Goal: Task Accomplishment & Management: Complete application form

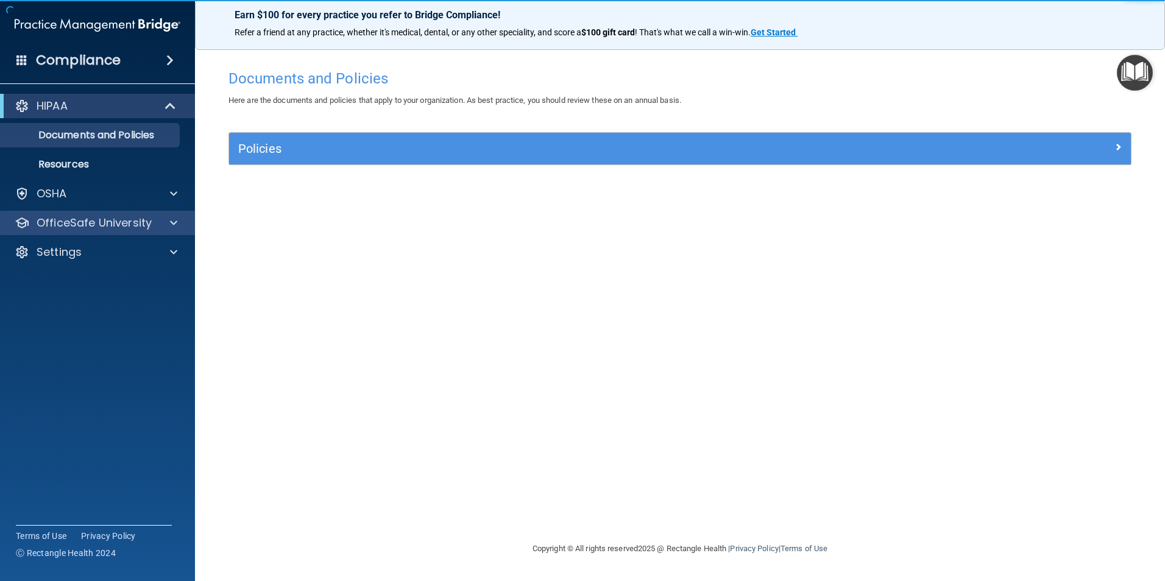
click at [172, 212] on div "OfficeSafe University" at bounding box center [98, 223] width 196 height 24
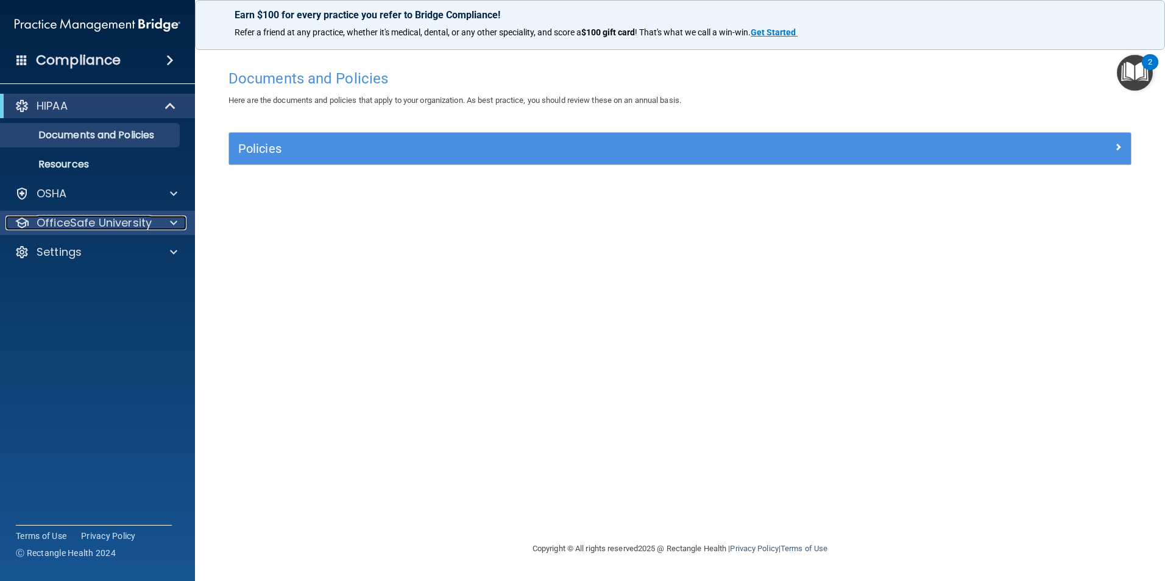
click at [174, 221] on span at bounding box center [173, 223] width 7 height 15
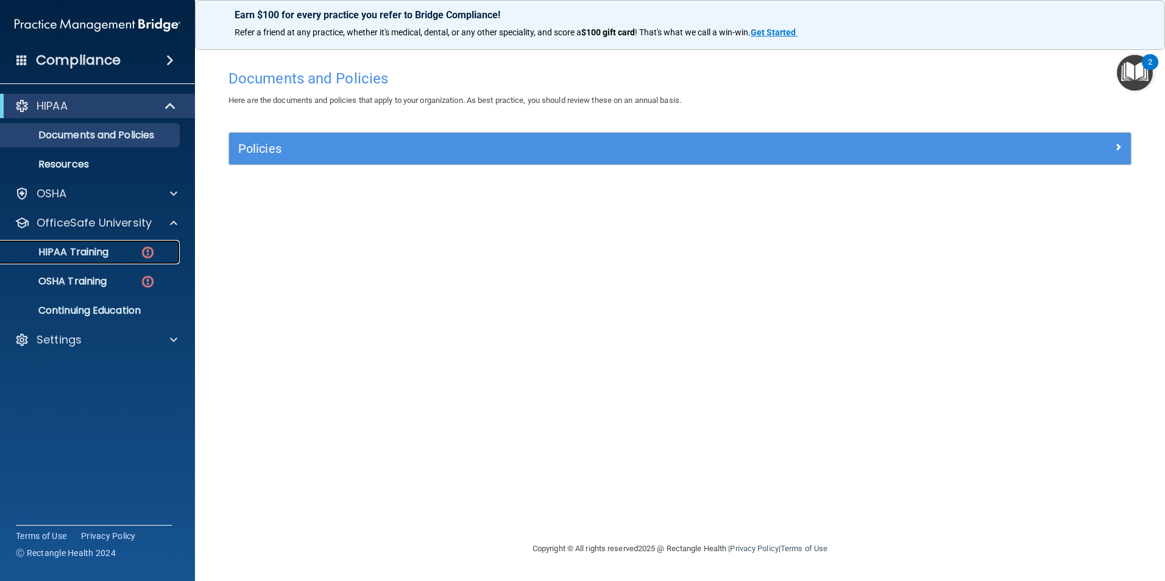
click at [98, 253] on p "HIPAA Training" at bounding box center [58, 252] width 101 height 12
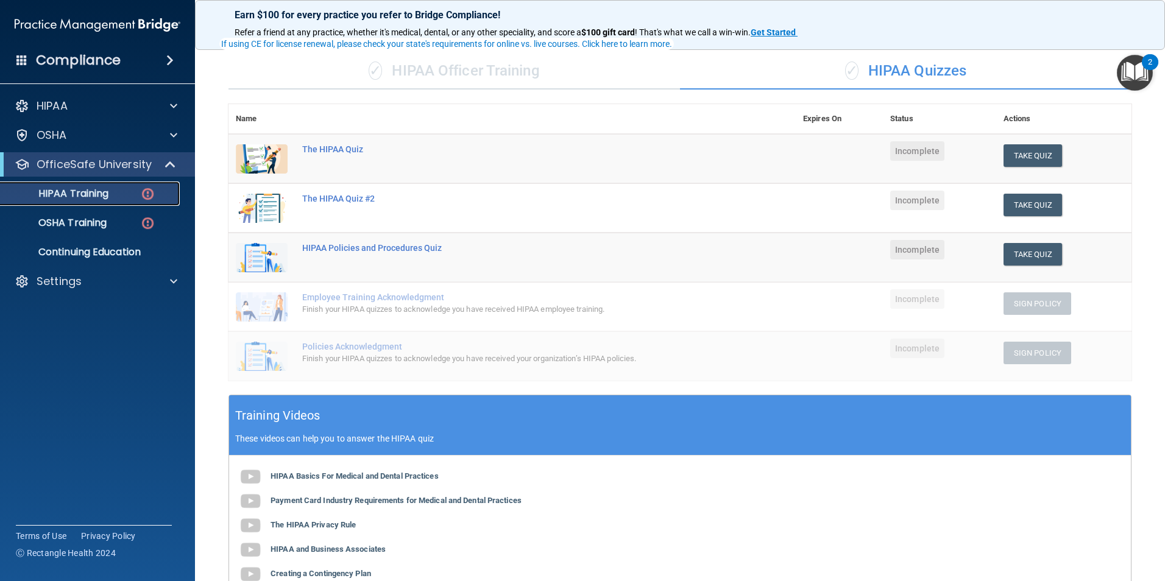
scroll to position [272, 0]
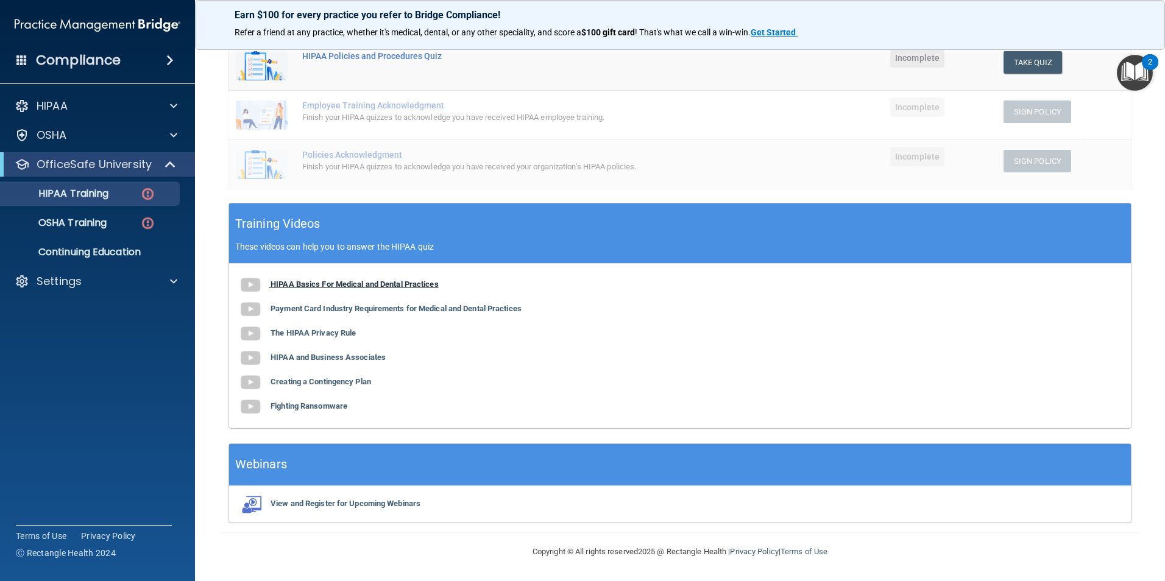
click at [248, 288] on img at bounding box center [250, 285] width 24 height 24
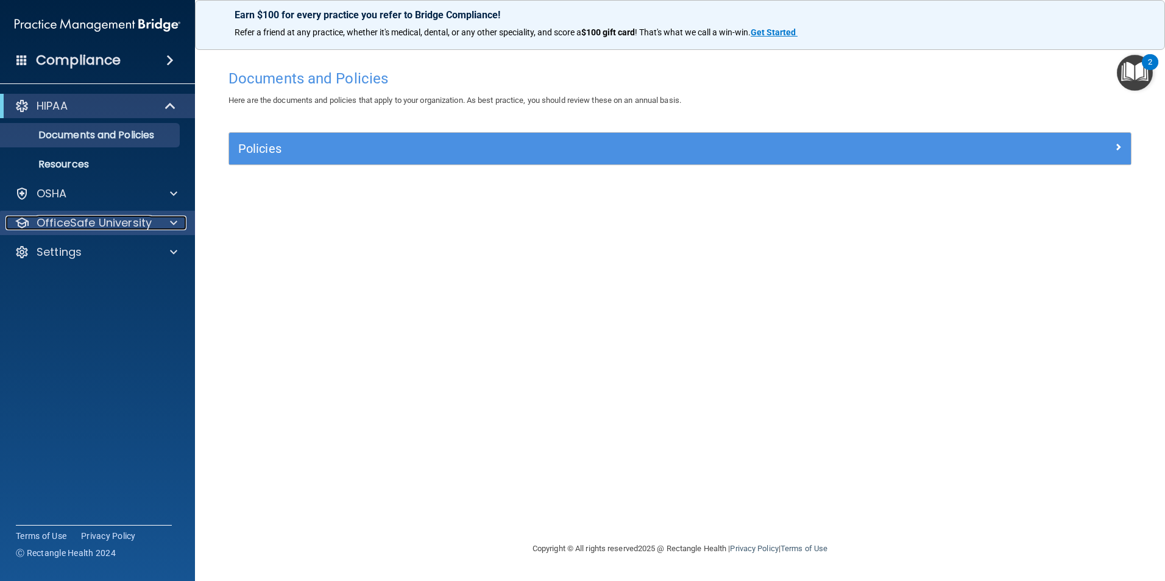
click at [169, 219] on div at bounding box center [172, 223] width 30 height 15
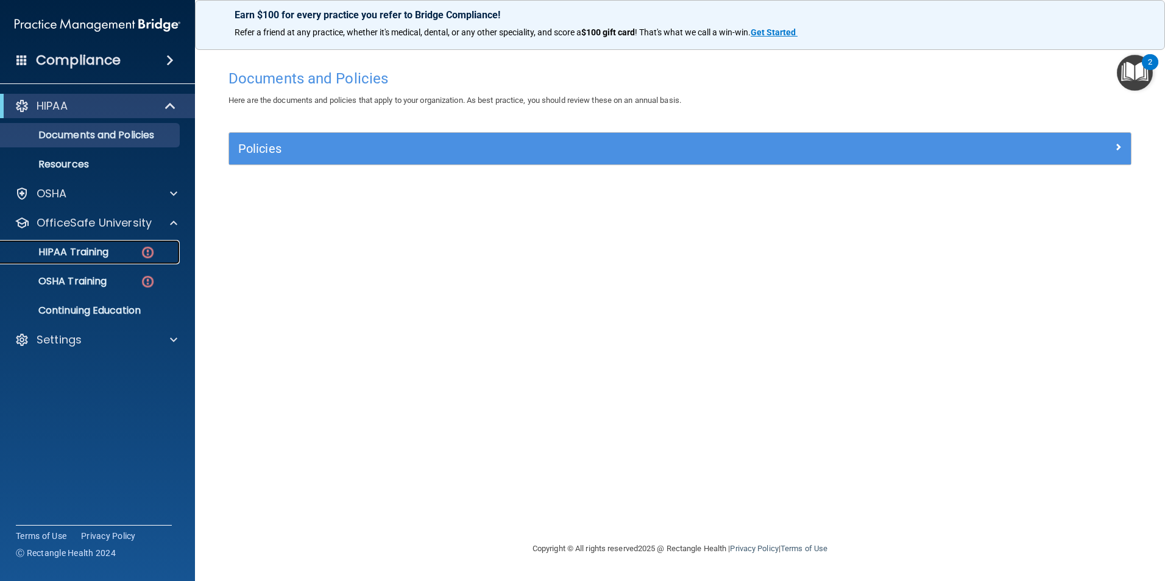
click at [152, 247] on img at bounding box center [147, 252] width 15 height 15
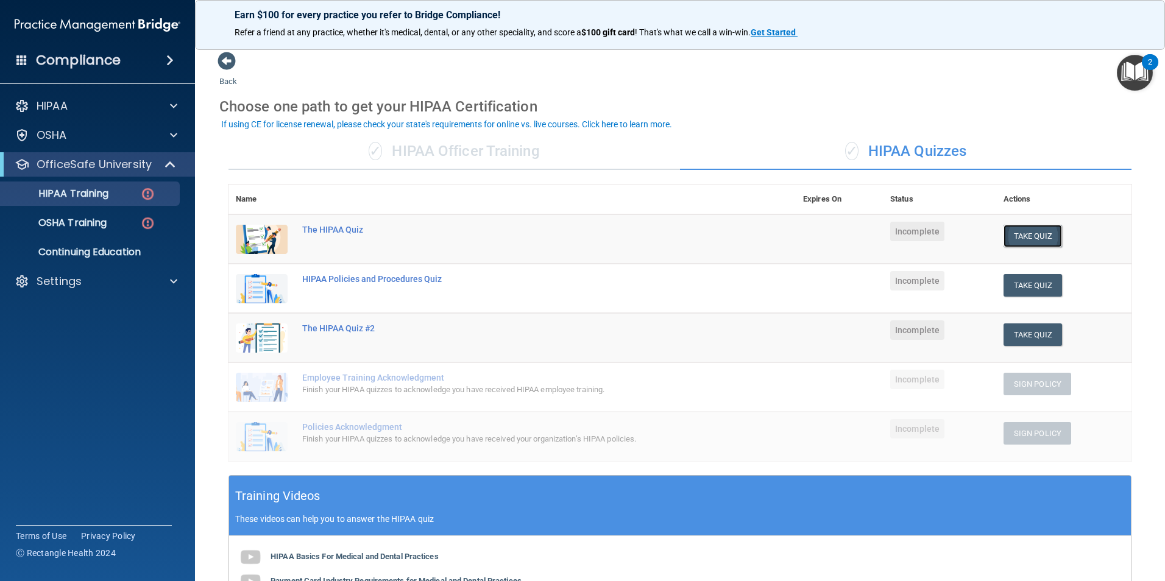
click at [1039, 233] on button "Take Quiz" at bounding box center [1032, 236] width 58 height 23
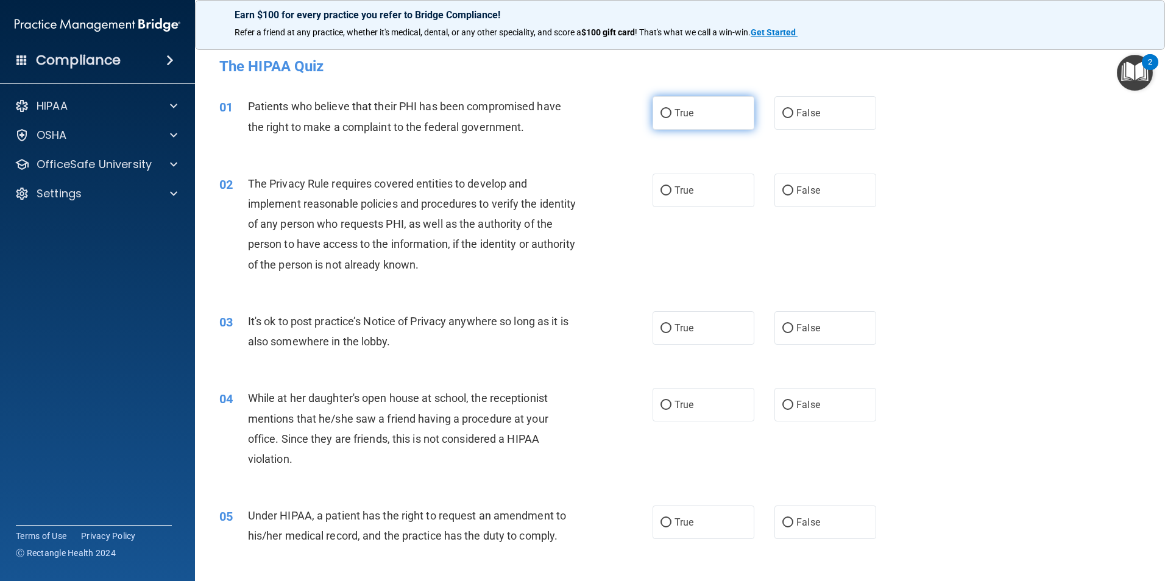
click at [662, 113] on input "True" at bounding box center [665, 113] width 11 height 9
radio input "true"
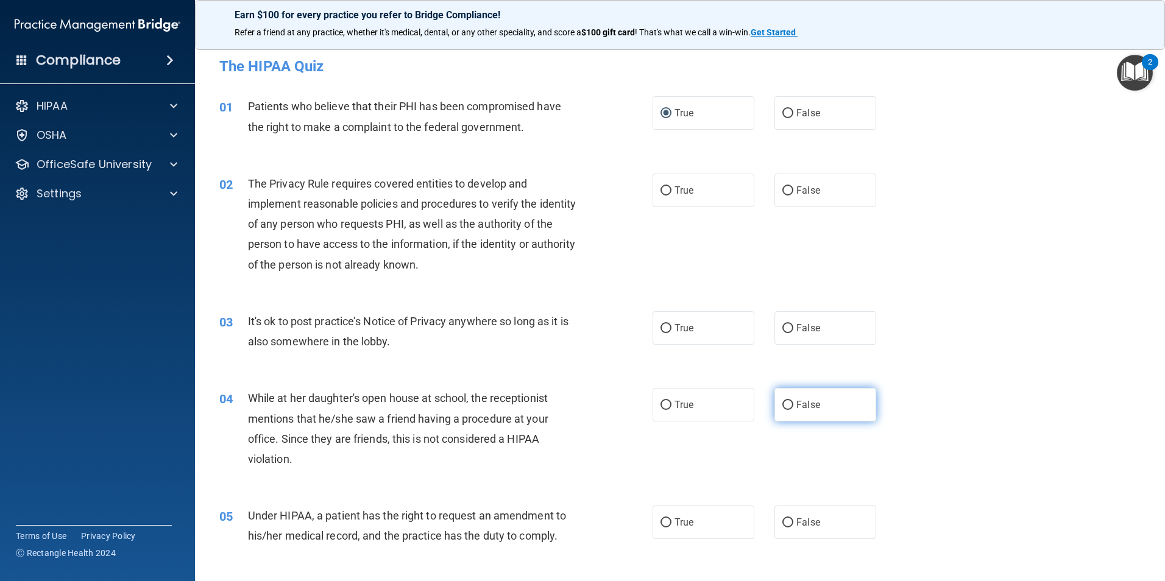
click at [782, 405] on input "False" at bounding box center [787, 405] width 11 height 9
radio input "true"
click at [663, 326] on input "True" at bounding box center [665, 328] width 11 height 9
radio input "true"
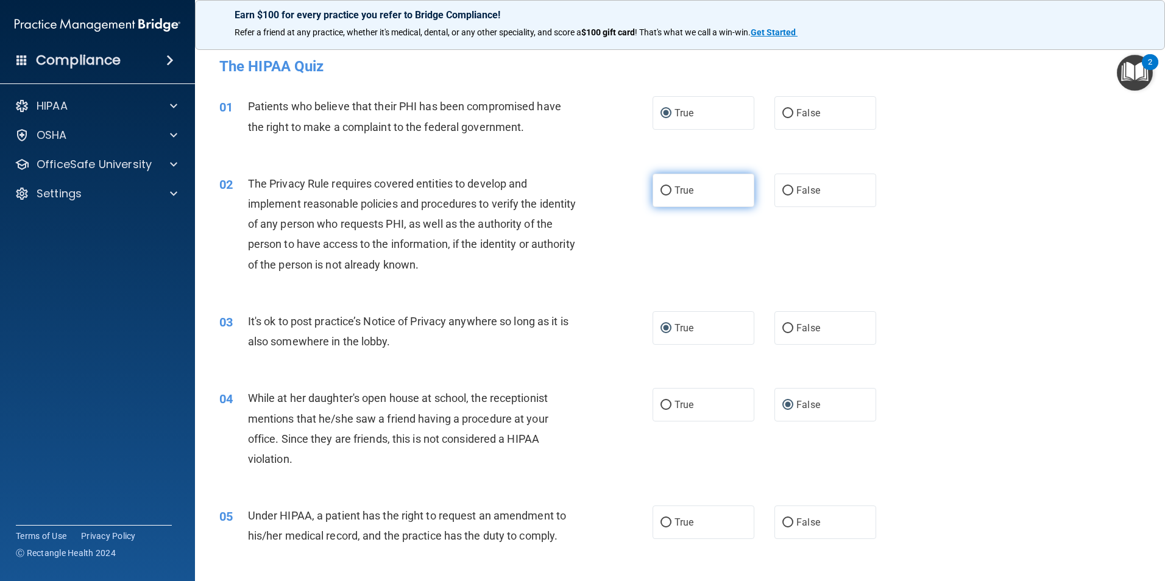
click at [663, 188] on input "True" at bounding box center [665, 190] width 11 height 9
radio input "true"
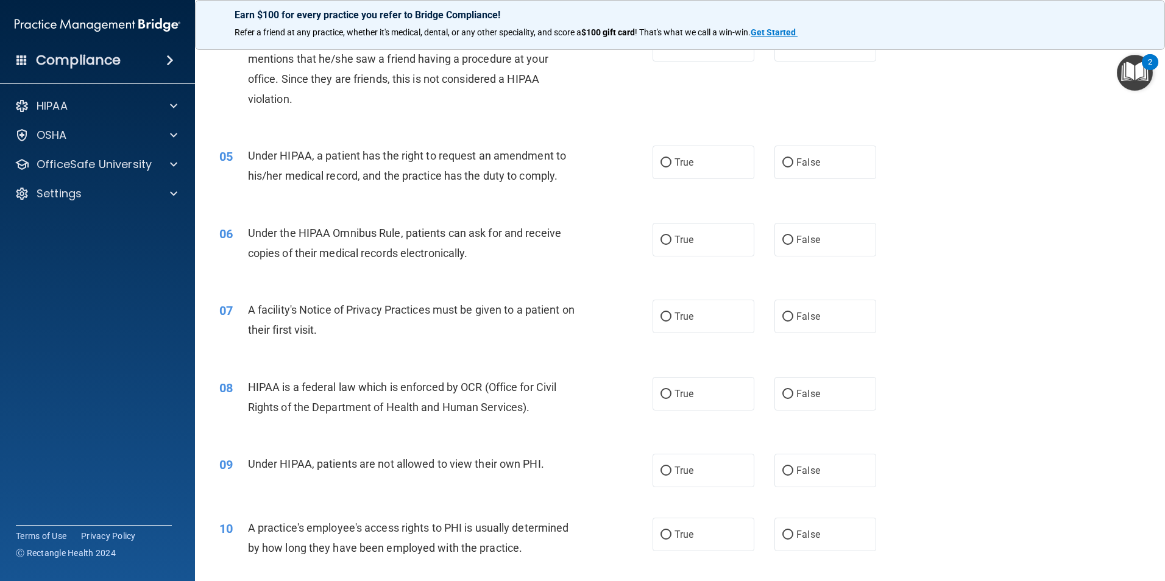
scroll to position [366, 0]
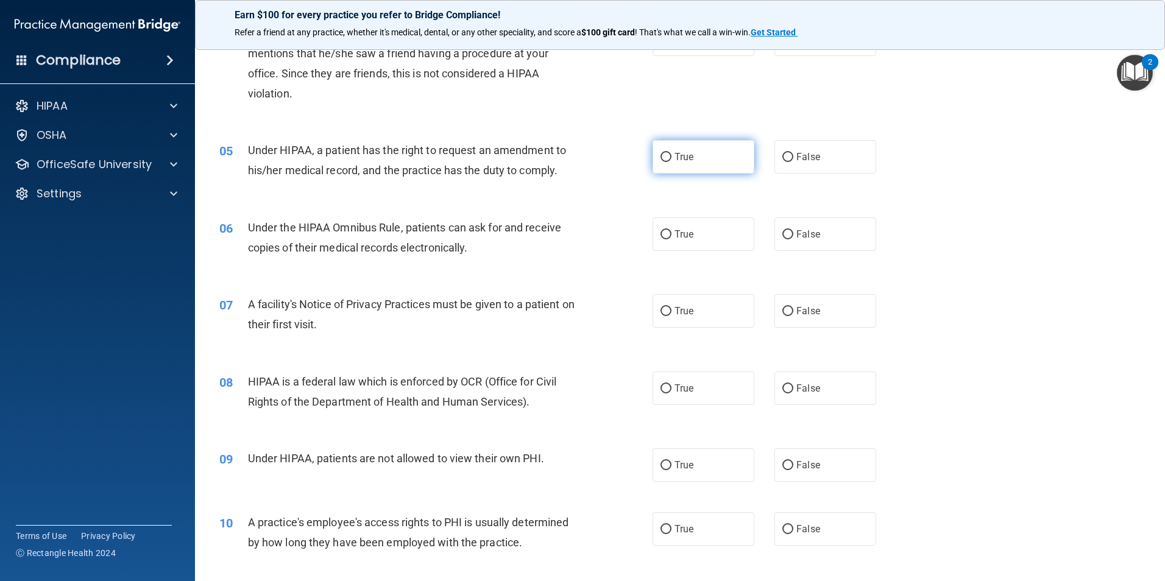
click at [663, 155] on input "True" at bounding box center [665, 157] width 11 height 9
radio input "true"
click at [783, 232] on input "False" at bounding box center [787, 234] width 11 height 9
radio input "true"
click at [664, 313] on input "True" at bounding box center [665, 311] width 11 height 9
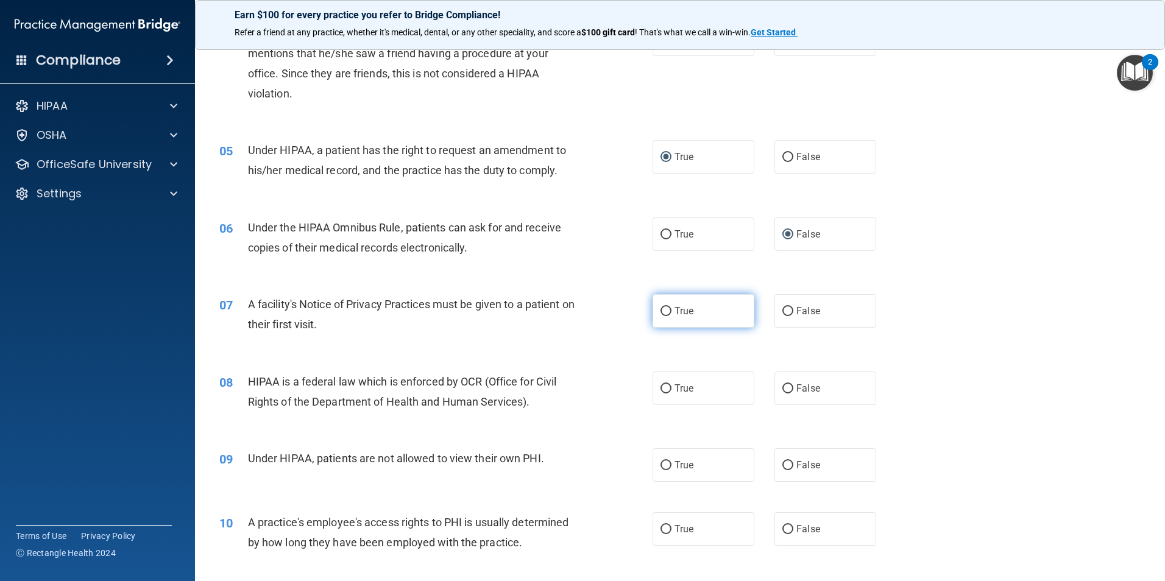
radio input "true"
click at [660, 391] on input "True" at bounding box center [665, 388] width 11 height 9
radio input "true"
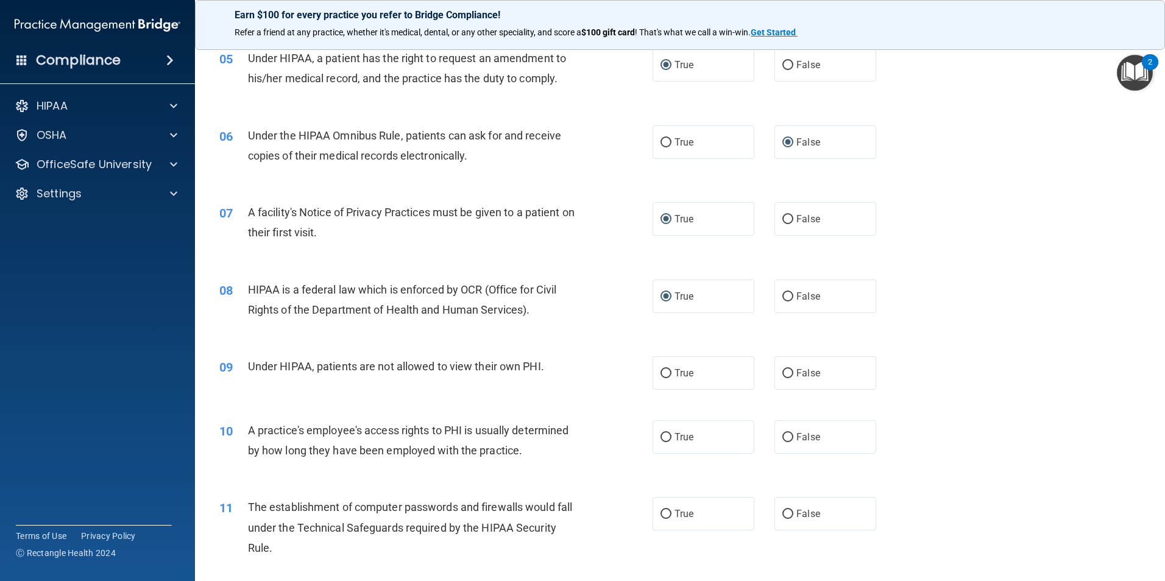
scroll to position [487, 0]
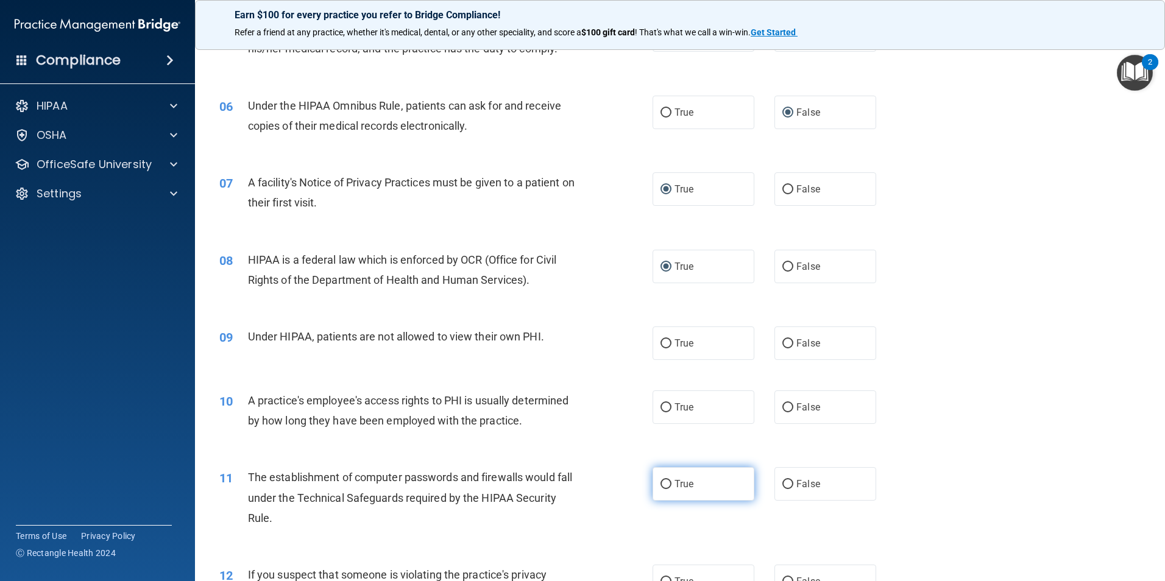
click at [665, 483] on input "True" at bounding box center [665, 484] width 11 height 9
radio input "true"
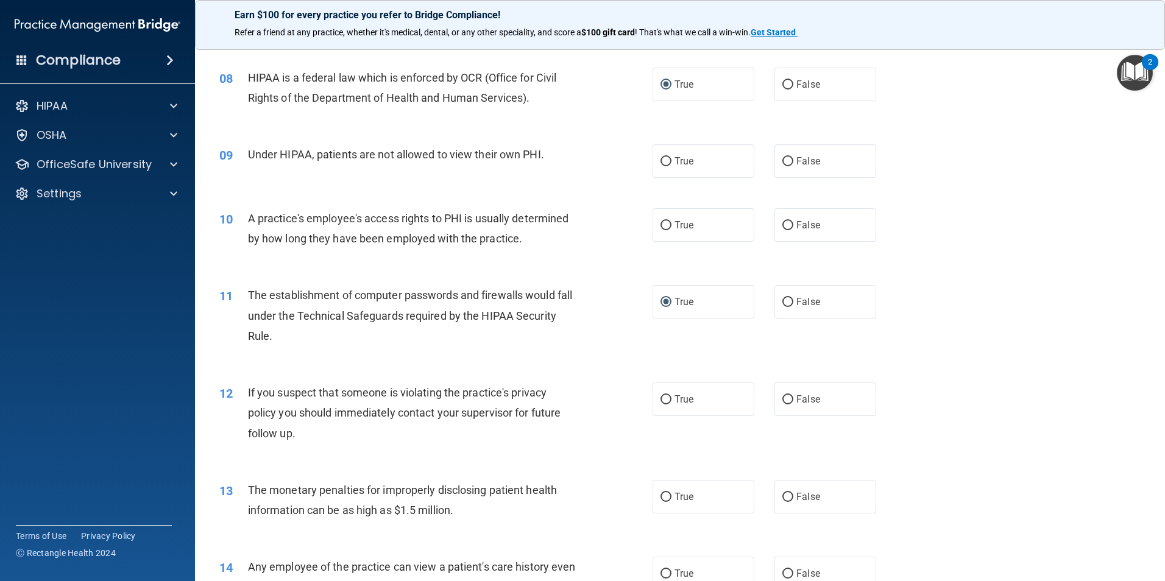
scroll to position [670, 0]
click at [663, 402] on input "True" at bounding box center [665, 399] width 11 height 9
radio input "true"
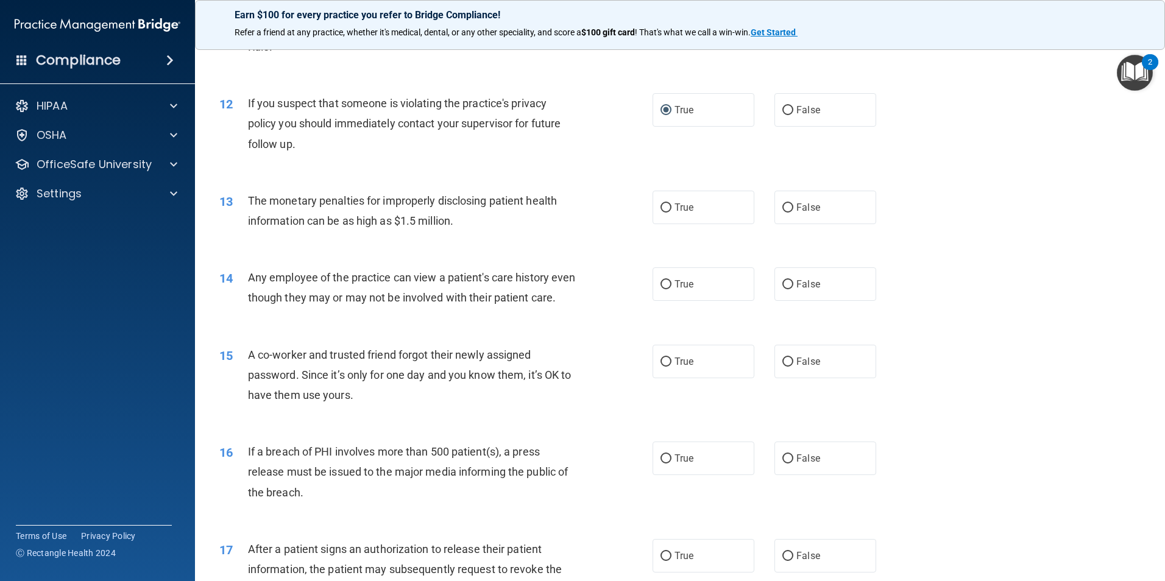
scroll to position [975, 0]
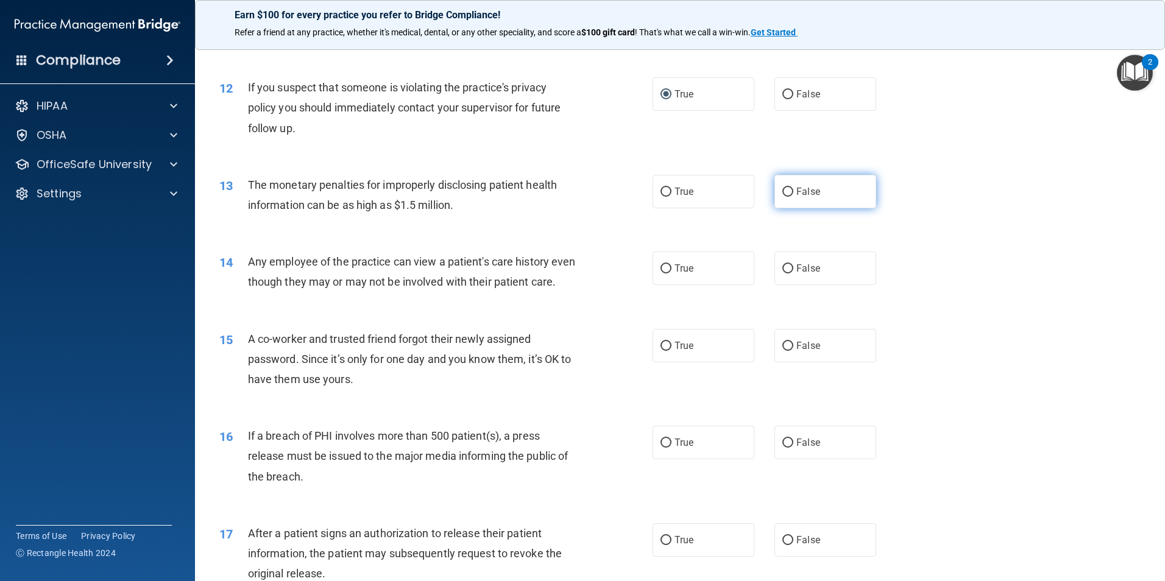
click at [782, 193] on input "False" at bounding box center [787, 192] width 11 height 9
radio input "true"
click at [787, 263] on label "False" at bounding box center [825, 269] width 102 height 34
click at [787, 264] on input "False" at bounding box center [787, 268] width 11 height 9
radio input "true"
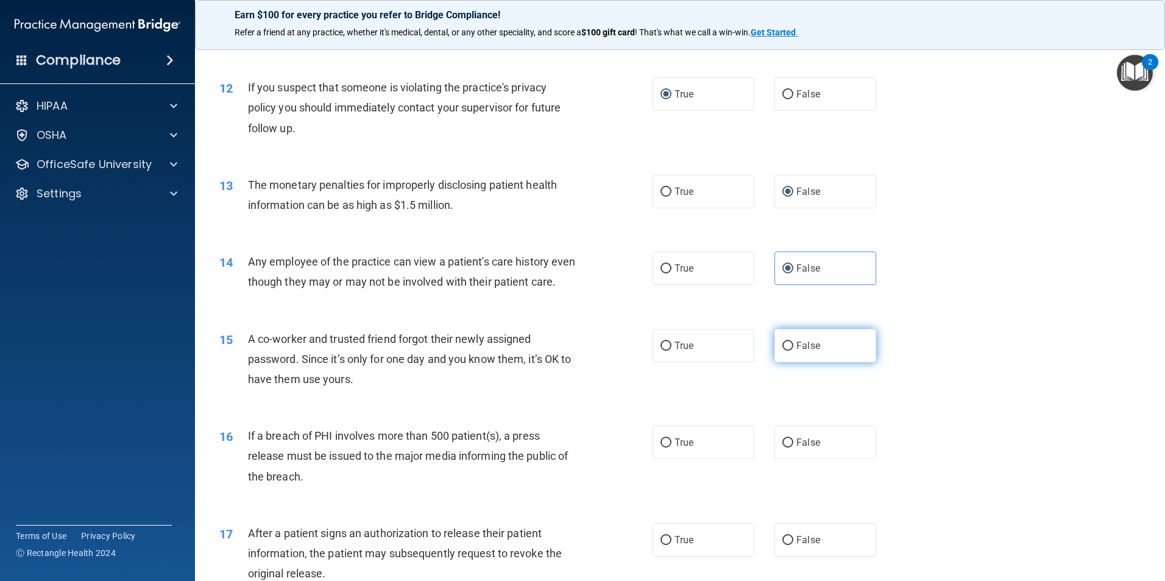
click at [782, 351] on input "False" at bounding box center [787, 346] width 11 height 9
radio input "true"
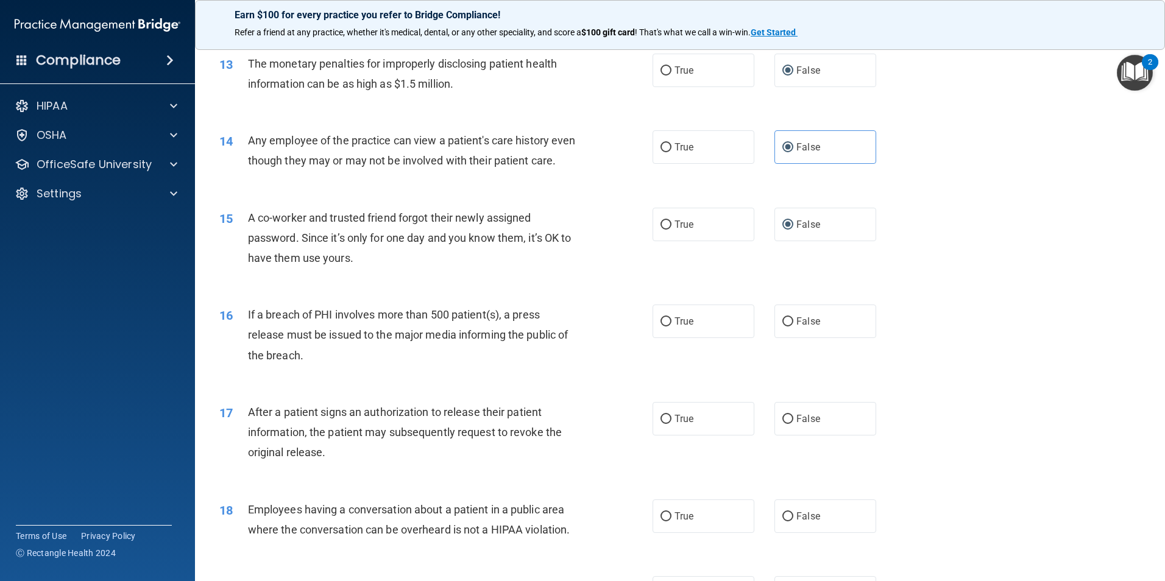
scroll to position [1097, 0]
click at [664, 326] on input "True" at bounding box center [665, 321] width 11 height 9
radio input "true"
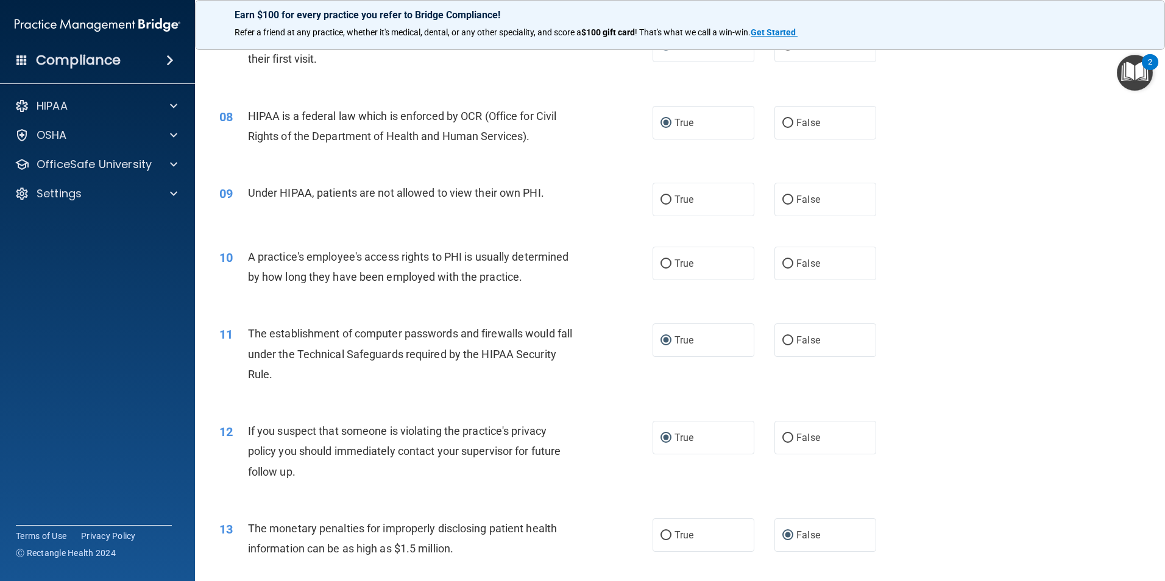
scroll to position [609, 0]
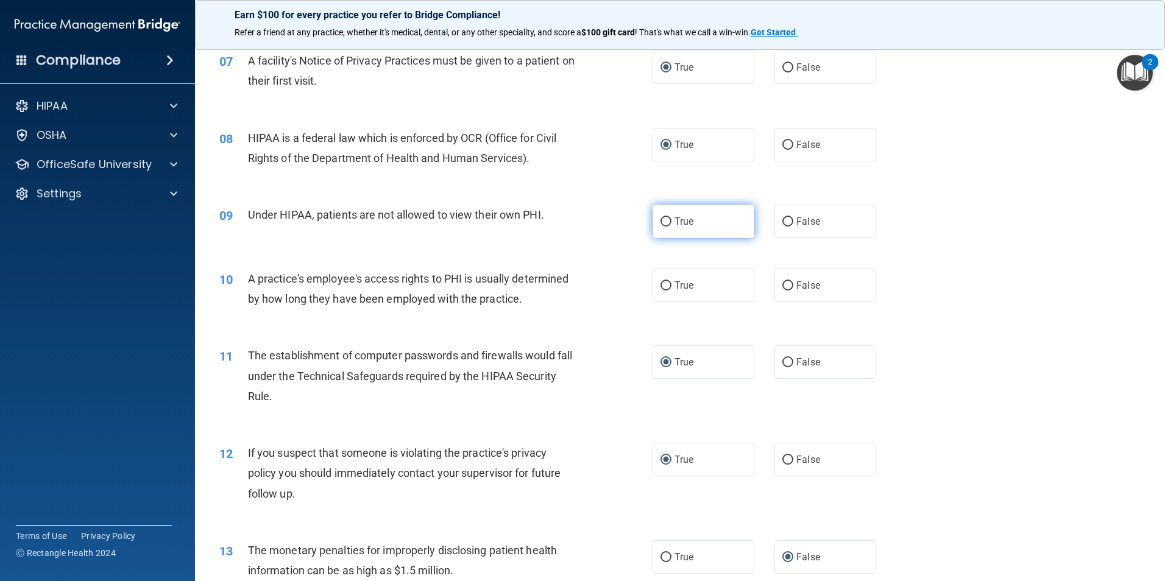
click at [662, 220] on input "True" at bounding box center [665, 221] width 11 height 9
radio input "true"
click at [667, 286] on input "True" at bounding box center [665, 285] width 11 height 9
radio input "true"
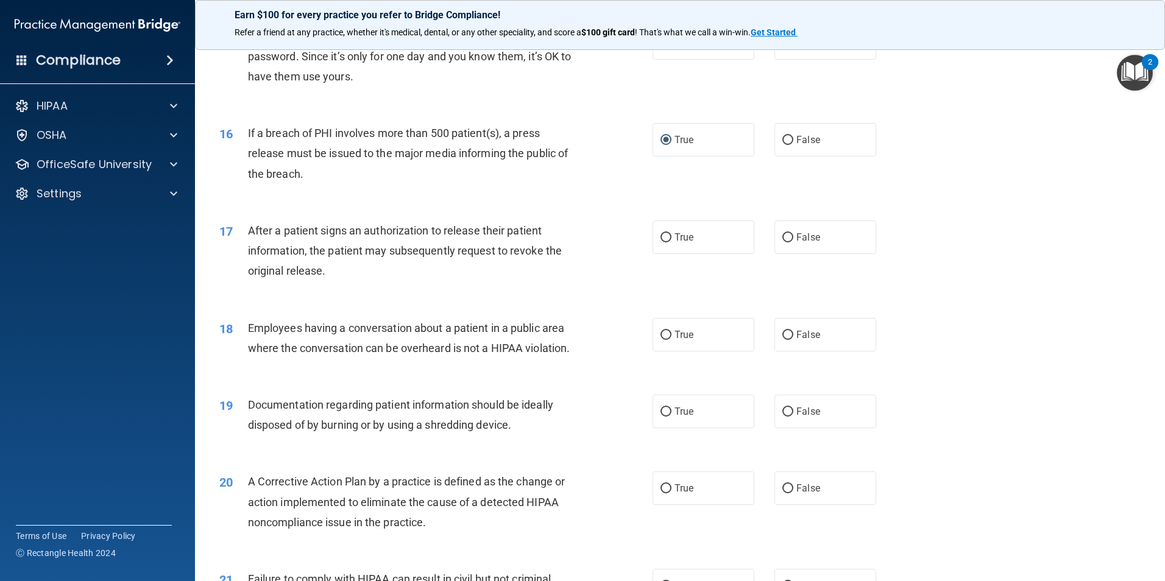
scroll to position [1279, 0]
click at [782, 338] on input "False" at bounding box center [787, 333] width 11 height 9
radio input "true"
click at [660, 241] on input "True" at bounding box center [665, 236] width 11 height 9
radio input "true"
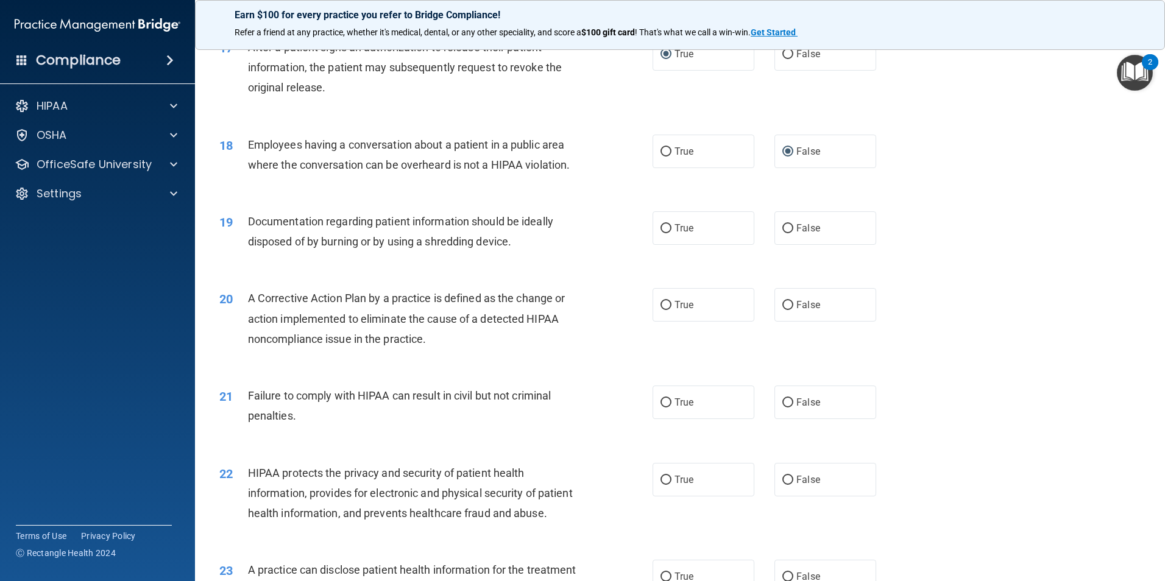
scroll to position [1462, 0]
click at [663, 232] on input "True" at bounding box center [665, 227] width 11 height 9
radio input "true"
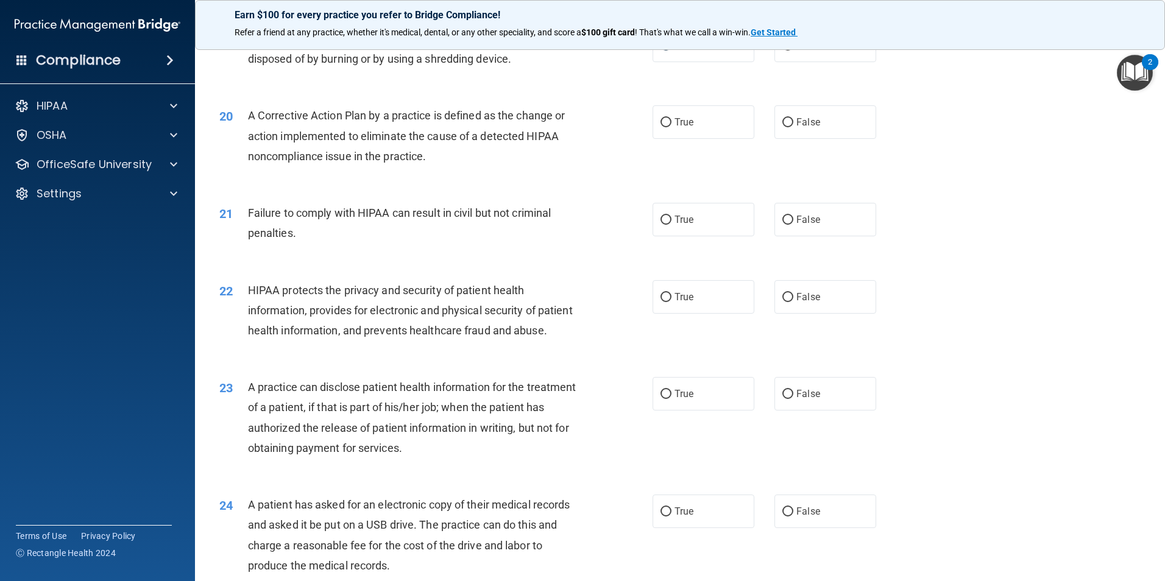
scroll to position [1645, 0]
click at [784, 224] on input "False" at bounding box center [787, 218] width 11 height 9
radio input "true"
click at [667, 138] on label "True" at bounding box center [703, 121] width 102 height 34
click at [667, 126] on input "True" at bounding box center [665, 121] width 11 height 9
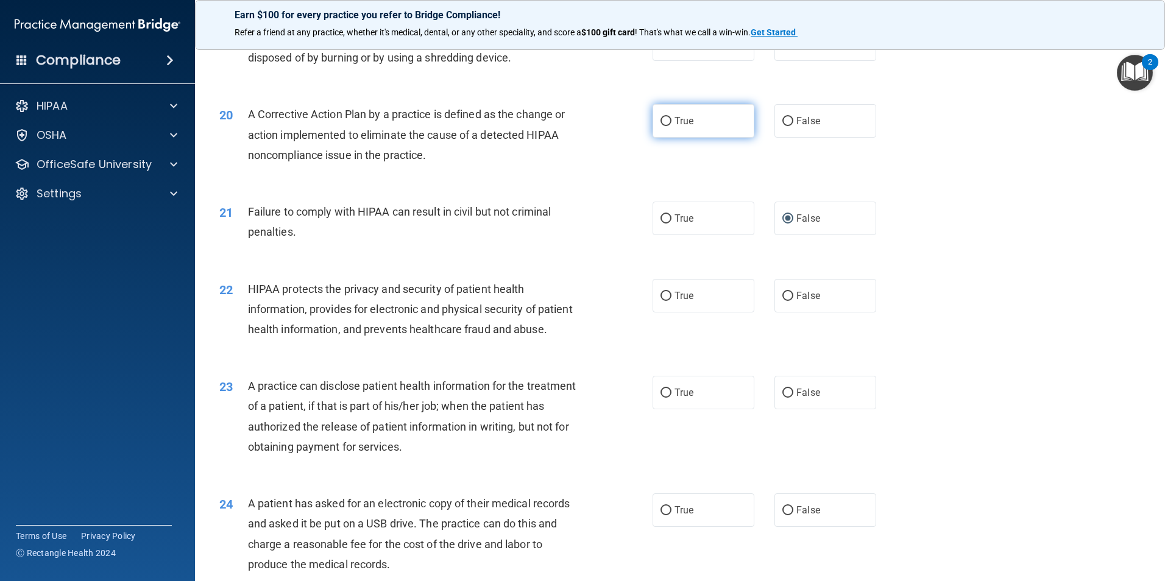
radio input "true"
click at [667, 301] on input "True" at bounding box center [665, 296] width 11 height 9
radio input "true"
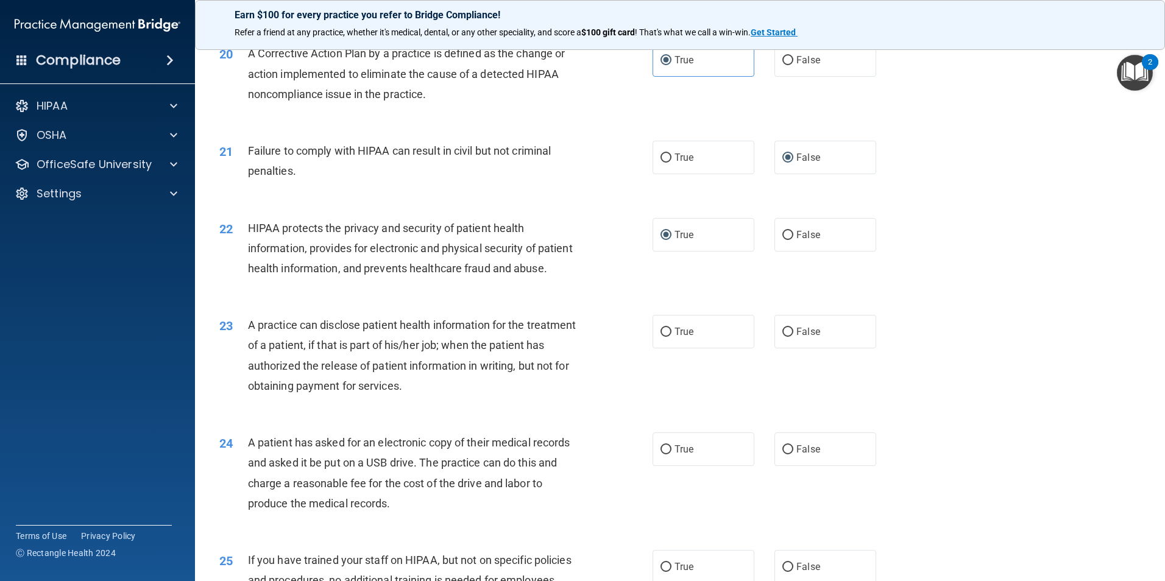
scroll to position [1767, 0]
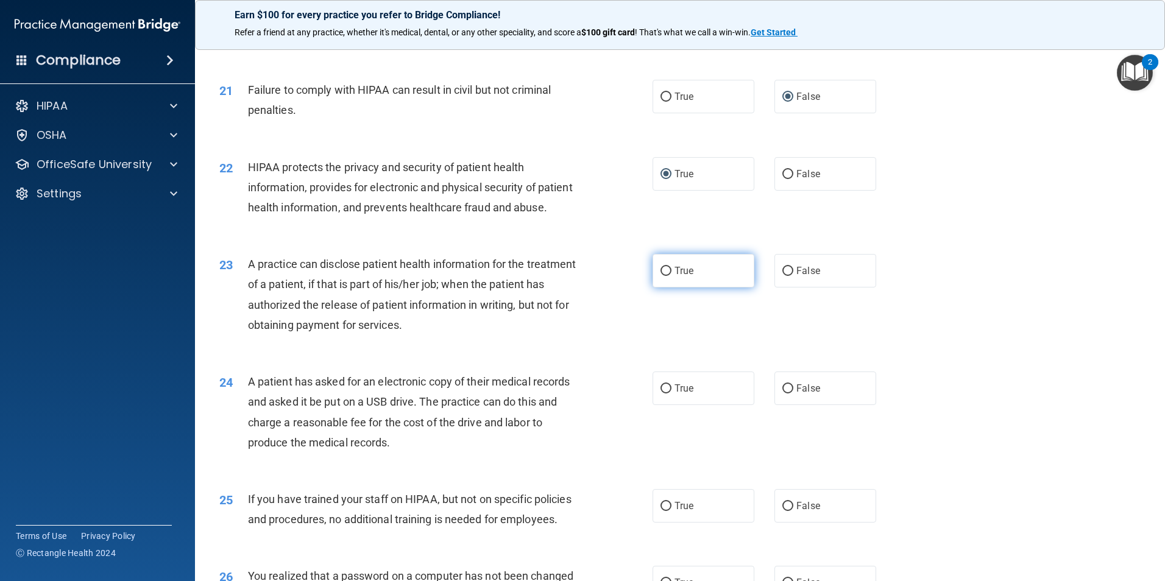
click at [662, 288] on label "True" at bounding box center [703, 271] width 102 height 34
click at [662, 276] on input "True" at bounding box center [665, 271] width 11 height 9
radio input "true"
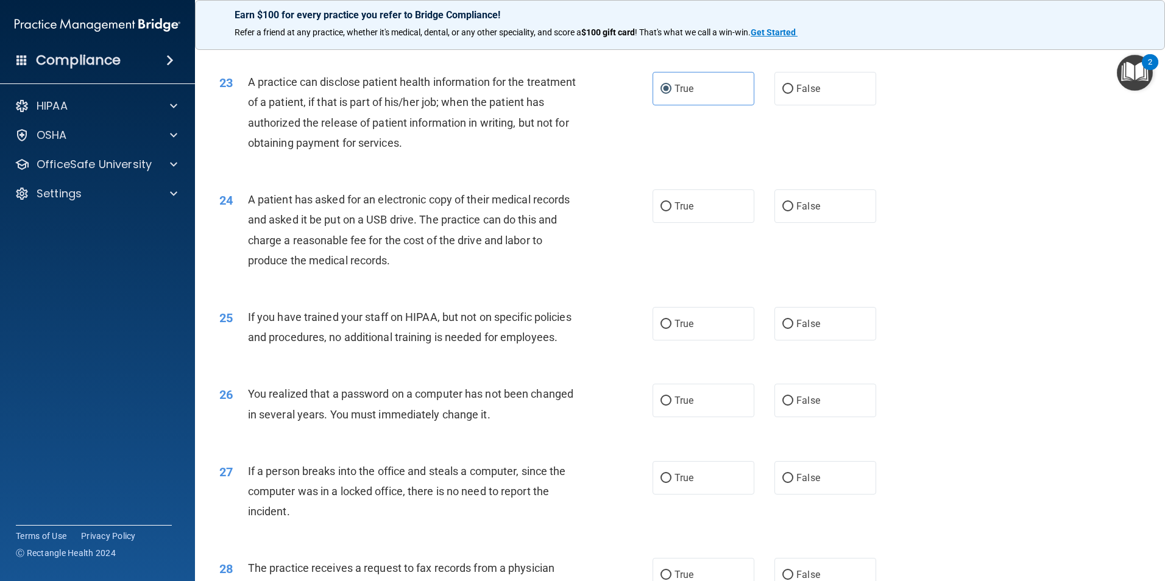
scroll to position [1950, 0]
click at [782, 328] on input "False" at bounding box center [787, 323] width 11 height 9
radio input "true"
drag, startPoint x: 660, startPoint y: 457, endPoint x: 659, endPoint y: 447, distance: 10.5
click at [661, 405] on input "True" at bounding box center [665, 400] width 11 height 9
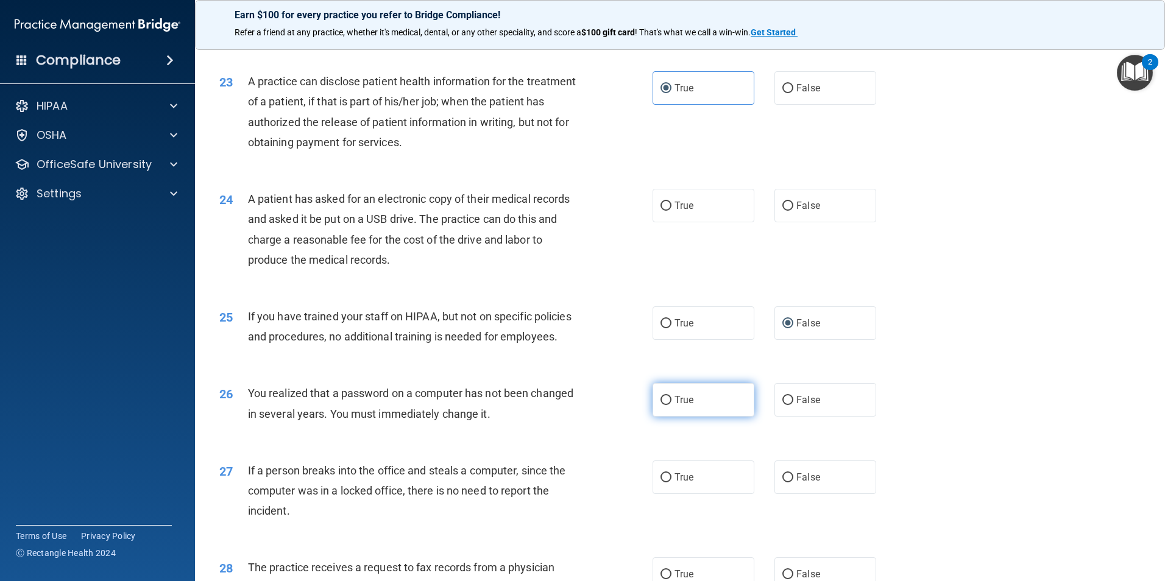
radio input "true"
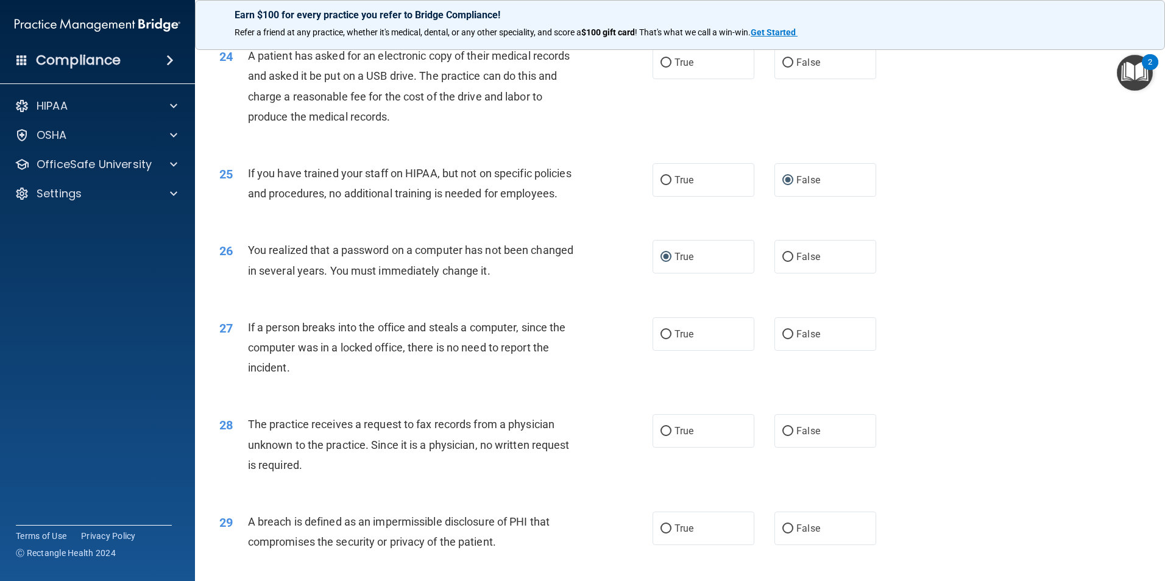
scroll to position [2071, 0]
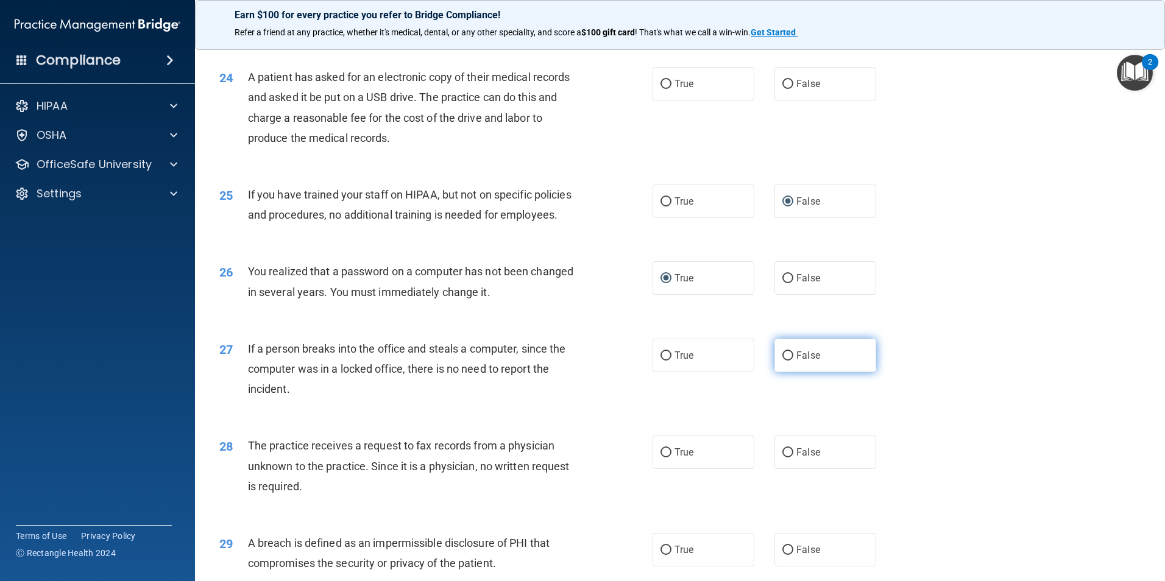
click at [782, 361] on input "False" at bounding box center [787, 356] width 11 height 9
radio input "true"
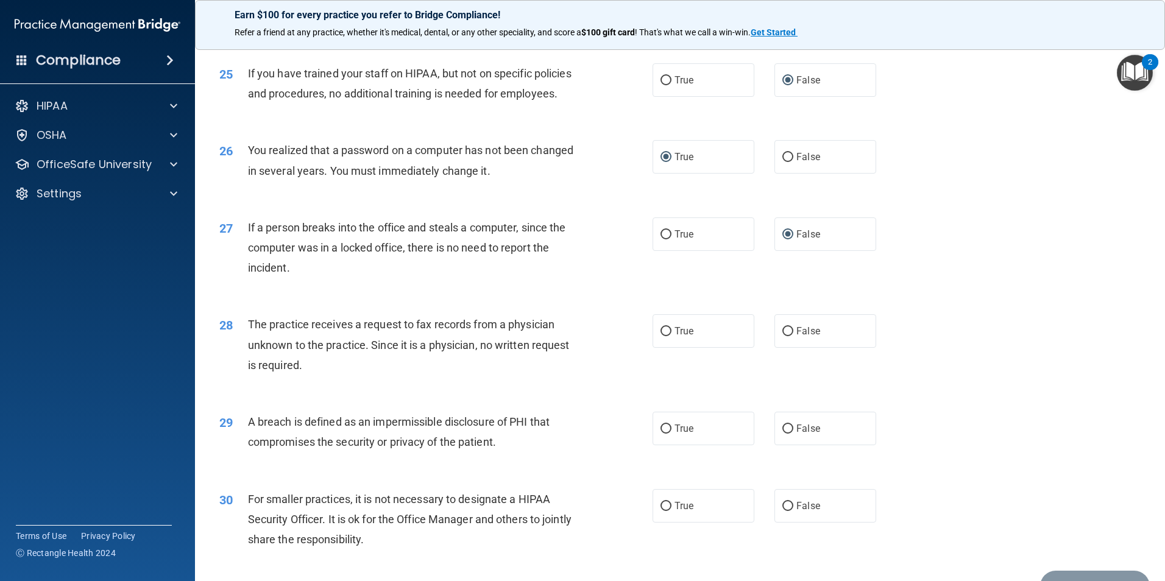
scroll to position [2315, 0]
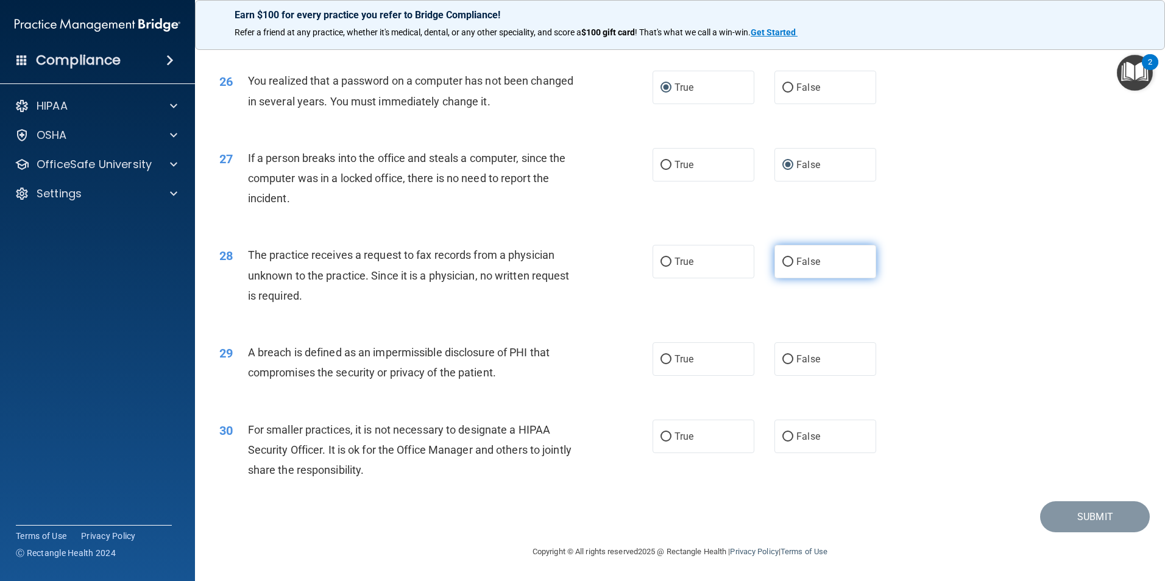
click at [785, 267] on input "False" at bounding box center [787, 262] width 11 height 9
radio input "true"
click at [665, 364] on input "True" at bounding box center [665, 359] width 11 height 9
radio input "true"
click at [782, 442] on input "False" at bounding box center [787, 437] width 11 height 9
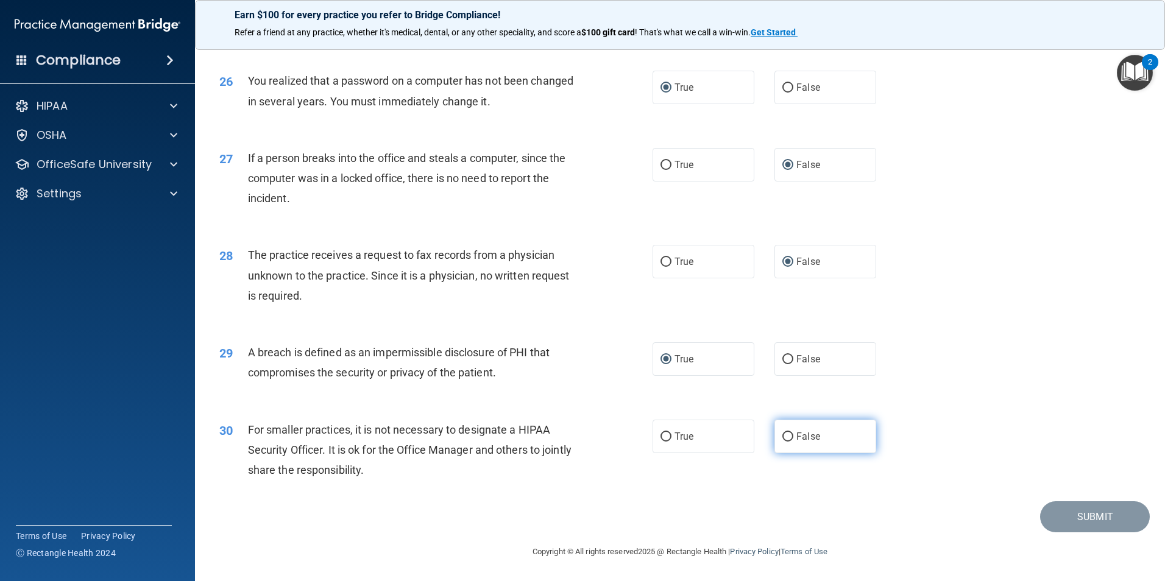
radio input "true"
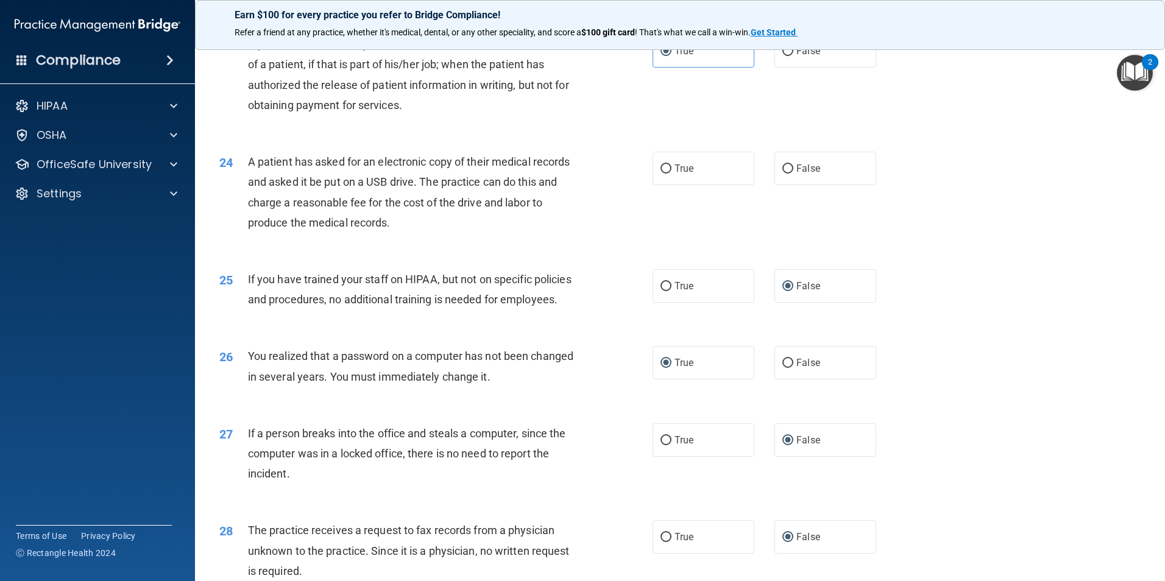
scroll to position [1957, 0]
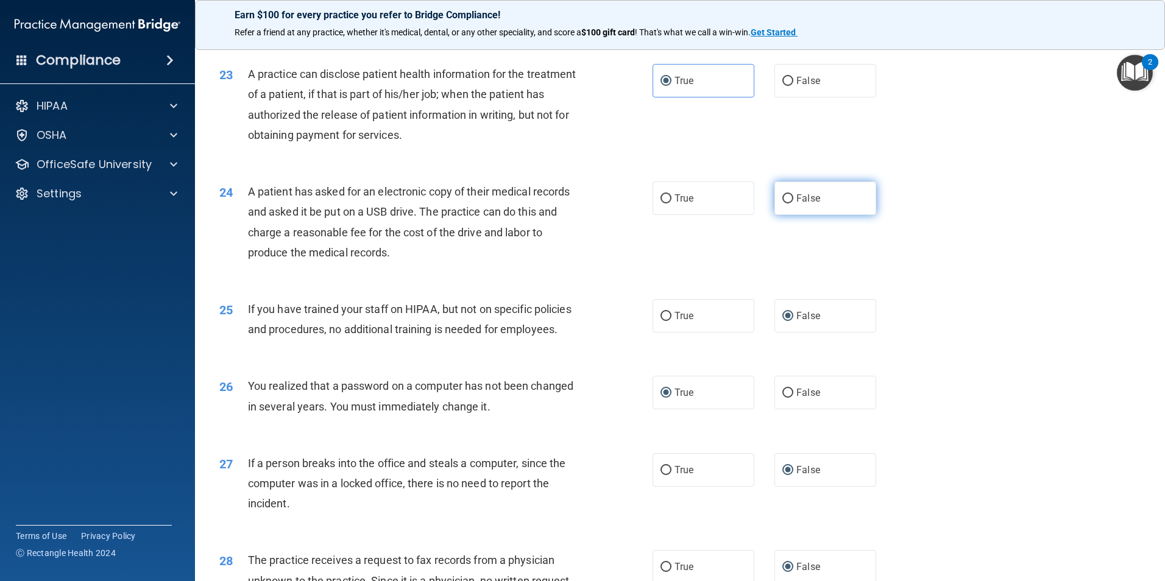
click at [803, 215] on label "False" at bounding box center [825, 199] width 102 height 34
click at [793, 203] on input "False" at bounding box center [787, 198] width 11 height 9
radio input "true"
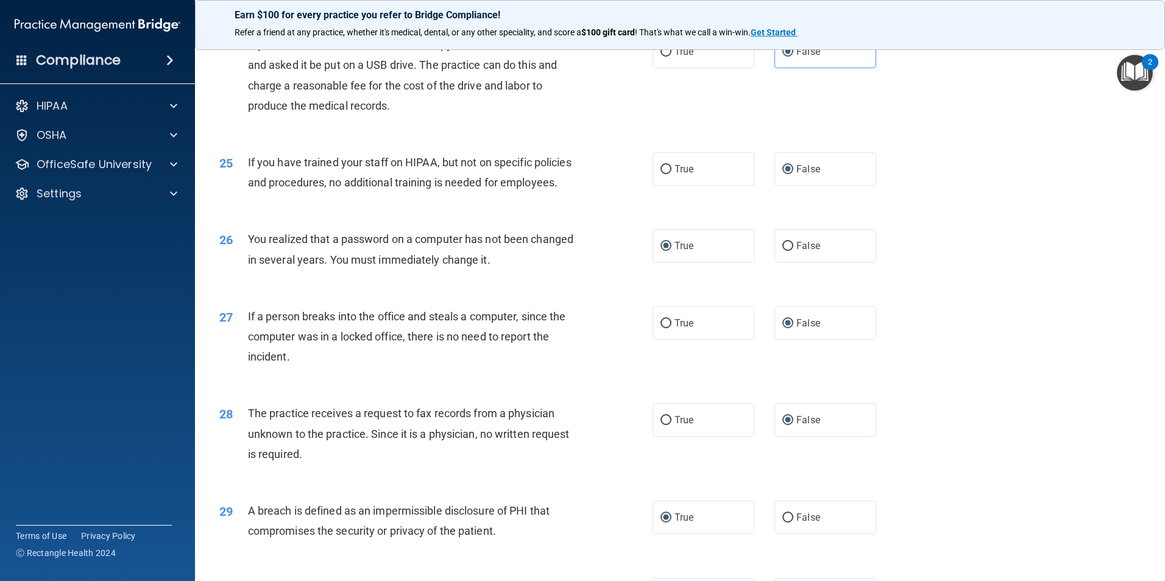
scroll to position [2322, 0]
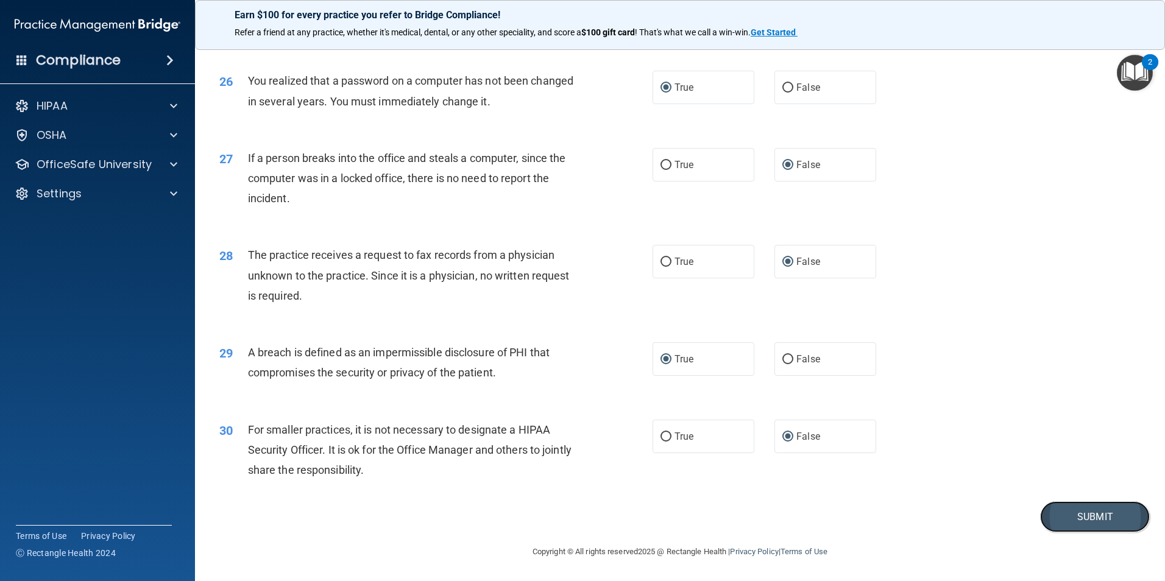
click at [1112, 516] on button "Submit" at bounding box center [1095, 516] width 110 height 31
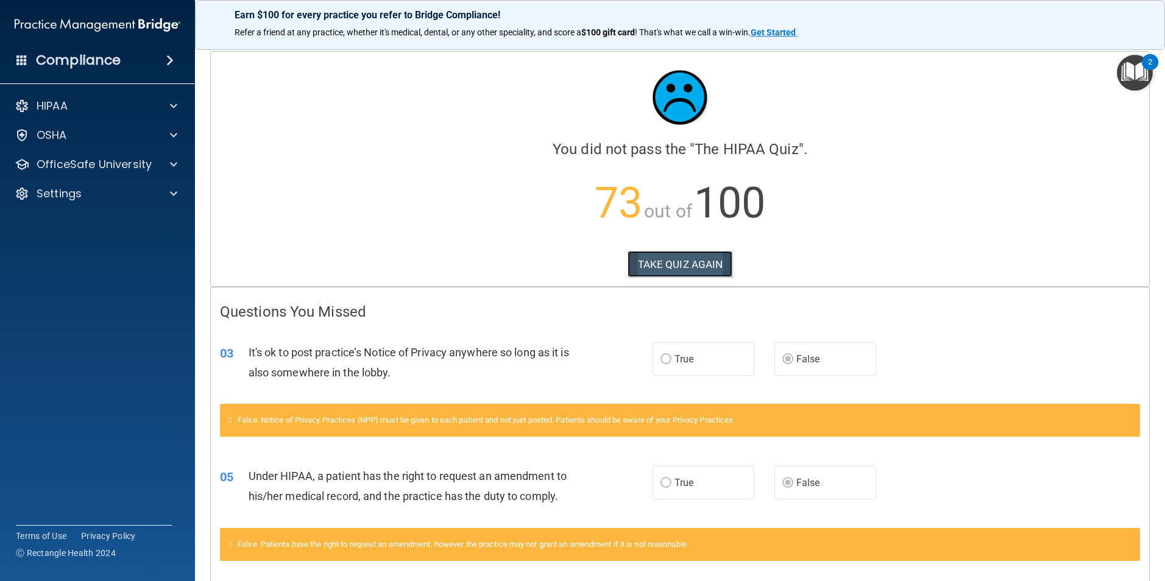
click at [685, 263] on button "TAKE QUIZ AGAIN" at bounding box center [680, 264] width 105 height 27
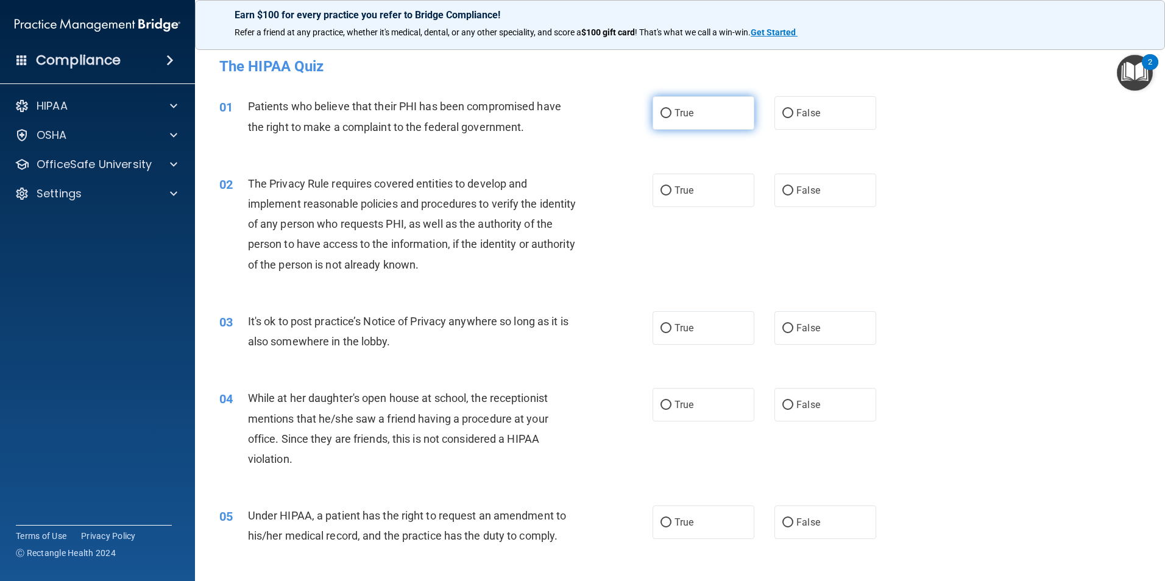
click at [661, 112] on input "True" at bounding box center [665, 113] width 11 height 9
radio input "true"
click at [661, 192] on input "True" at bounding box center [665, 190] width 11 height 9
radio input "true"
click at [663, 324] on input "True" at bounding box center [665, 328] width 11 height 9
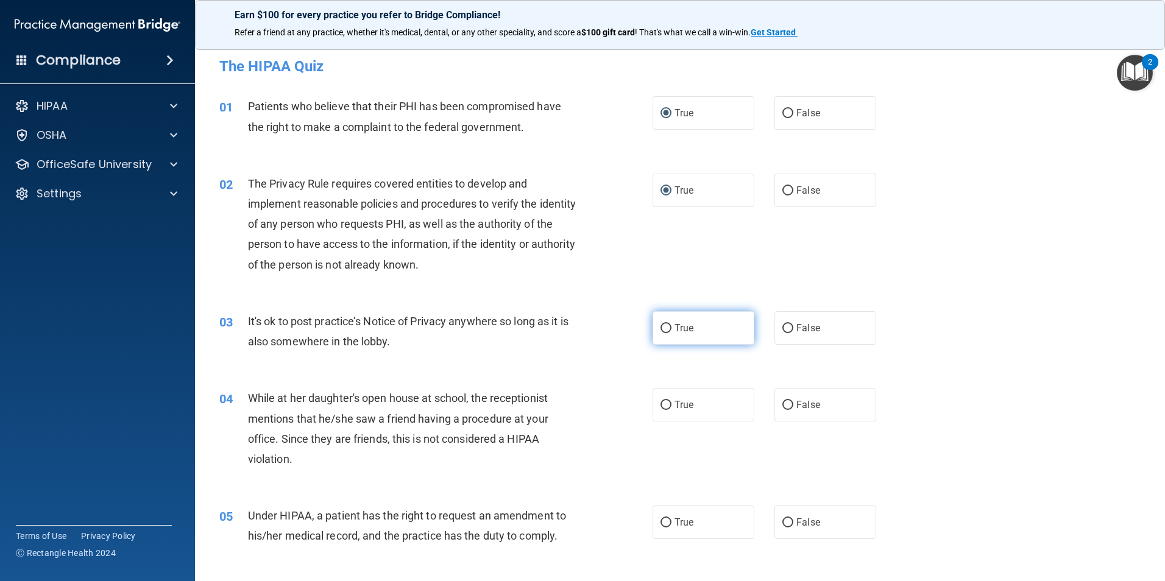
radio input "true"
click at [782, 405] on input "False" at bounding box center [787, 405] width 11 height 9
radio input "true"
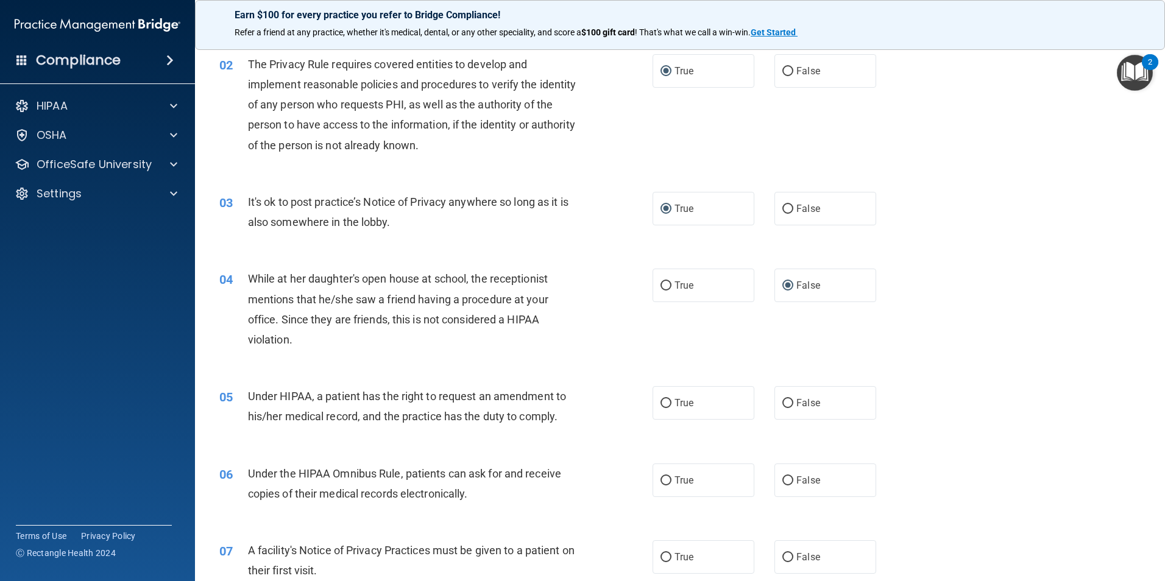
scroll to position [122, 0]
click at [662, 399] on input "True" at bounding box center [665, 401] width 11 height 9
radio input "true"
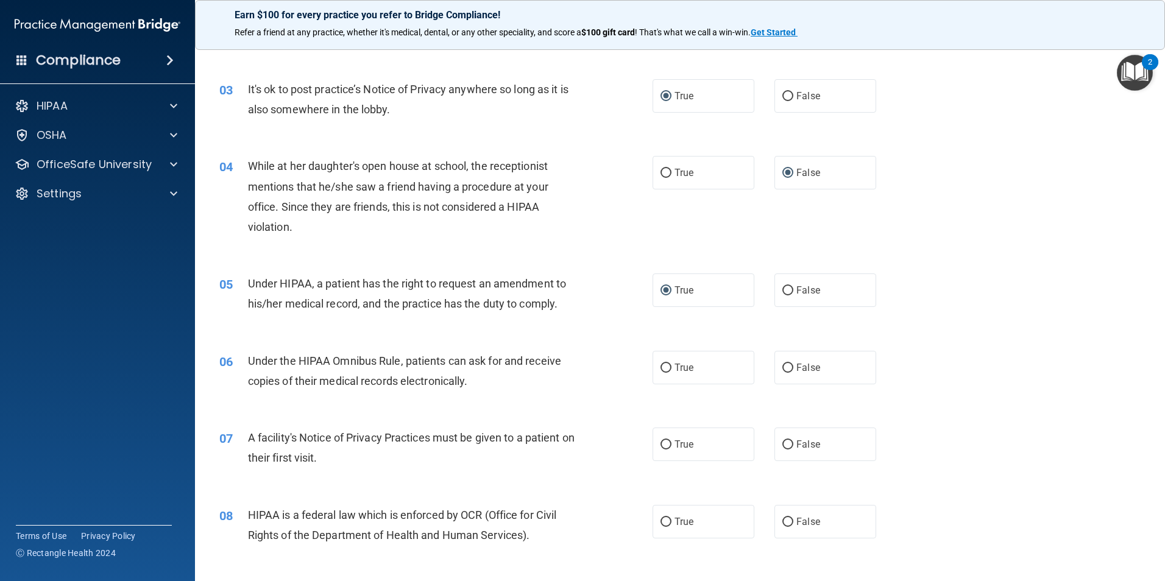
scroll to position [244, 0]
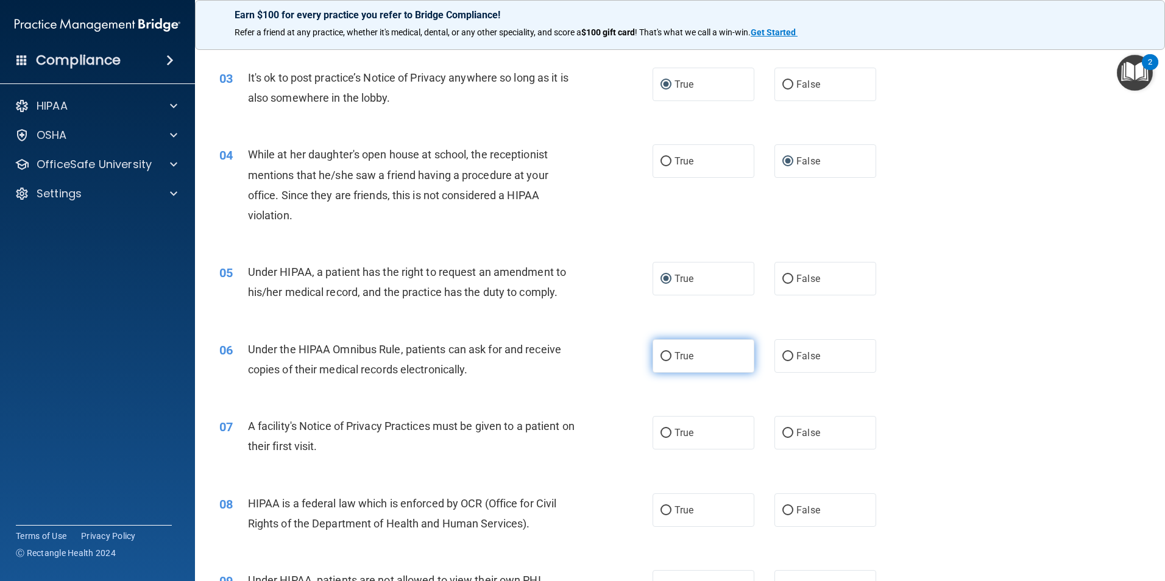
click at [660, 355] on input "True" at bounding box center [665, 356] width 11 height 9
radio input "true"
click at [670, 439] on label "True" at bounding box center [703, 433] width 102 height 34
click at [670, 438] on input "True" at bounding box center [665, 433] width 11 height 9
radio input "true"
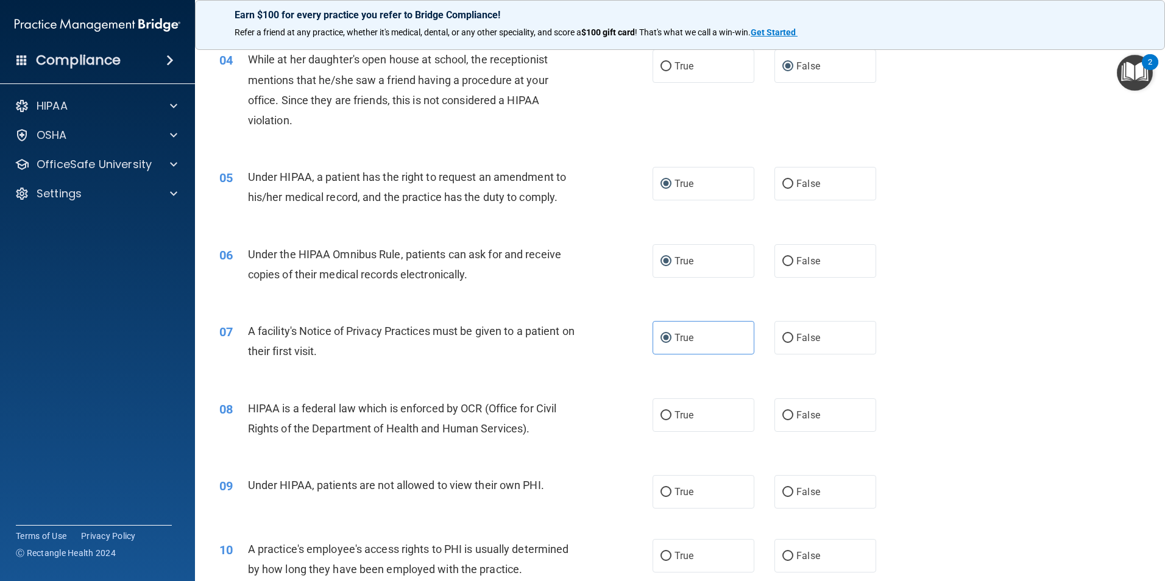
scroll to position [366, 0]
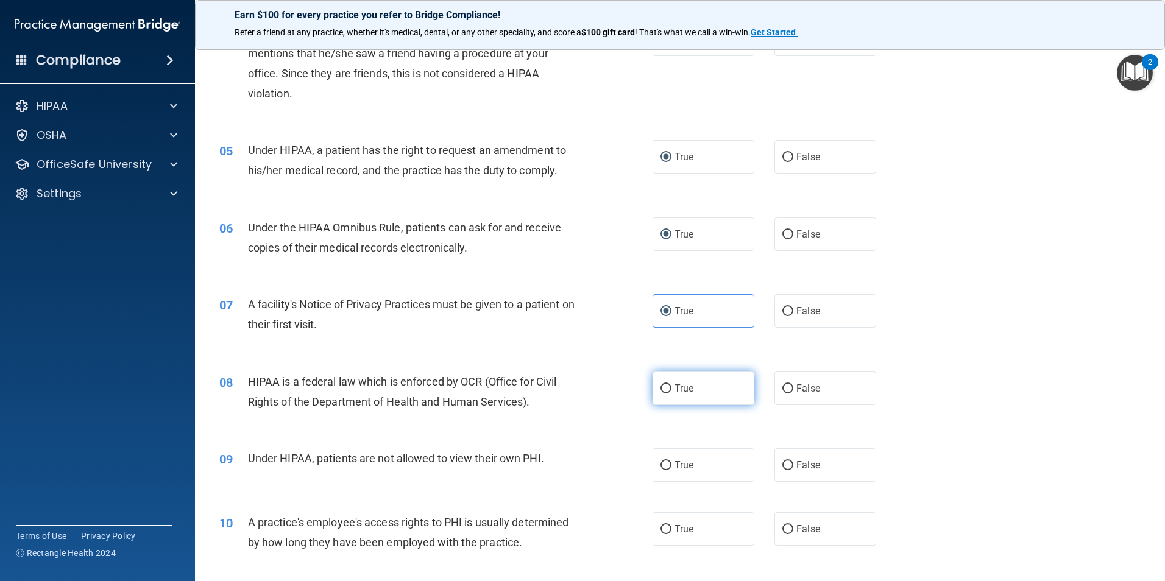
click at [660, 385] on input "True" at bounding box center [665, 388] width 11 height 9
radio input "true"
click at [663, 464] on input "True" at bounding box center [665, 465] width 11 height 9
radio input "true"
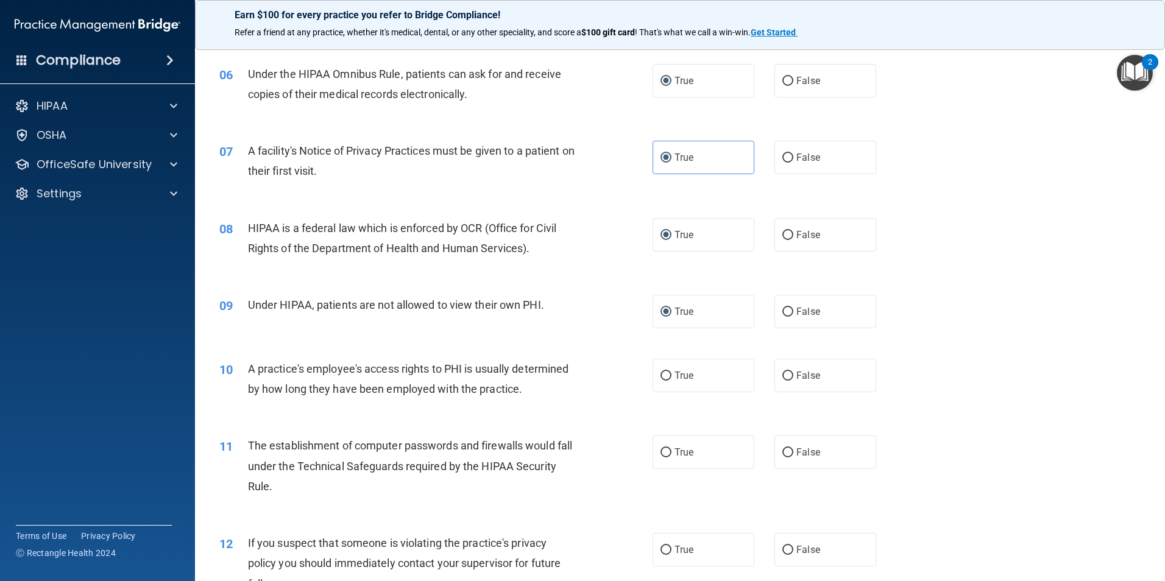
scroll to position [548, 0]
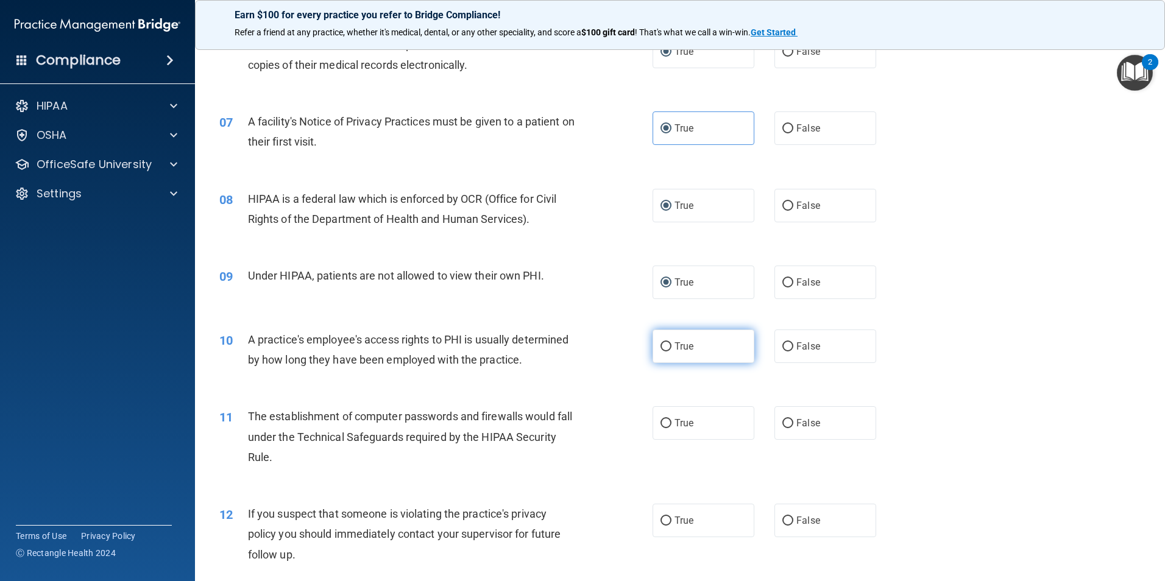
click at [663, 347] on input "True" at bounding box center [665, 346] width 11 height 9
radio input "true"
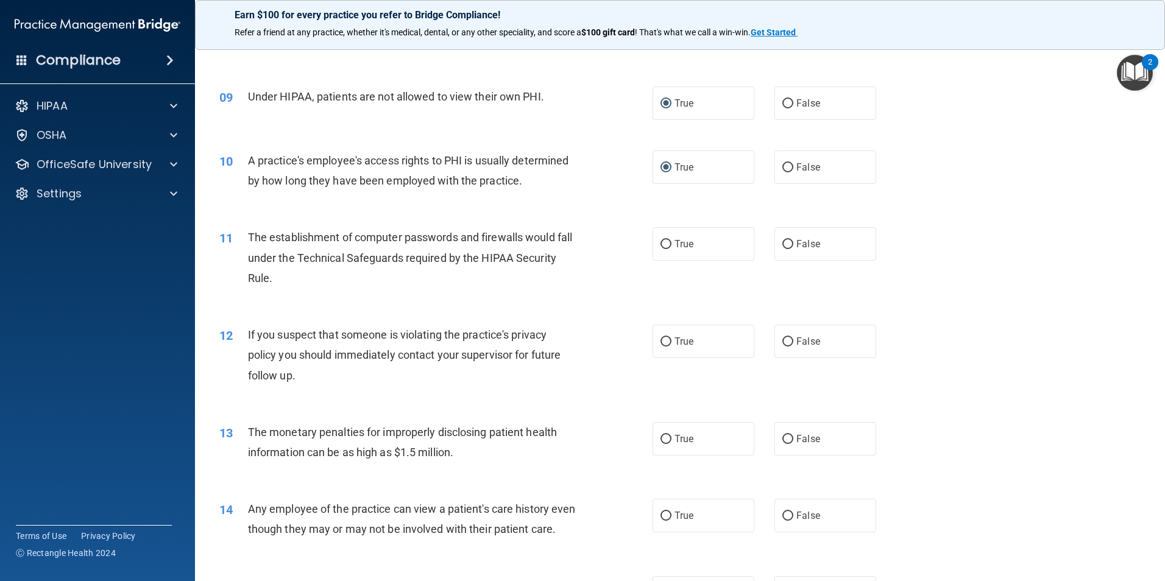
scroll to position [731, 0]
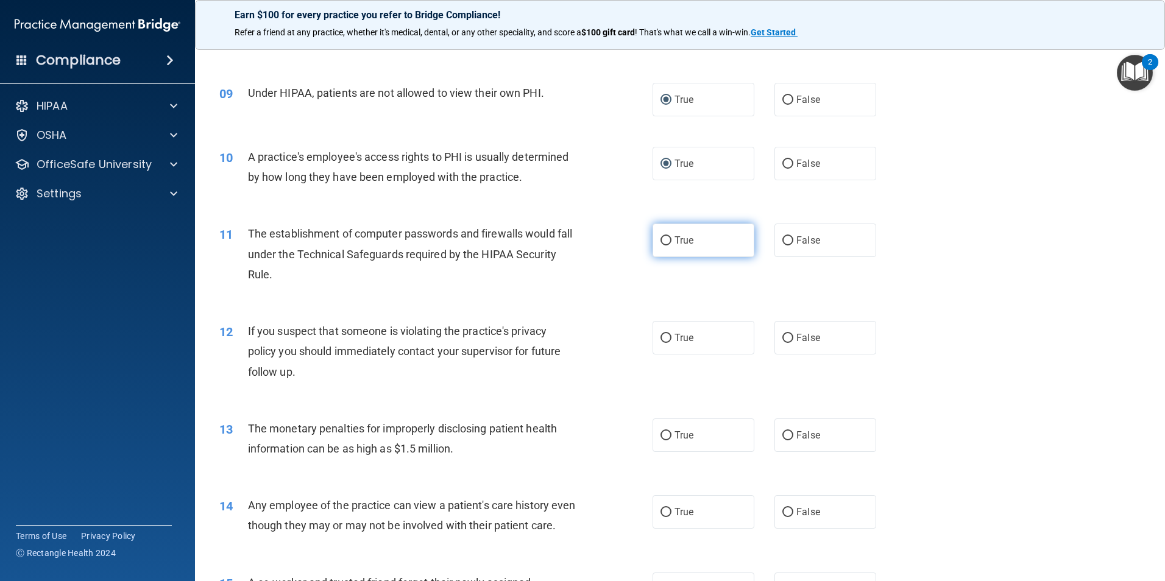
click at [665, 241] on input "True" at bounding box center [665, 240] width 11 height 9
radio input "true"
click at [660, 337] on input "True" at bounding box center [665, 338] width 11 height 9
radio input "true"
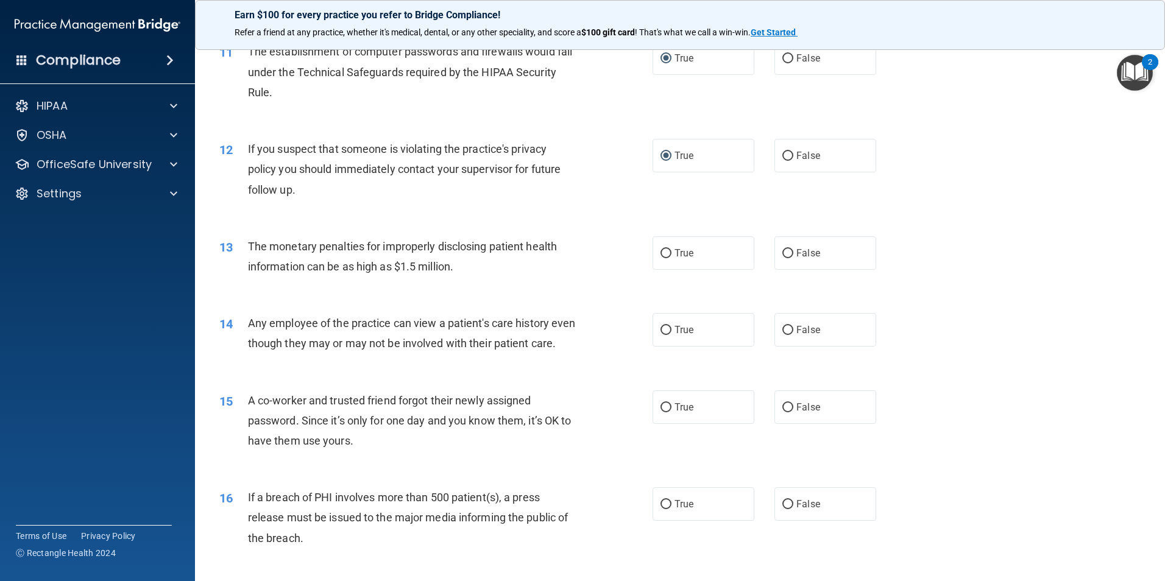
scroll to position [914, 0]
click at [790, 253] on label "False" at bounding box center [825, 253] width 102 height 34
click at [790, 253] on input "False" at bounding box center [787, 253] width 11 height 9
radio input "true"
click at [787, 328] on input "False" at bounding box center [787, 329] width 11 height 9
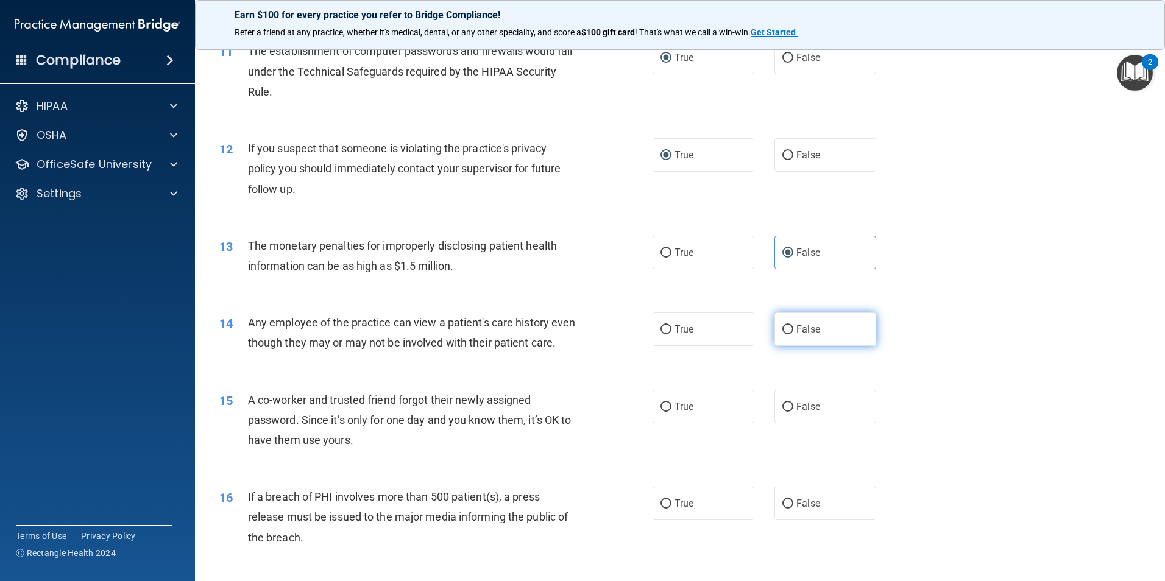
radio input "true"
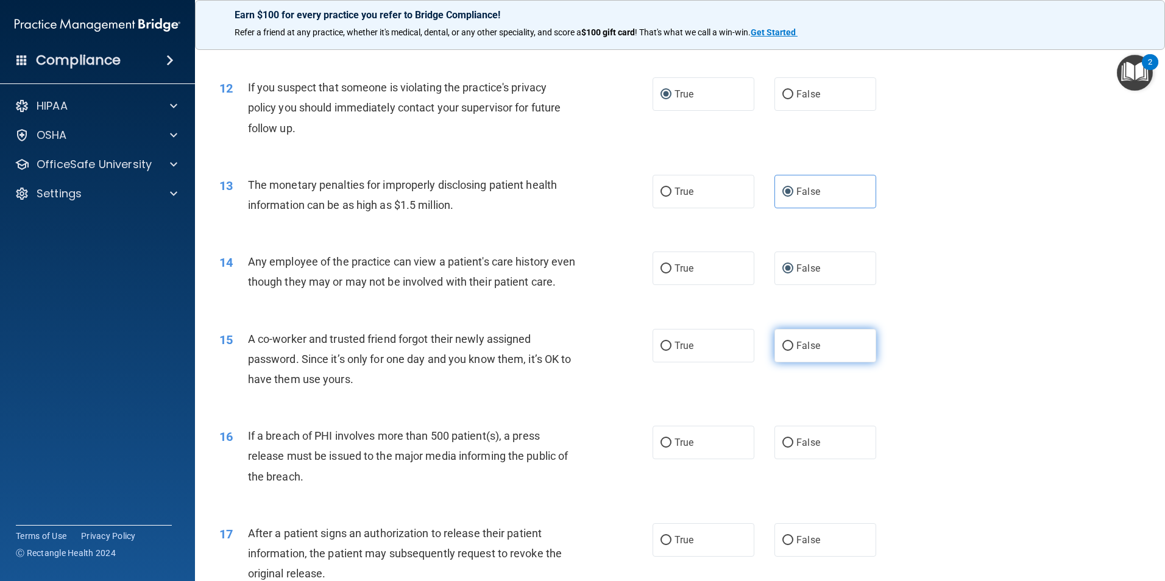
click at [784, 351] on input "False" at bounding box center [787, 346] width 11 height 9
radio input "true"
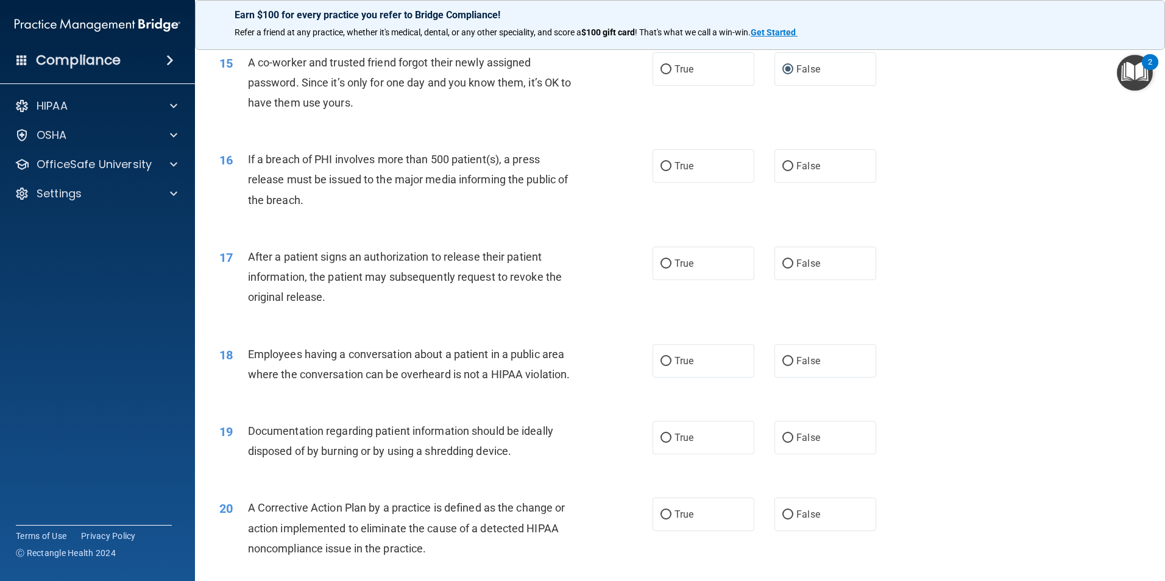
scroll to position [1279, 0]
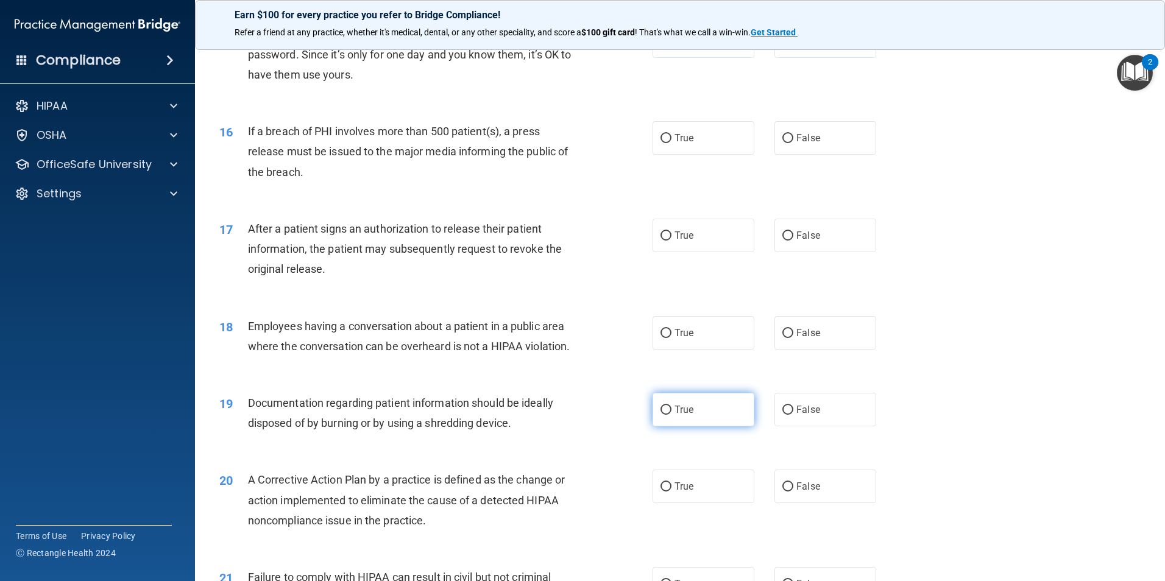
click at [663, 415] on input "True" at bounding box center [665, 410] width 11 height 9
radio input "true"
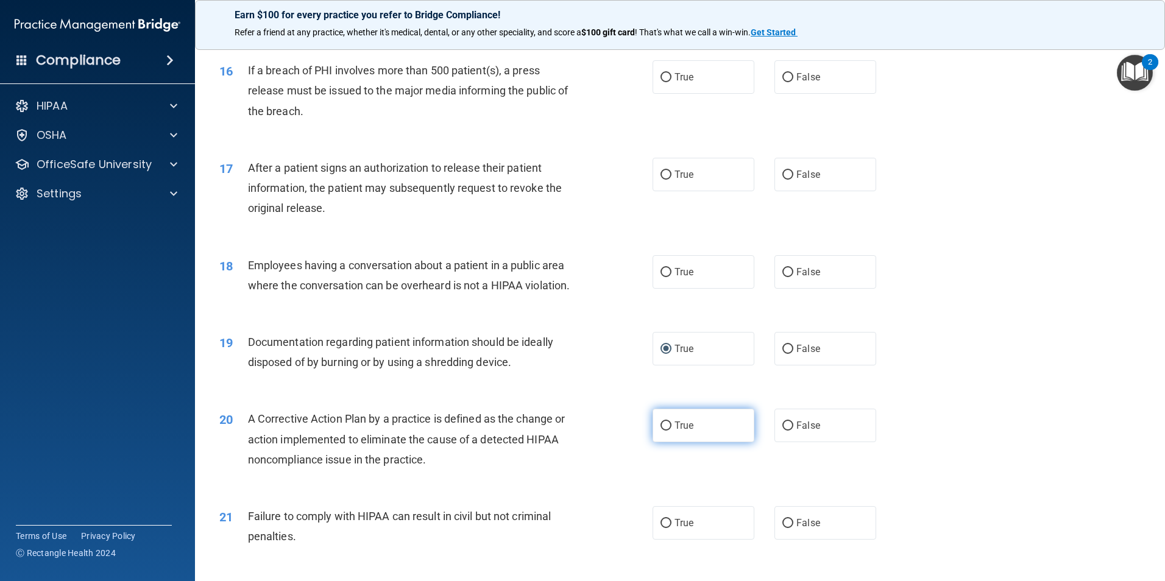
click at [666, 431] on input "True" at bounding box center [665, 426] width 11 height 9
radio input "true"
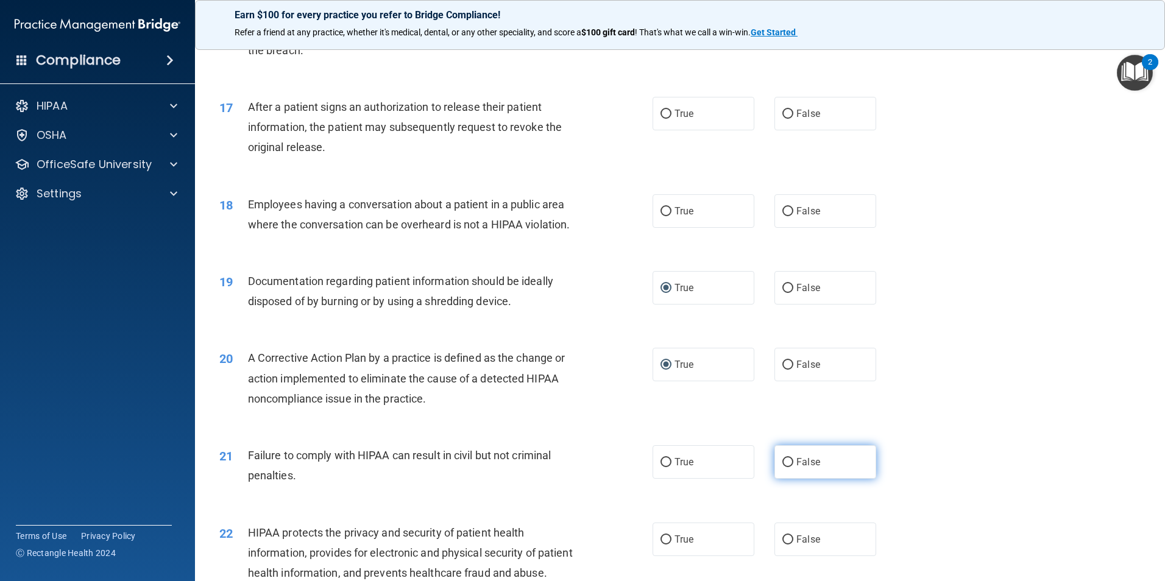
click at [782, 467] on input "False" at bounding box center [787, 462] width 11 height 9
radio input "true"
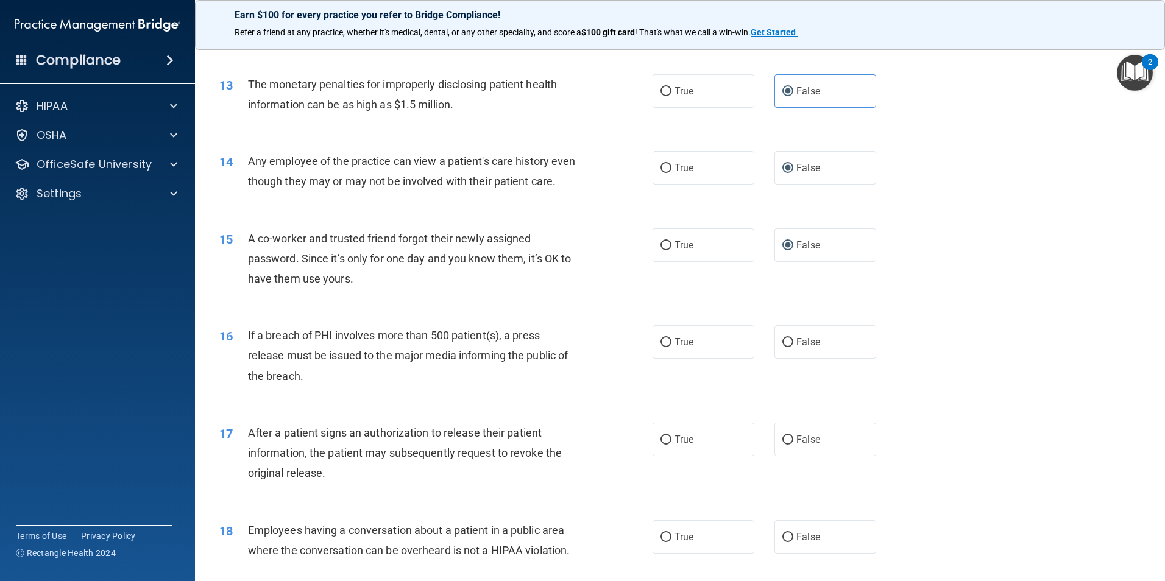
scroll to position [1097, 0]
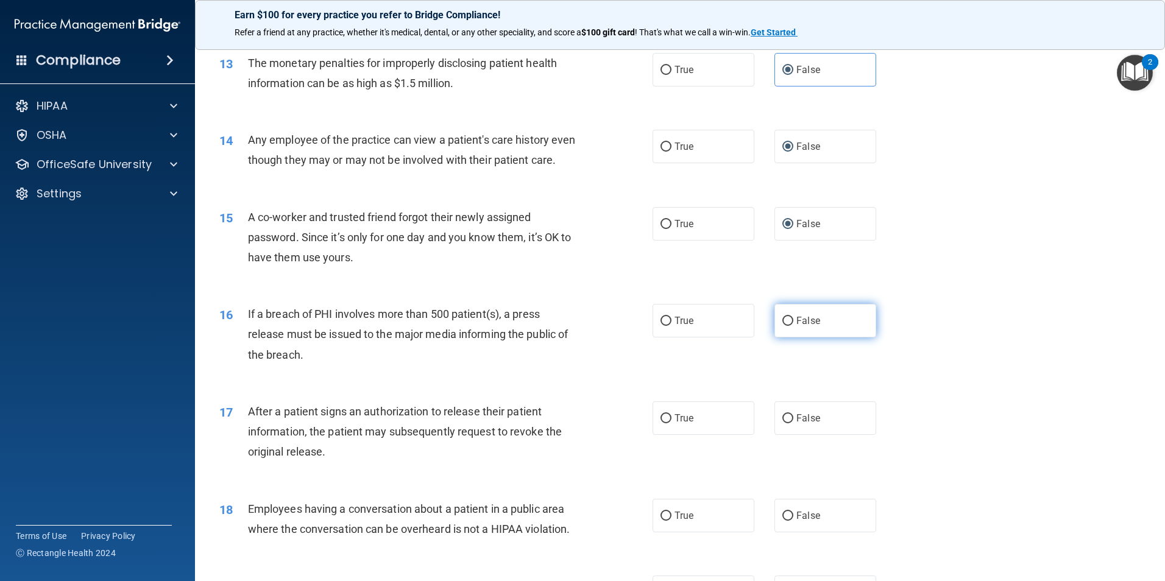
click at [784, 326] on input "False" at bounding box center [787, 321] width 11 height 9
radio input "true"
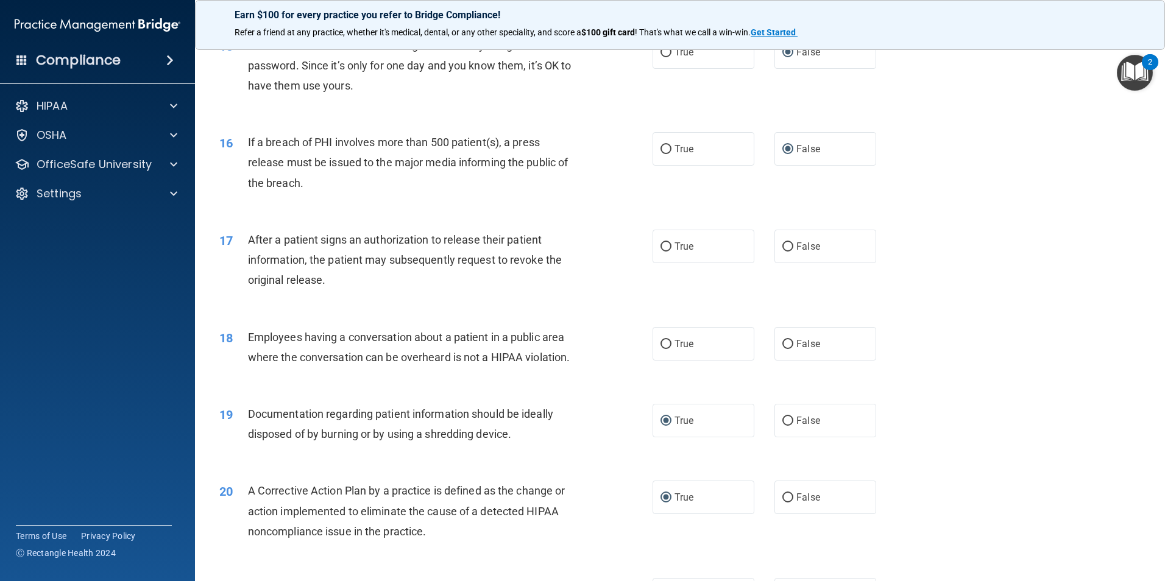
scroll to position [1279, 0]
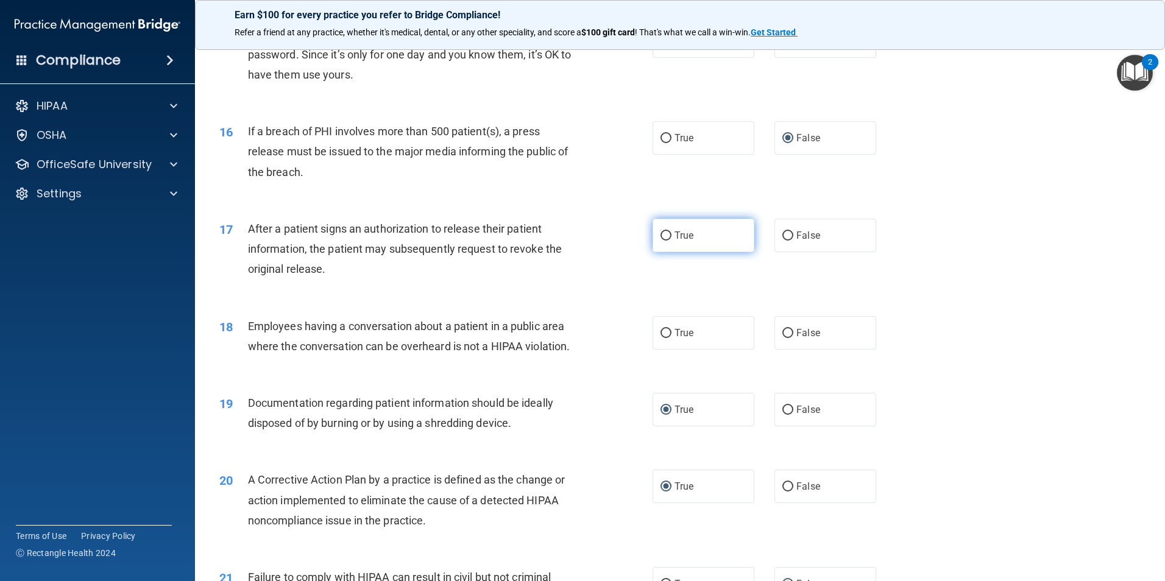
click at [660, 241] on input "True" at bounding box center [665, 236] width 11 height 9
radio input "true"
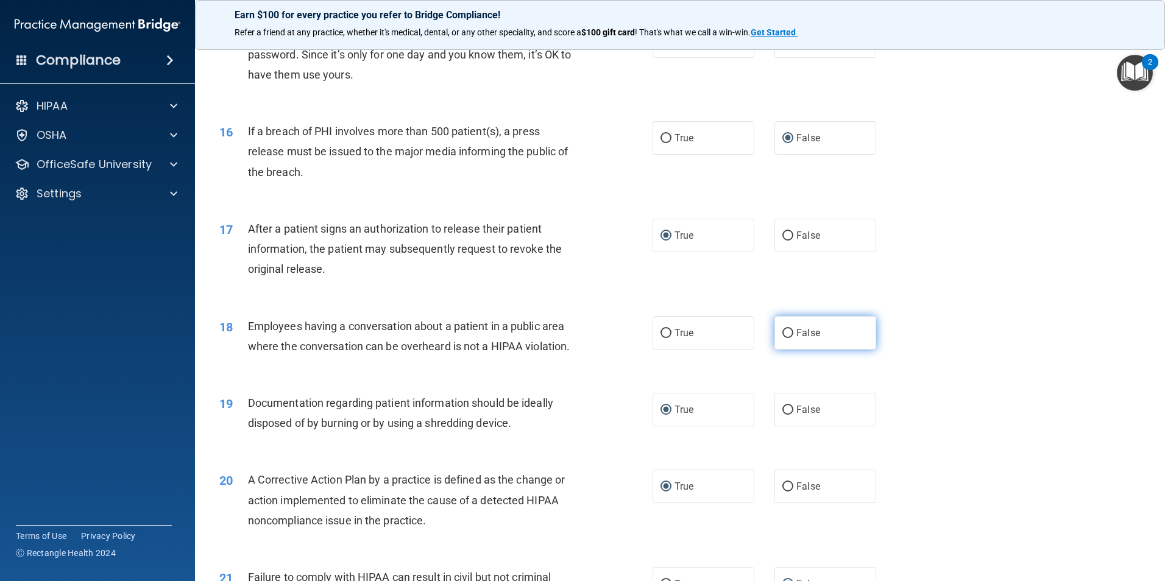
click at [782, 338] on input "False" at bounding box center [787, 333] width 11 height 9
radio input "true"
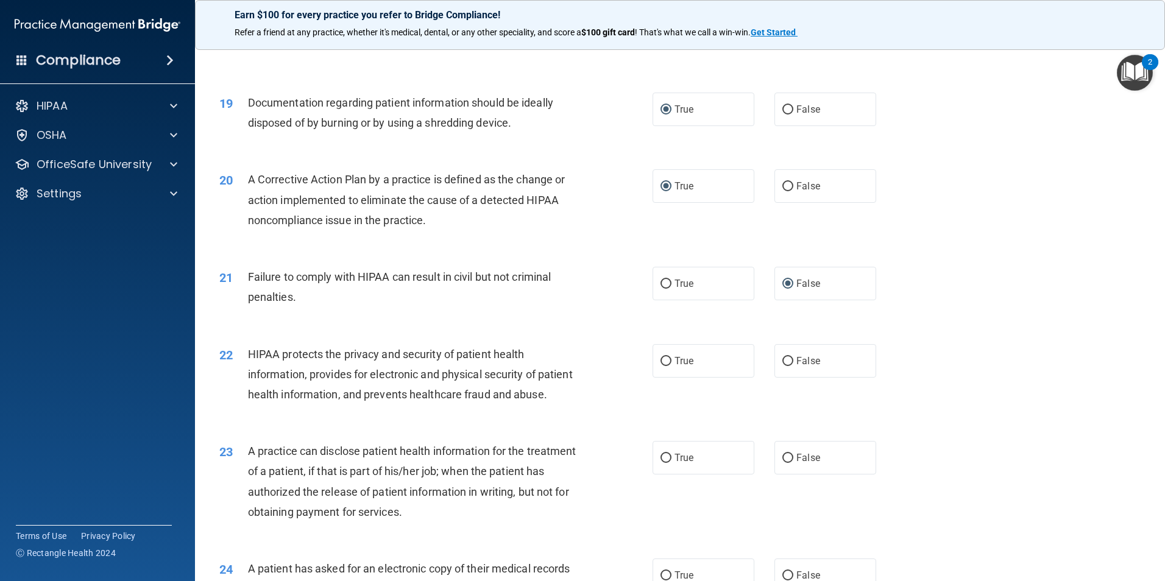
scroll to position [1584, 0]
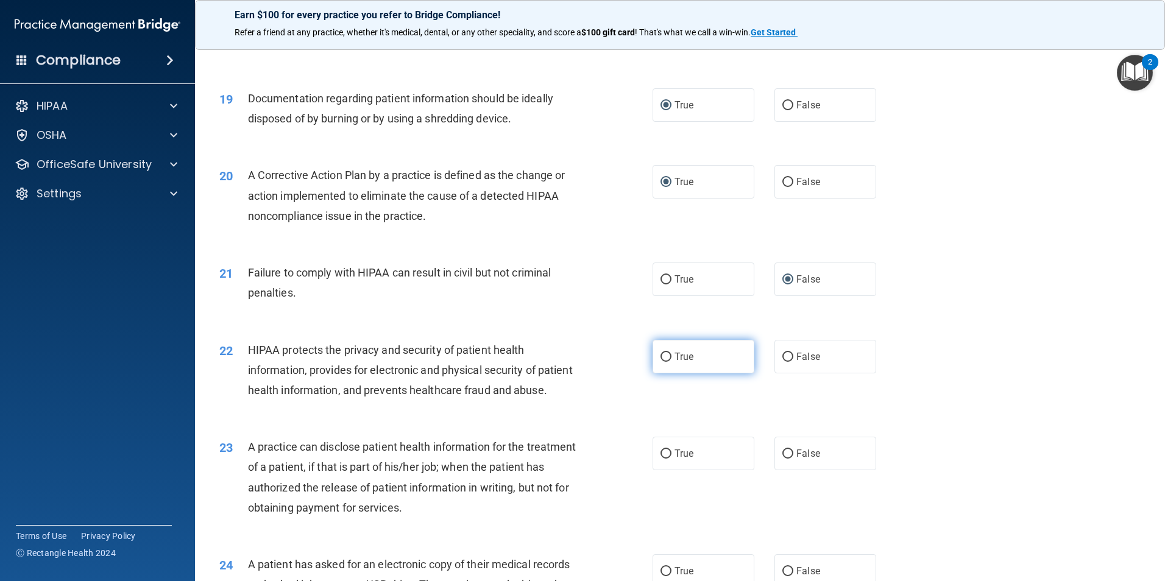
click at [661, 362] on input "True" at bounding box center [665, 357] width 11 height 9
radio input "true"
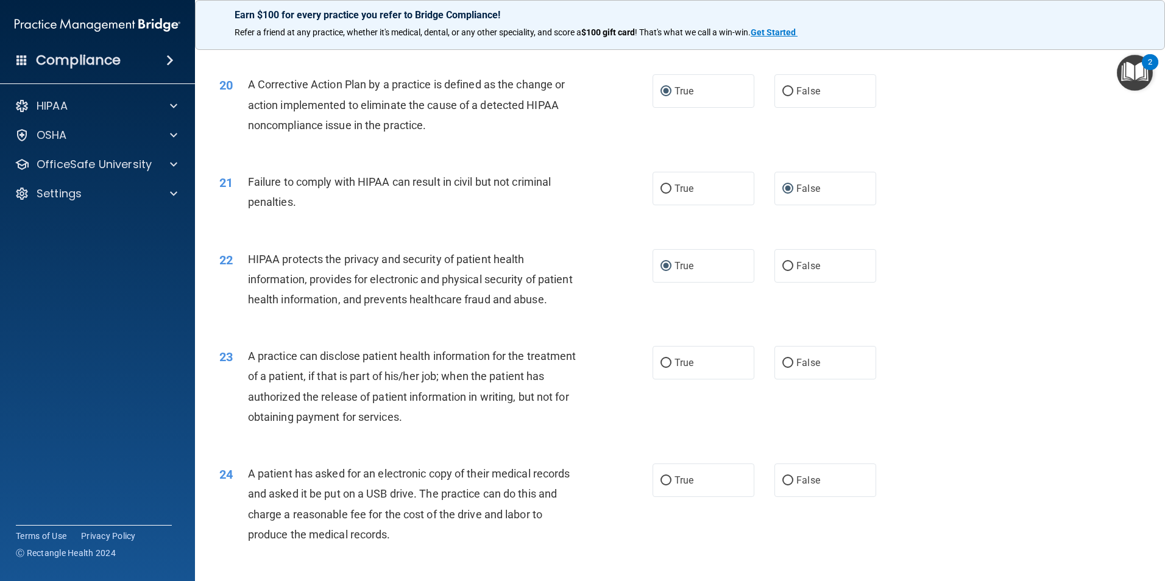
scroll to position [1706, 0]
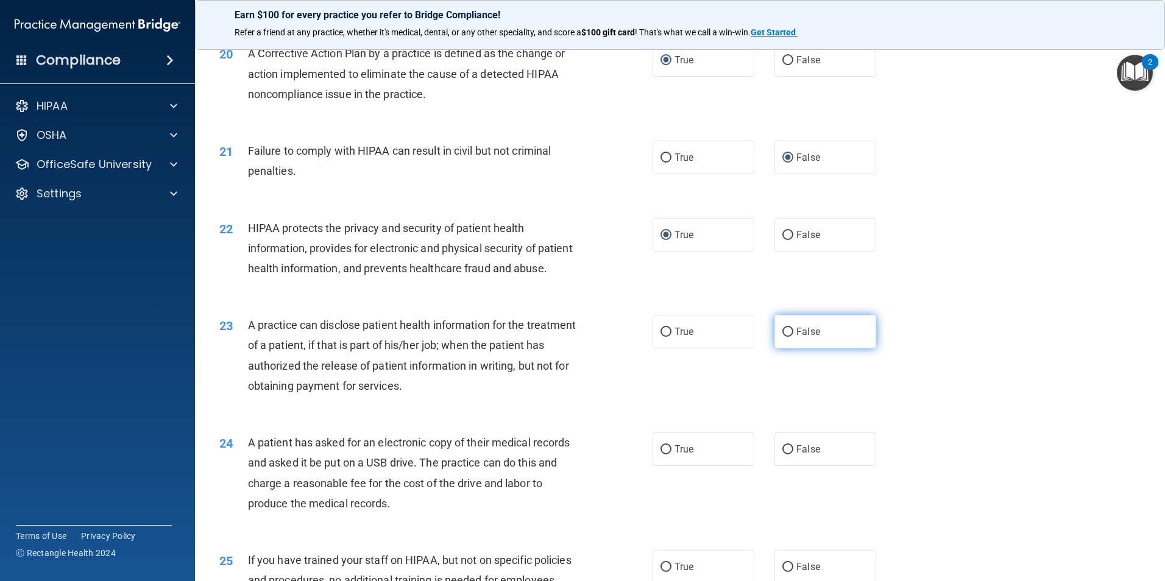
click at [782, 337] on input "False" at bounding box center [787, 332] width 11 height 9
radio input "true"
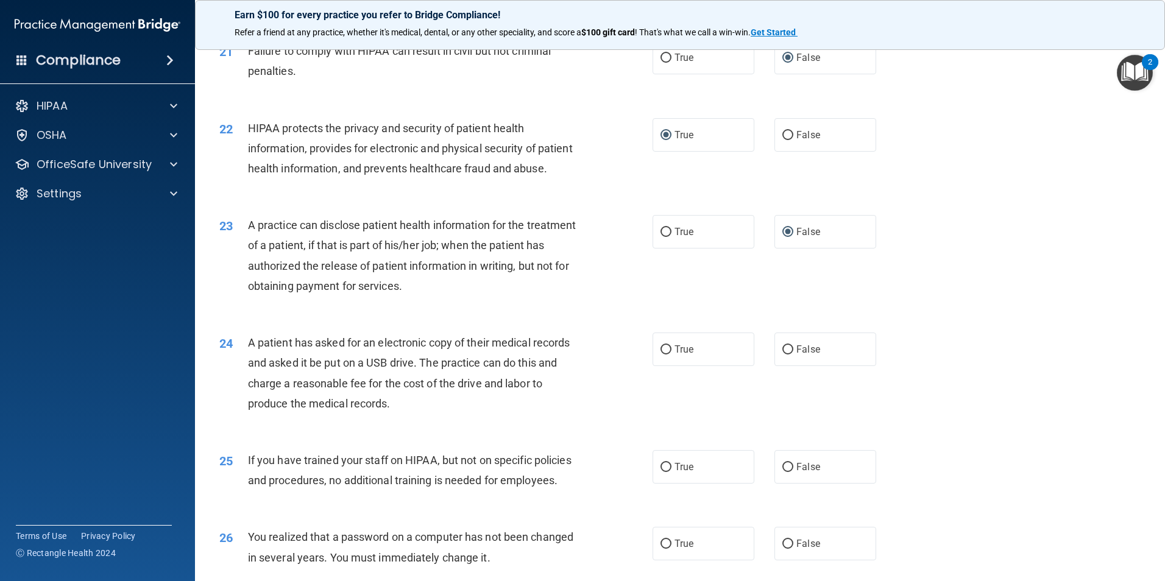
scroll to position [1828, 0]
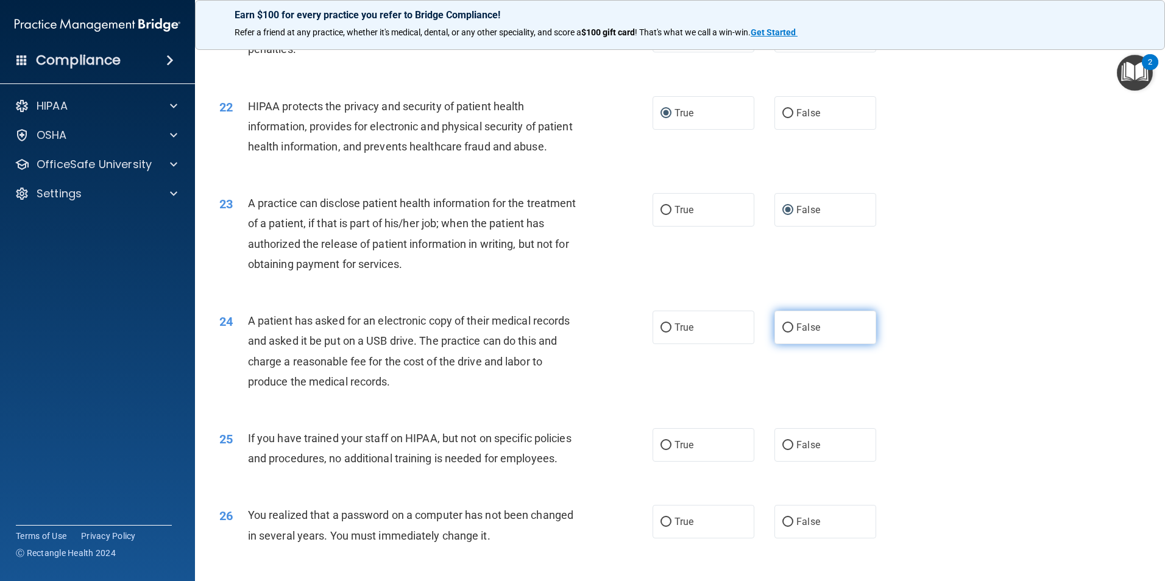
click at [782, 333] on input "False" at bounding box center [787, 328] width 11 height 9
radio input "true"
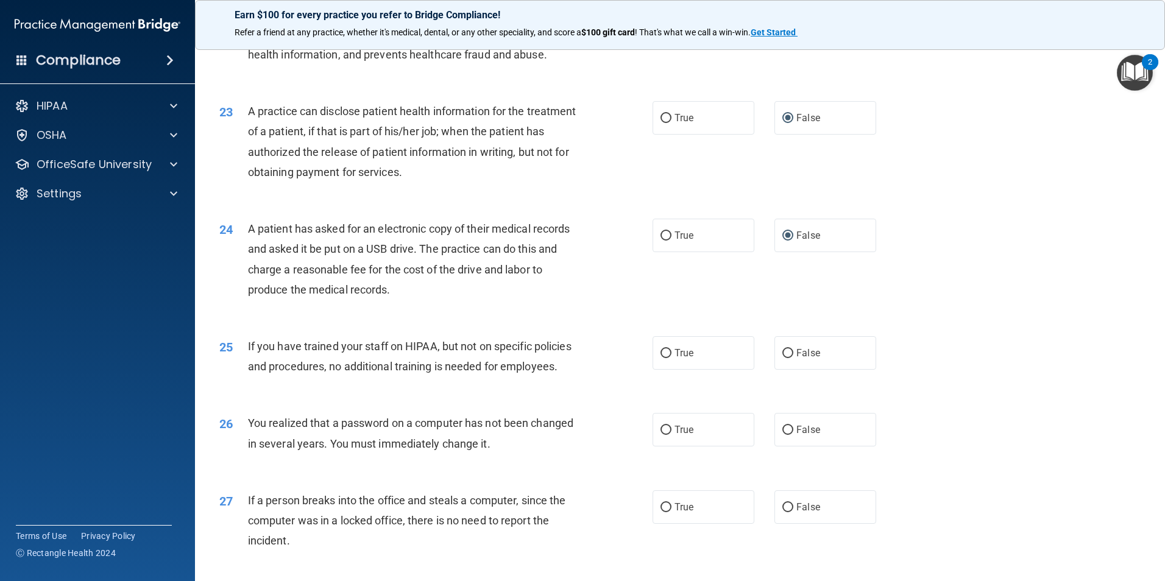
scroll to position [1950, 0]
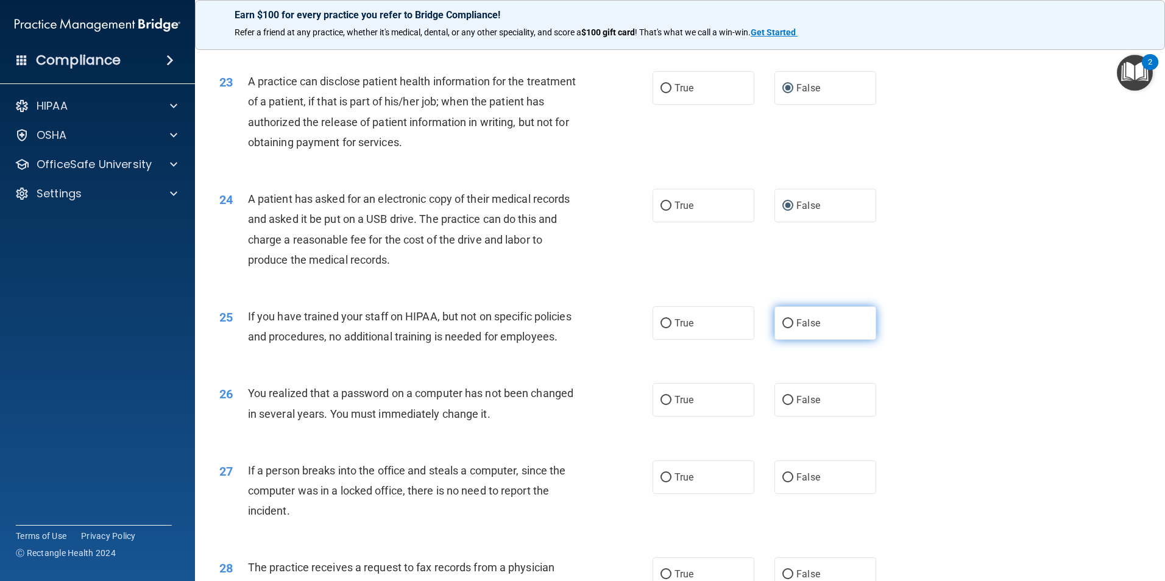
click at [782, 328] on input "False" at bounding box center [787, 323] width 11 height 9
radio input "true"
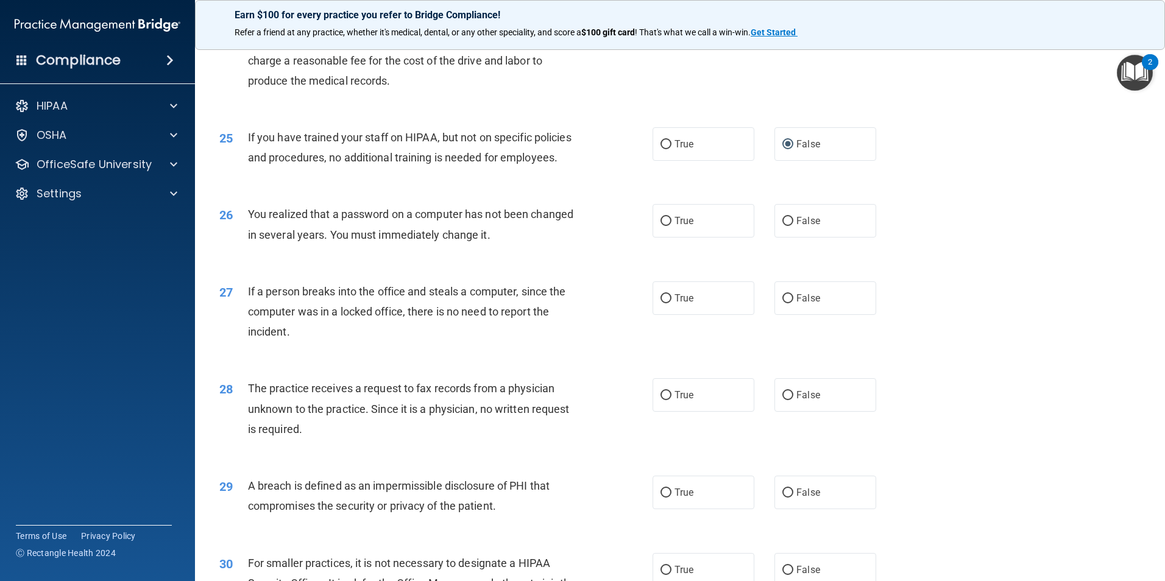
scroll to position [2132, 0]
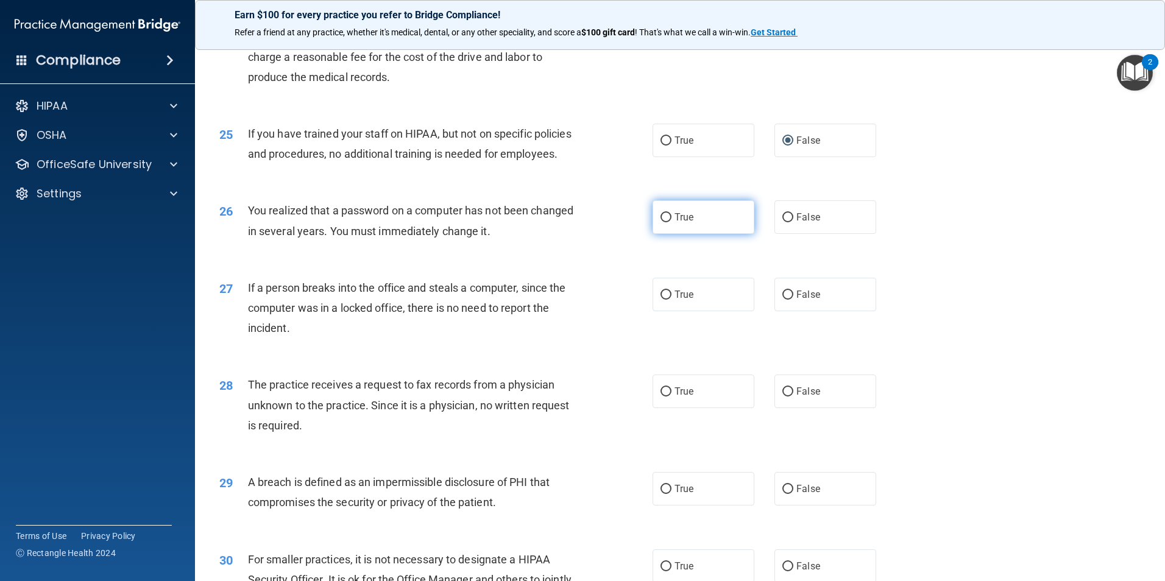
click at [660, 222] on input "True" at bounding box center [665, 217] width 11 height 9
radio input "true"
click at [785, 300] on input "False" at bounding box center [787, 295] width 11 height 9
radio input "true"
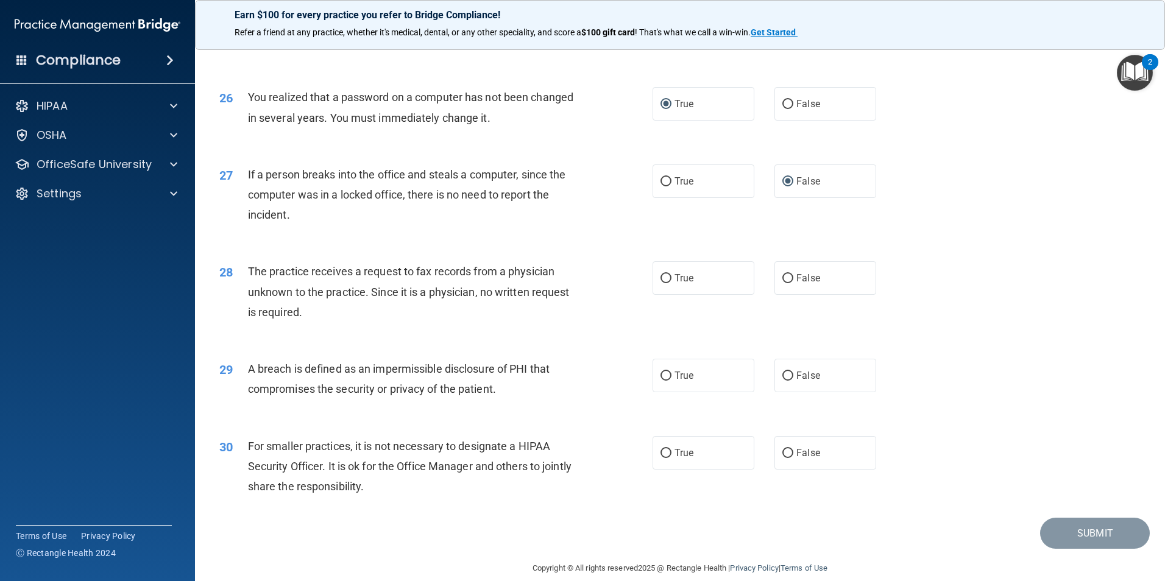
scroll to position [2254, 0]
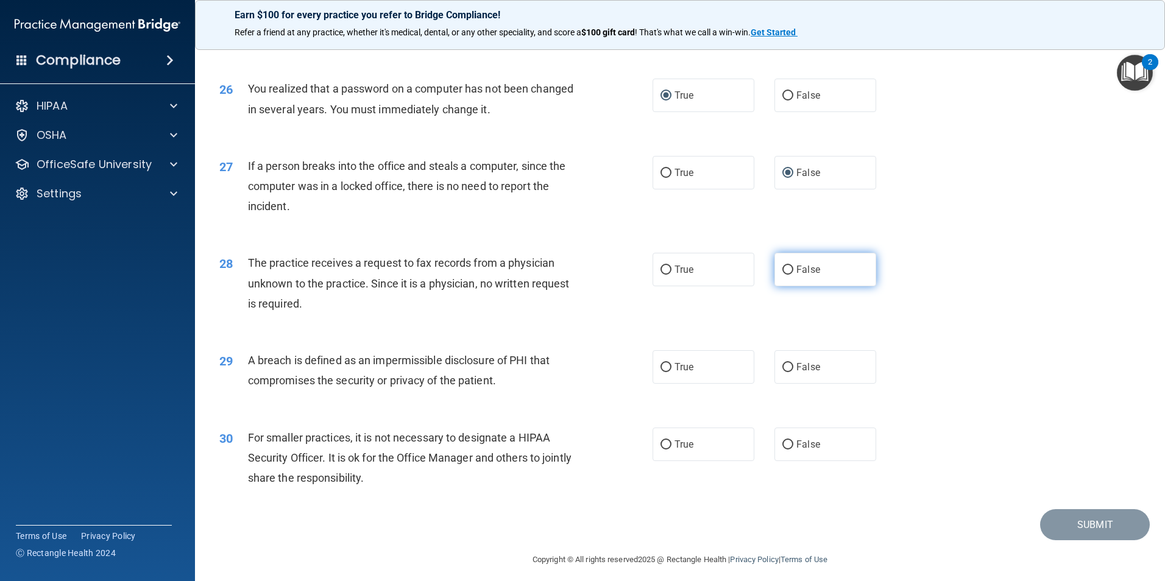
click at [782, 275] on input "False" at bounding box center [787, 270] width 11 height 9
radio input "true"
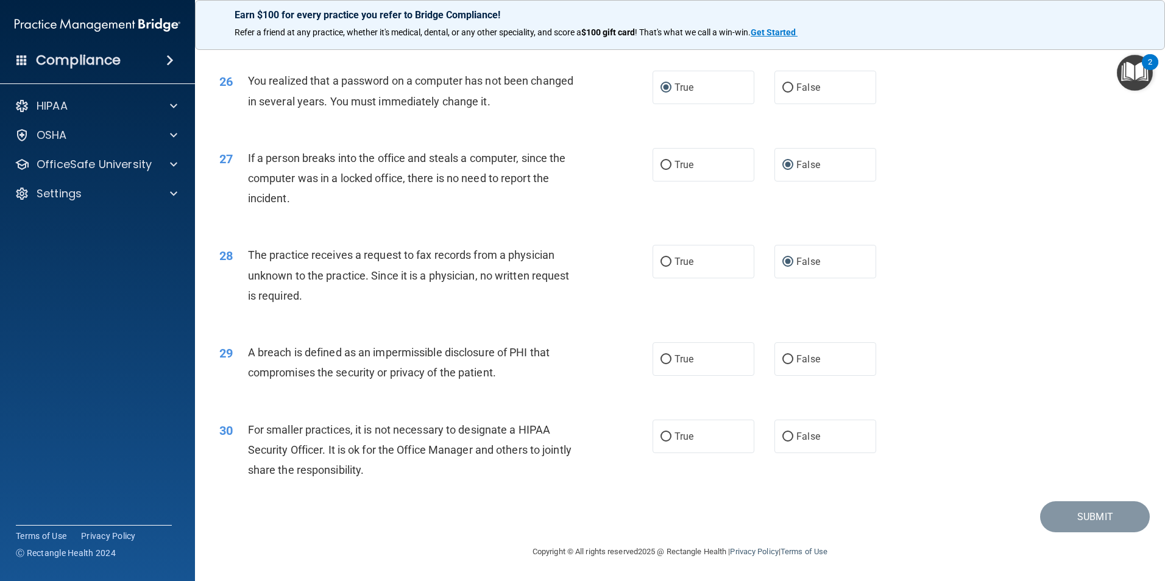
scroll to position [2315, 0]
click at [660, 364] on input "True" at bounding box center [665, 359] width 11 height 9
radio input "true"
click at [785, 442] on input "False" at bounding box center [787, 437] width 11 height 9
radio input "true"
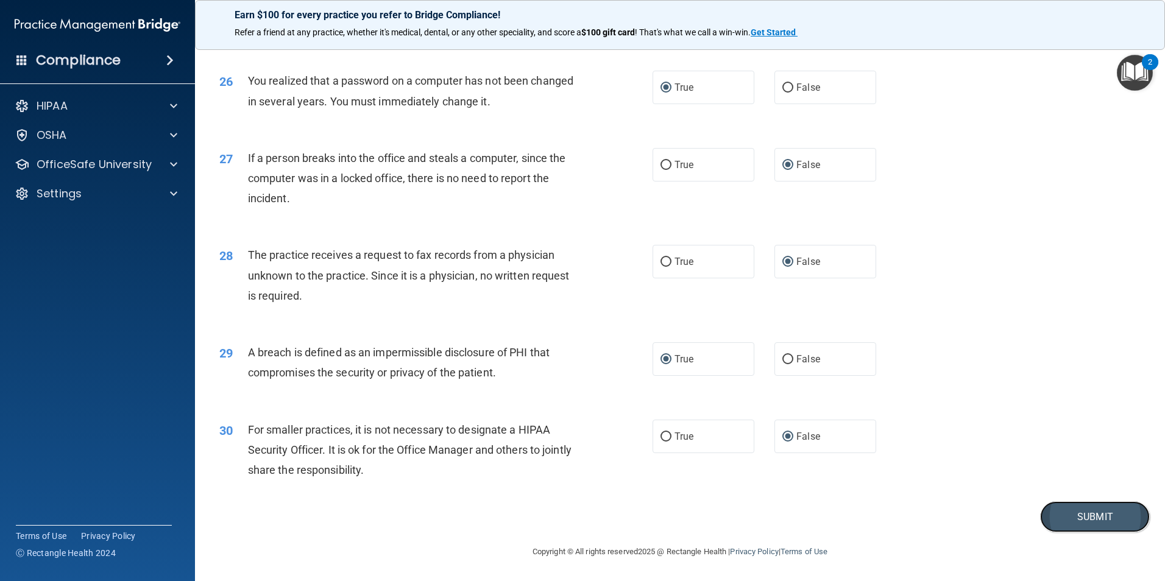
click at [1111, 523] on button "Submit" at bounding box center [1095, 516] width 110 height 31
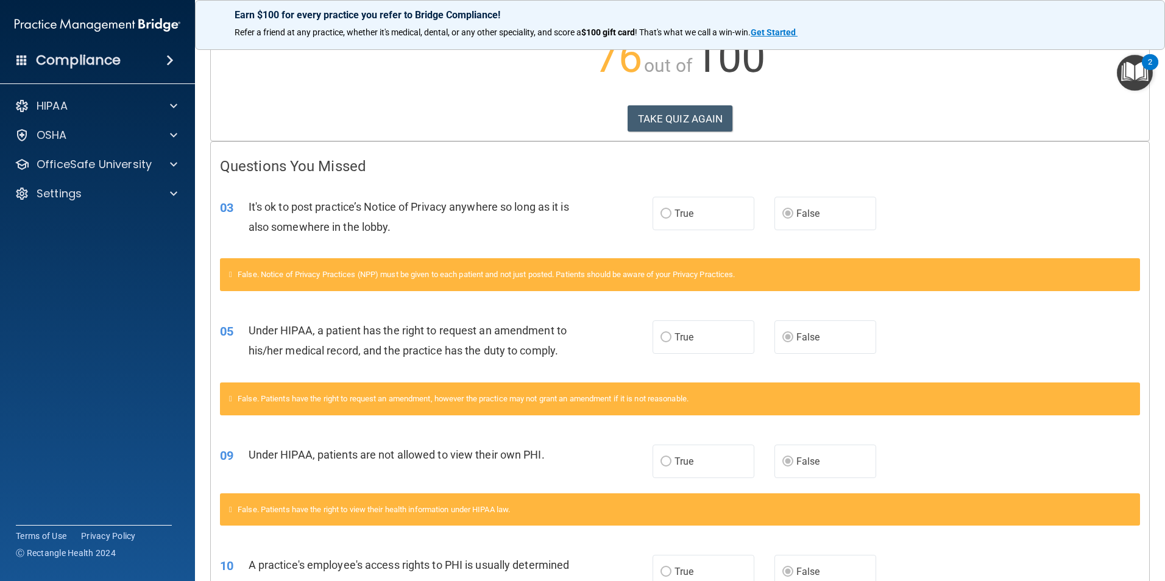
scroll to position [125, 0]
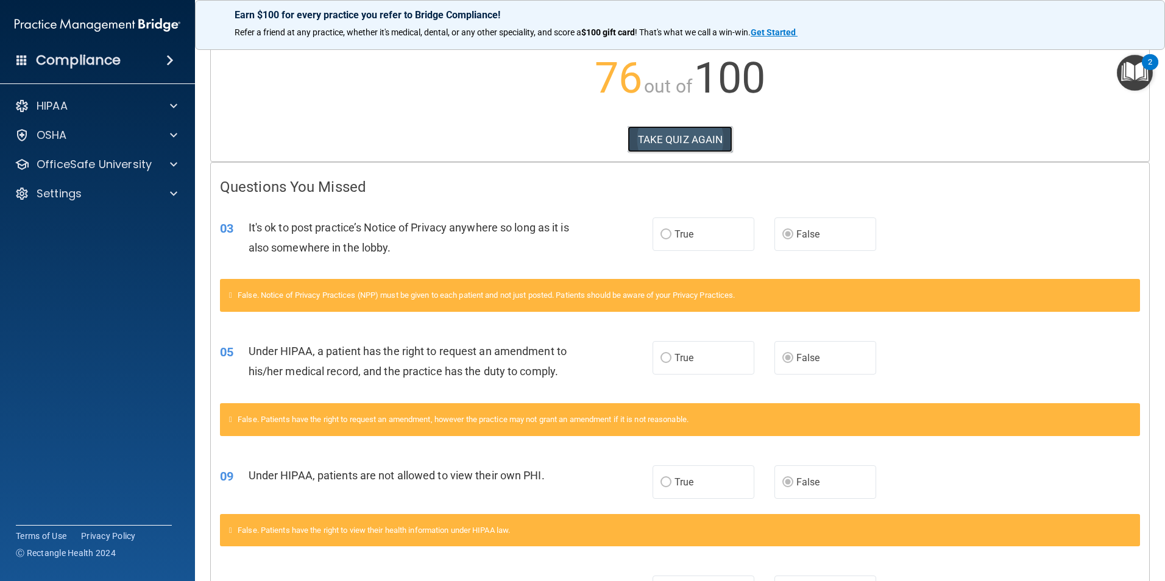
click at [651, 139] on button "TAKE QUIZ AGAIN" at bounding box center [680, 139] width 105 height 27
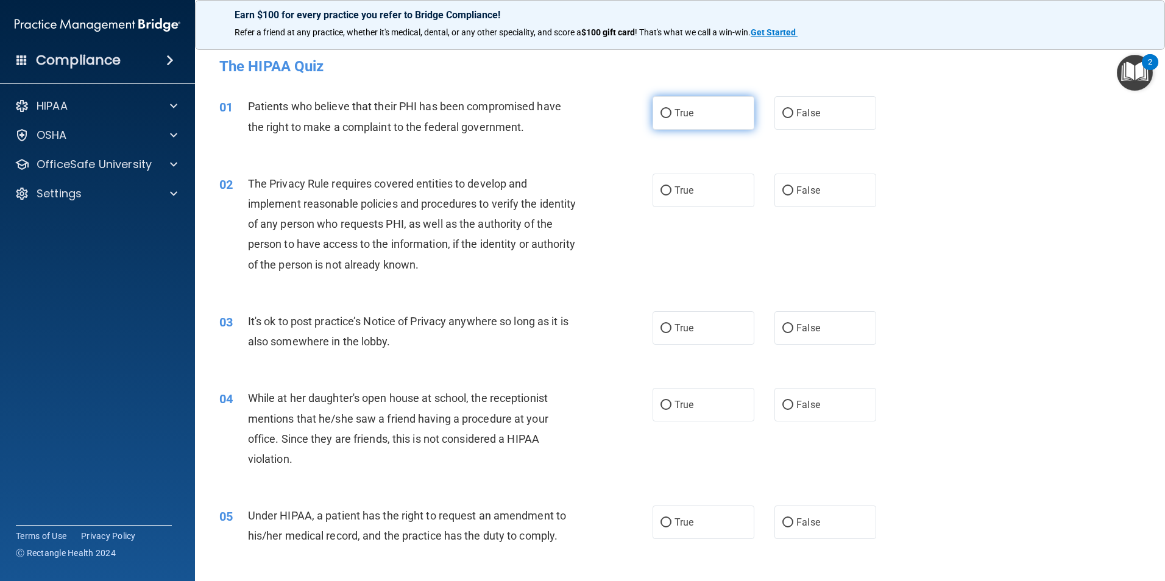
click at [663, 111] on input "True" at bounding box center [665, 113] width 11 height 9
radio input "true"
click at [655, 188] on label "True" at bounding box center [703, 191] width 102 height 34
click at [660, 188] on input "True" at bounding box center [665, 190] width 11 height 9
radio input "true"
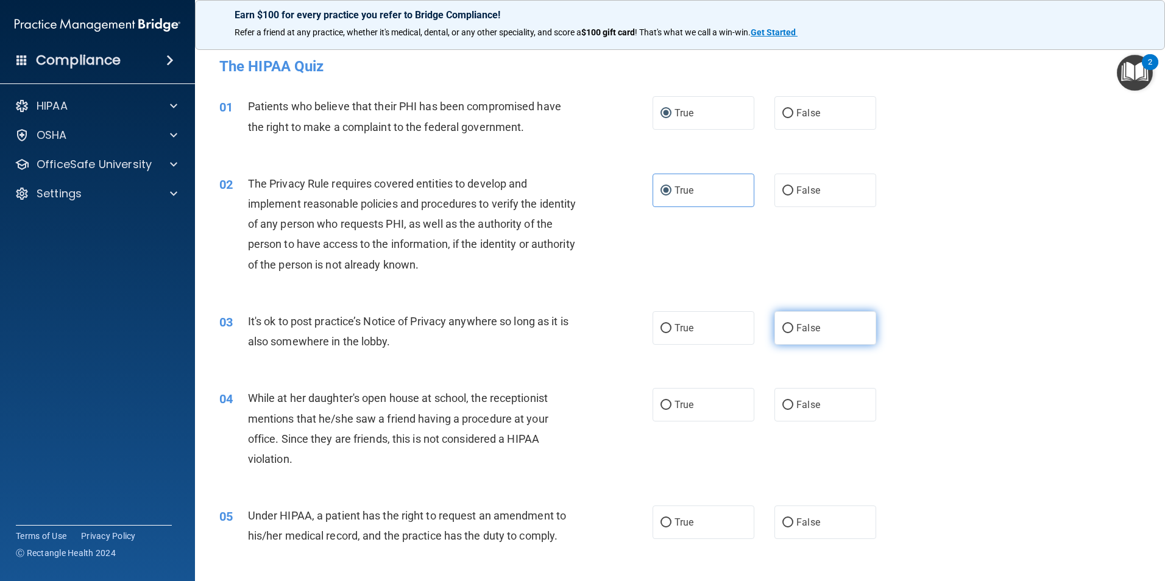
click at [783, 329] on input "False" at bounding box center [787, 328] width 11 height 9
radio input "true"
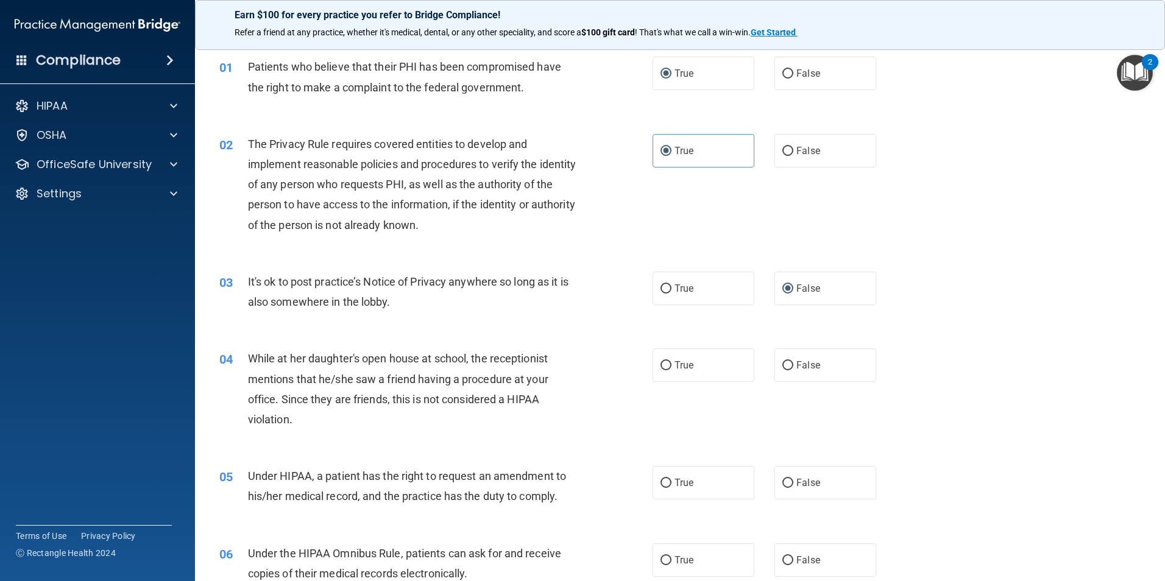
scroll to position [61, 0]
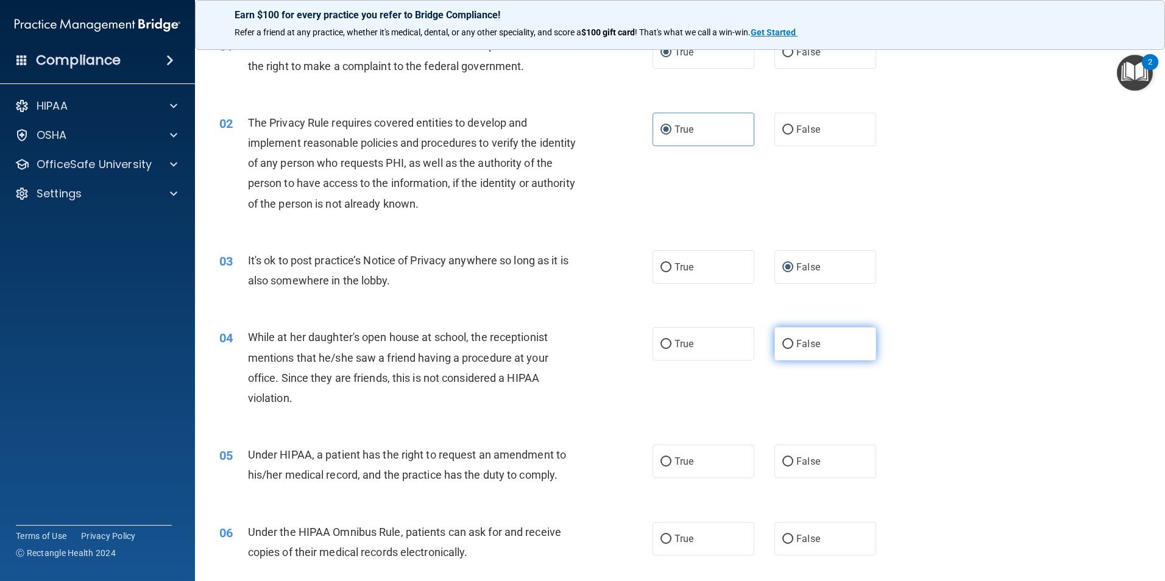
click at [782, 344] on input "False" at bounding box center [787, 344] width 11 height 9
radio input "true"
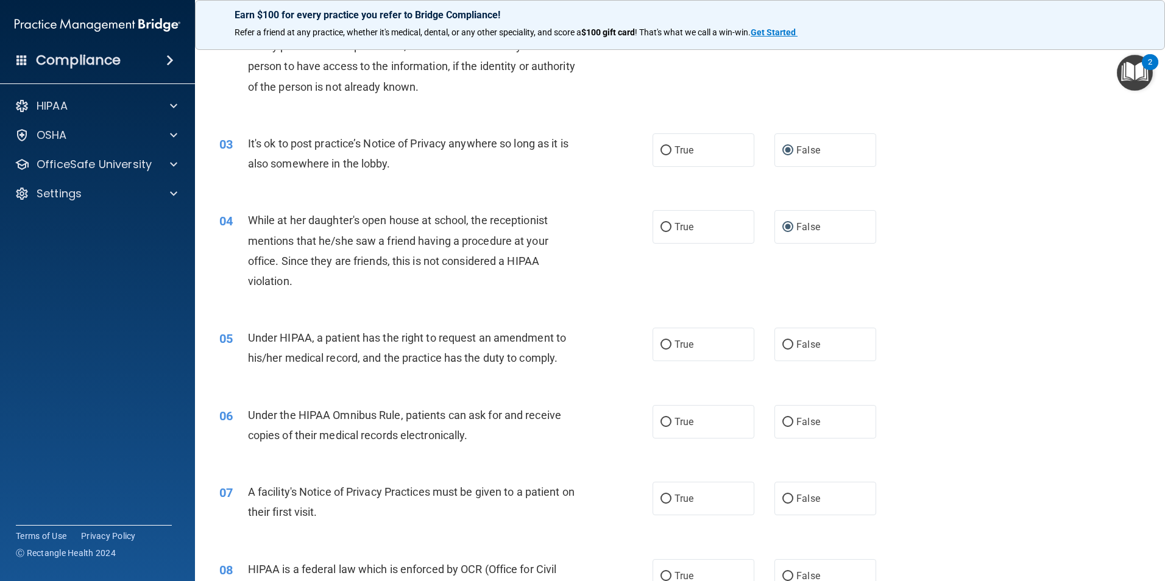
scroll to position [183, 0]
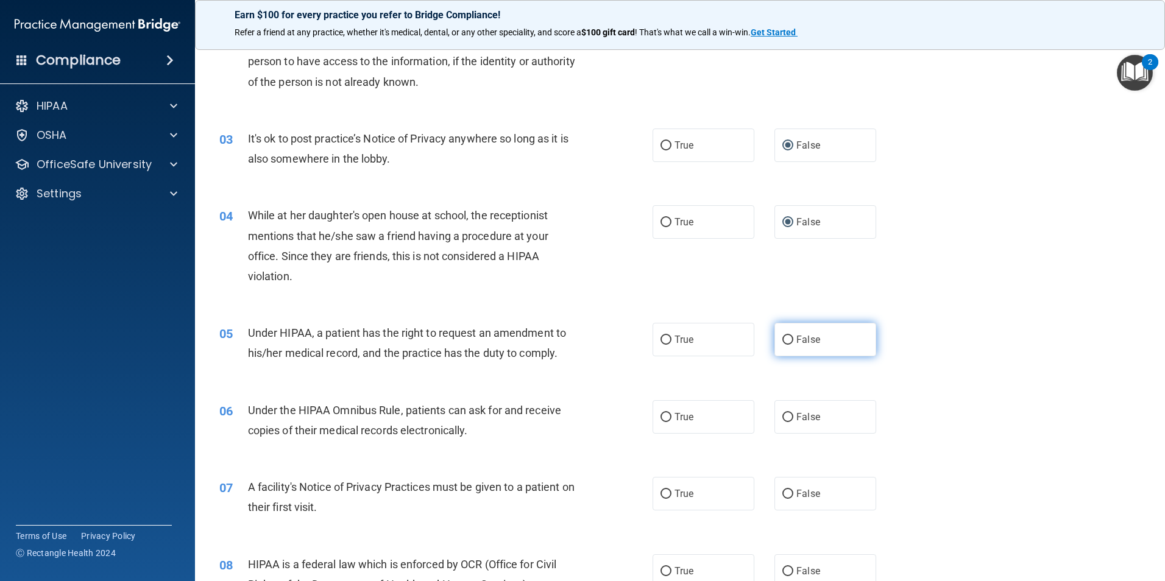
click at [782, 338] on input "False" at bounding box center [787, 340] width 11 height 9
radio input "true"
click at [660, 411] on label "True" at bounding box center [703, 417] width 102 height 34
click at [660, 413] on input "True" at bounding box center [665, 417] width 11 height 9
radio input "true"
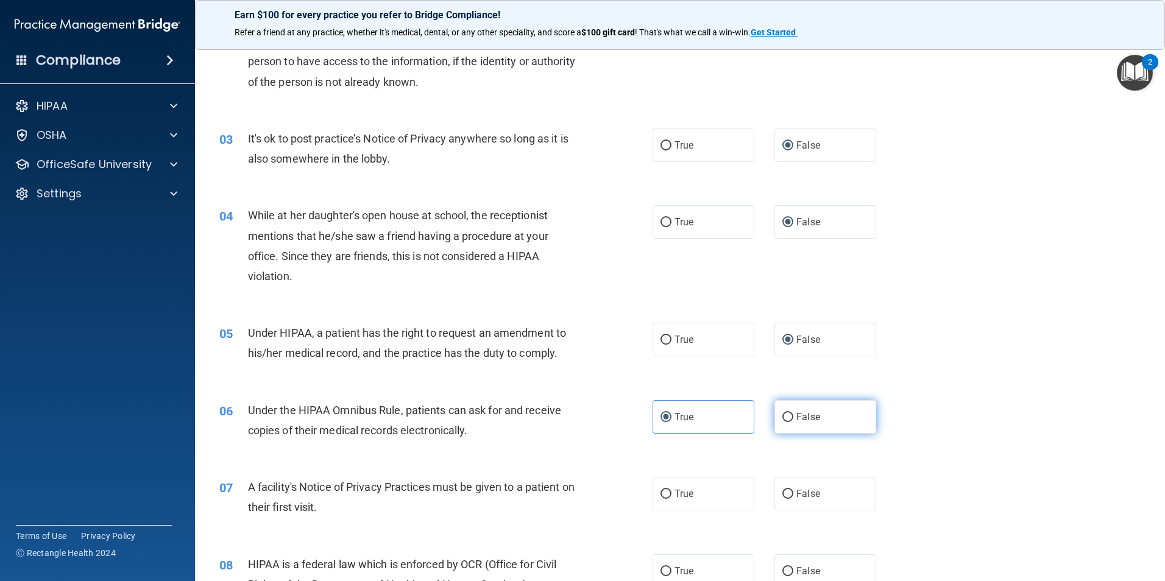
click at [787, 415] on input "False" at bounding box center [787, 417] width 11 height 9
radio input "true"
radio input "false"
click at [663, 496] on input "True" at bounding box center [665, 494] width 11 height 9
radio input "true"
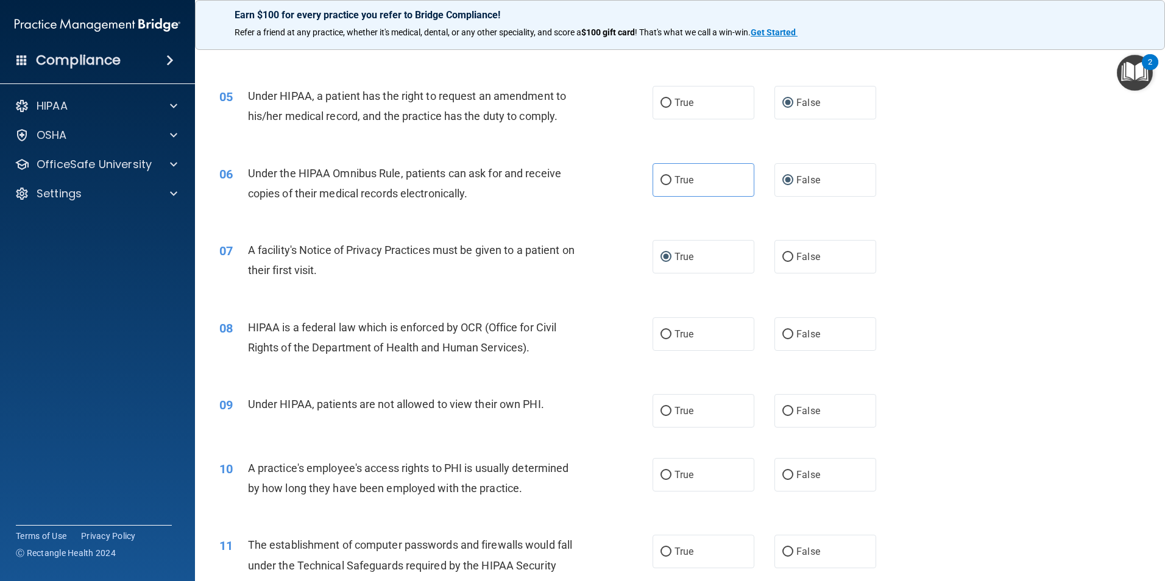
scroll to position [426, 0]
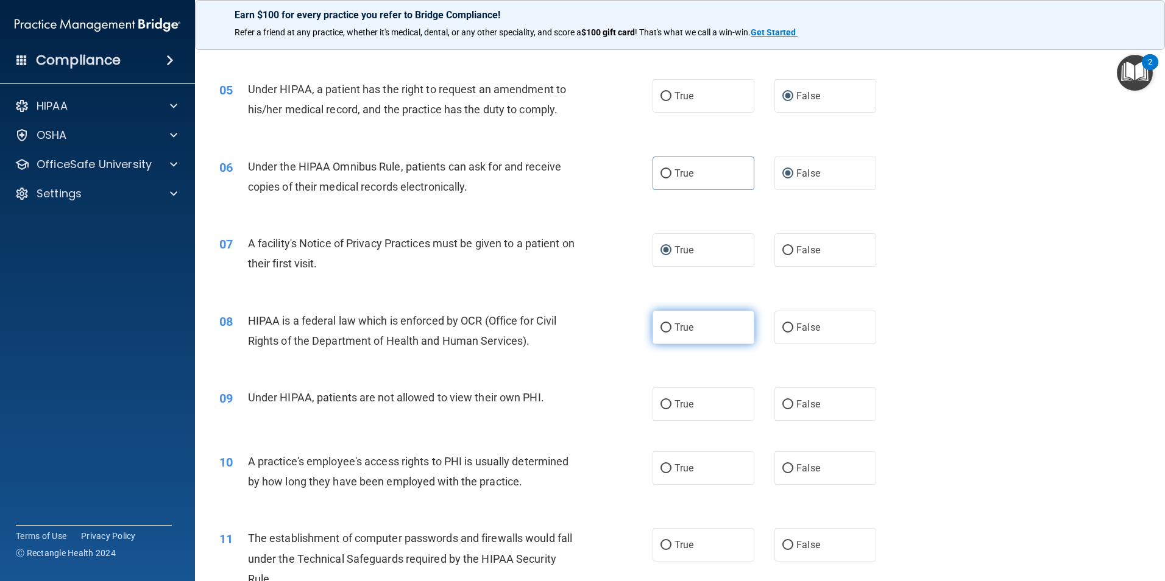
click at [660, 329] on input "True" at bounding box center [665, 328] width 11 height 9
radio input "true"
click at [782, 404] on input "False" at bounding box center [787, 404] width 11 height 9
radio input "true"
click at [782, 461] on label "False" at bounding box center [825, 468] width 102 height 34
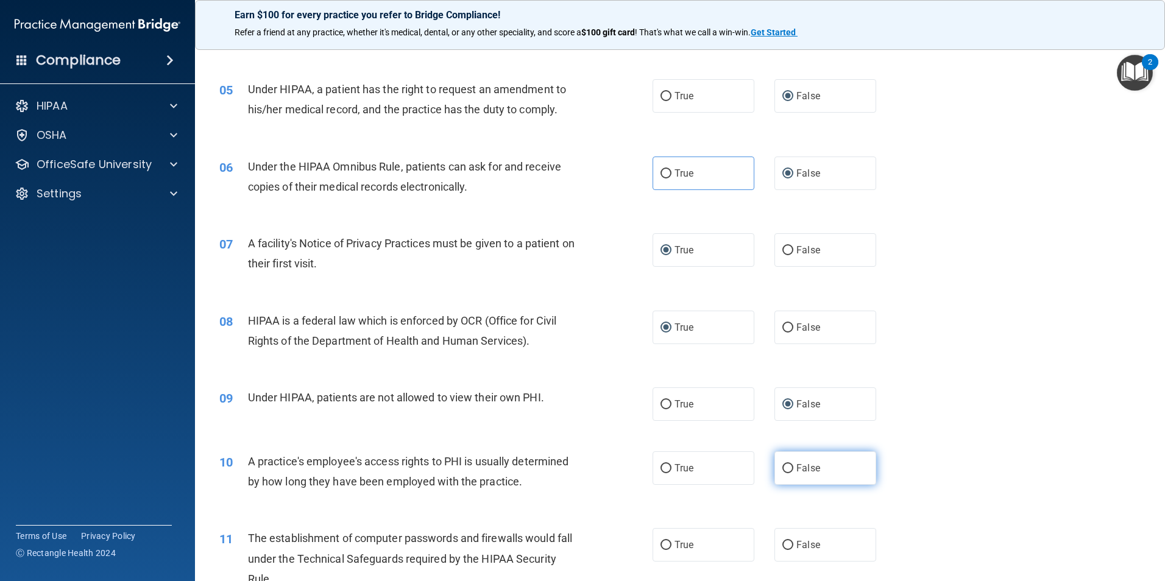
click at [782, 464] on input "False" at bounding box center [787, 468] width 11 height 9
radio input "true"
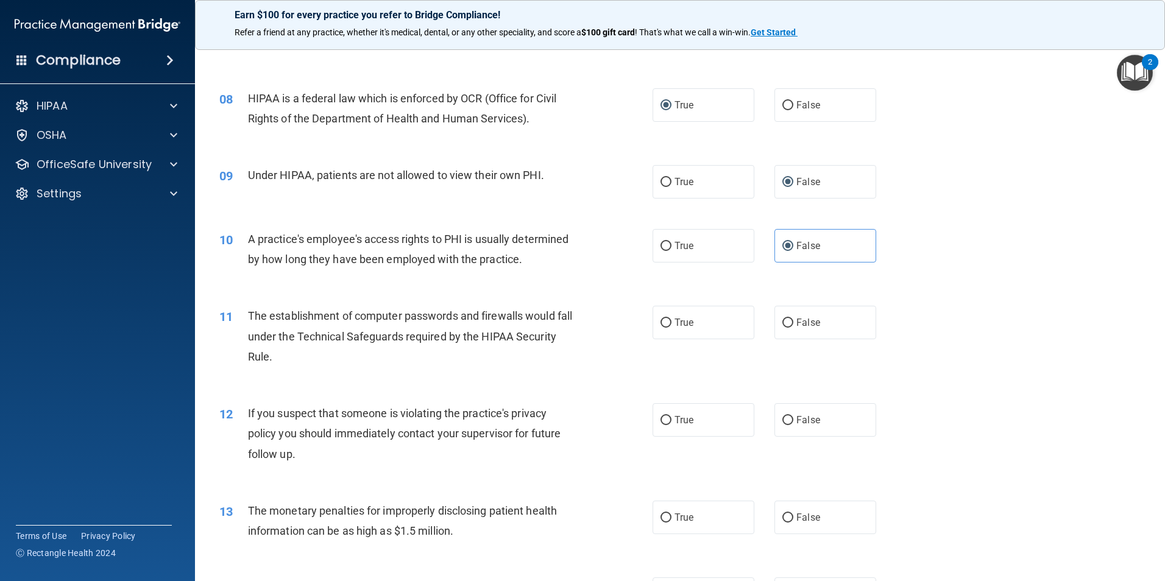
scroll to position [670, 0]
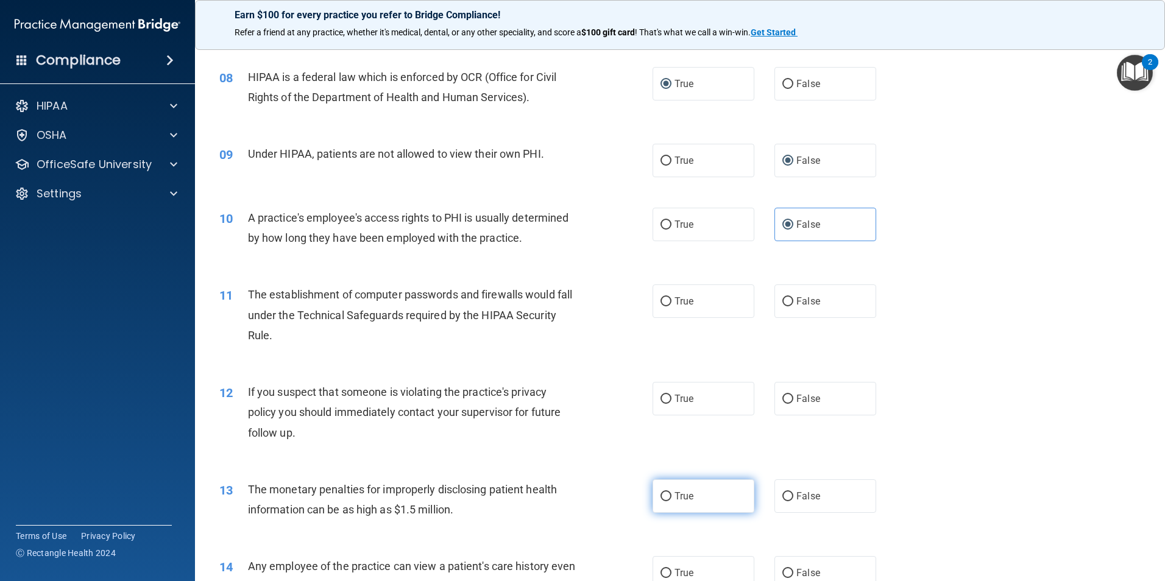
click at [663, 498] on input "True" at bounding box center [665, 496] width 11 height 9
radio input "true"
click at [660, 299] on input "True" at bounding box center [665, 301] width 11 height 9
radio input "true"
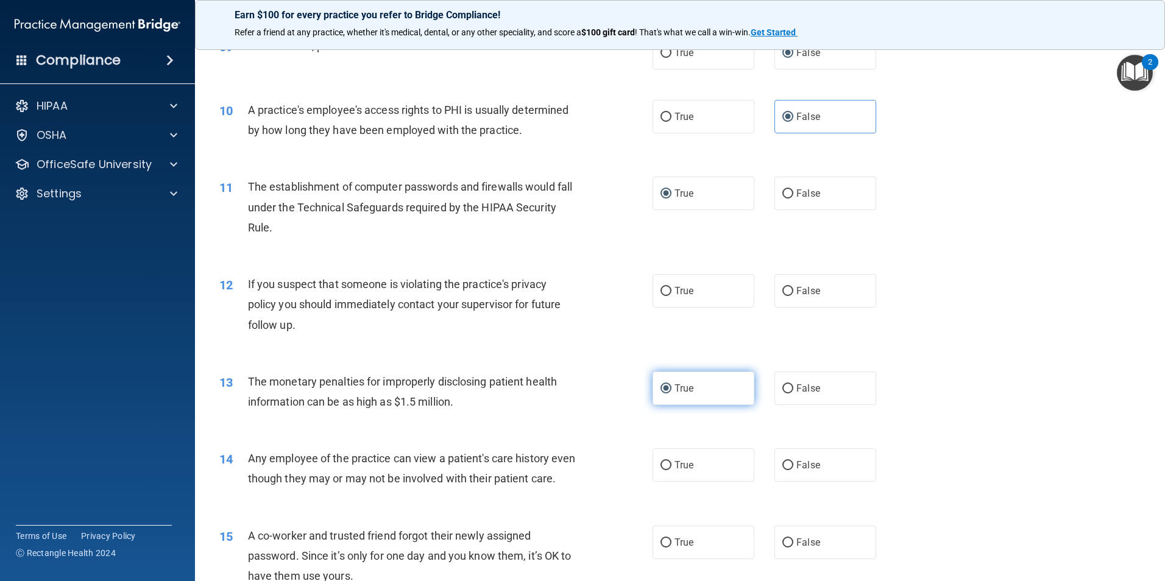
scroll to position [792, 0]
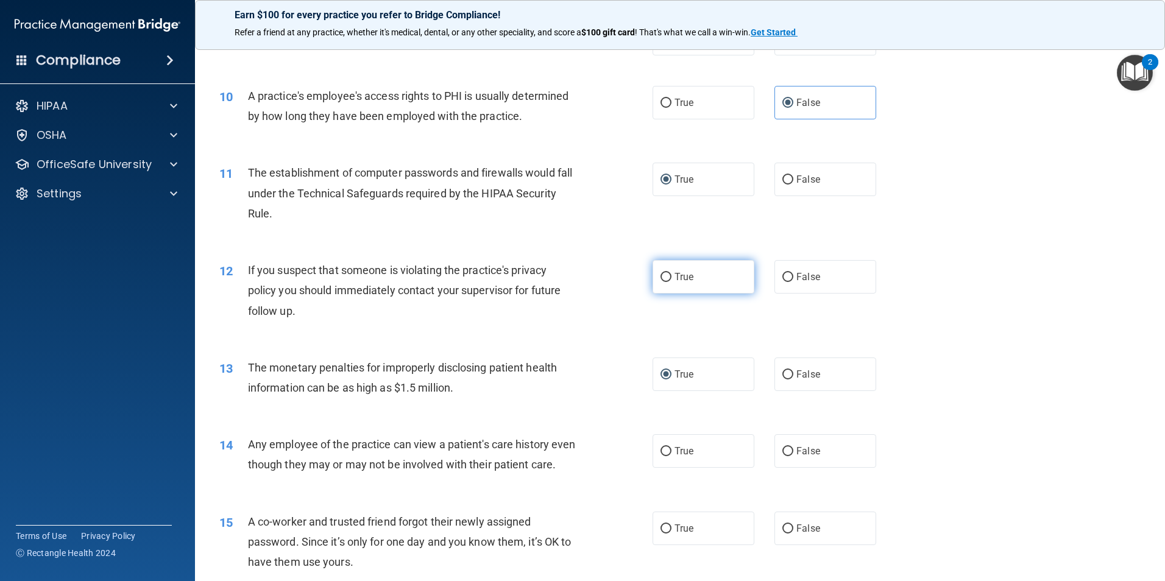
click at [663, 276] on input "True" at bounding box center [665, 277] width 11 height 9
radio input "true"
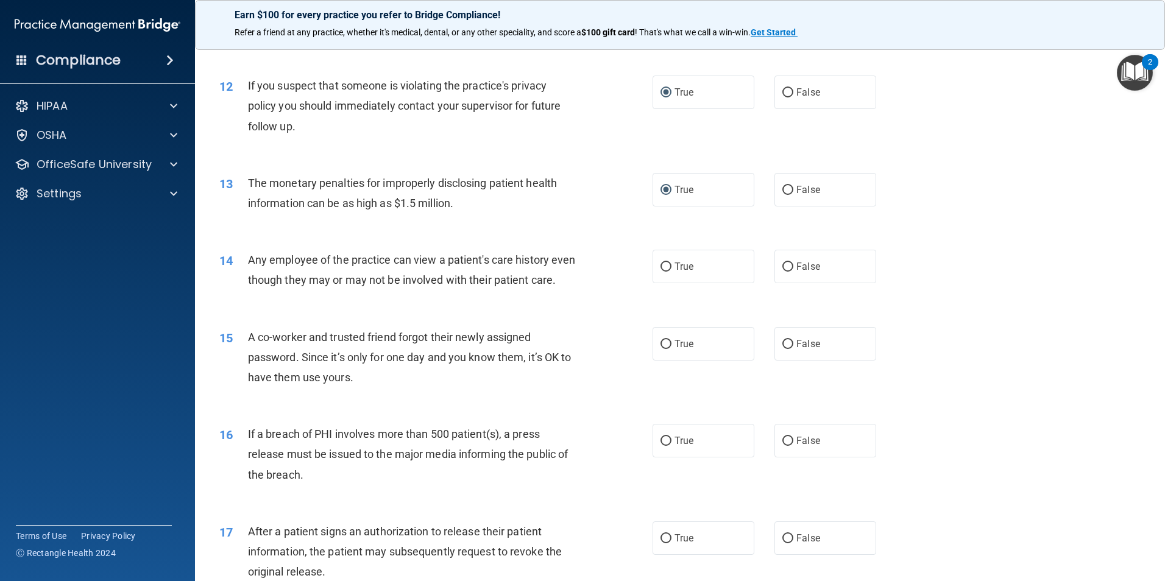
scroll to position [1036, 0]
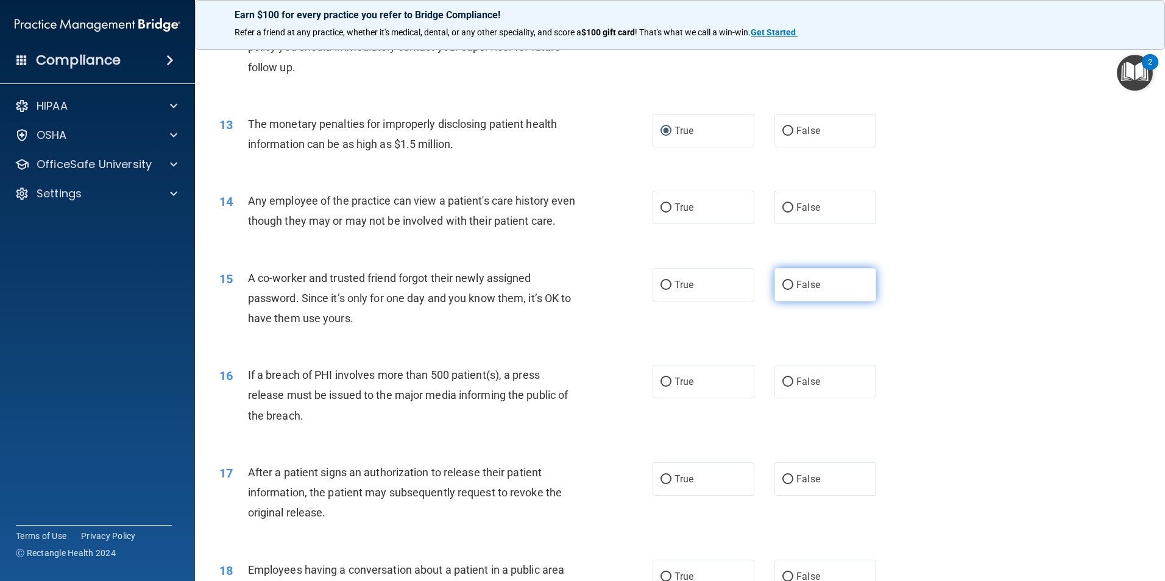
click at [785, 290] on input "False" at bounding box center [787, 285] width 11 height 9
radio input "true"
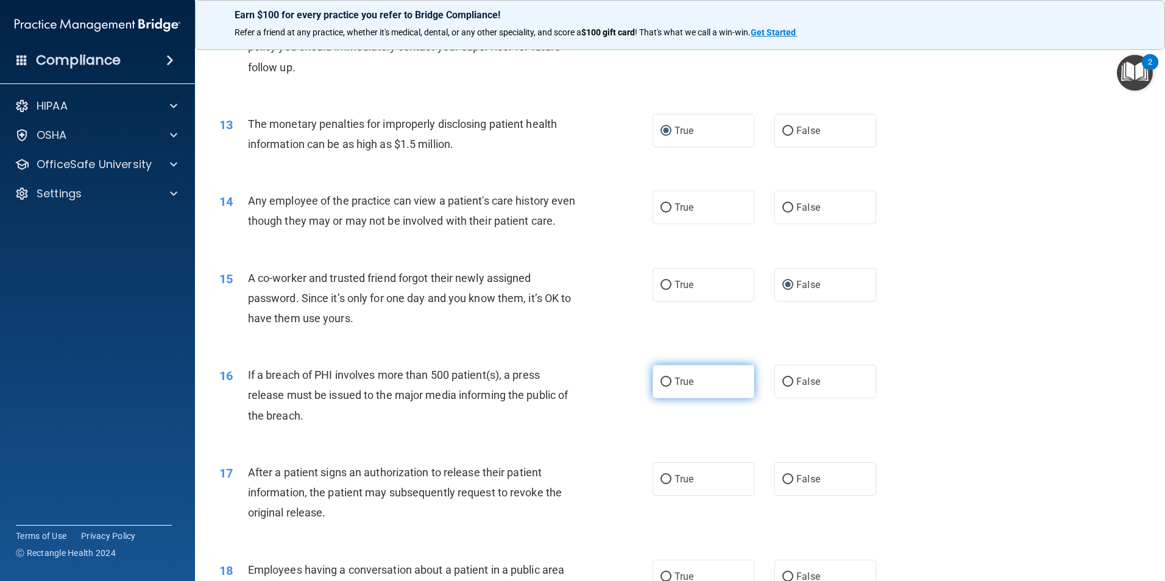
click at [663, 387] on input "True" at bounding box center [665, 382] width 11 height 9
radio input "true"
click at [767, 204] on div "True False" at bounding box center [774, 208] width 244 height 34
click at [782, 210] on input "False" at bounding box center [787, 207] width 11 height 9
radio input "true"
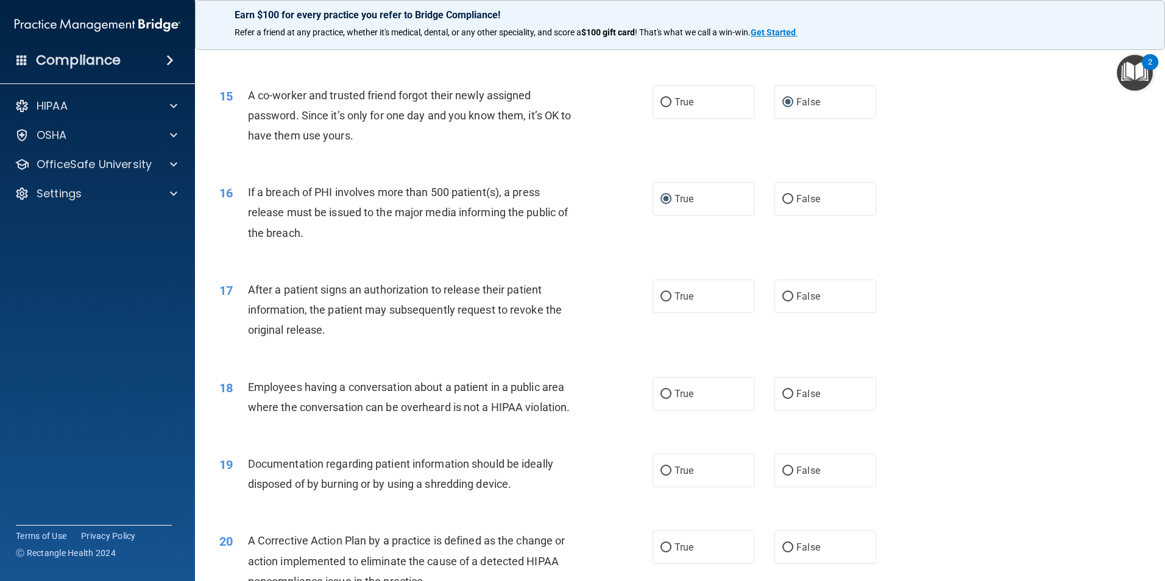
scroll to position [1279, 0]
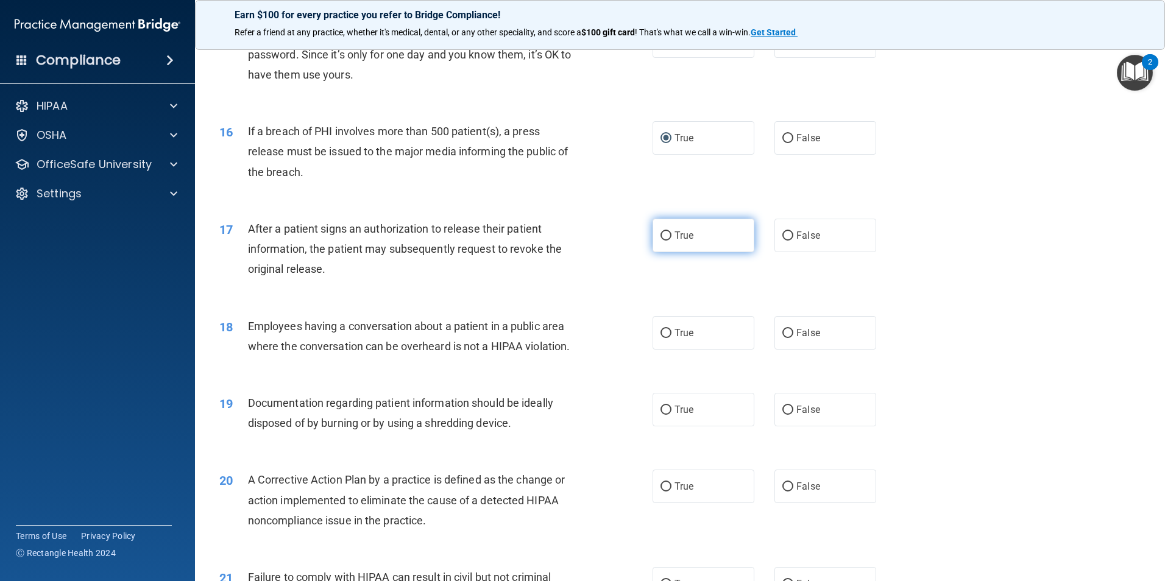
click at [663, 241] on input "True" at bounding box center [665, 236] width 11 height 9
radio input "true"
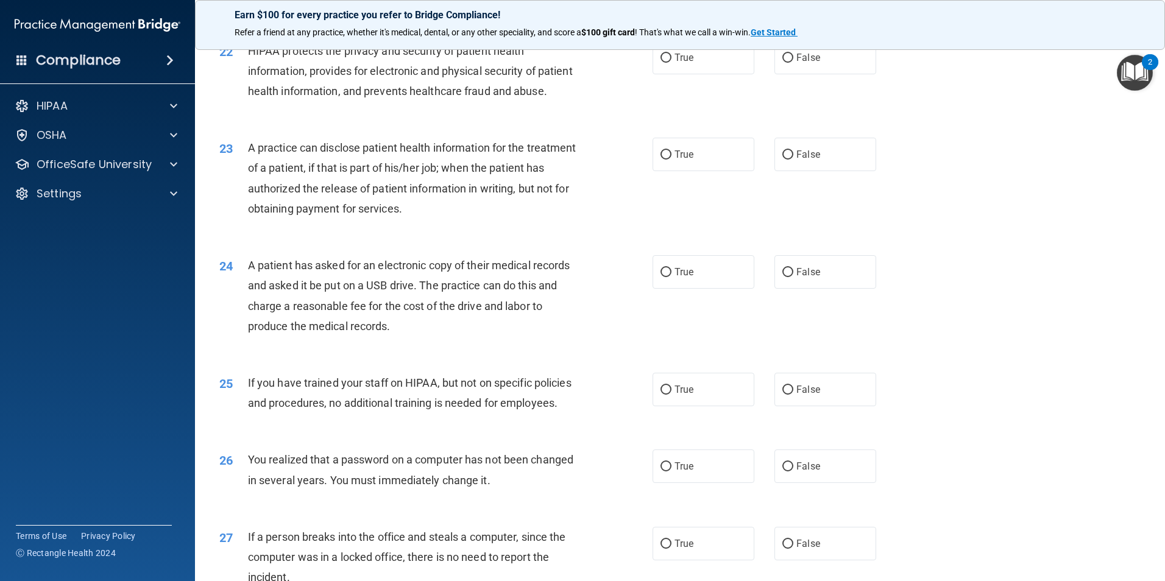
scroll to position [1889, 0]
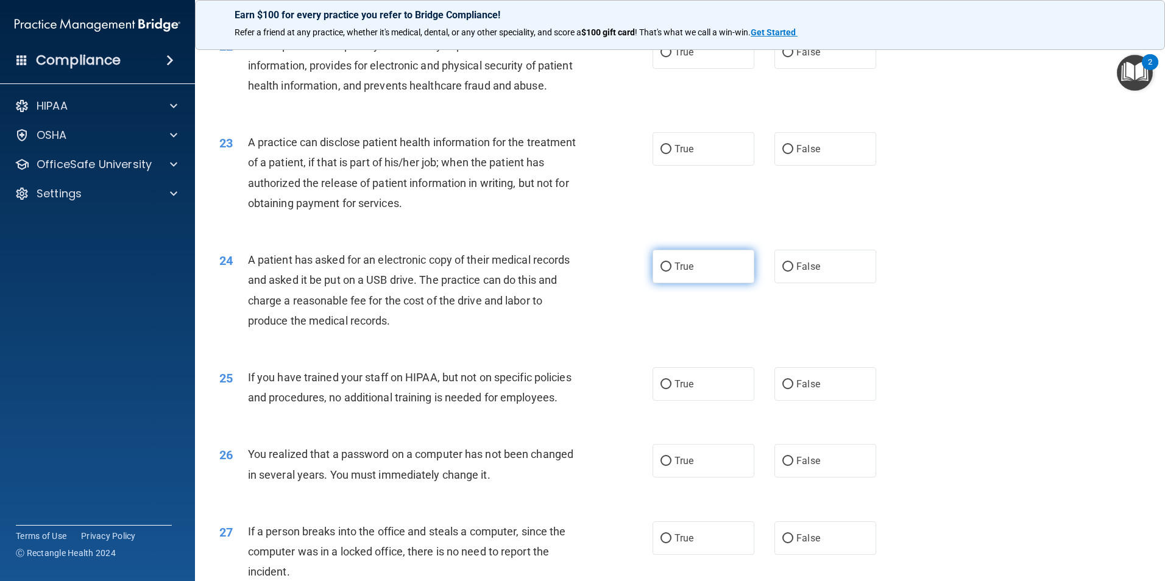
click at [660, 272] on input "True" at bounding box center [665, 267] width 11 height 9
radio input "true"
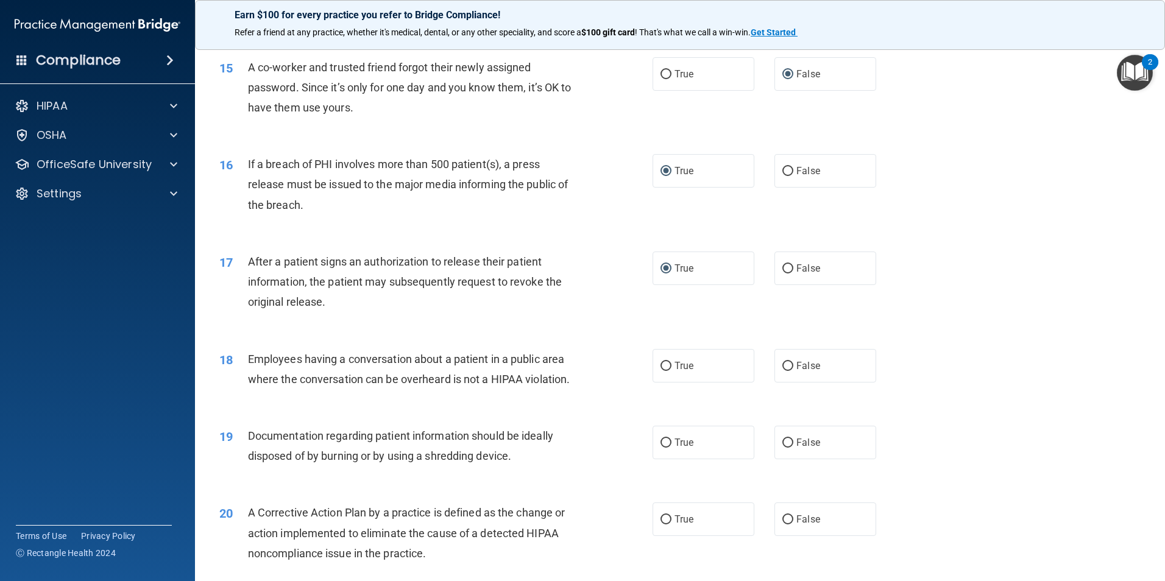
scroll to position [1218, 0]
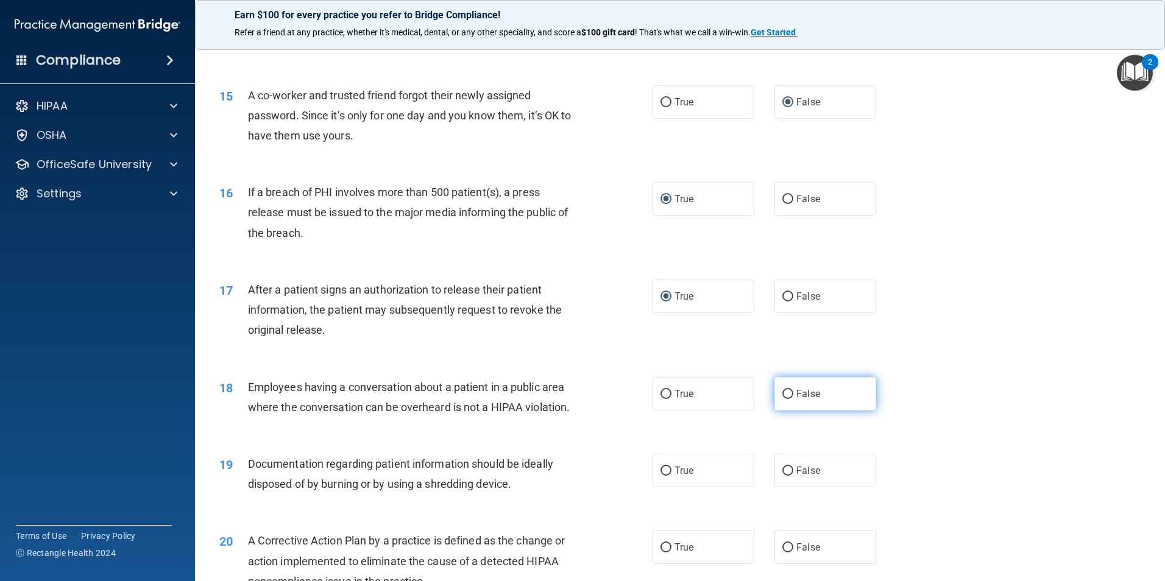
click at [782, 399] on input "False" at bounding box center [787, 394] width 11 height 9
radio input "true"
click at [667, 487] on label "True" at bounding box center [703, 471] width 102 height 34
click at [667, 476] on input "True" at bounding box center [665, 471] width 11 height 9
radio input "true"
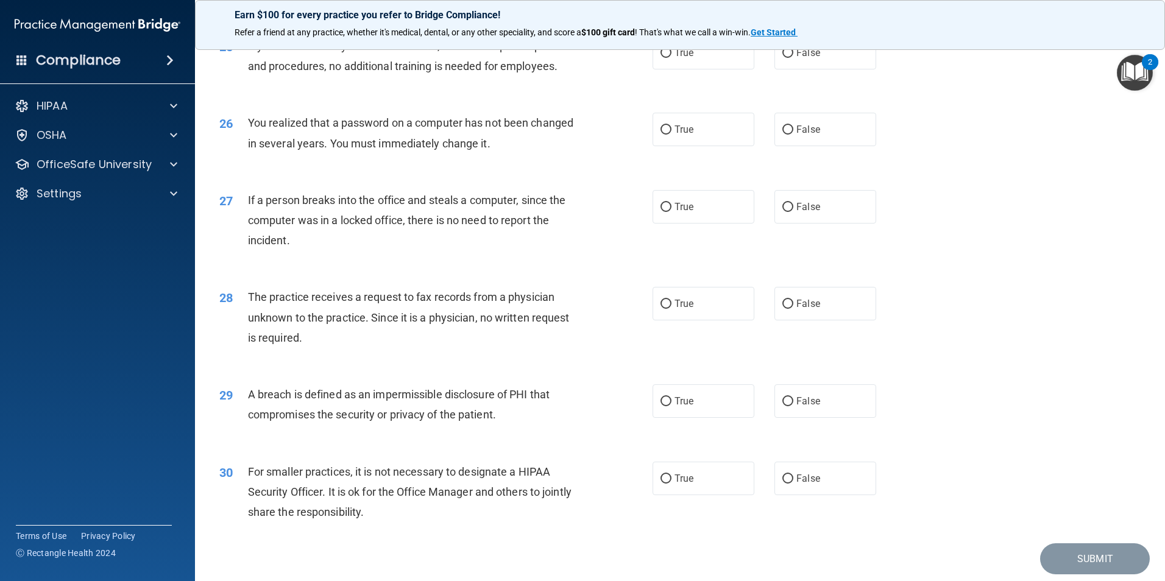
scroll to position [2322, 0]
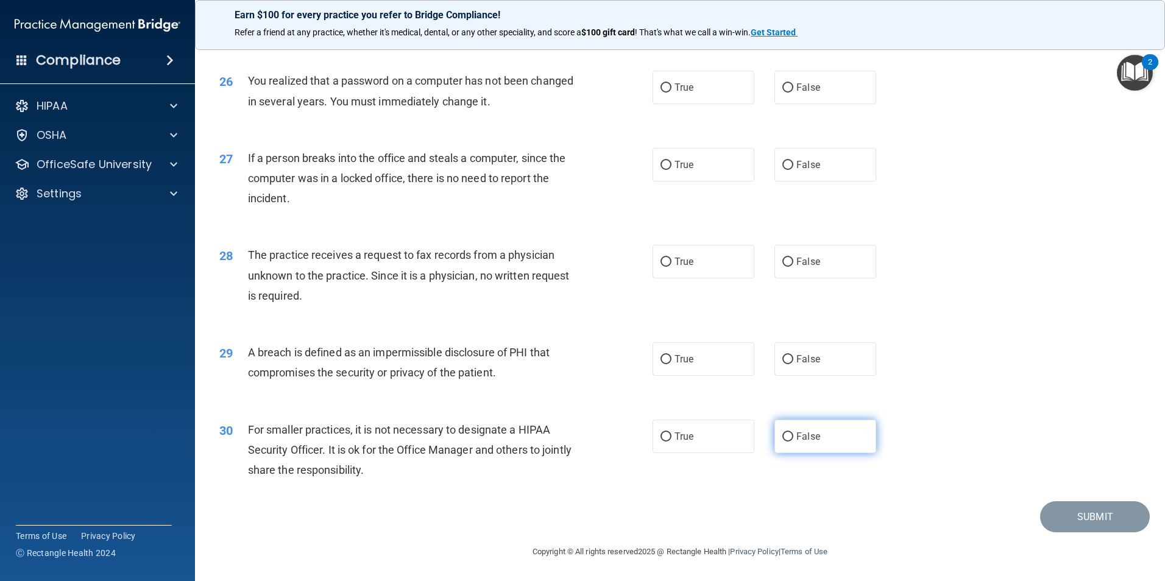
click at [782, 437] on input "False" at bounding box center [787, 437] width 11 height 9
radio input "true"
click at [661, 359] on input "True" at bounding box center [665, 359] width 11 height 9
radio input "true"
click at [782, 263] on input "False" at bounding box center [787, 262] width 11 height 9
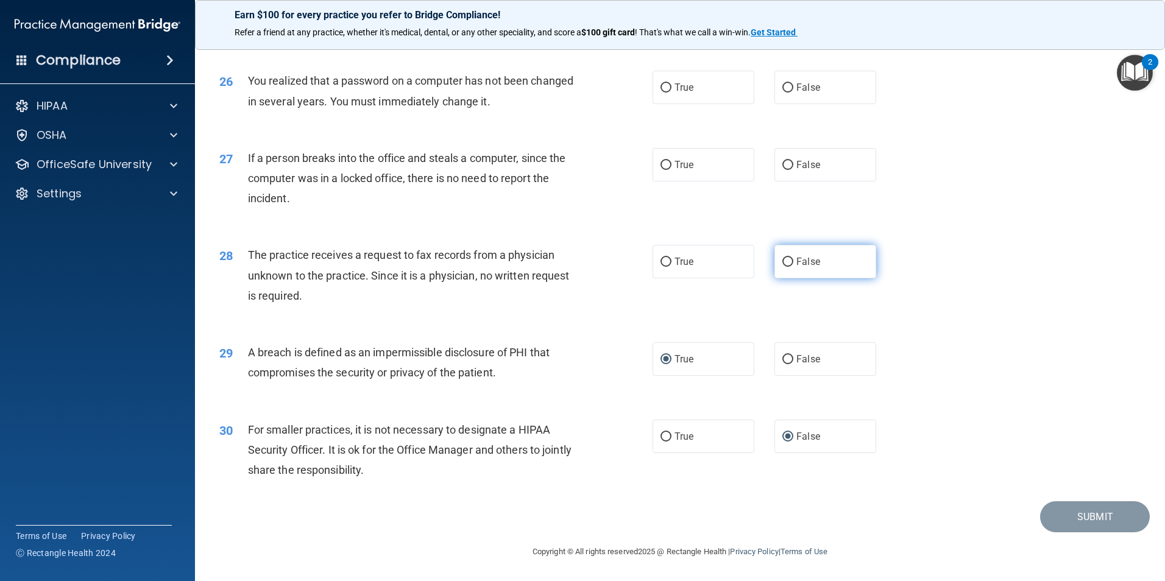
radio input "true"
click at [782, 164] on input "False" at bounding box center [787, 165] width 11 height 9
radio input "true"
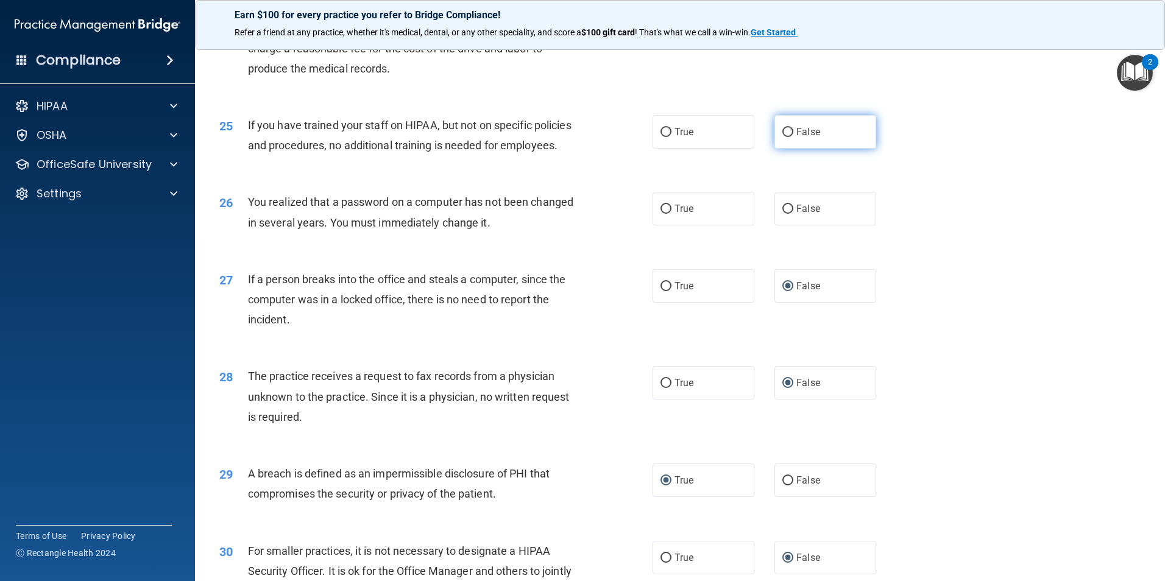
scroll to position [2140, 0]
click at [664, 215] on input "True" at bounding box center [665, 210] width 11 height 9
radio input "true"
click at [782, 138] on input "False" at bounding box center [787, 133] width 11 height 9
radio input "true"
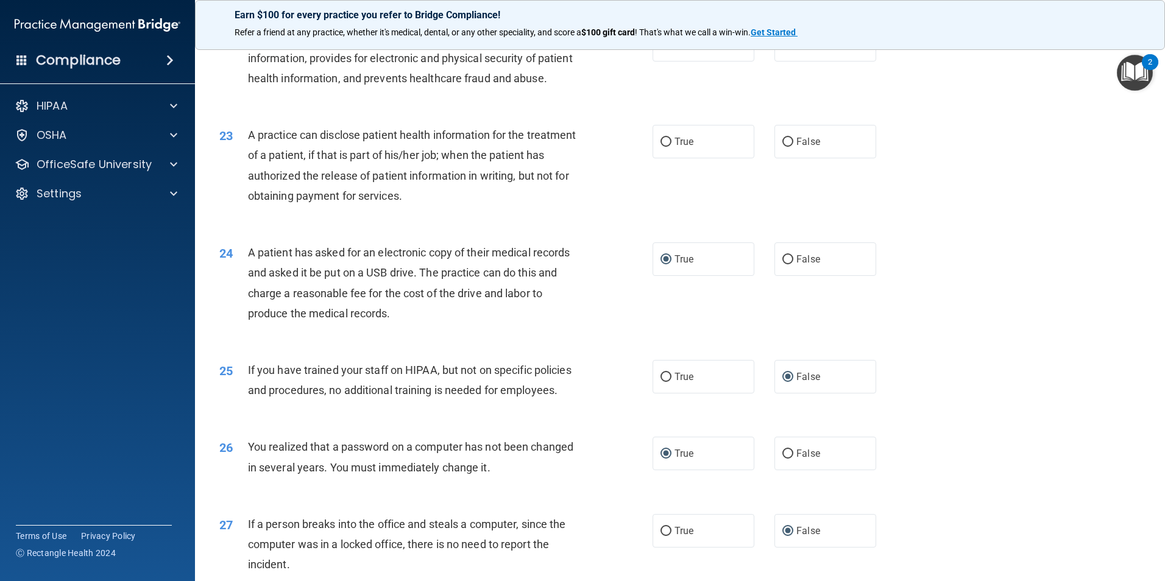
scroll to position [1835, 0]
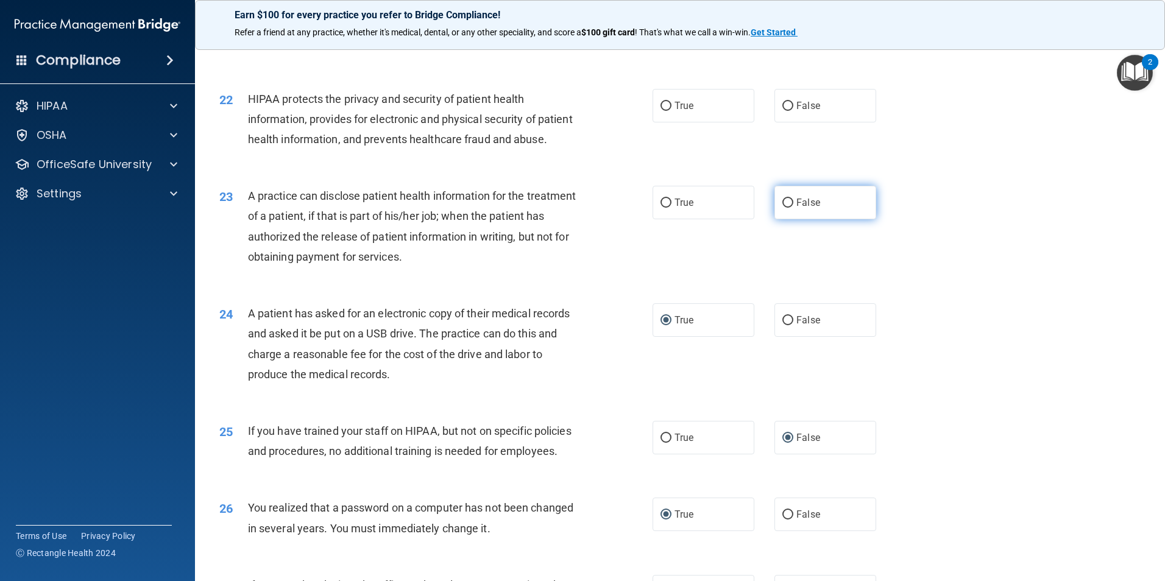
click at [782, 208] on input "False" at bounding box center [787, 203] width 11 height 9
radio input "true"
click at [660, 111] on input "True" at bounding box center [665, 106] width 11 height 9
radio input "true"
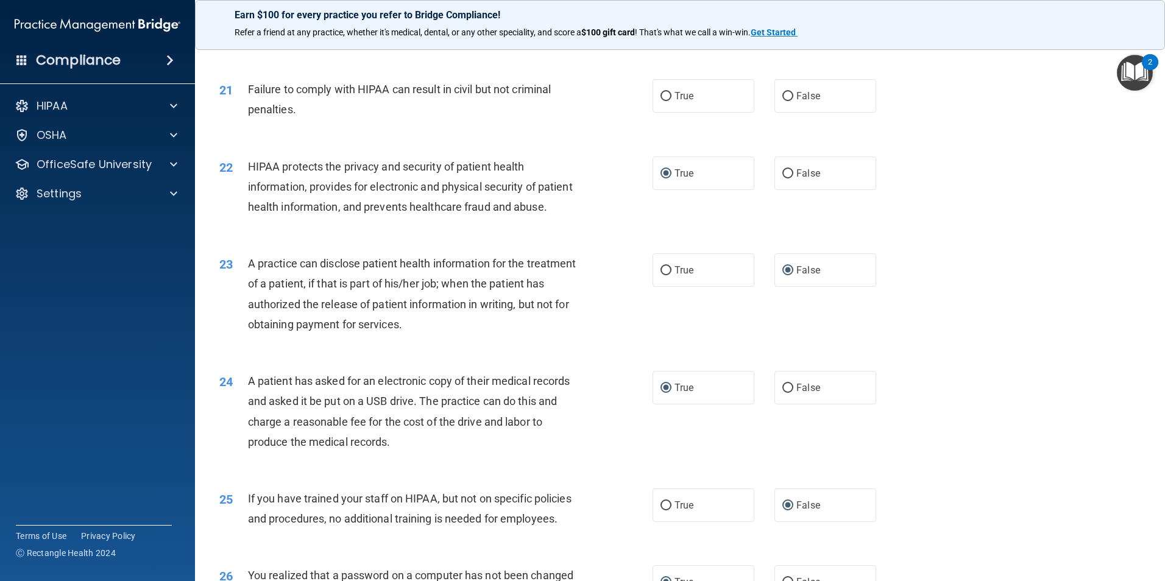
scroll to position [1652, 0]
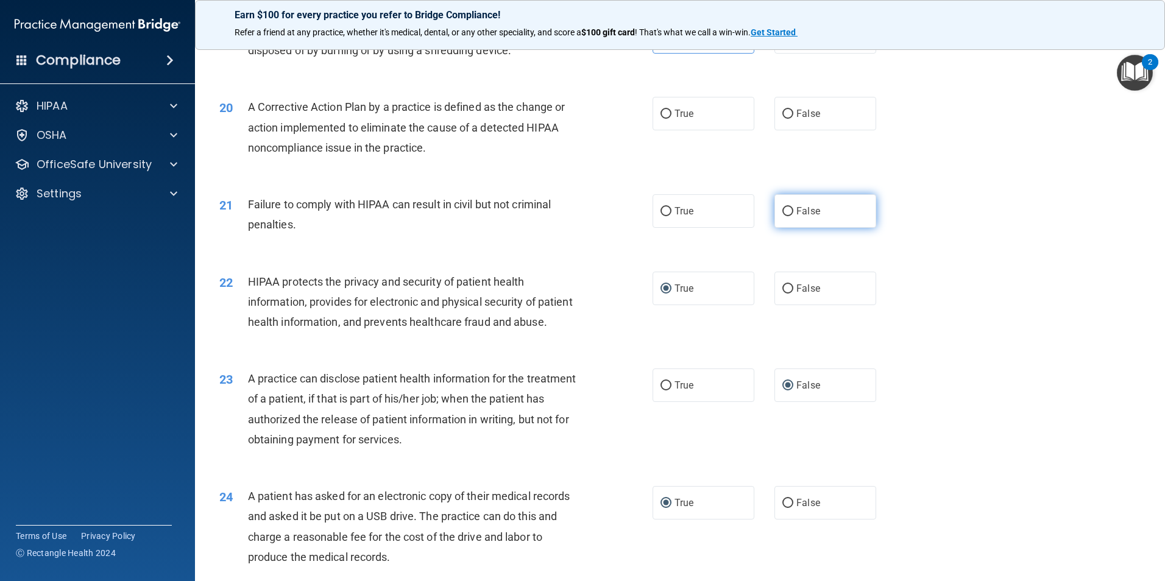
click at [782, 216] on input "False" at bounding box center [787, 211] width 11 height 9
radio input "true"
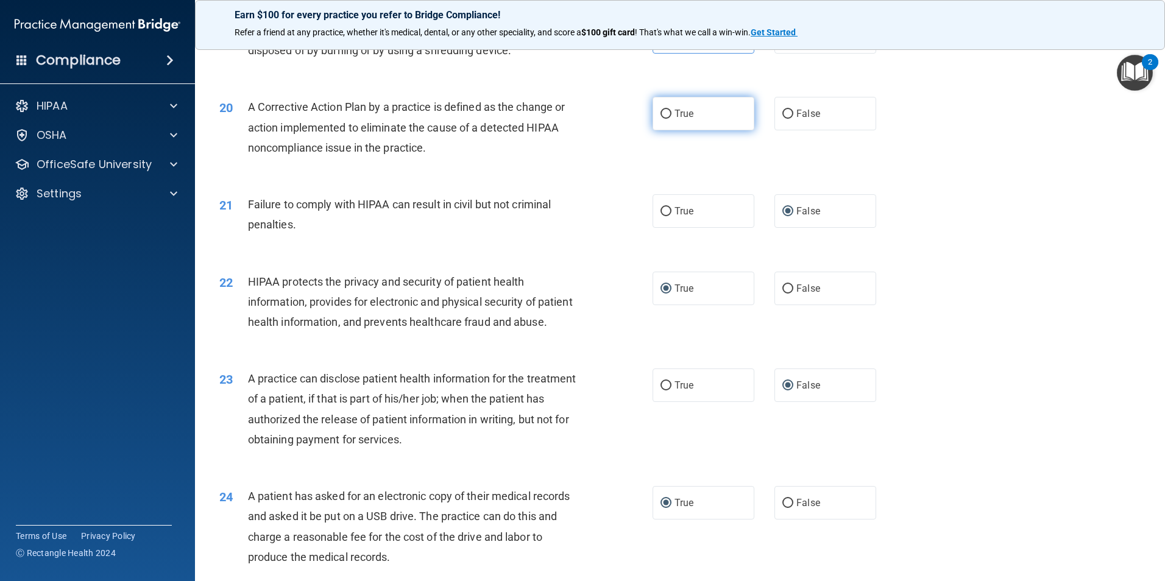
click at [660, 119] on input "True" at bounding box center [665, 114] width 11 height 9
radio input "true"
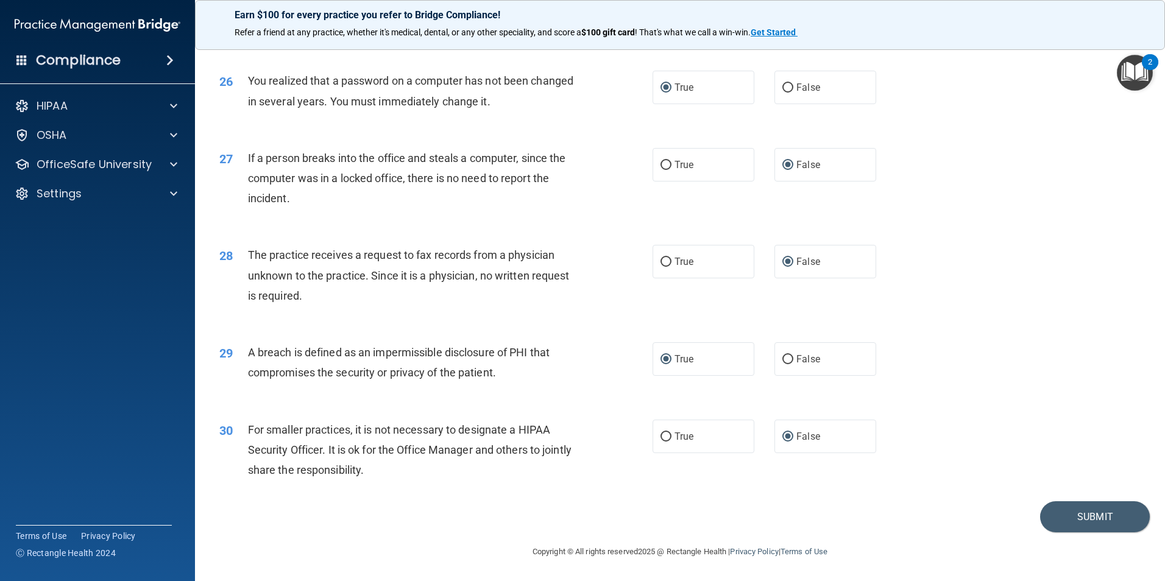
scroll to position [2322, 0]
click at [1106, 510] on button "Submit" at bounding box center [1095, 516] width 110 height 31
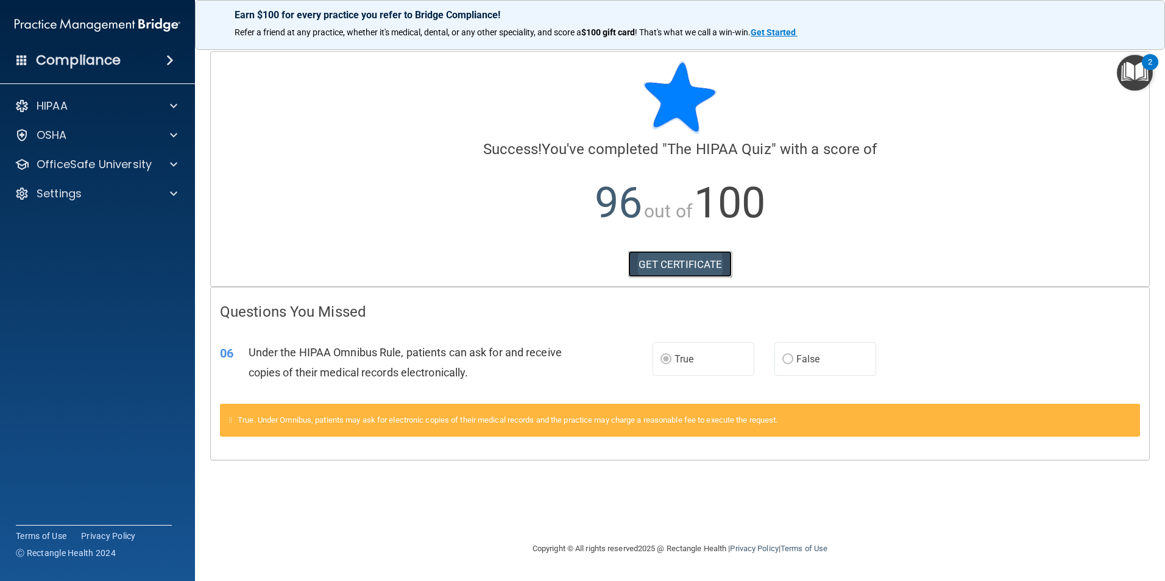
click at [651, 262] on link "GET CERTIFICATE" at bounding box center [680, 264] width 104 height 27
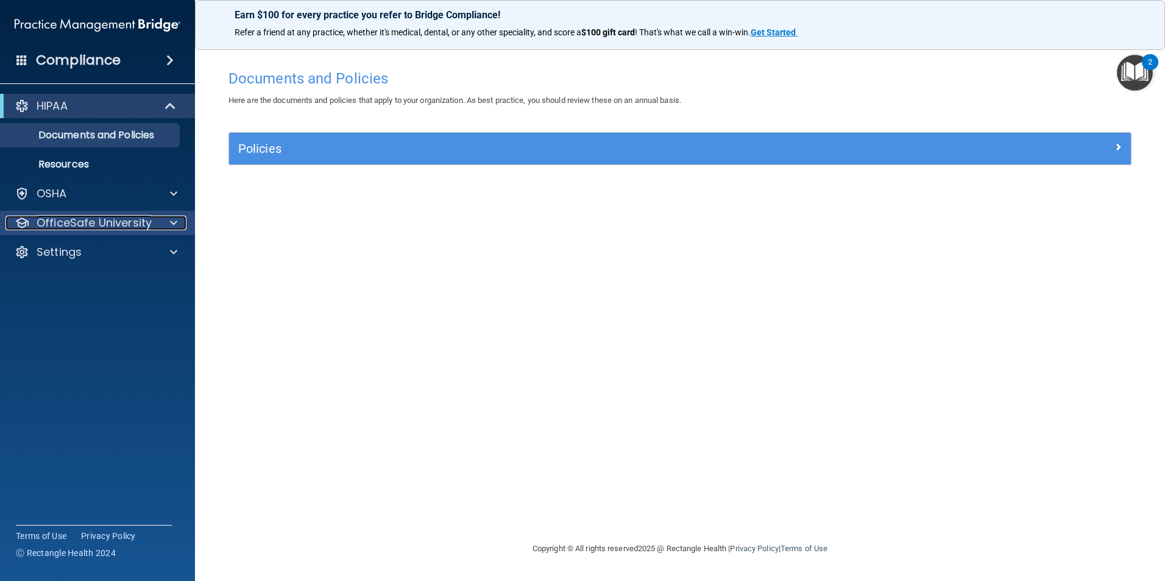
click at [179, 225] on div at bounding box center [172, 223] width 30 height 15
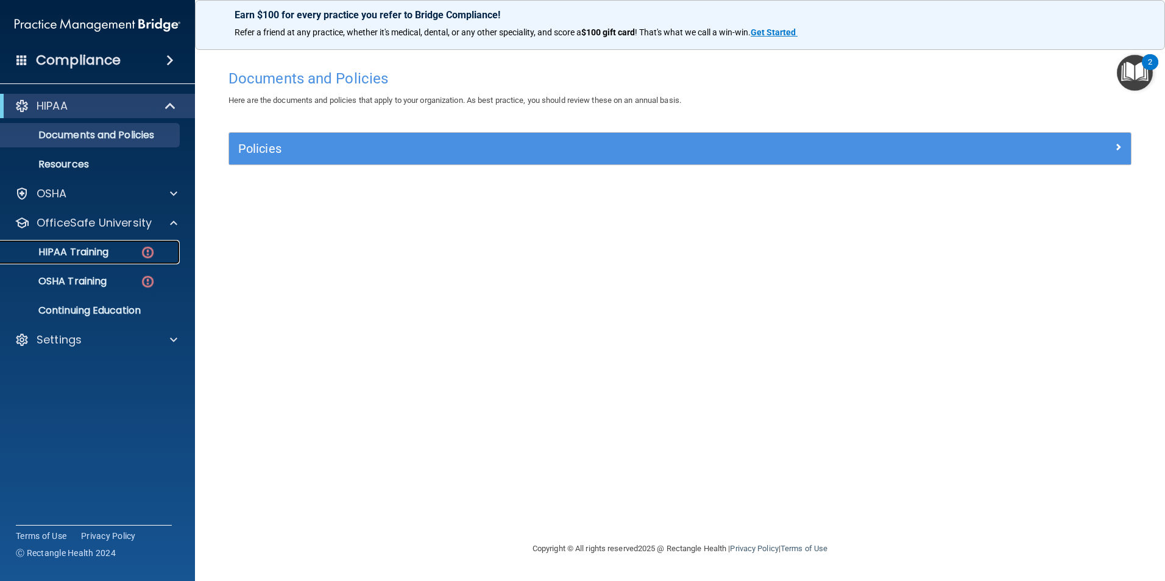
click at [90, 249] on p "HIPAA Training" at bounding box center [58, 252] width 101 height 12
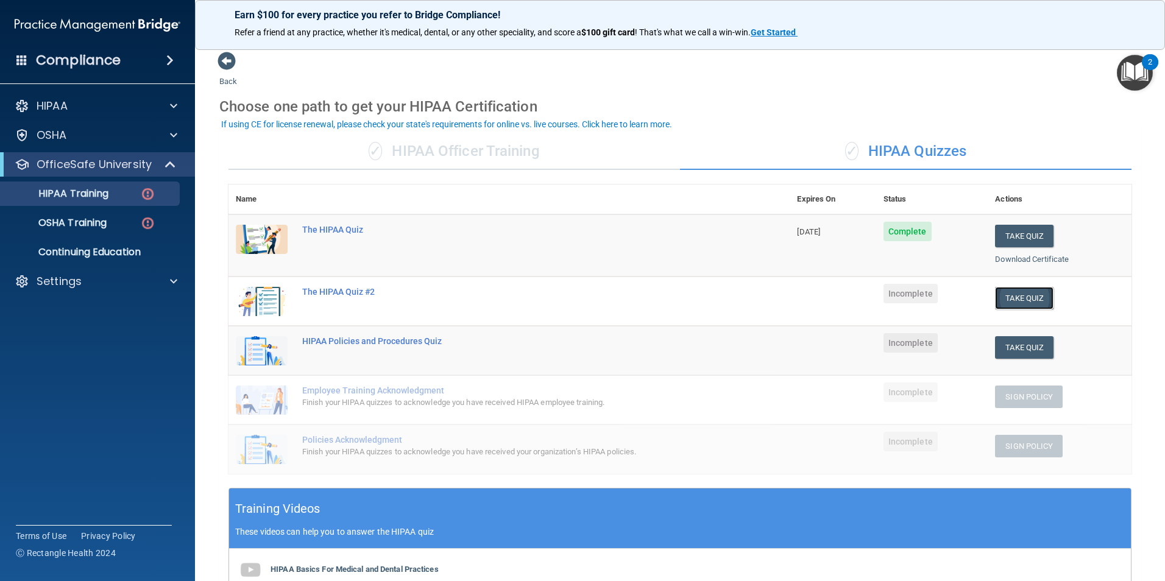
click at [1011, 293] on button "Take Quiz" at bounding box center [1024, 298] width 58 height 23
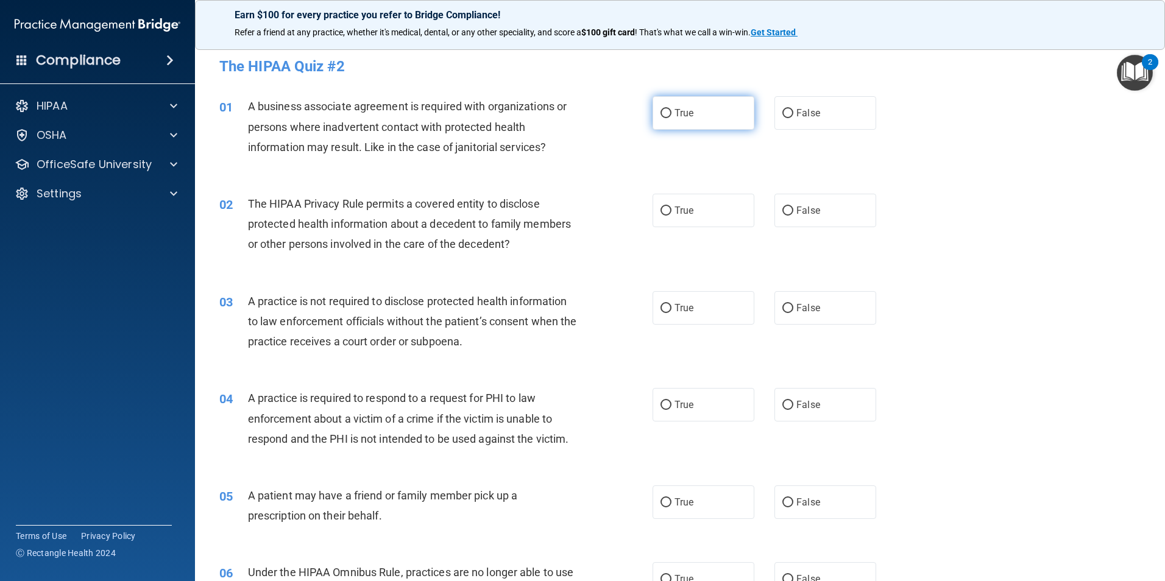
click at [660, 109] on input "True" at bounding box center [665, 113] width 11 height 9
radio input "true"
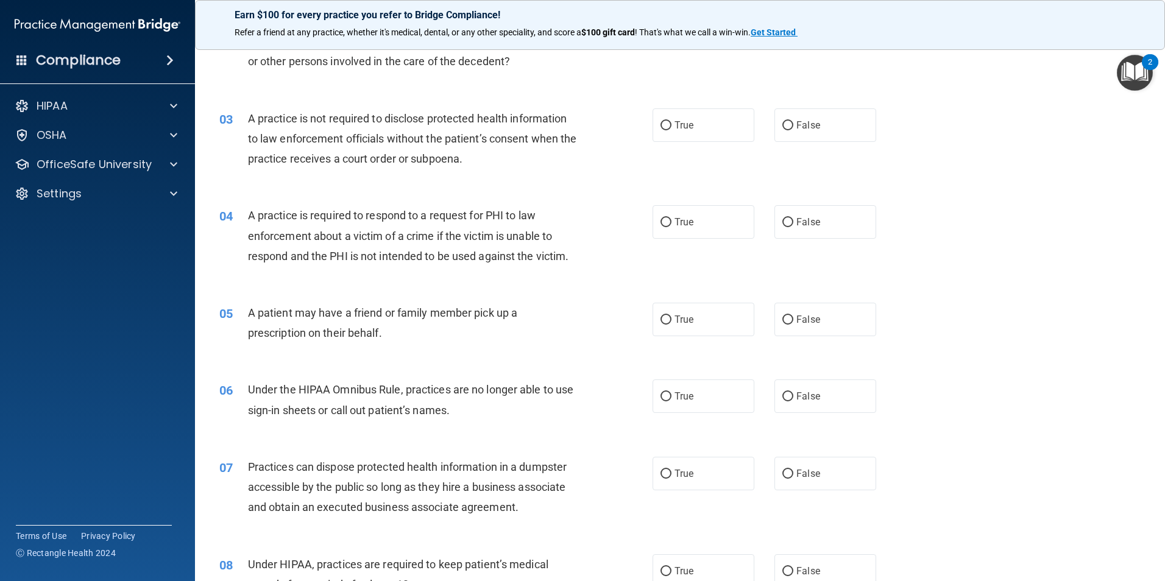
scroll to position [122, 0]
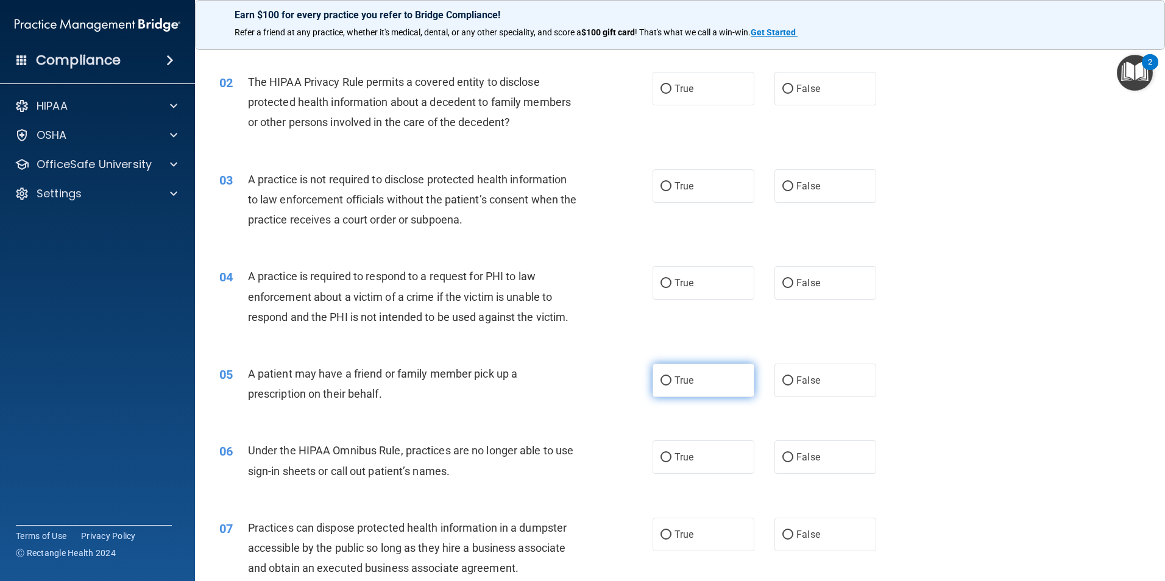
click at [663, 383] on input "True" at bounding box center [665, 381] width 11 height 9
radio input "true"
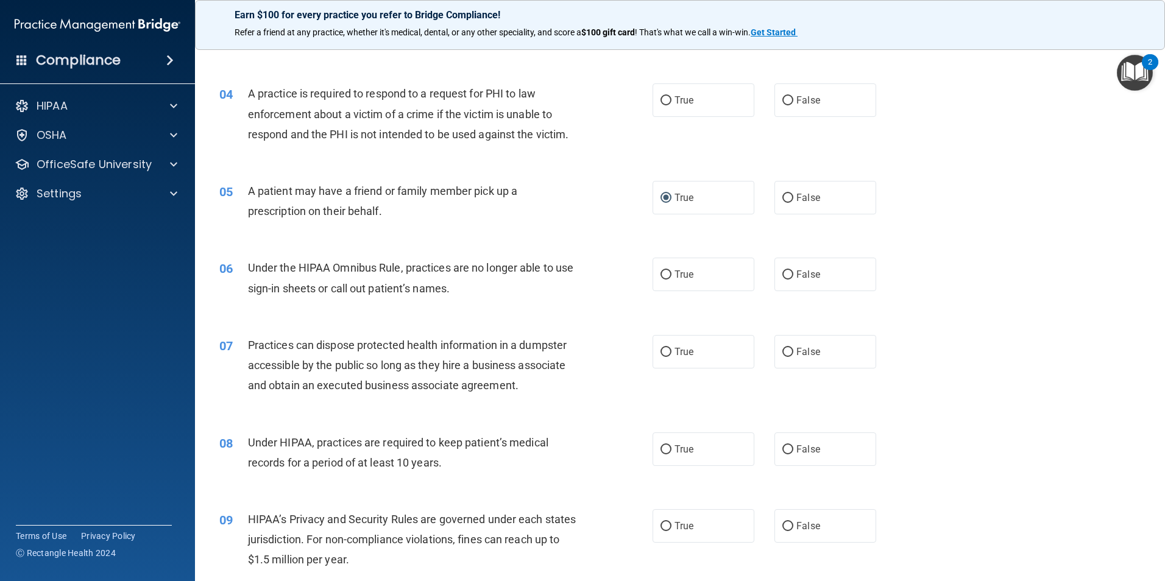
scroll to position [244, 0]
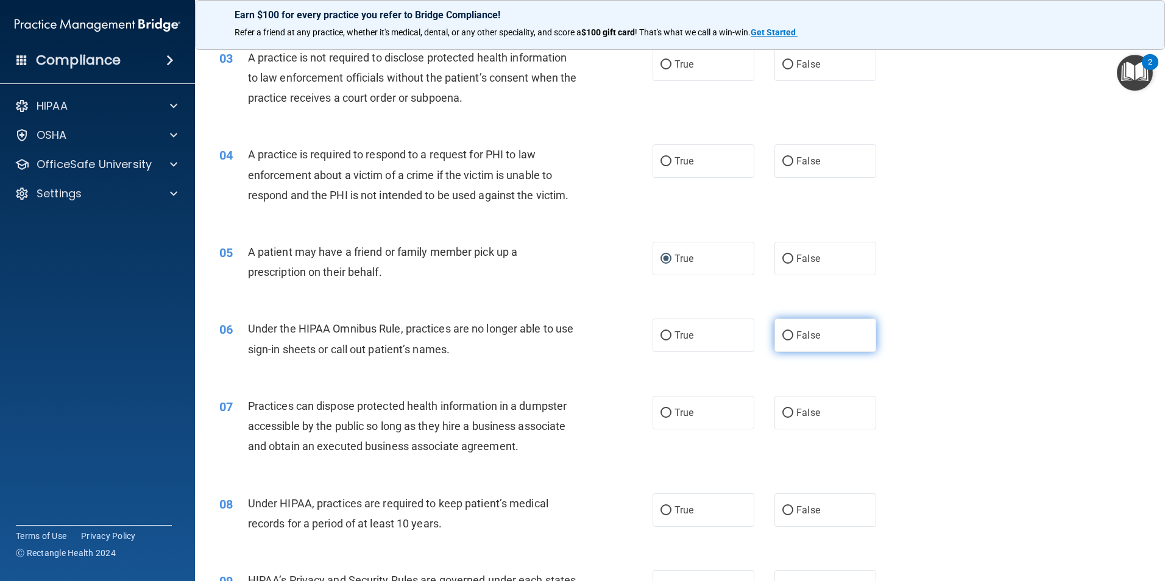
click at [782, 333] on input "False" at bounding box center [787, 335] width 11 height 9
radio input "true"
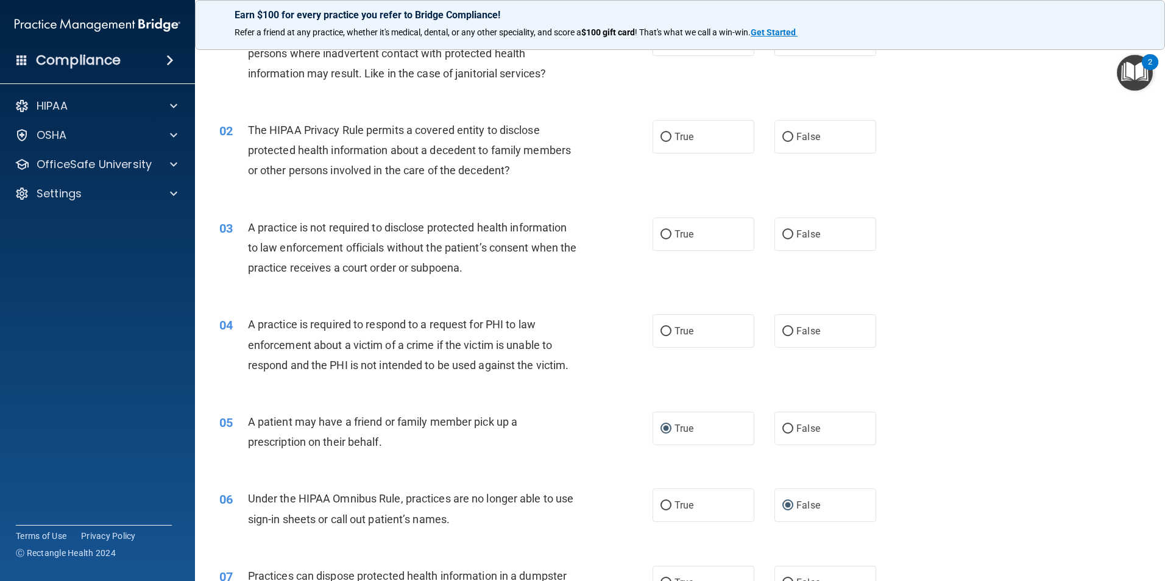
scroll to position [61, 0]
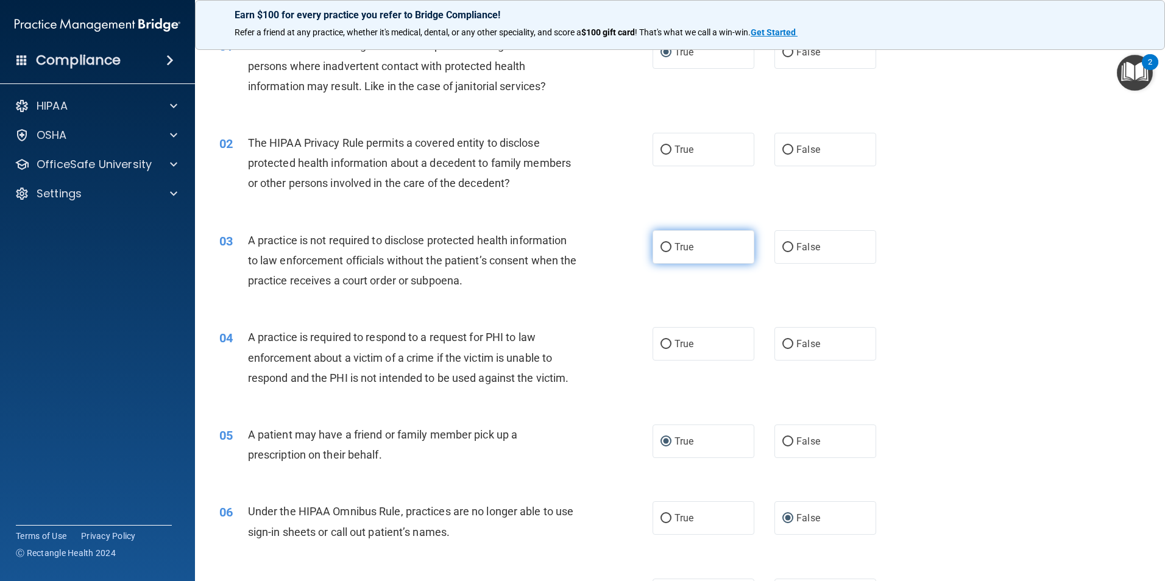
click at [657, 242] on label "True" at bounding box center [703, 247] width 102 height 34
click at [660, 243] on input "True" at bounding box center [665, 247] width 11 height 9
radio input "true"
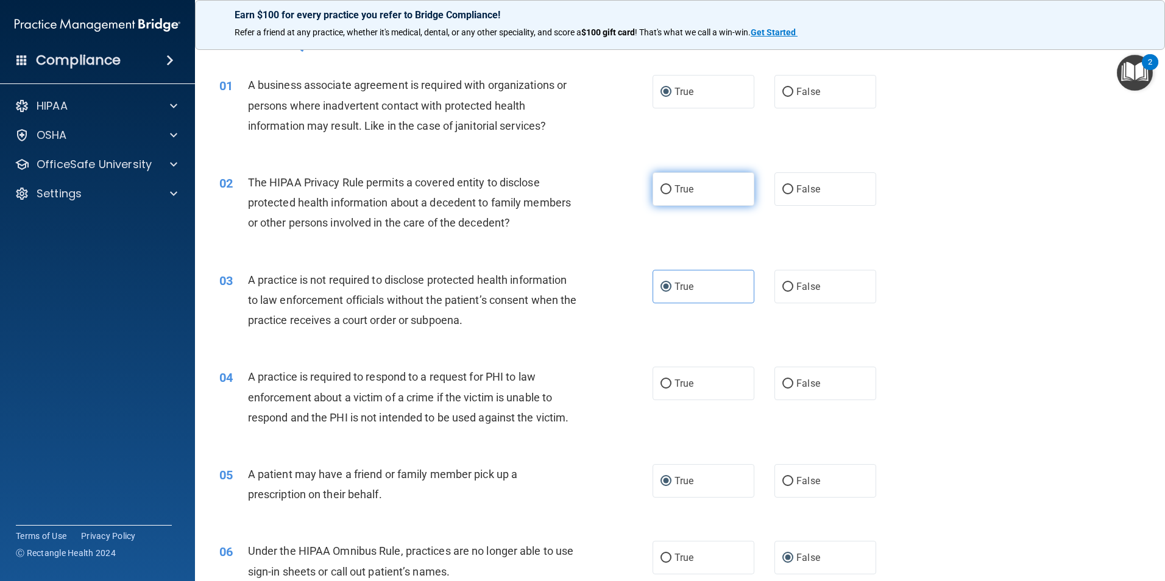
scroll to position [0, 0]
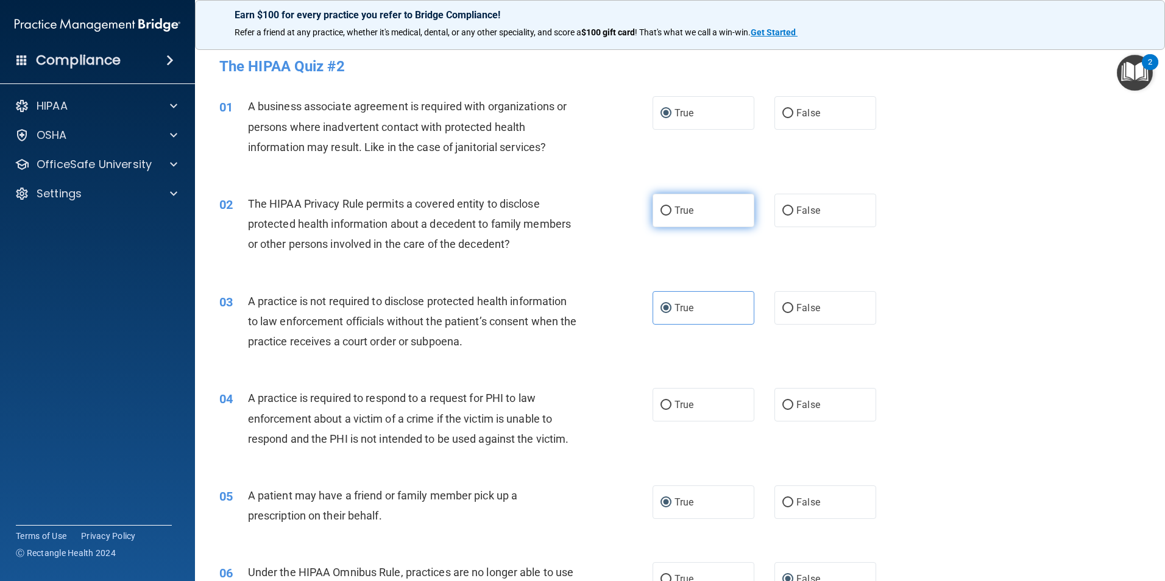
click at [669, 205] on label "True" at bounding box center [703, 211] width 102 height 34
click at [669, 207] on input "True" at bounding box center [665, 211] width 11 height 9
radio input "true"
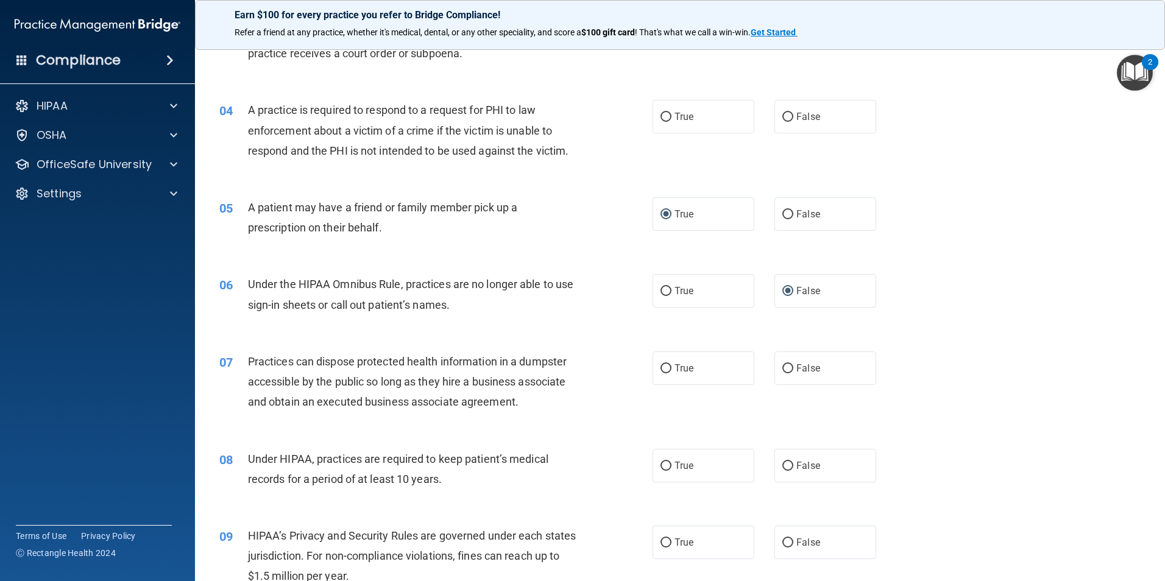
scroll to position [305, 0]
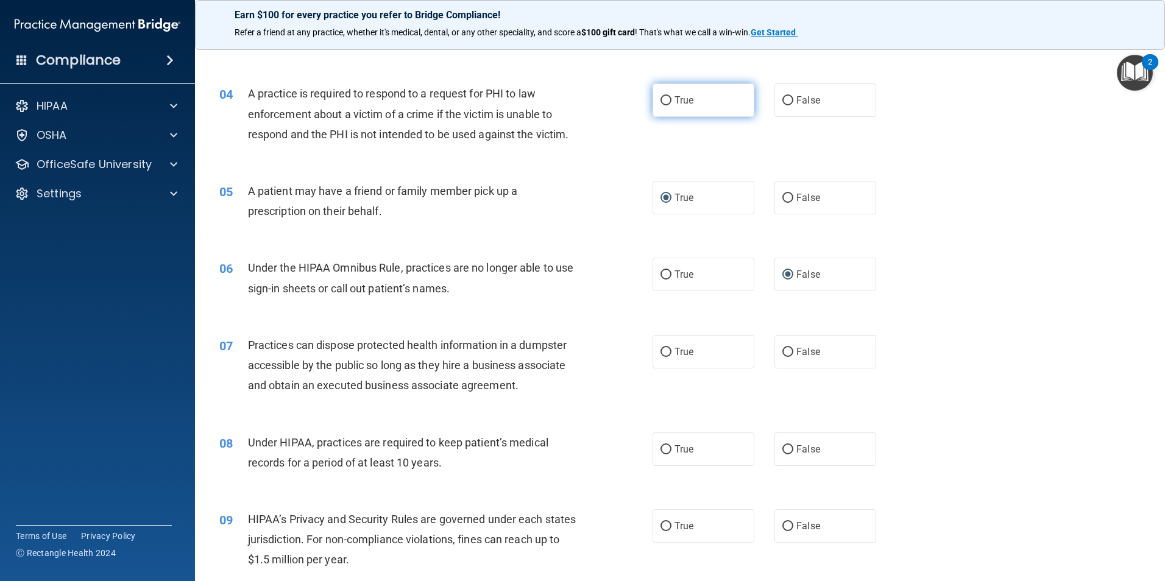
click at [660, 98] on input "True" at bounding box center [665, 100] width 11 height 9
radio input "true"
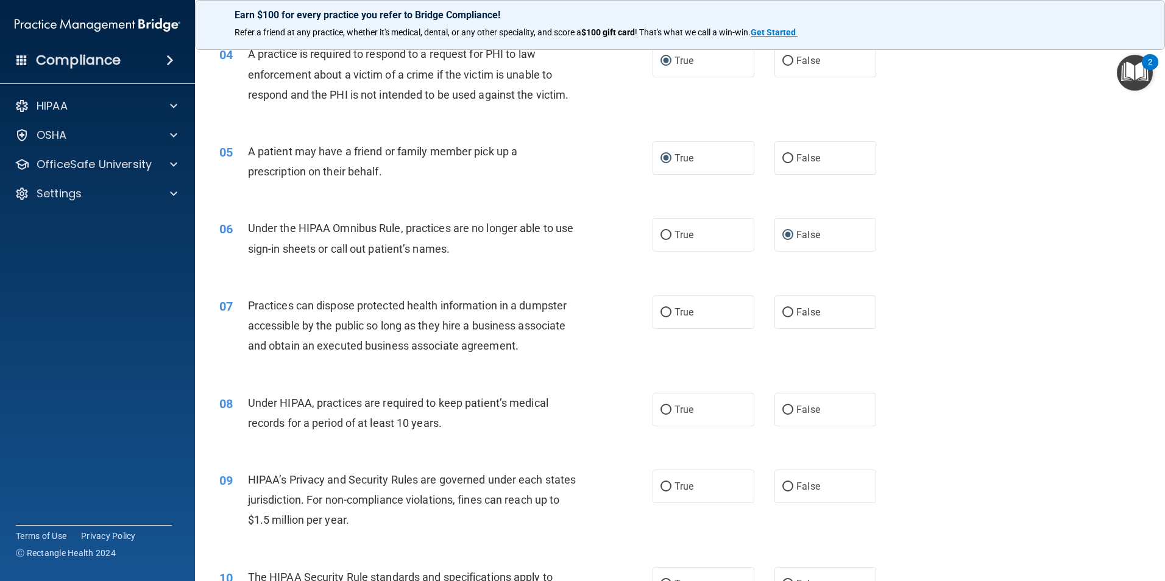
scroll to position [366, 0]
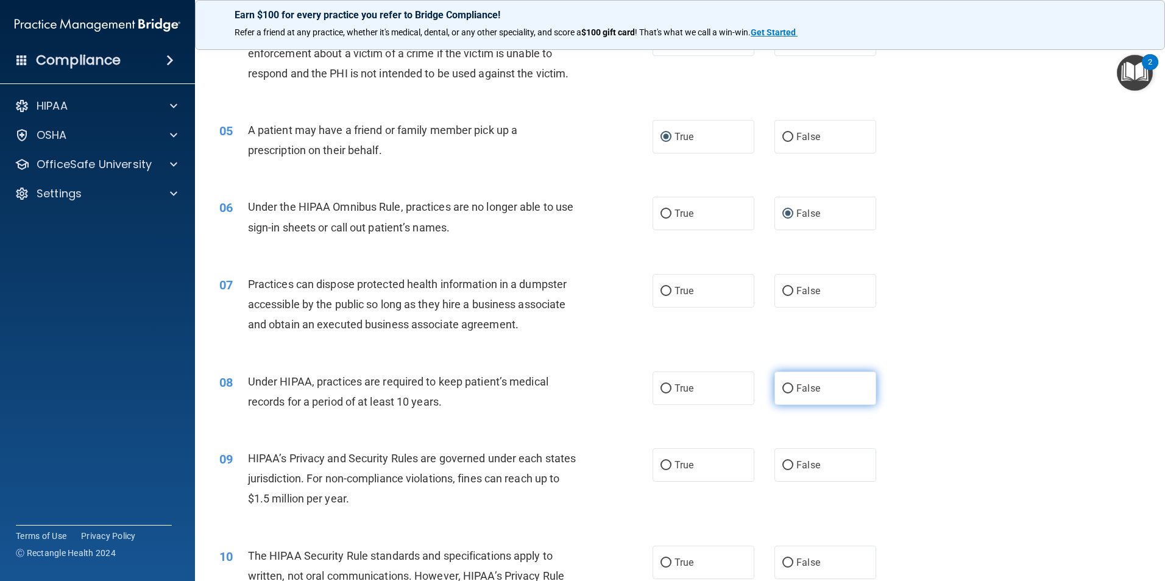
click at [786, 389] on input "False" at bounding box center [787, 388] width 11 height 9
radio input "true"
click at [786, 287] on input "False" at bounding box center [787, 291] width 11 height 9
radio input "true"
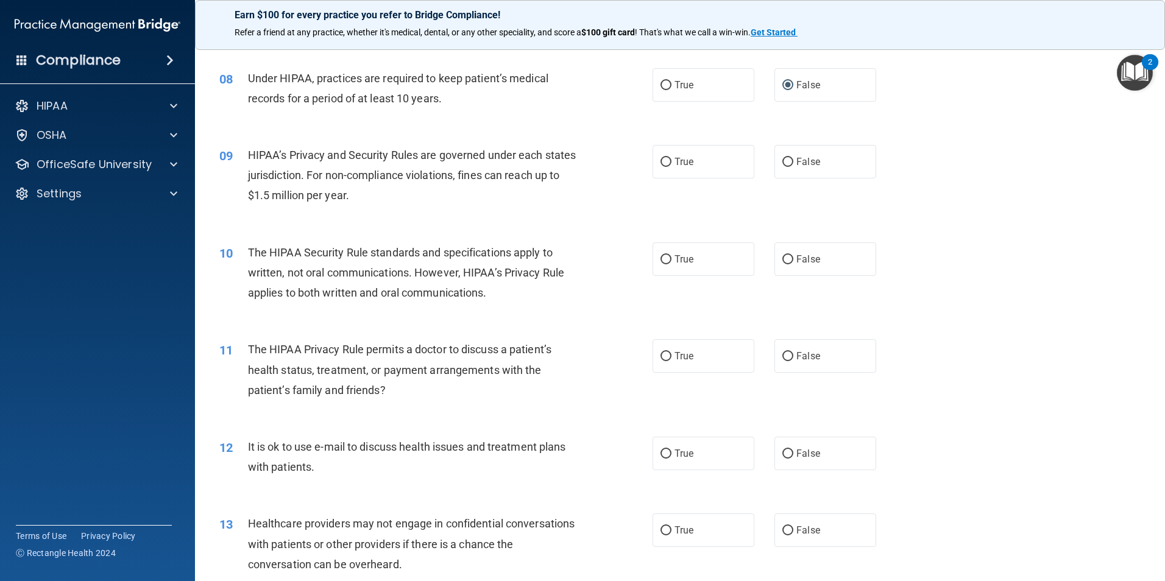
scroll to position [670, 0]
click at [662, 164] on input "True" at bounding box center [665, 161] width 11 height 9
radio input "true"
click at [782, 161] on input "False" at bounding box center [787, 161] width 11 height 9
radio input "true"
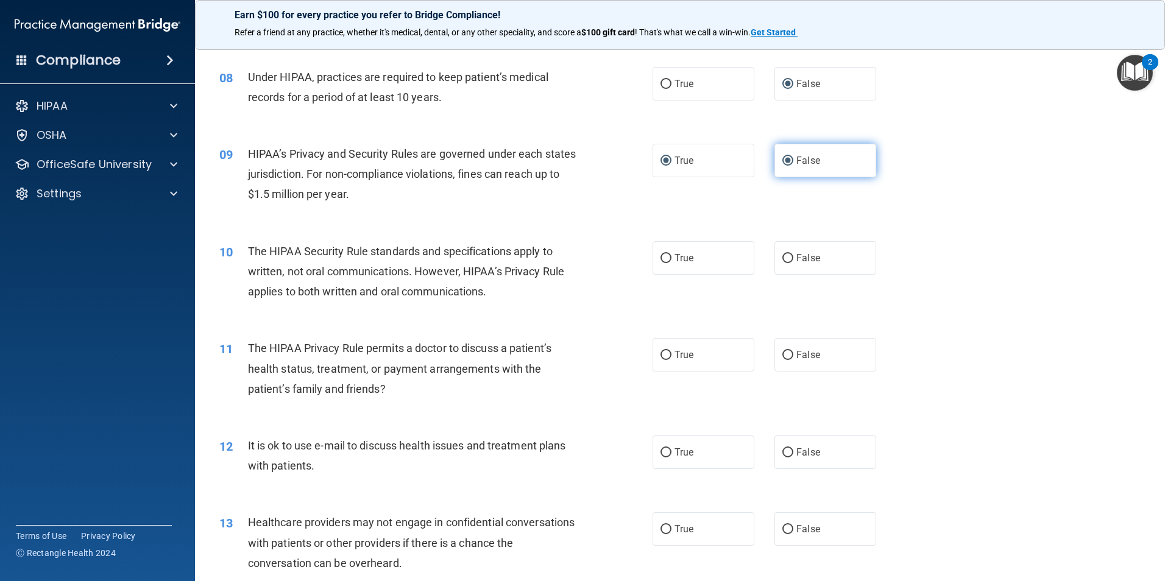
radio input "false"
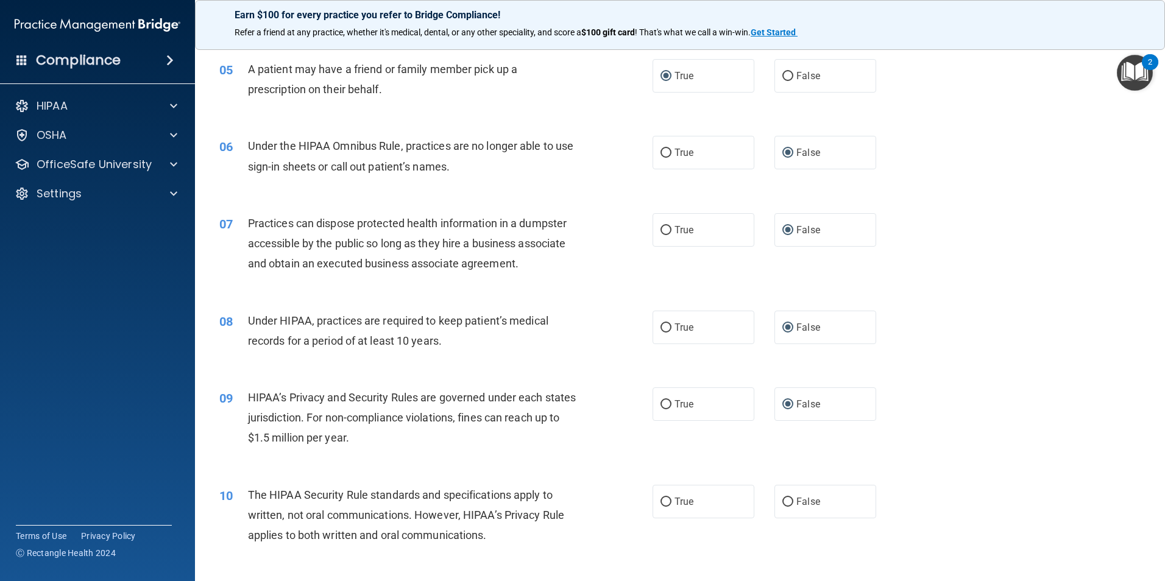
scroll to position [487, 0]
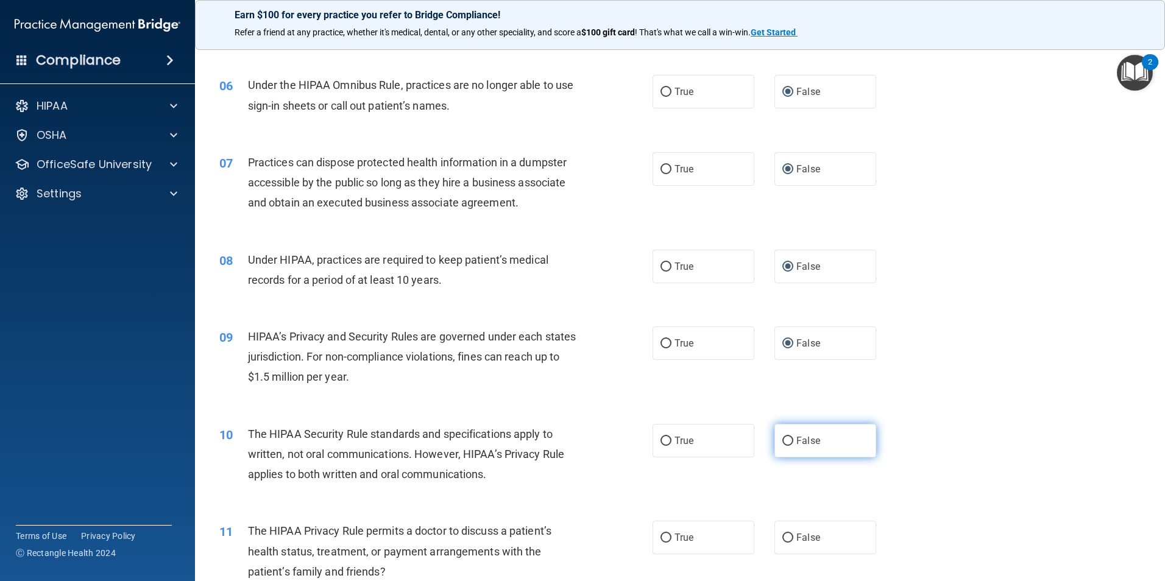
click at [782, 439] on input "False" at bounding box center [787, 441] width 11 height 9
radio input "true"
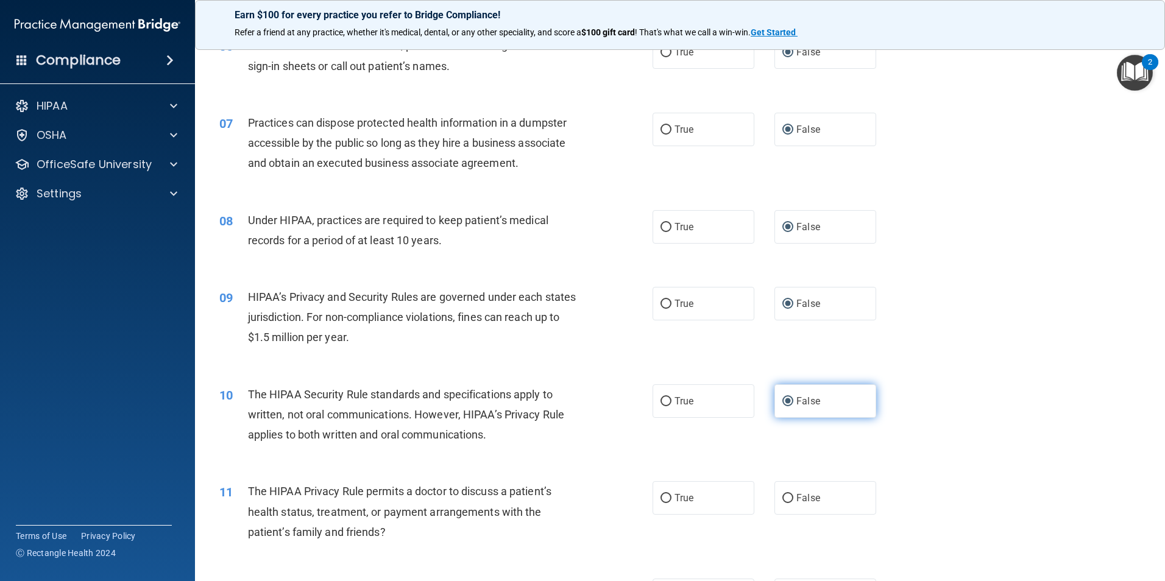
scroll to position [609, 0]
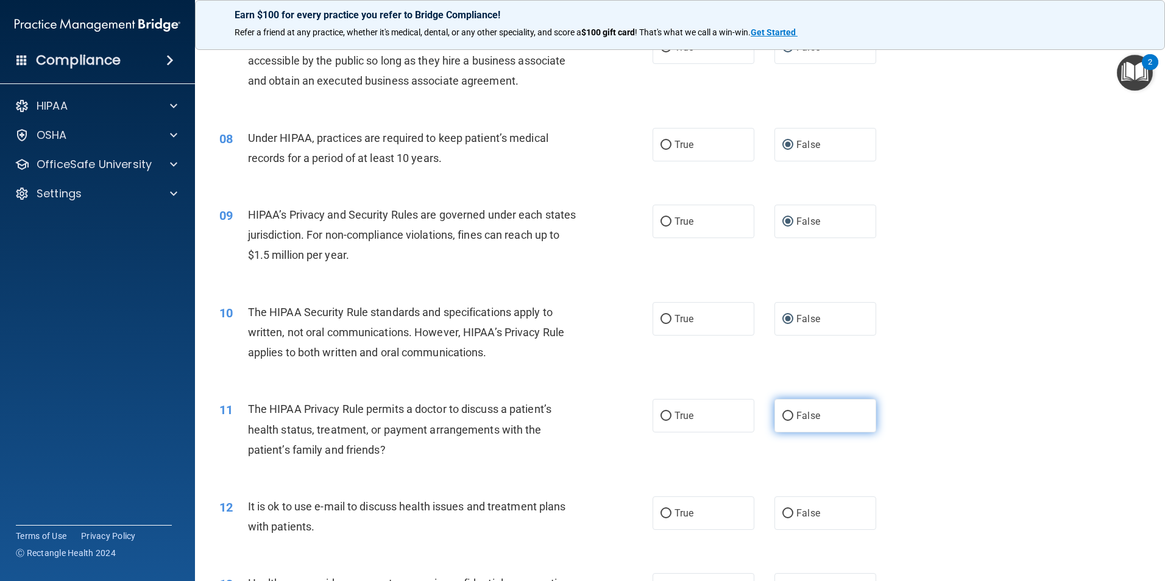
click at [782, 412] on input "False" at bounding box center [787, 416] width 11 height 9
radio input "true"
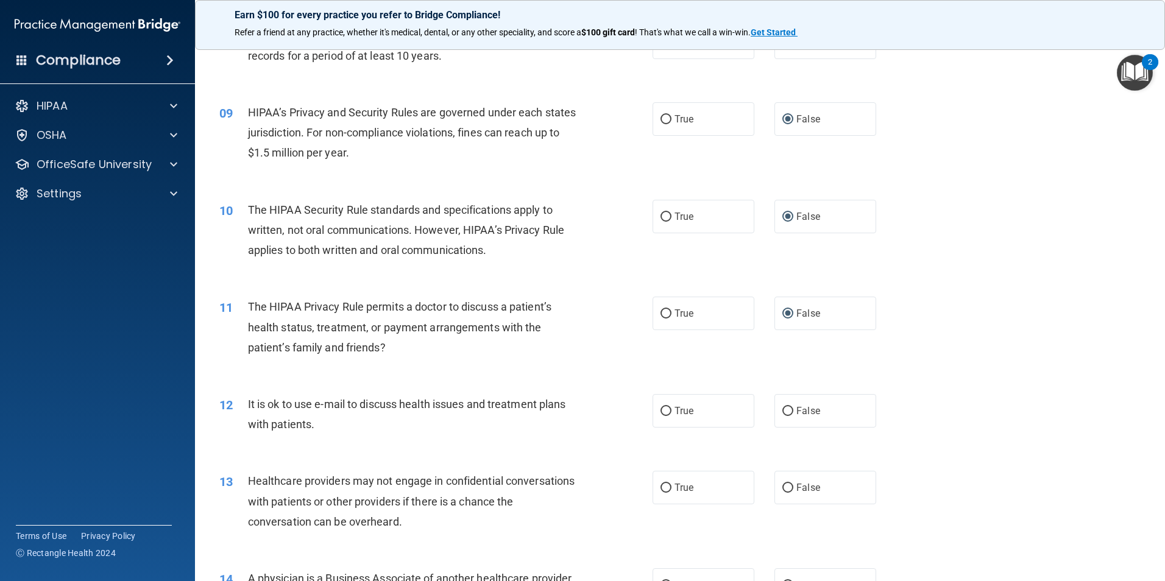
scroll to position [731, 0]
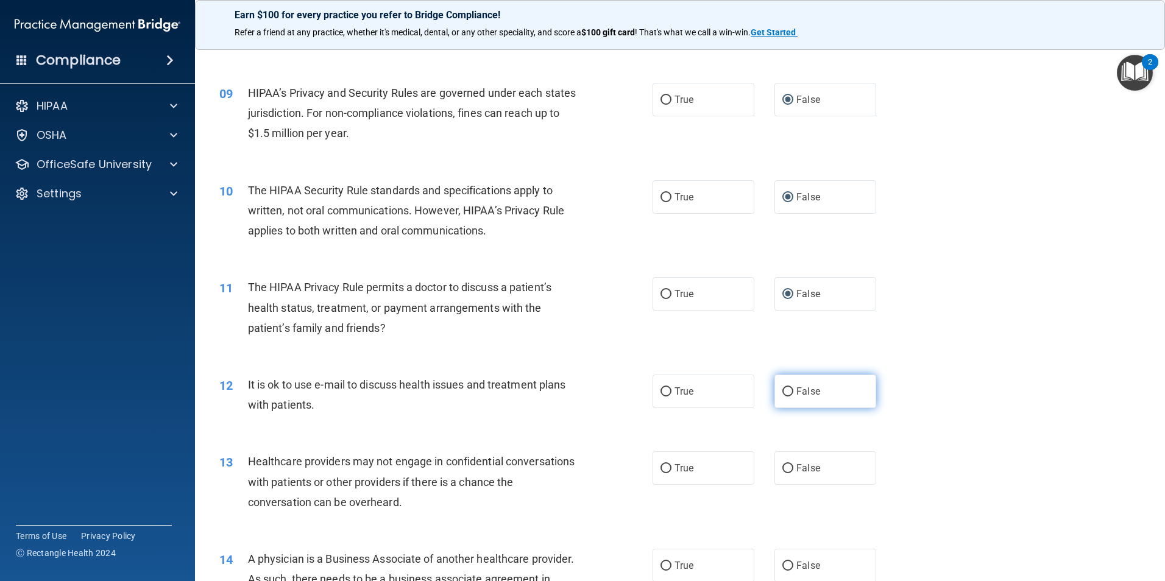
click at [785, 395] on input "False" at bounding box center [787, 391] width 11 height 9
radio input "true"
click at [784, 465] on input "False" at bounding box center [787, 468] width 11 height 9
radio input "true"
click at [664, 469] on input "True" at bounding box center [665, 468] width 11 height 9
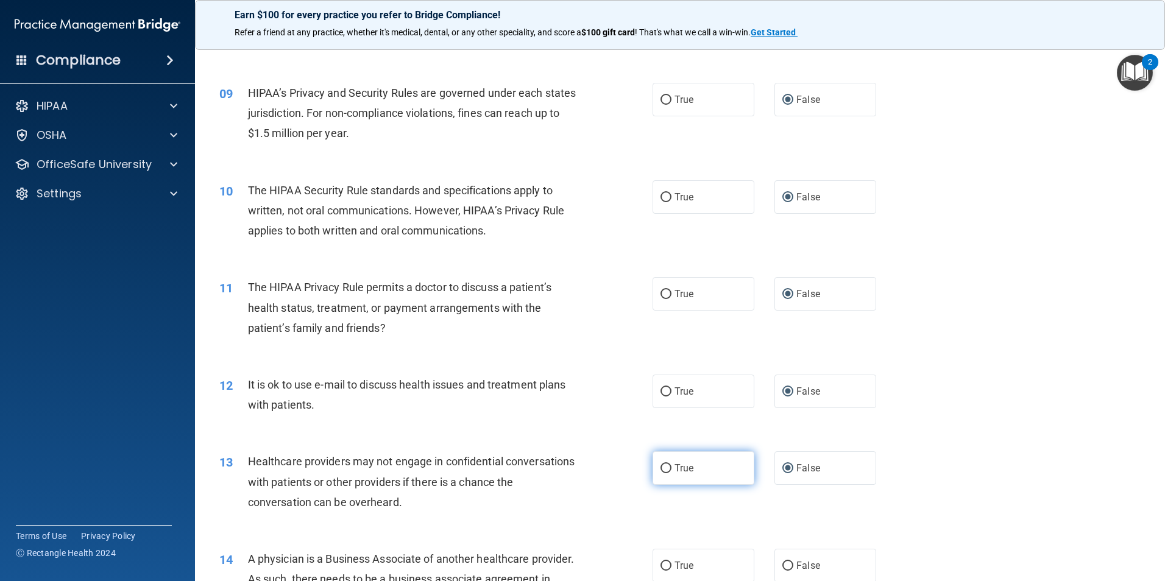
radio input "true"
radio input "false"
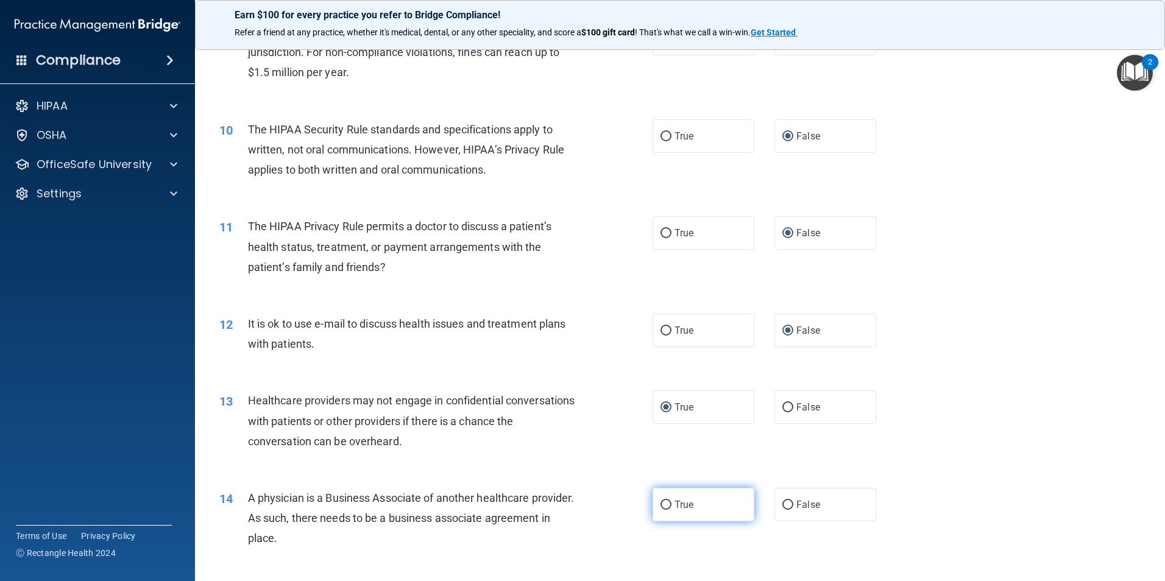
click at [663, 505] on input "True" at bounding box center [665, 505] width 11 height 9
radio input "true"
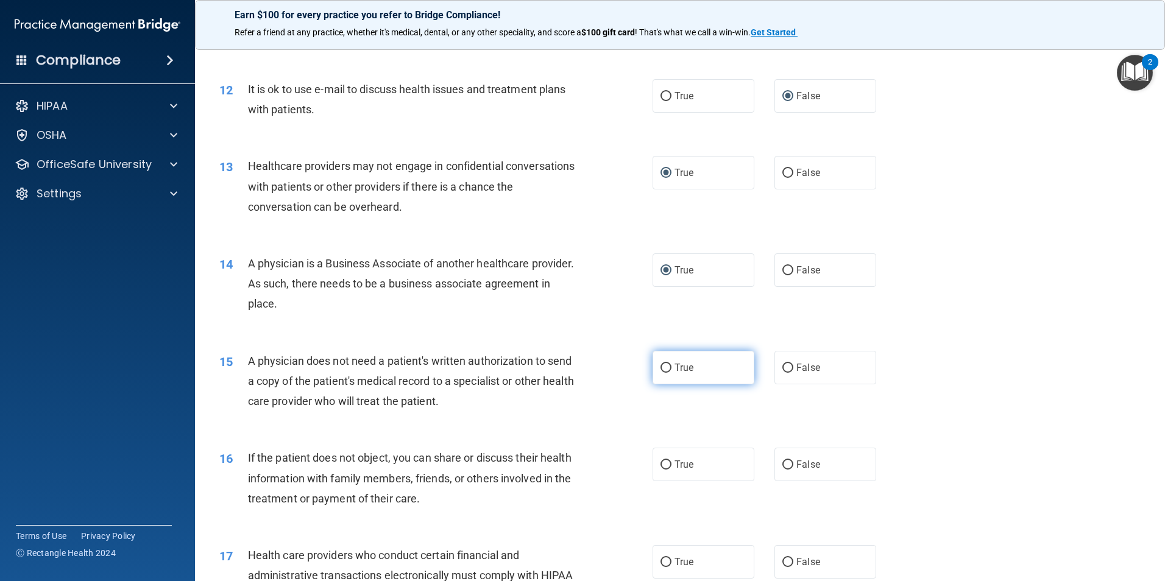
scroll to position [1036, 0]
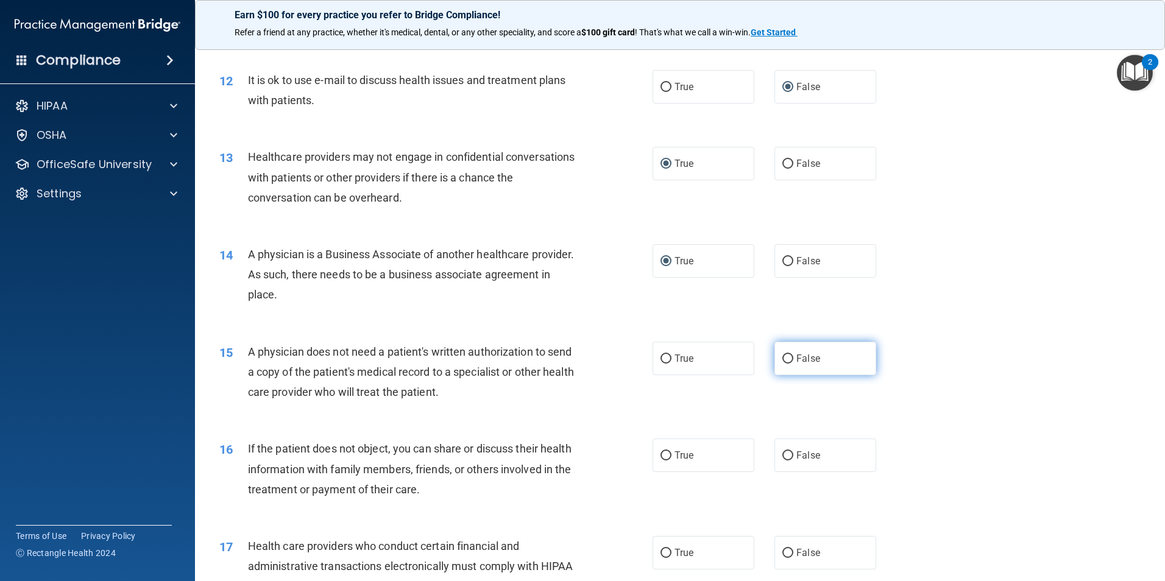
click at [777, 352] on label "False" at bounding box center [825, 359] width 102 height 34
click at [782, 355] on input "False" at bounding box center [787, 359] width 11 height 9
radio input "true"
click at [789, 456] on label "False" at bounding box center [825, 456] width 102 height 34
click at [789, 456] on input "False" at bounding box center [787, 455] width 11 height 9
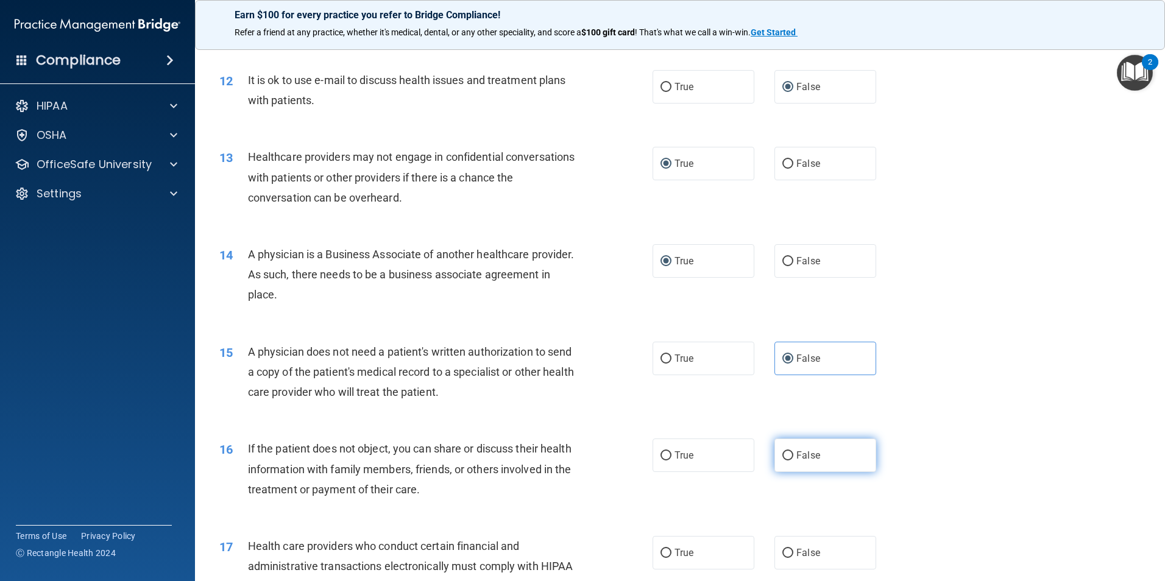
radio input "true"
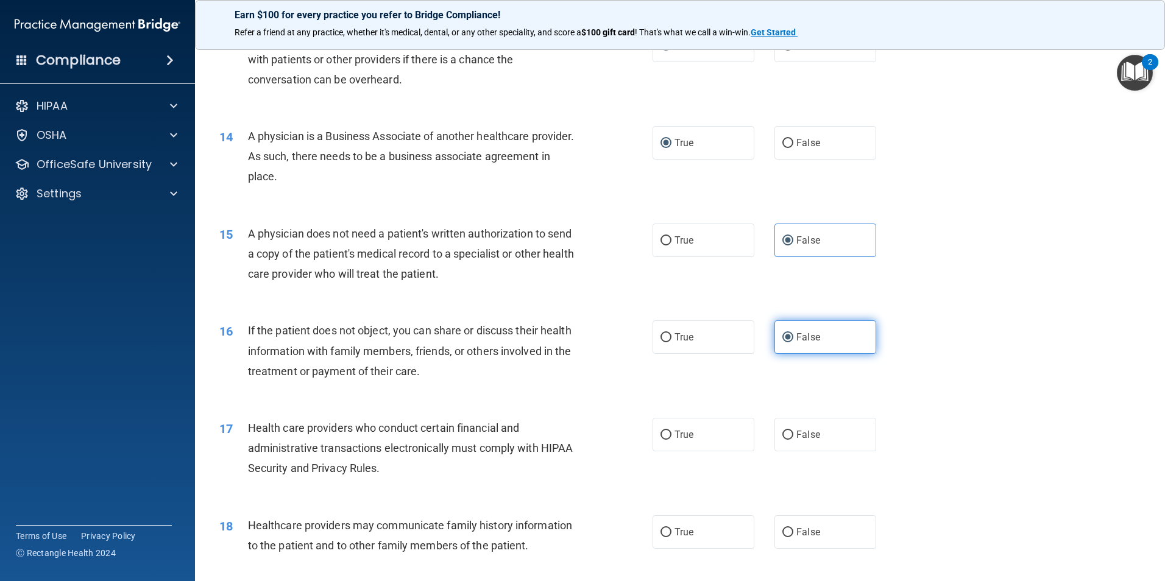
scroll to position [1158, 0]
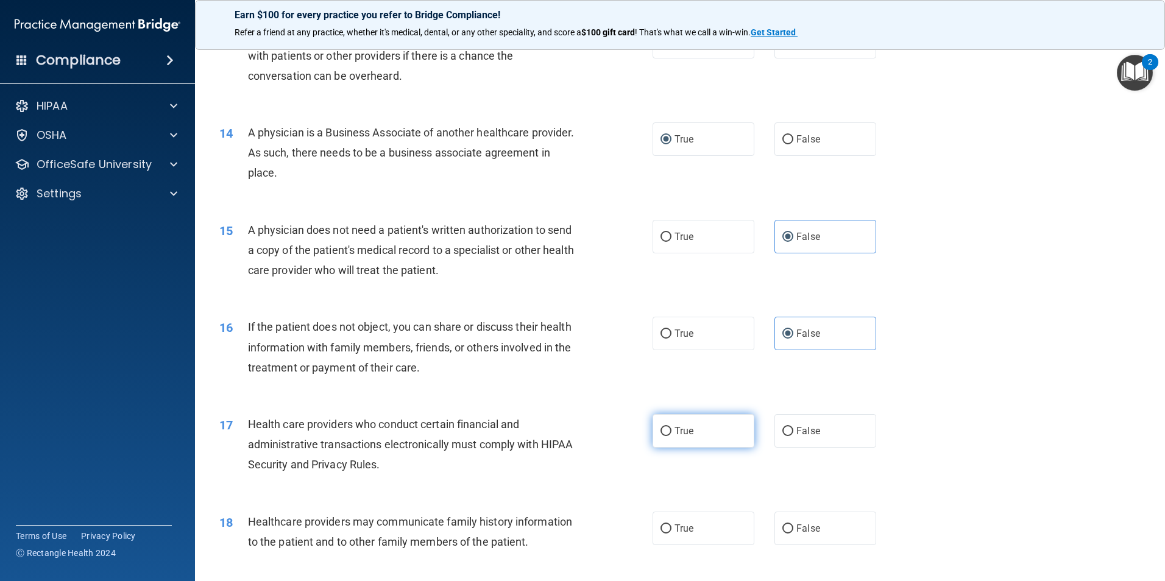
click at [662, 425] on label "True" at bounding box center [703, 431] width 102 height 34
click at [662, 427] on input "True" at bounding box center [665, 431] width 11 height 9
radio input "true"
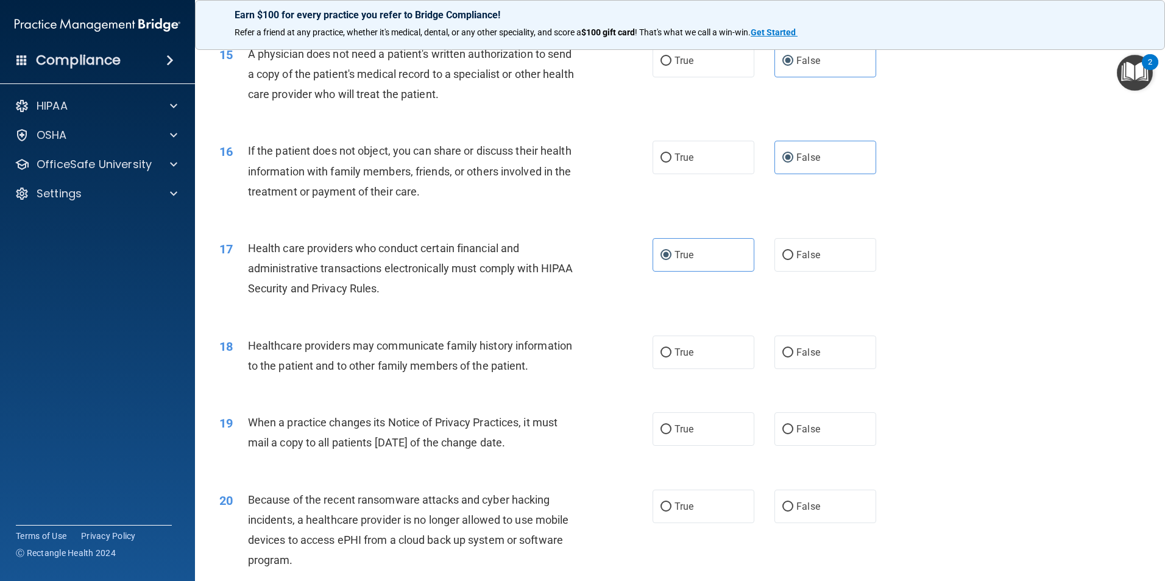
scroll to position [1340, 0]
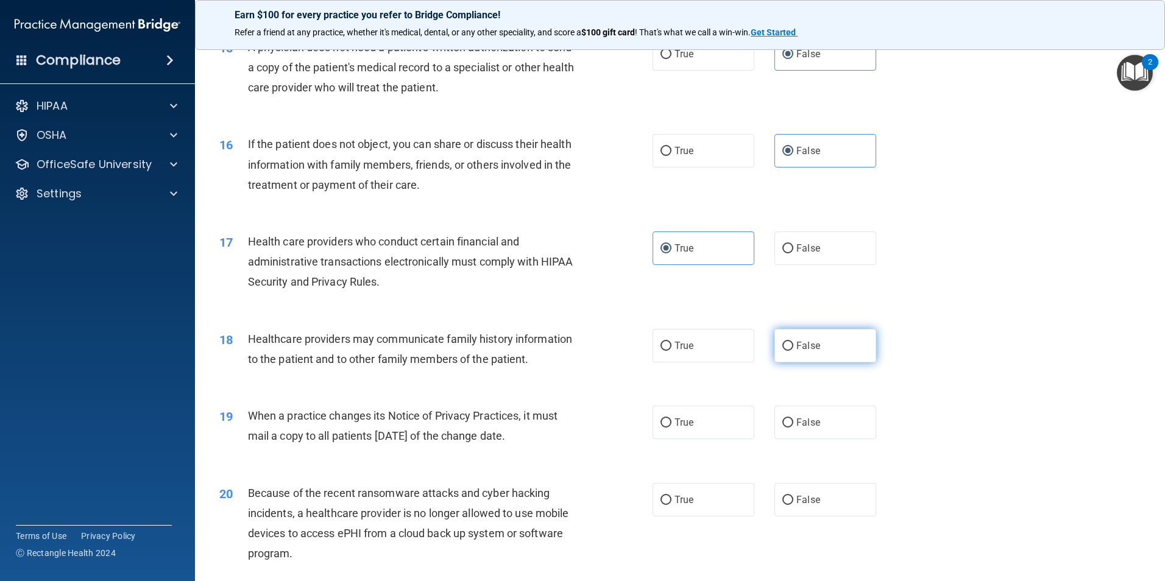
click at [783, 342] on input "False" at bounding box center [787, 346] width 11 height 9
radio input "true"
click at [667, 419] on input "True" at bounding box center [665, 423] width 11 height 9
radio input "true"
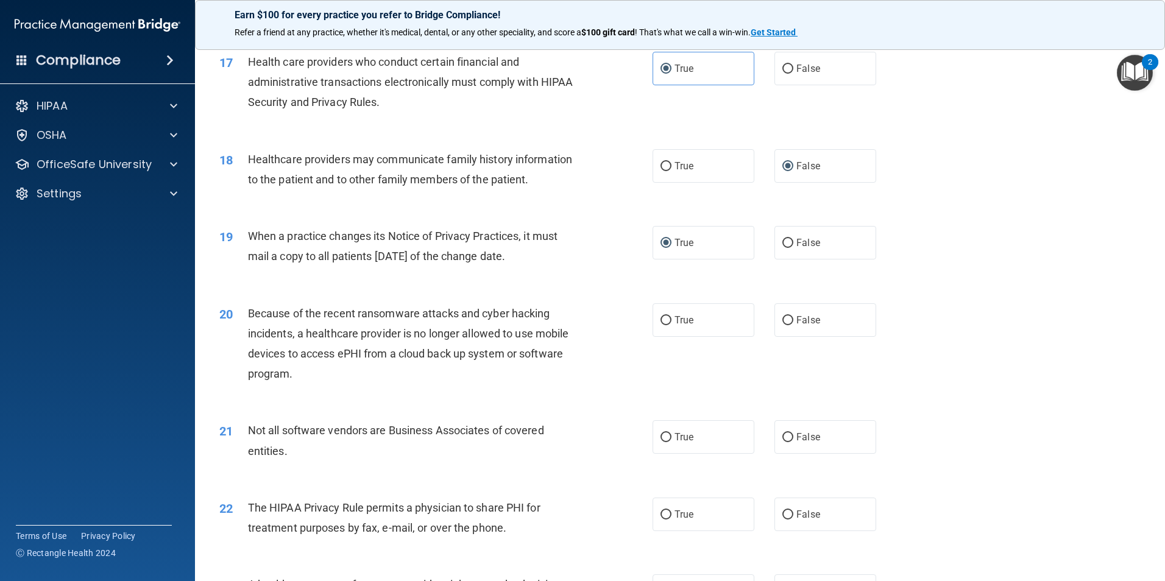
scroll to position [1523, 0]
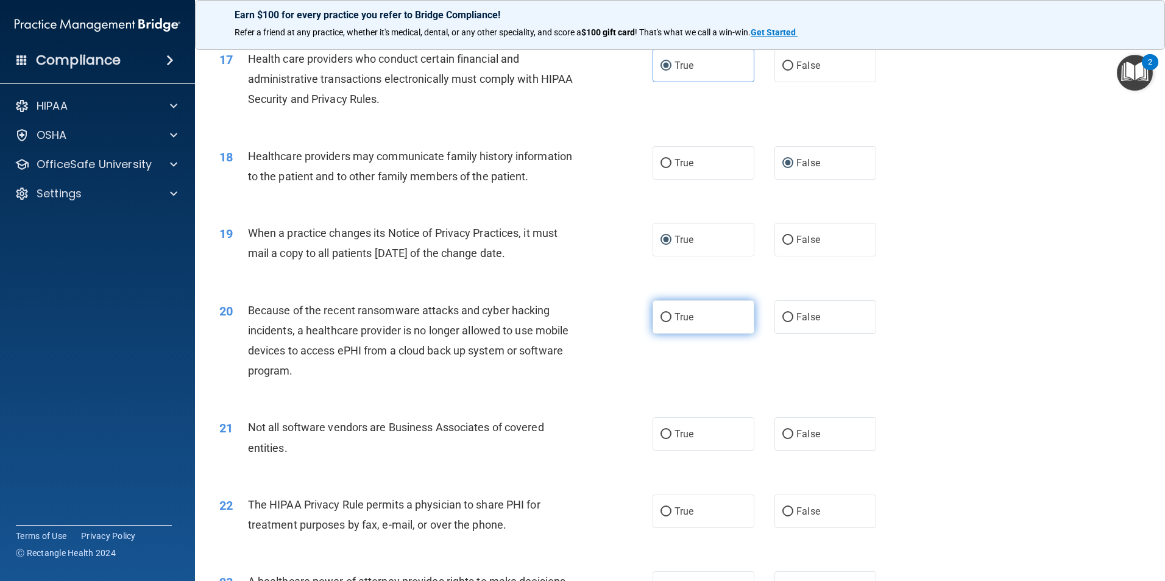
click at [668, 317] on label "True" at bounding box center [703, 317] width 102 height 34
click at [668, 317] on input "True" at bounding box center [665, 317] width 11 height 9
radio input "true"
click at [660, 436] on input "True" at bounding box center [665, 434] width 11 height 9
radio input "true"
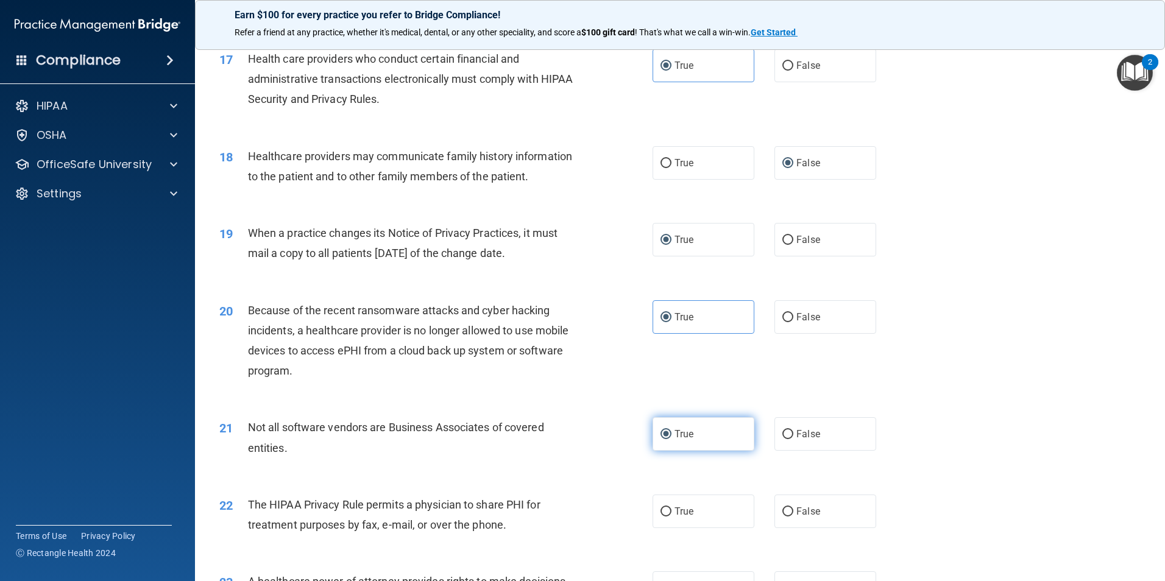
scroll to position [1584, 0]
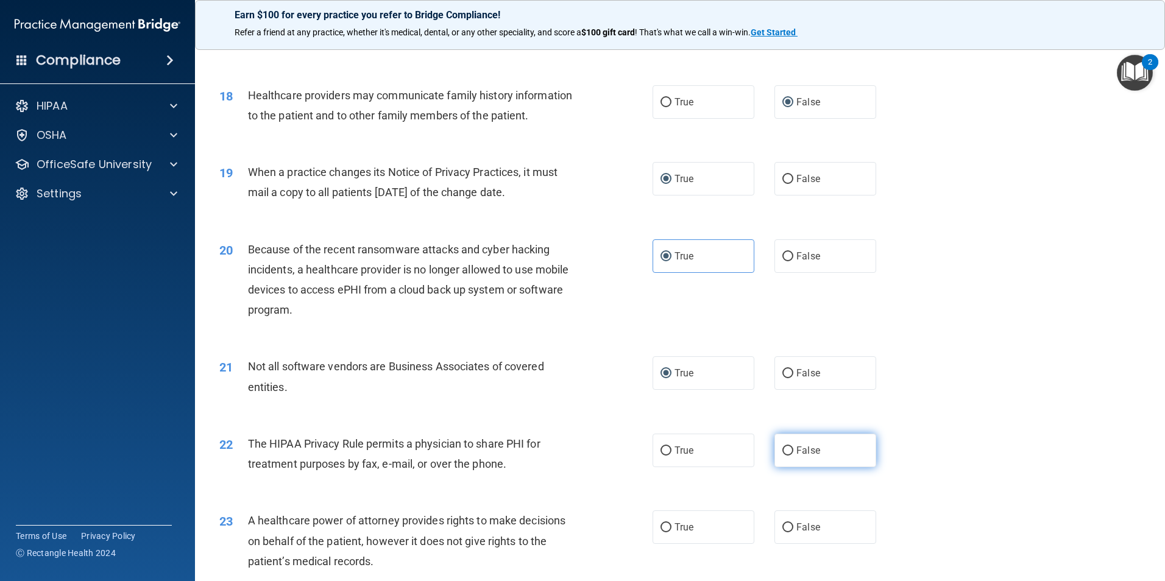
click at [774, 446] on label "False" at bounding box center [825, 451] width 102 height 34
click at [782, 447] on input "False" at bounding box center [787, 451] width 11 height 9
radio input "true"
click at [782, 451] on input "False" at bounding box center [787, 451] width 11 height 9
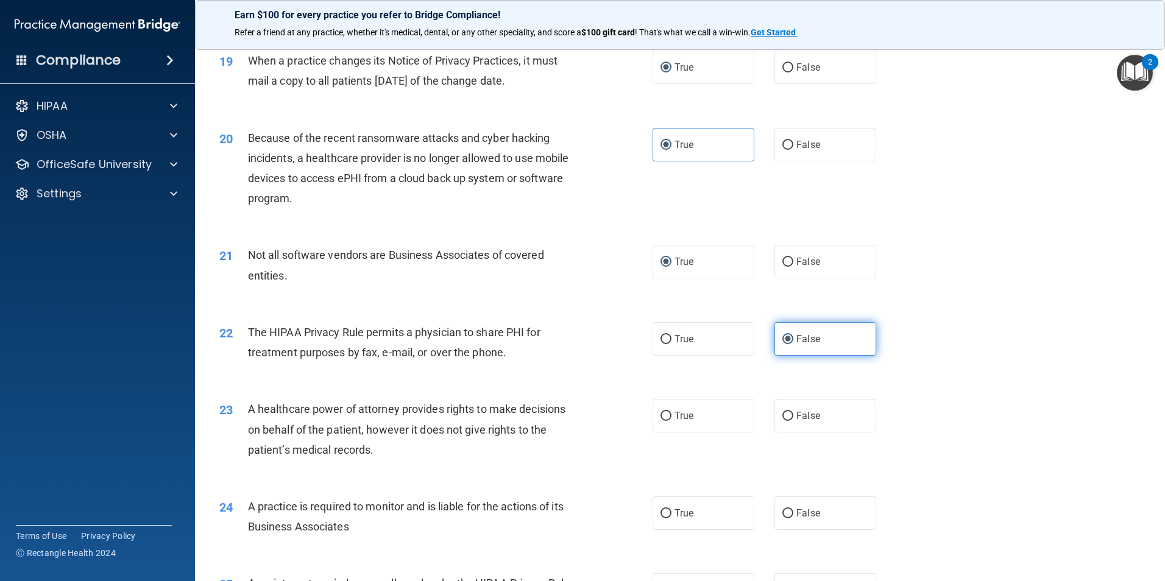
scroll to position [1706, 0]
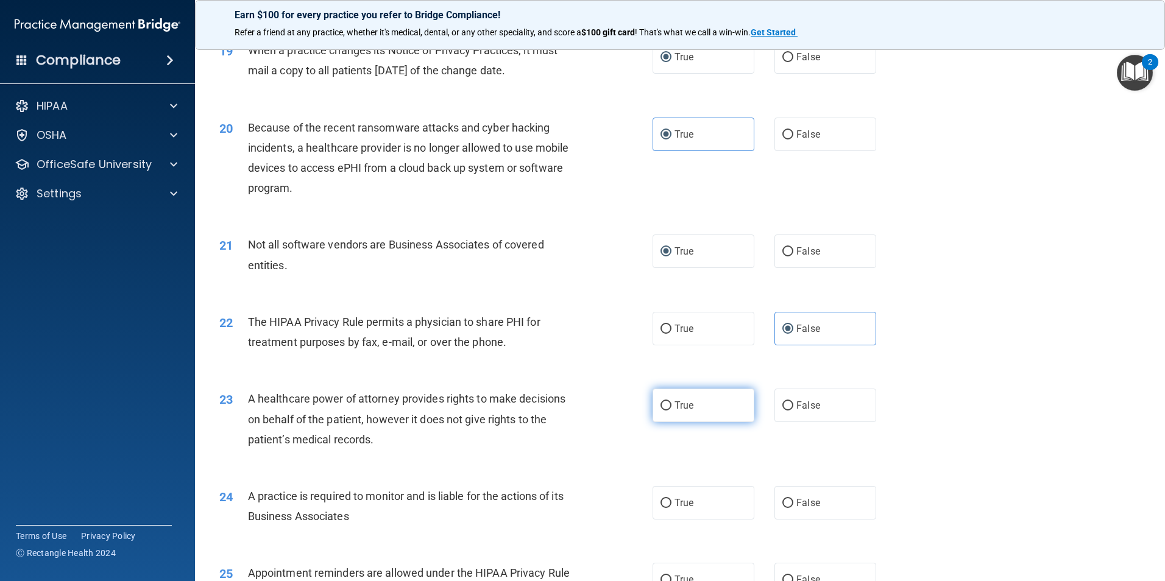
click at [663, 406] on input "True" at bounding box center [665, 405] width 11 height 9
radio input "true"
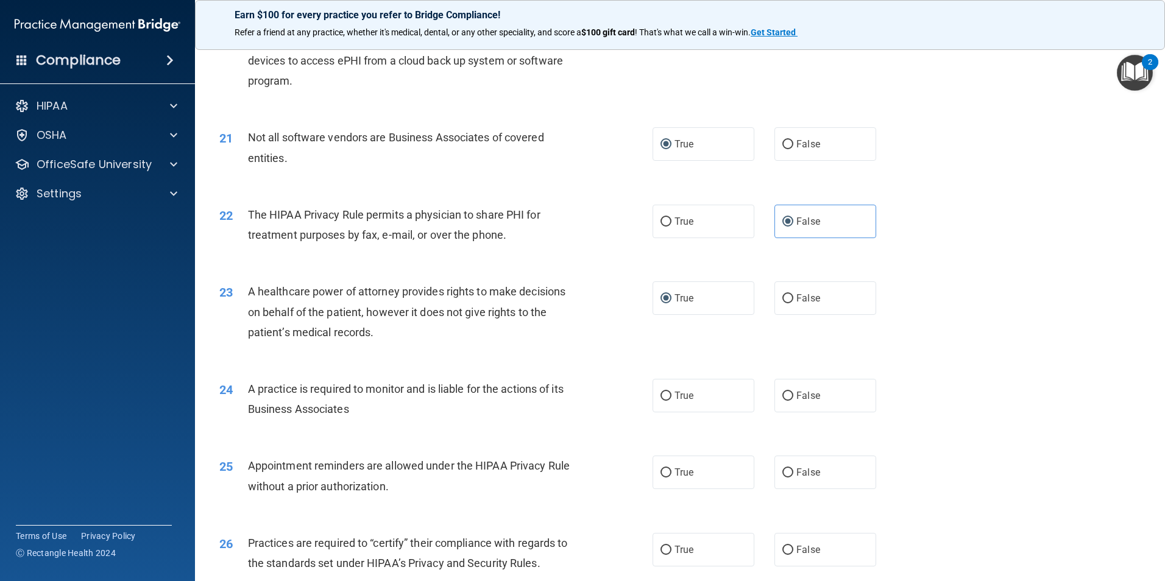
scroll to position [1828, 0]
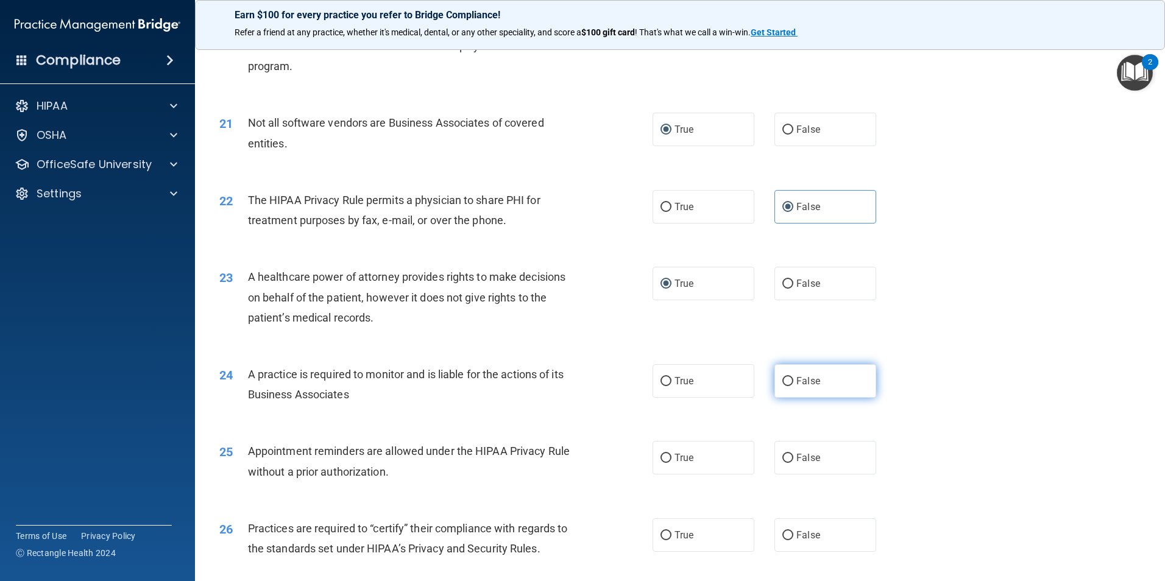
click at [841, 388] on label "False" at bounding box center [825, 381] width 102 height 34
click at [793, 386] on input "False" at bounding box center [787, 381] width 11 height 9
radio input "true"
click at [782, 459] on input "False" at bounding box center [787, 458] width 11 height 9
radio input "true"
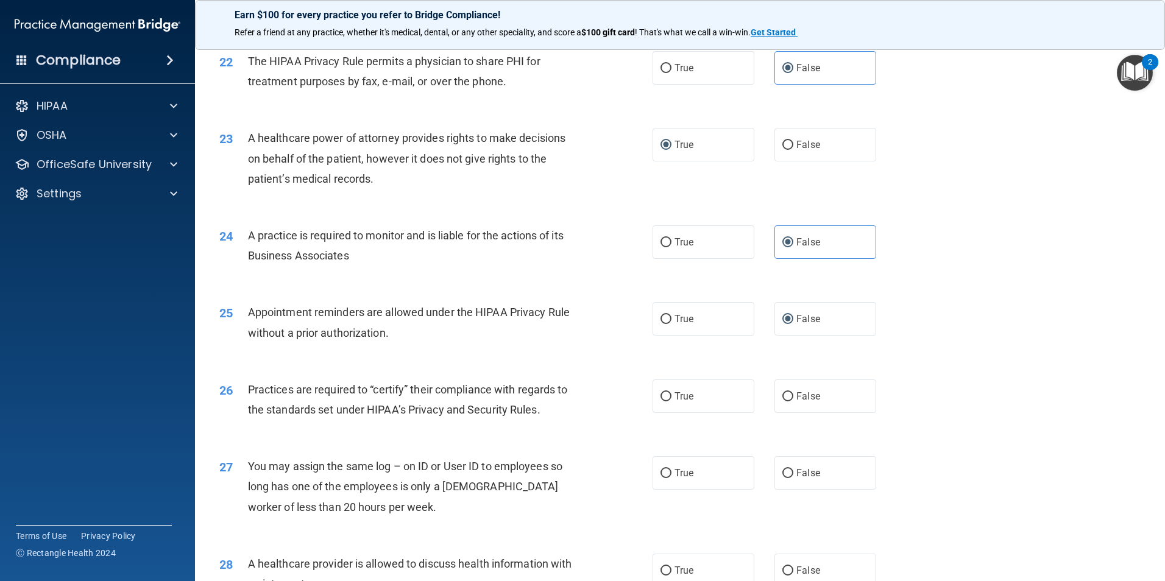
scroll to position [2010, 0]
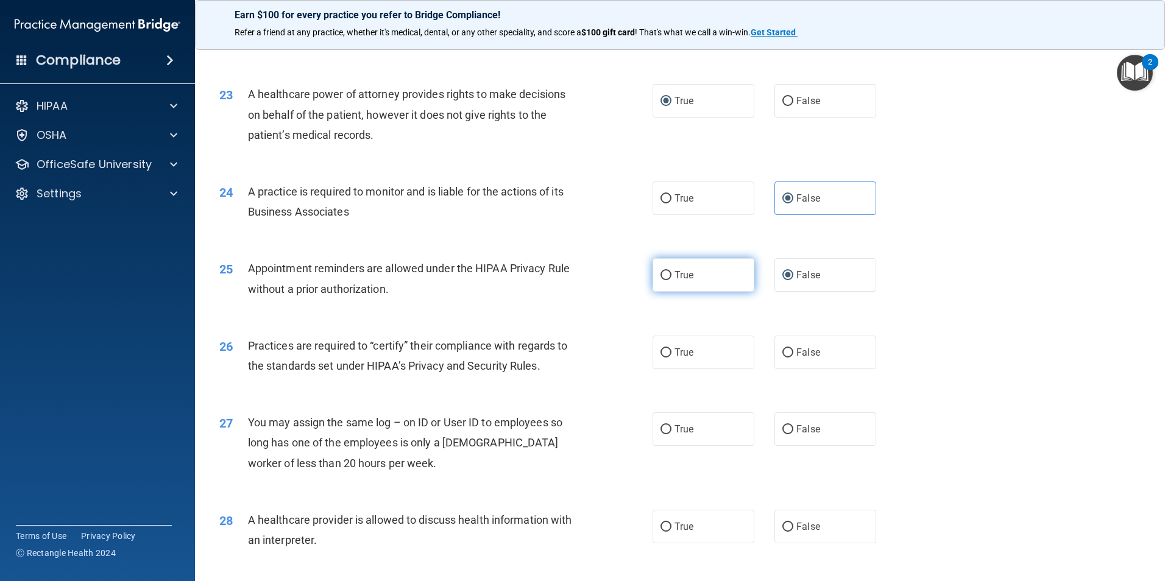
click at [660, 274] on input "True" at bounding box center [665, 275] width 11 height 9
radio input "true"
radio input "false"
click at [663, 350] on input "True" at bounding box center [665, 352] width 11 height 9
radio input "true"
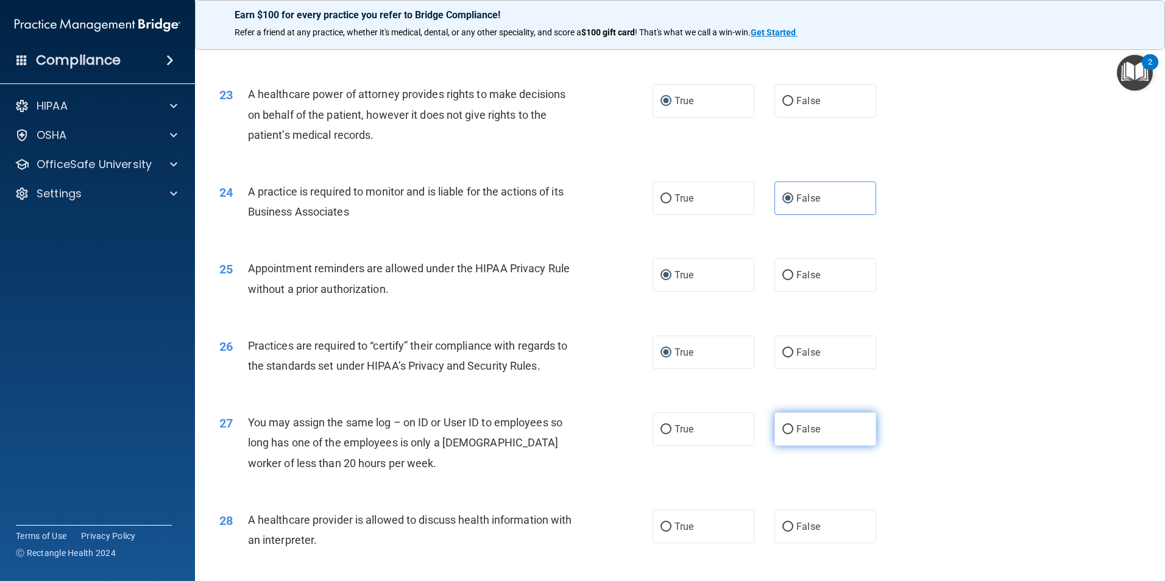
click at [785, 427] on input "False" at bounding box center [787, 429] width 11 height 9
radio input "true"
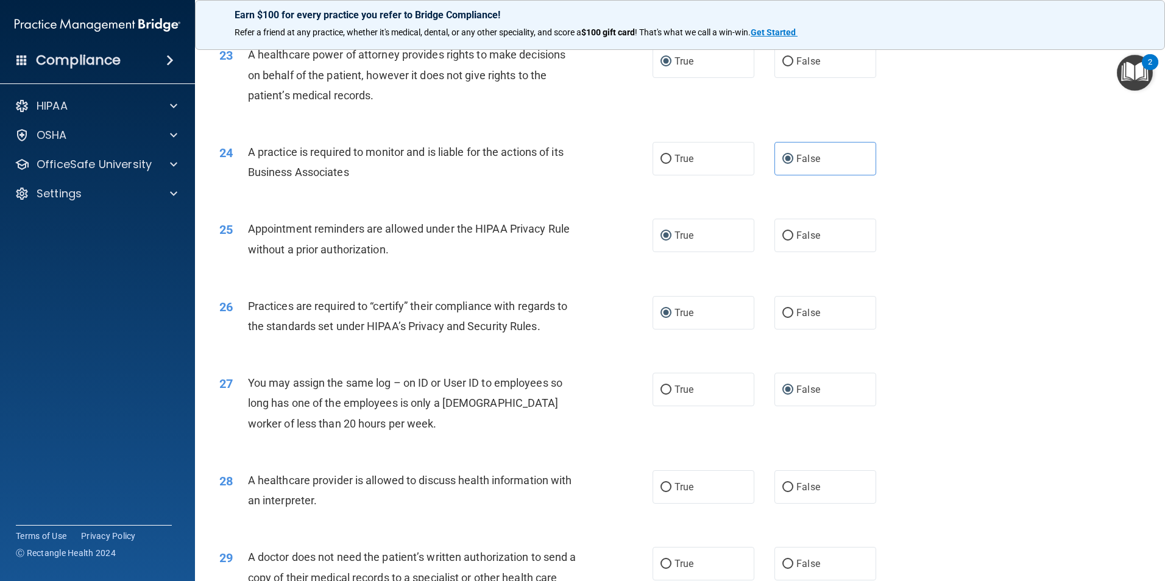
scroll to position [2071, 0]
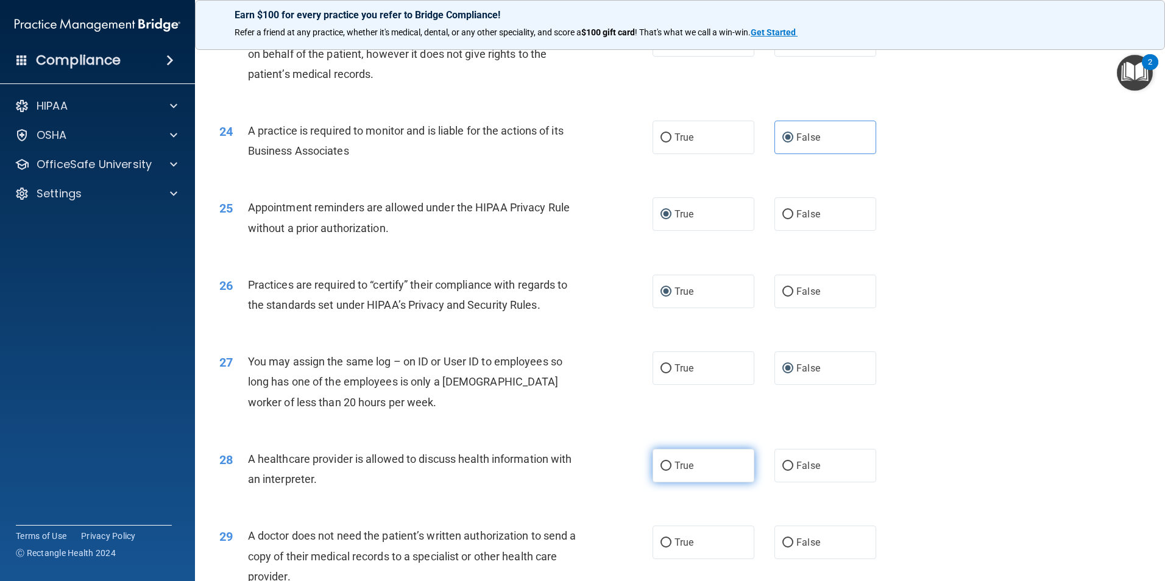
click at [663, 462] on input "True" at bounding box center [665, 466] width 11 height 9
radio input "true"
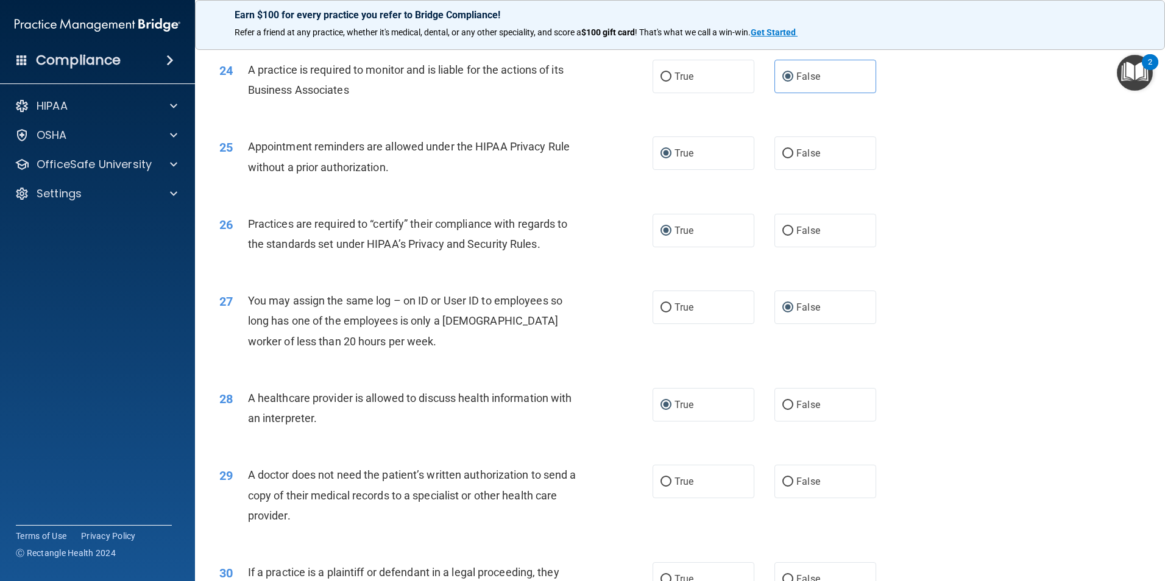
scroll to position [2193, 0]
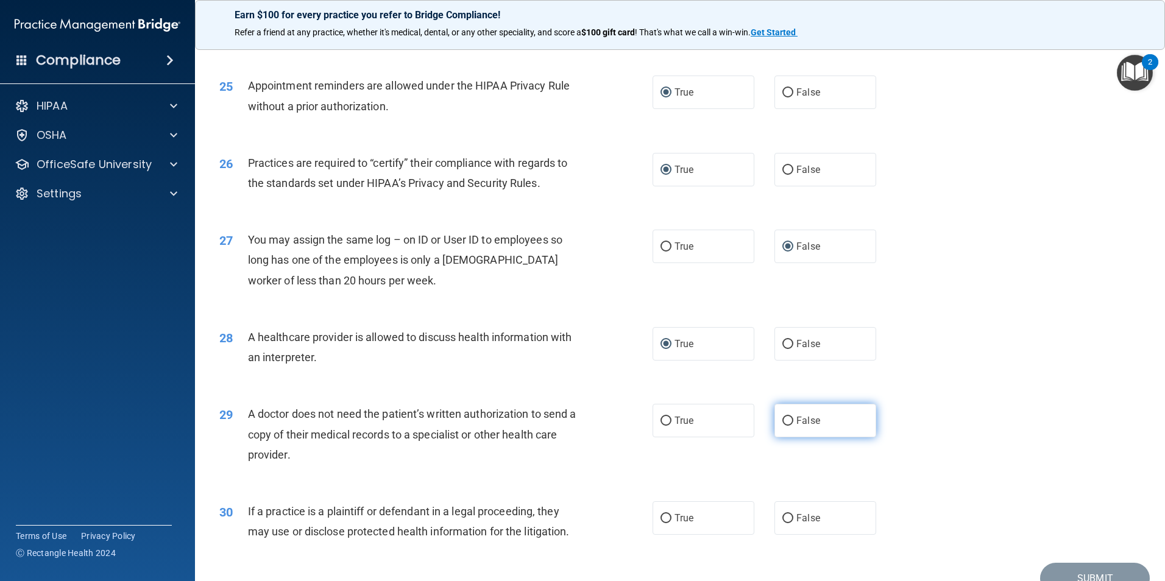
click at [796, 418] on span "False" at bounding box center [808, 421] width 24 height 12
click at [792, 418] on input "False" at bounding box center [787, 421] width 11 height 9
radio input "true"
click at [660, 516] on input "True" at bounding box center [665, 518] width 11 height 9
radio input "true"
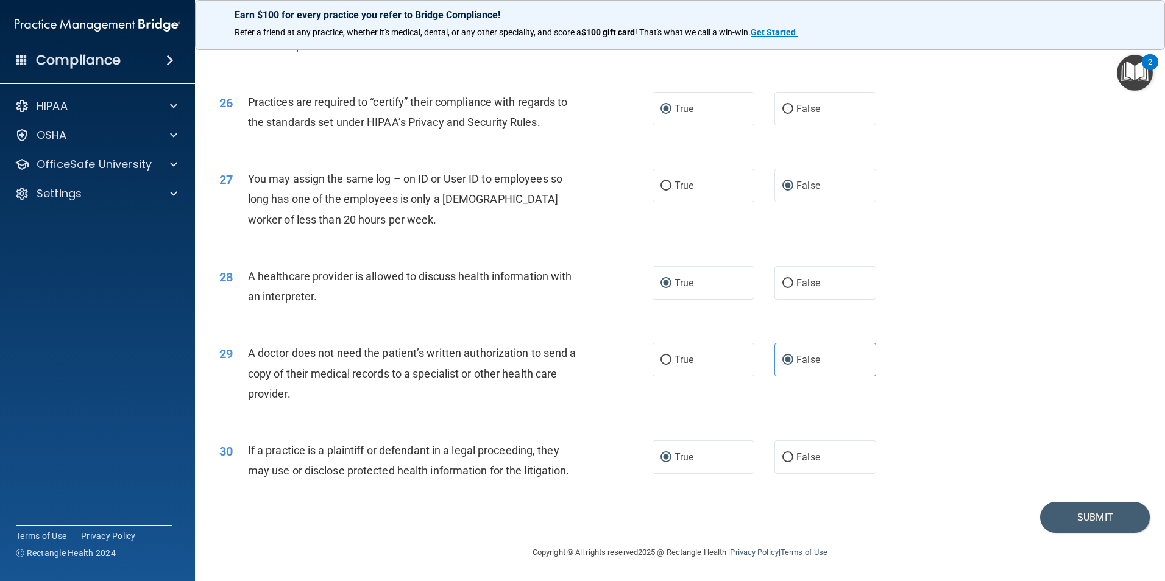
scroll to position [2255, 0]
click at [1084, 526] on button "Submit" at bounding box center [1095, 516] width 110 height 31
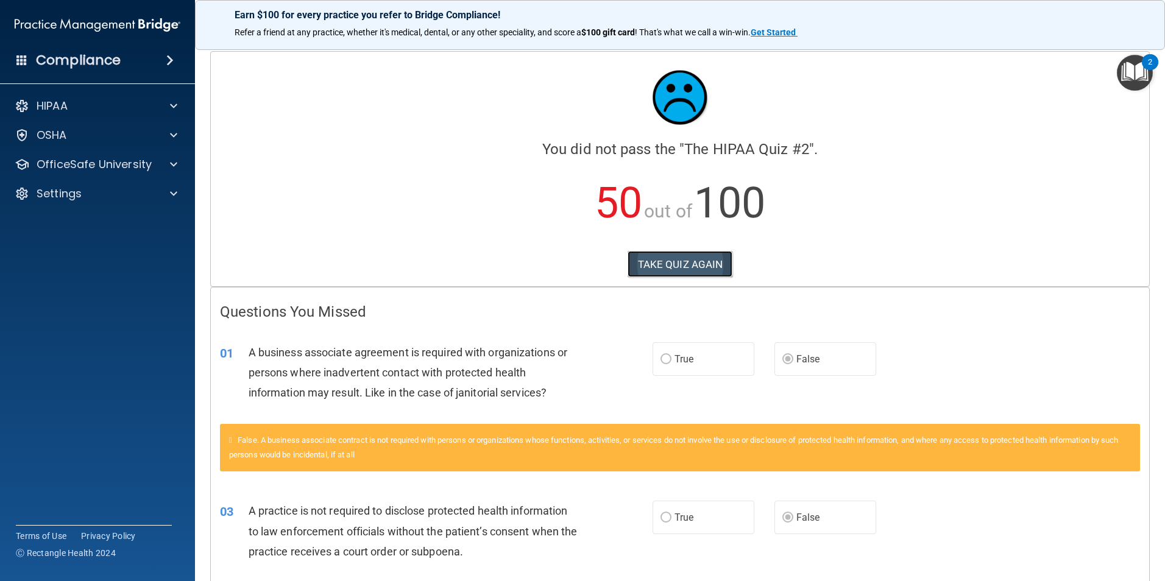
click at [683, 266] on button "TAKE QUIZ AGAIN" at bounding box center [680, 264] width 105 height 27
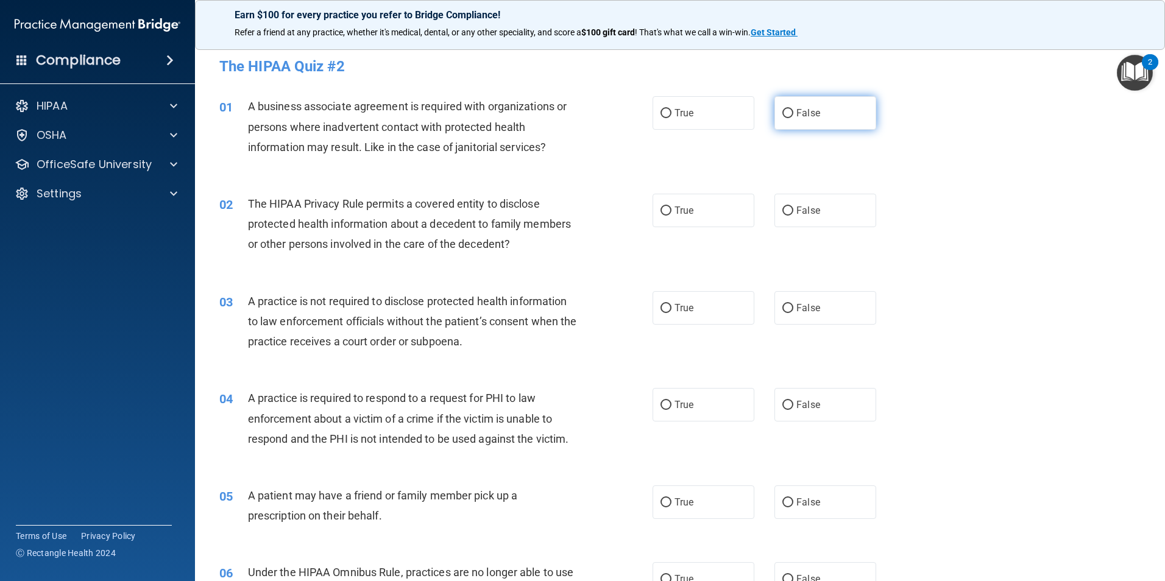
click at [783, 113] on input "False" at bounding box center [787, 113] width 11 height 9
radio input "true"
click at [664, 209] on input "True" at bounding box center [665, 211] width 11 height 9
radio input "true"
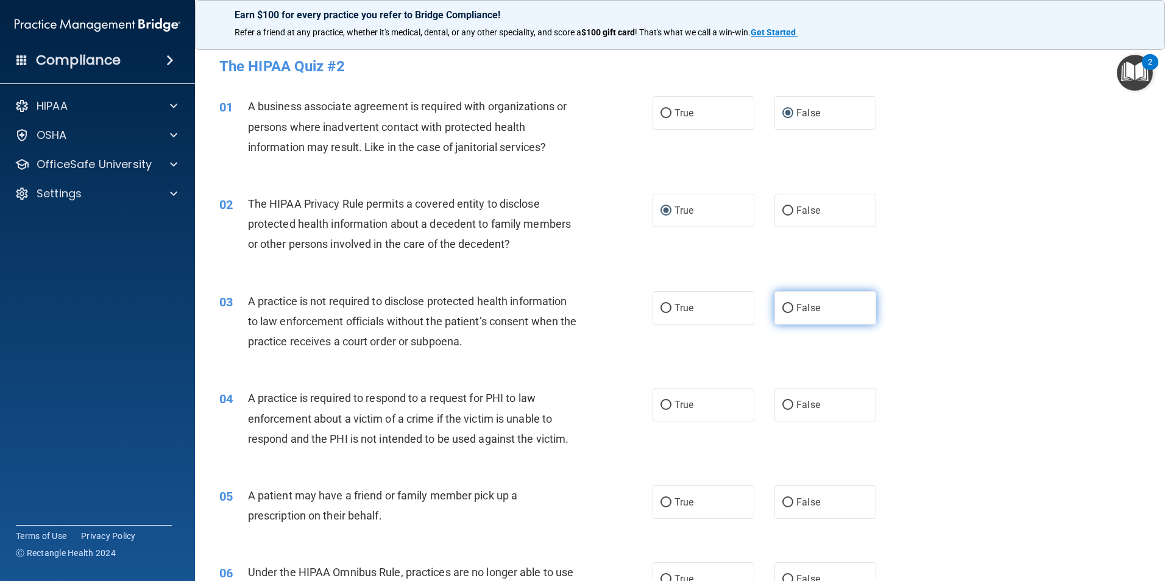
click at [783, 309] on input "False" at bounding box center [787, 308] width 11 height 9
radio input "true"
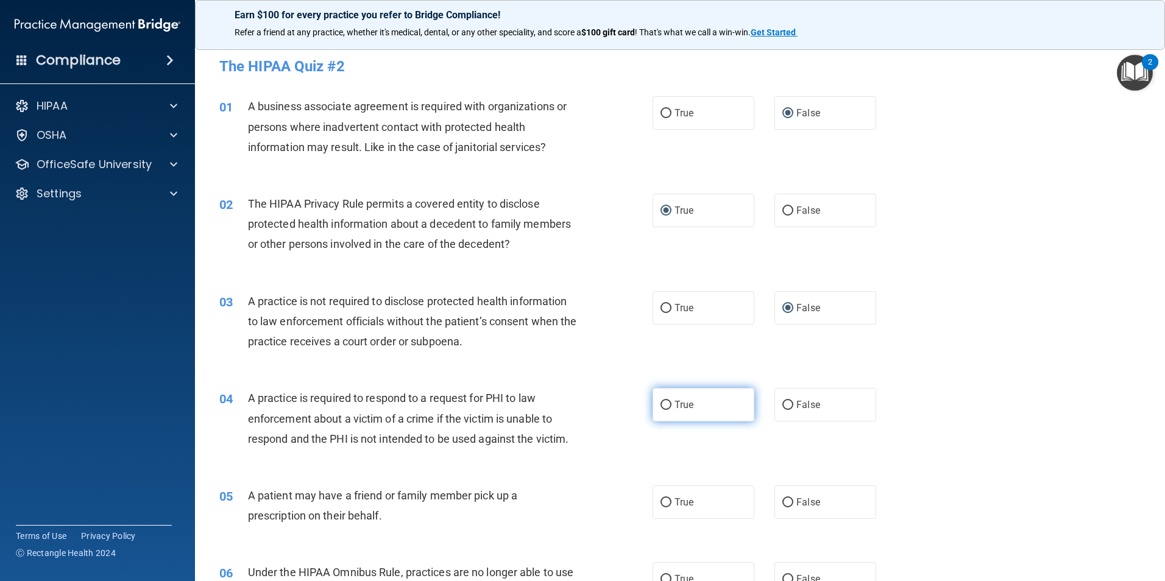
click at [669, 405] on label "True" at bounding box center [703, 405] width 102 height 34
click at [669, 405] on input "True" at bounding box center [665, 405] width 11 height 9
radio input "true"
click at [665, 498] on input "True" at bounding box center [665, 502] width 11 height 9
radio input "true"
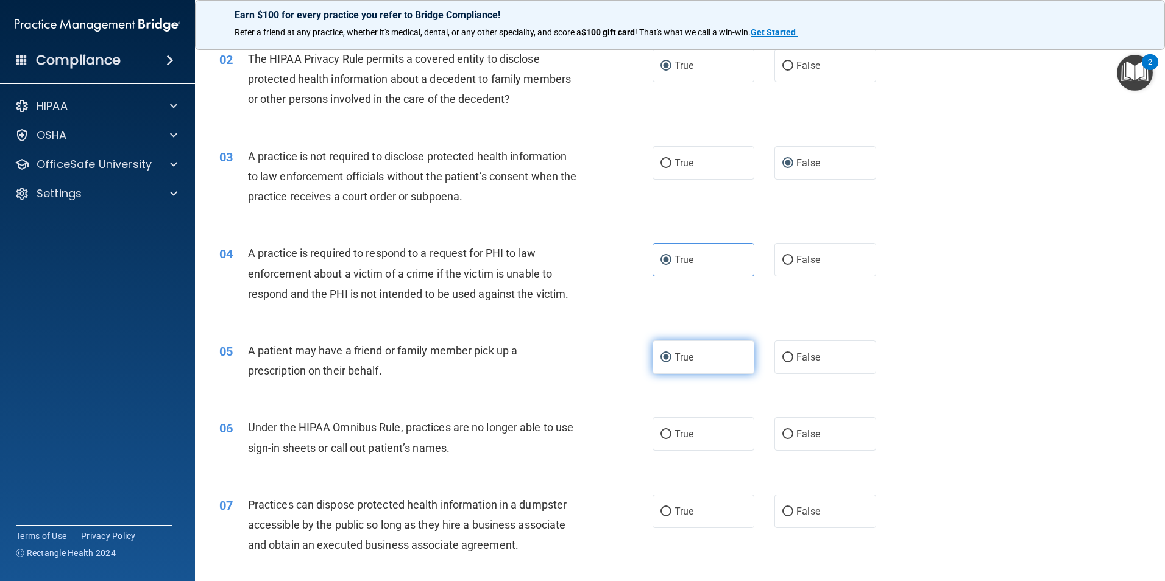
scroll to position [183, 0]
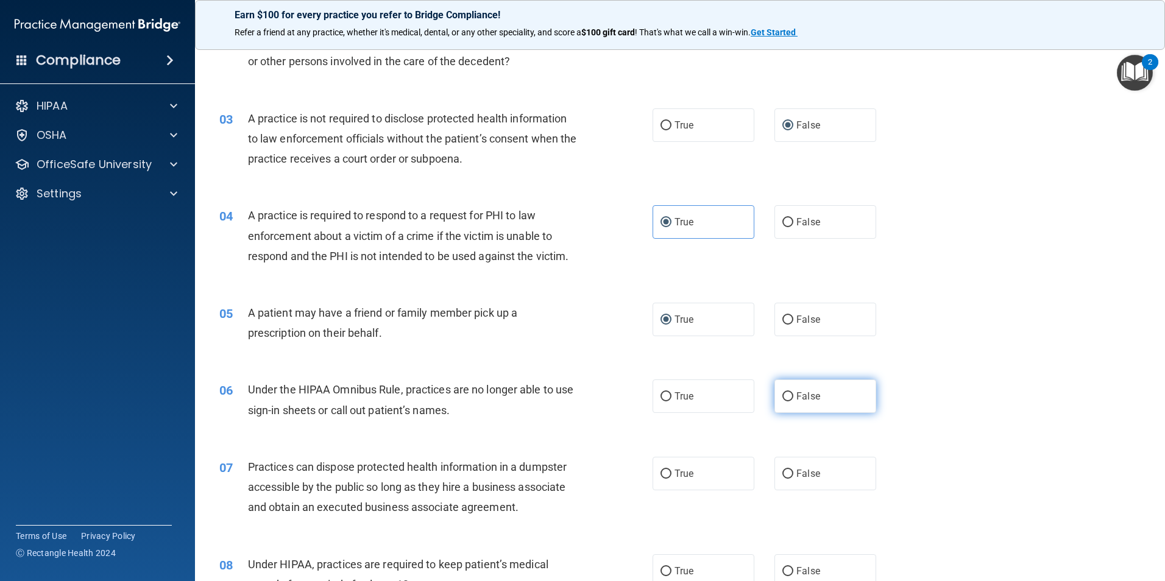
click at [788, 396] on label "False" at bounding box center [825, 397] width 102 height 34
click at [788, 396] on input "False" at bounding box center [787, 396] width 11 height 9
radio input "true"
click at [786, 472] on input "False" at bounding box center [787, 474] width 11 height 9
radio input "true"
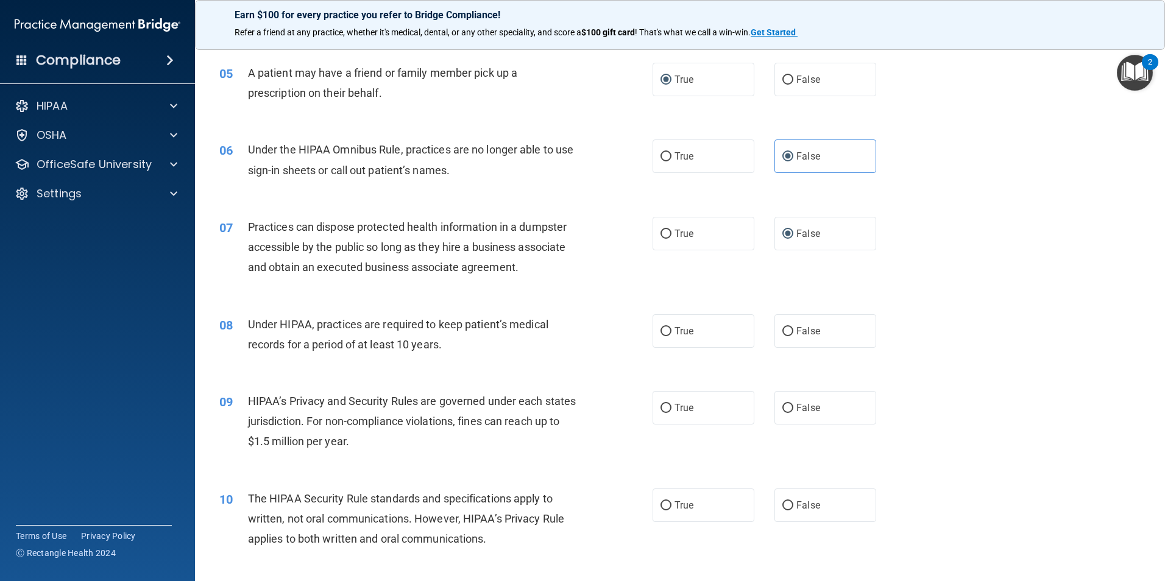
scroll to position [426, 0]
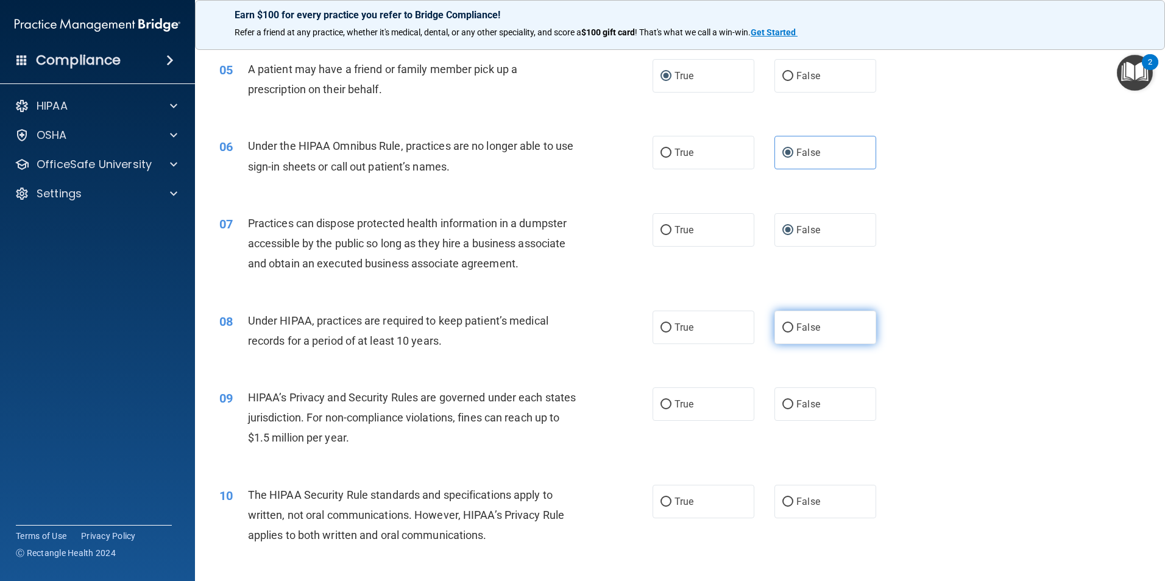
click at [782, 326] on input "False" at bounding box center [787, 328] width 11 height 9
radio input "true"
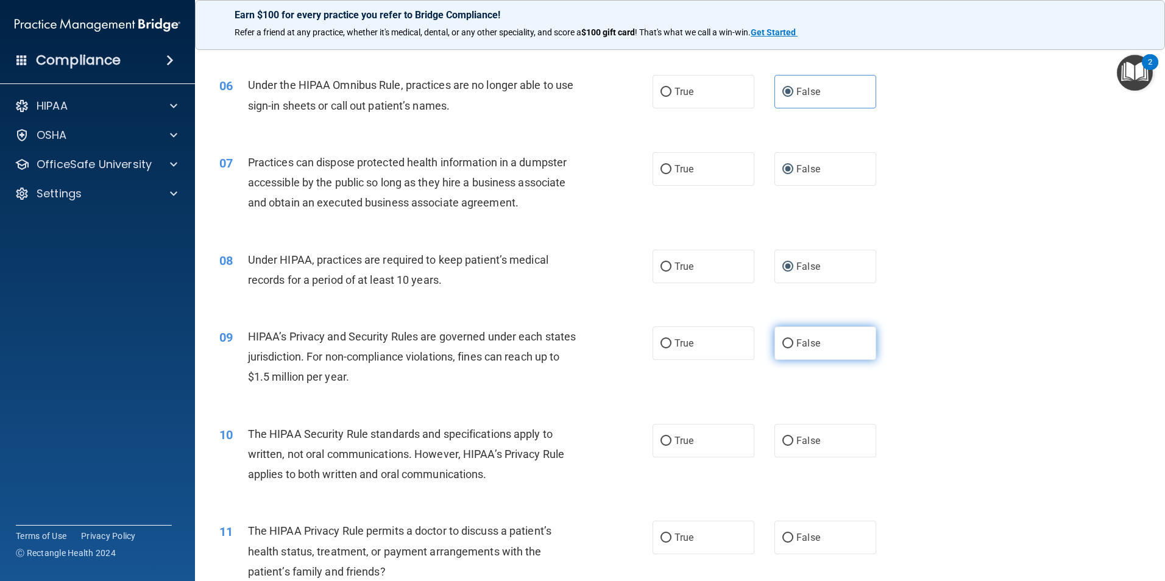
click at [782, 342] on input "False" at bounding box center [787, 343] width 11 height 9
radio input "true"
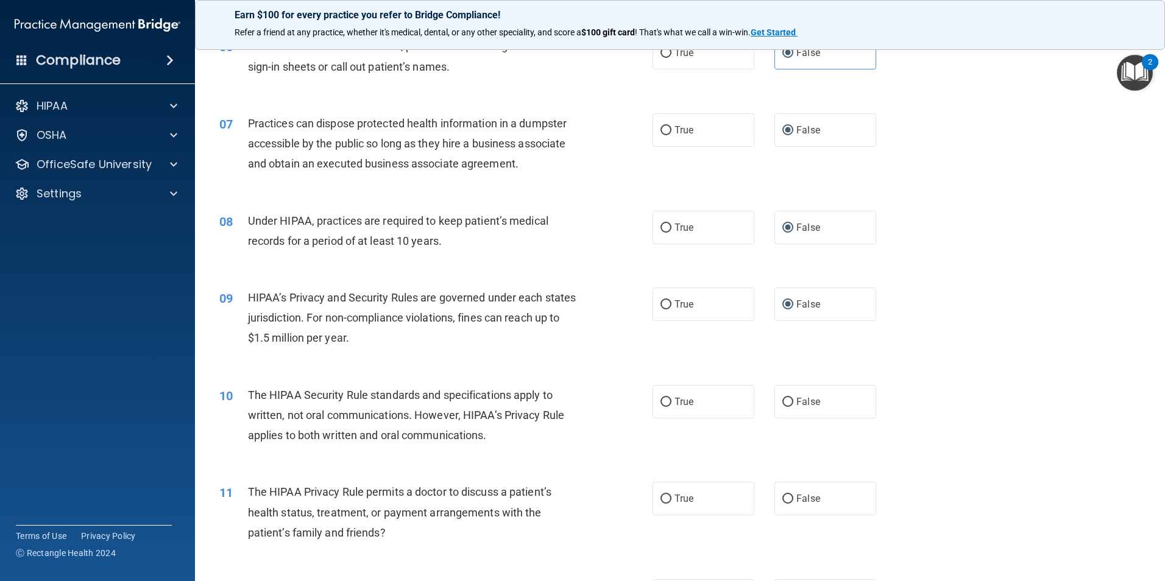
scroll to position [548, 0]
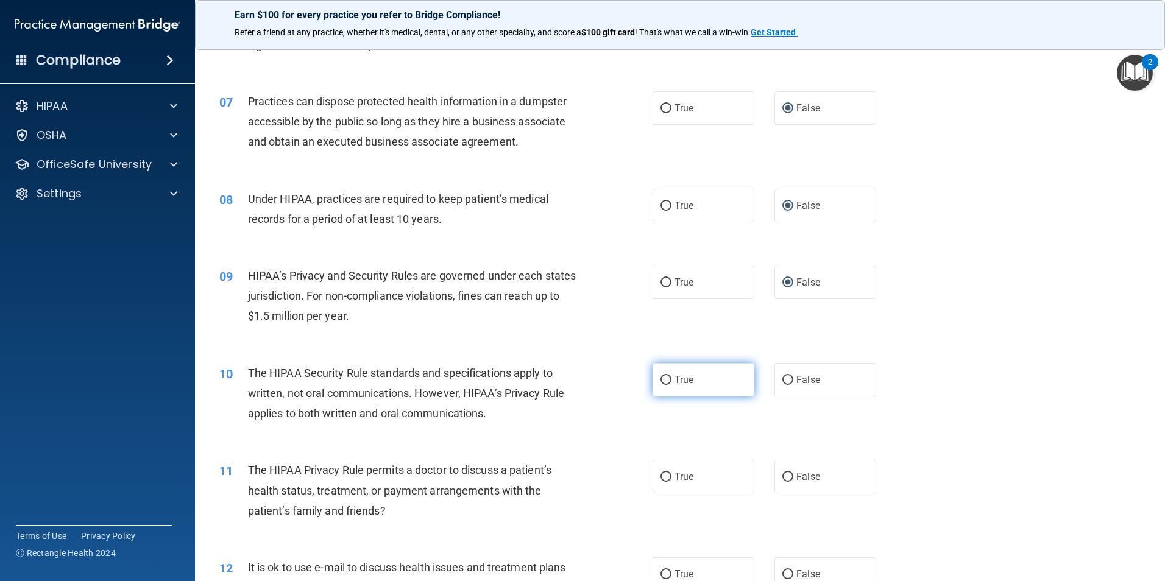
click at [674, 375] on span "True" at bounding box center [683, 380] width 19 height 12
click at [671, 376] on input "True" at bounding box center [665, 380] width 11 height 9
radio input "true"
click at [661, 473] on input "True" at bounding box center [665, 477] width 11 height 9
radio input "true"
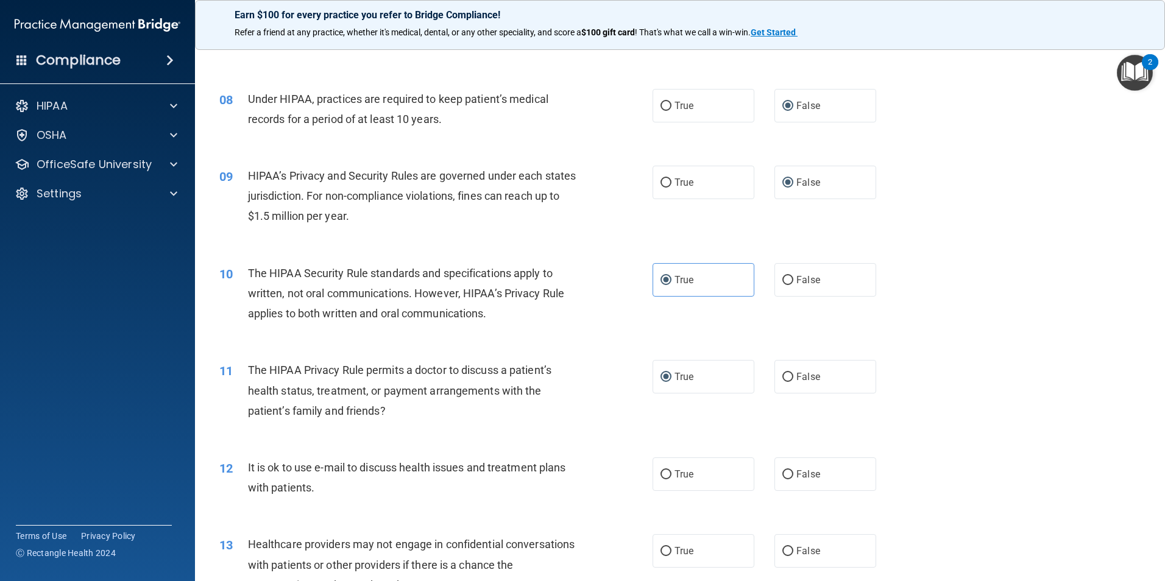
scroll to position [670, 0]
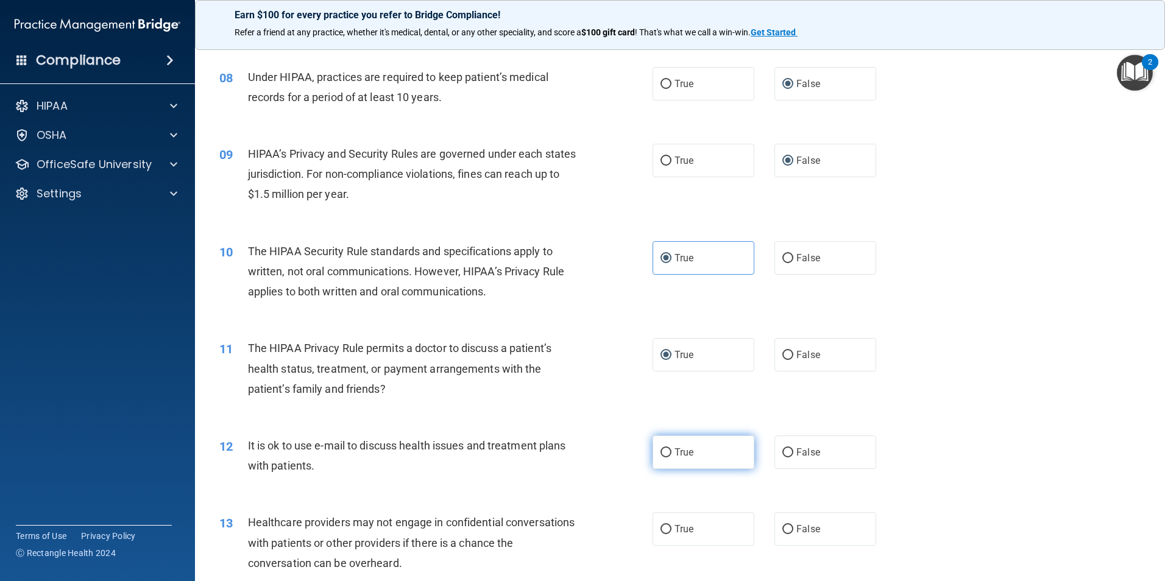
click at [664, 446] on label "True" at bounding box center [703, 453] width 102 height 34
click at [664, 448] on input "True" at bounding box center [665, 452] width 11 height 9
radio input "true"
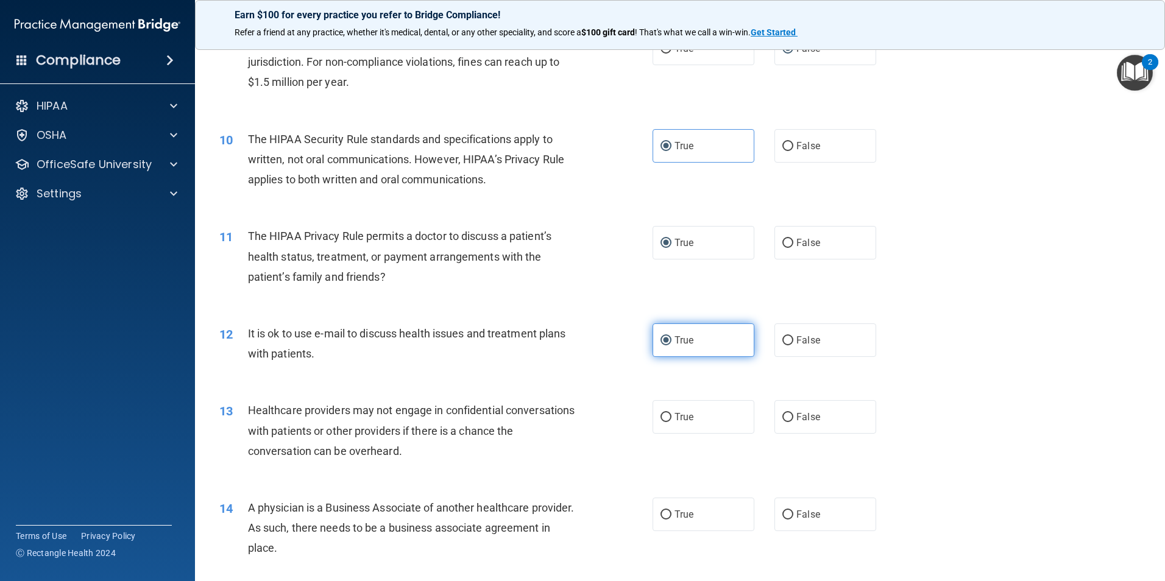
scroll to position [792, 0]
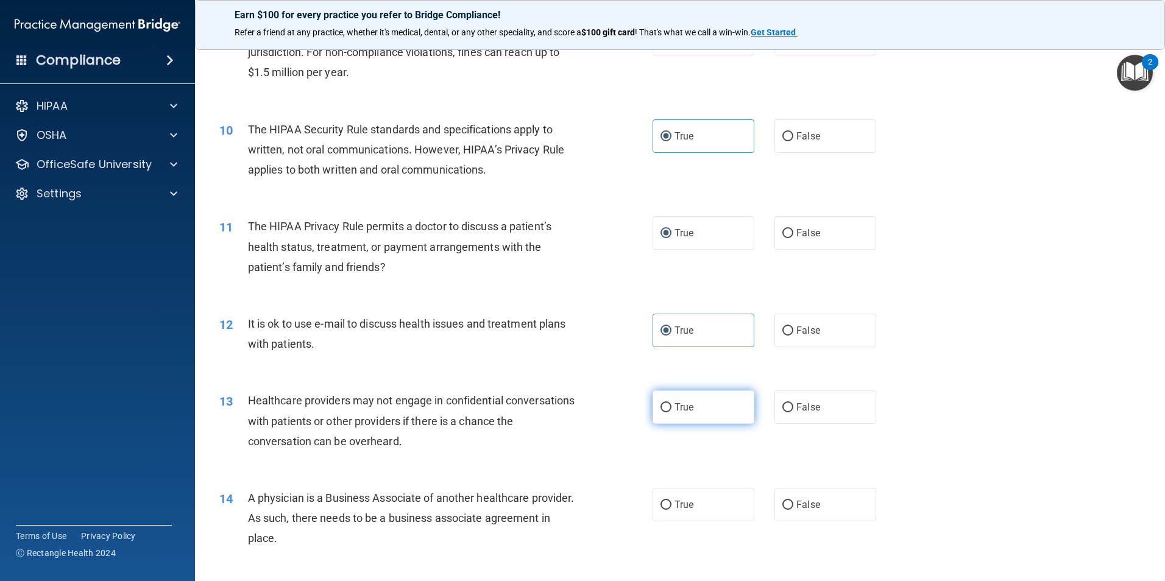
click at [661, 407] on input "True" at bounding box center [665, 407] width 11 height 9
radio input "true"
click at [782, 503] on input "False" at bounding box center [787, 505] width 11 height 9
radio input "true"
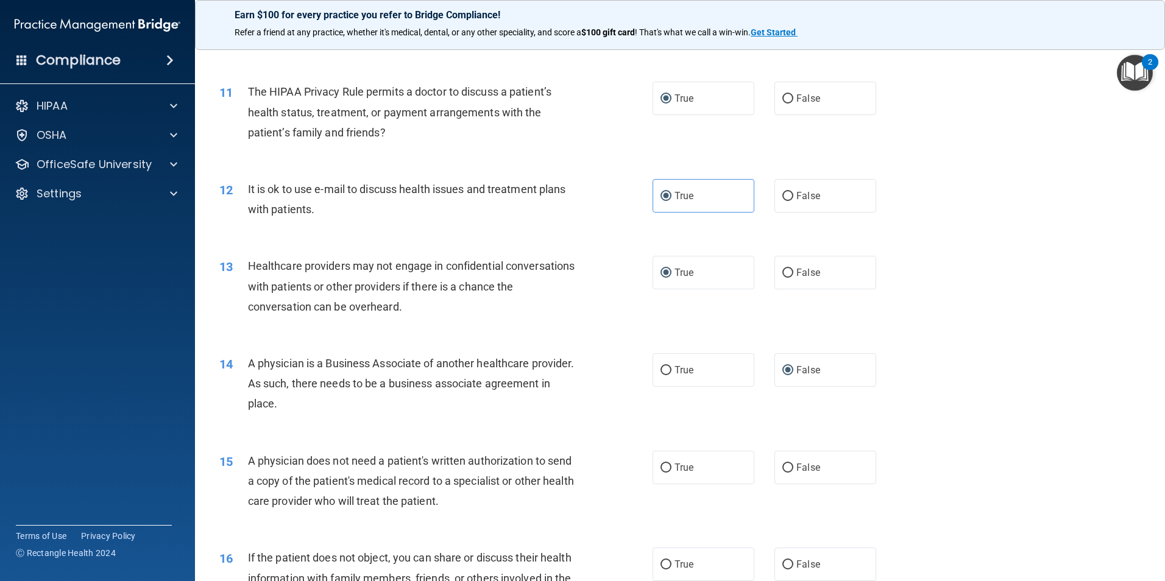
scroll to position [975, 0]
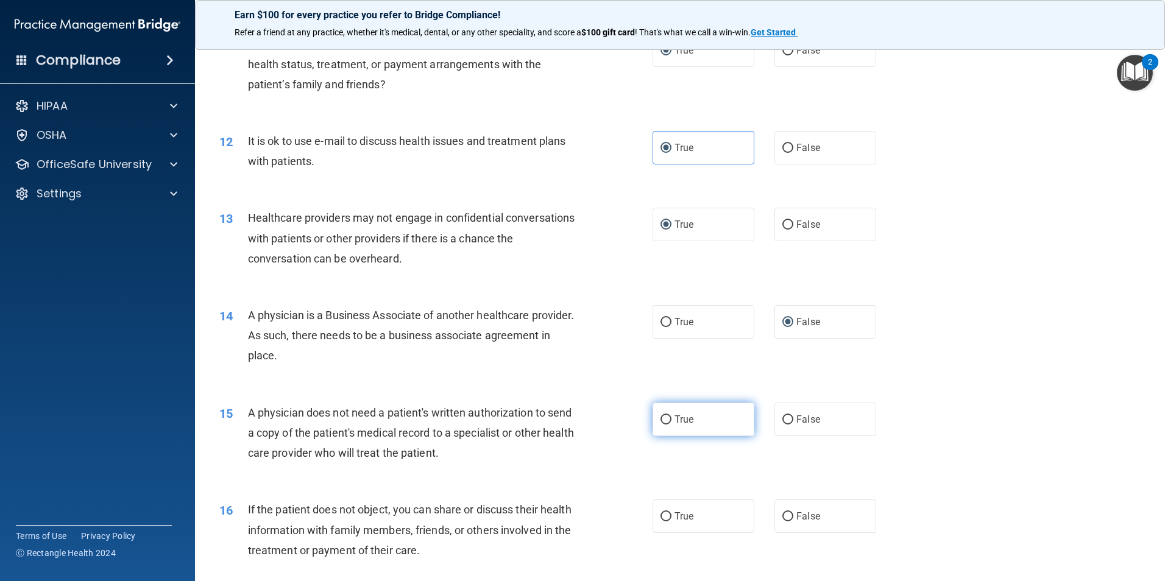
click at [663, 419] on input "True" at bounding box center [665, 419] width 11 height 9
radio input "true"
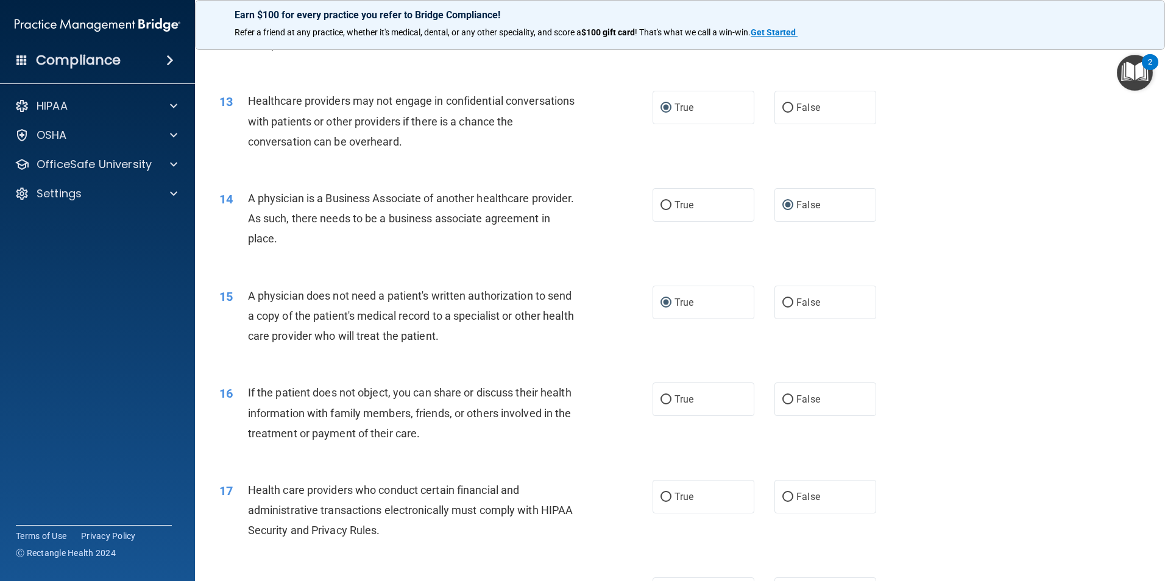
scroll to position [1097, 0]
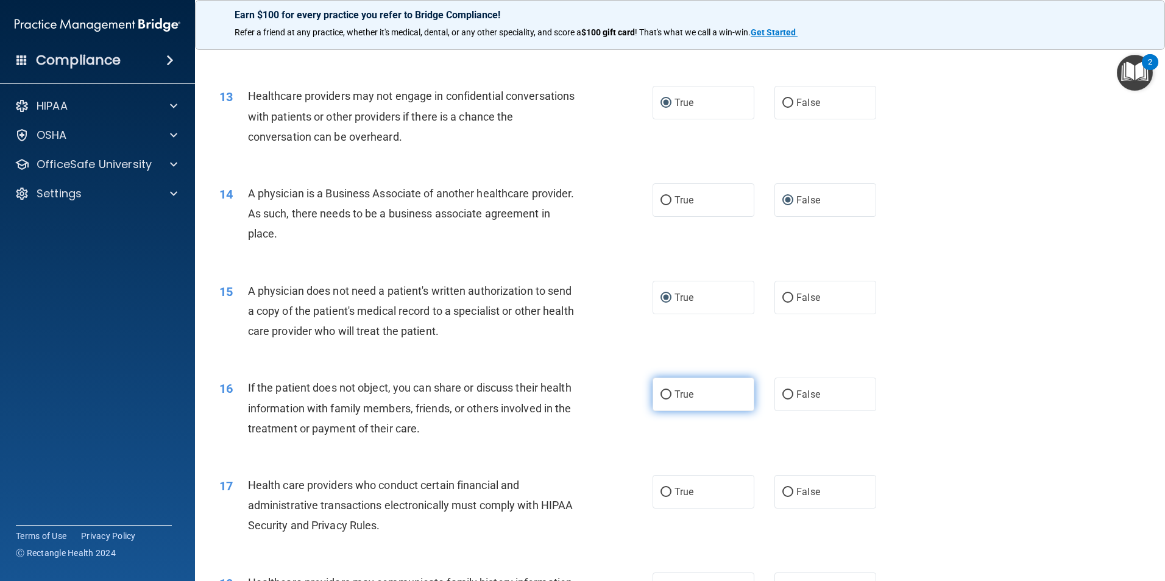
click at [662, 394] on input "True" at bounding box center [665, 395] width 11 height 9
radio input "true"
click at [660, 489] on input "True" at bounding box center [665, 492] width 11 height 9
radio input "true"
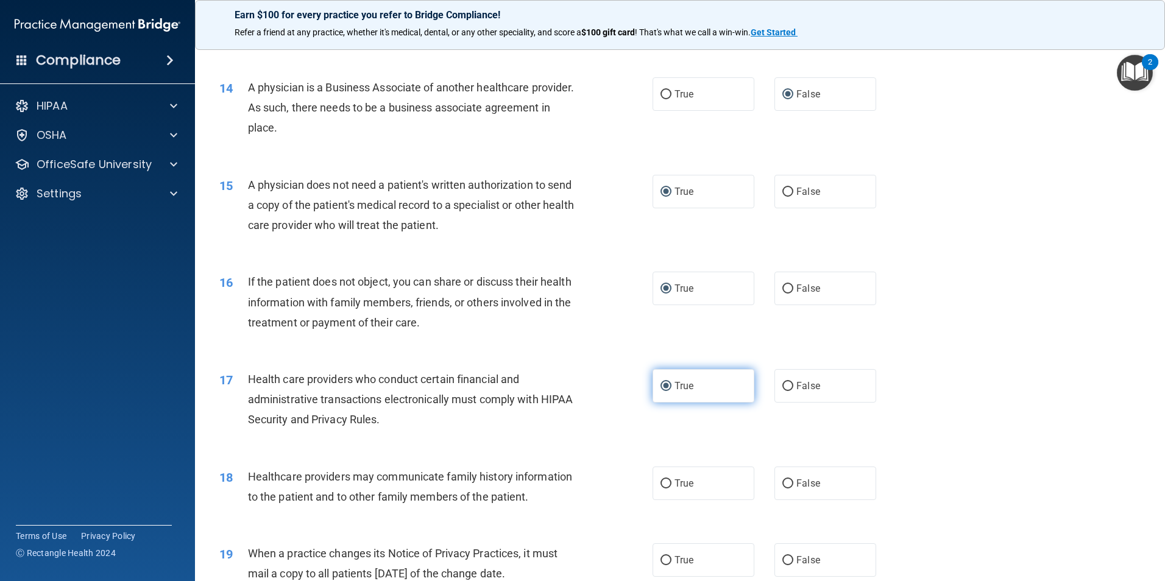
scroll to position [1279, 0]
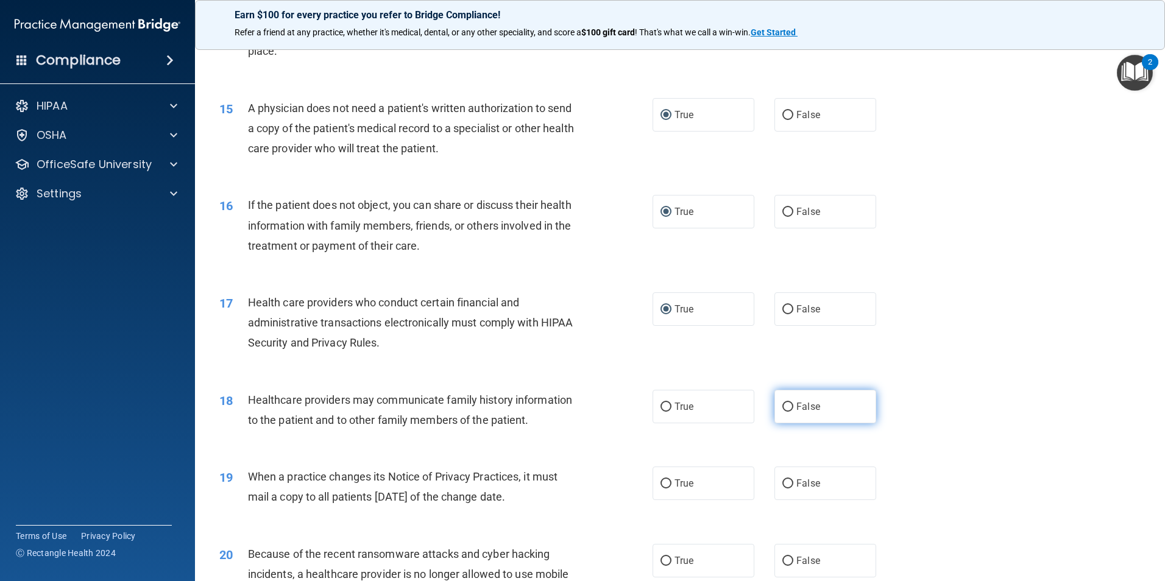
click at [787, 404] on input "False" at bounding box center [787, 407] width 11 height 9
radio input "true"
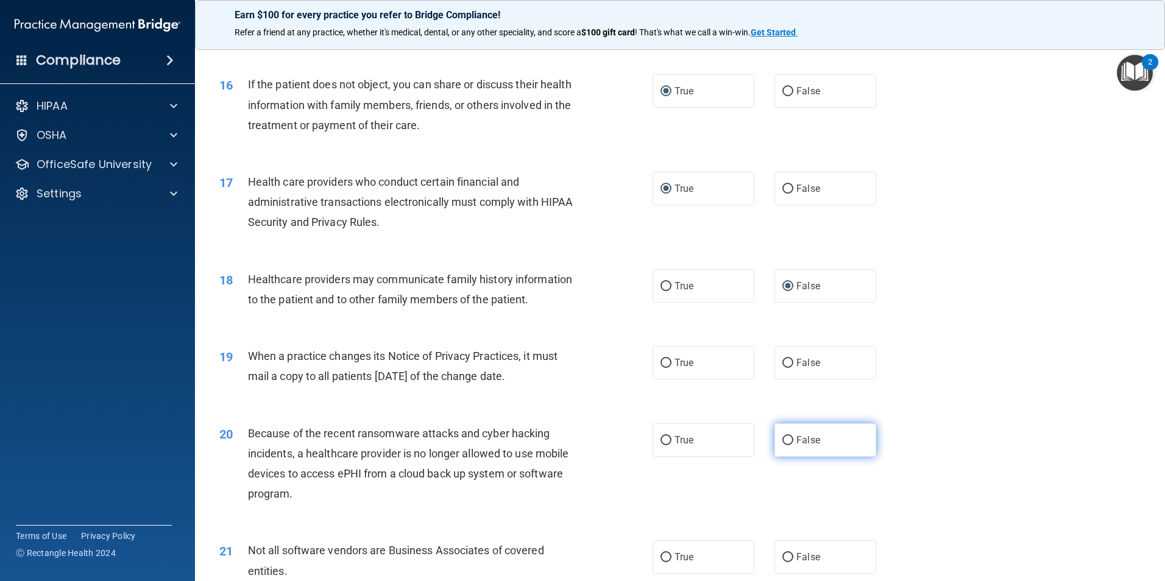
scroll to position [1401, 0]
click at [796, 438] on span "False" at bounding box center [808, 439] width 24 height 12
click at [791, 438] on input "False" at bounding box center [787, 439] width 11 height 9
radio input "true"
click at [782, 361] on input "False" at bounding box center [787, 362] width 11 height 9
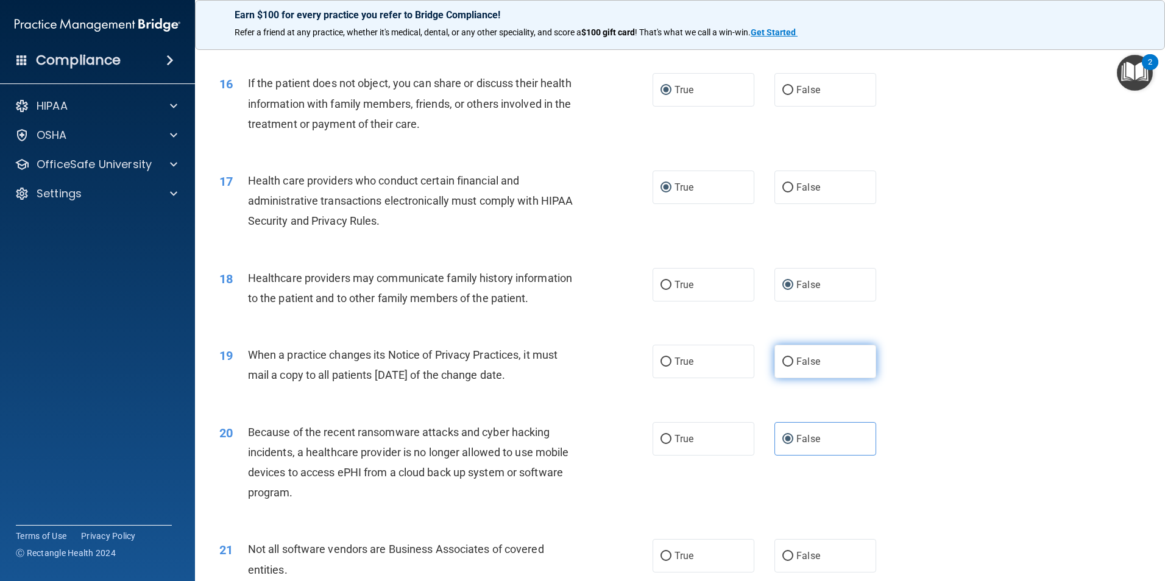
radio input "true"
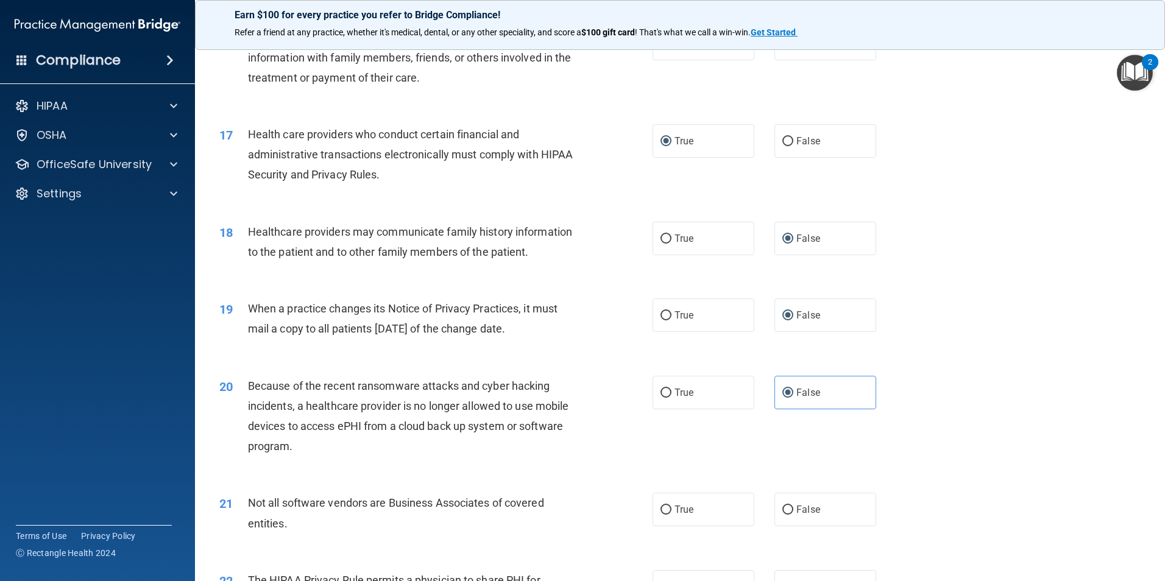
scroll to position [1584, 0]
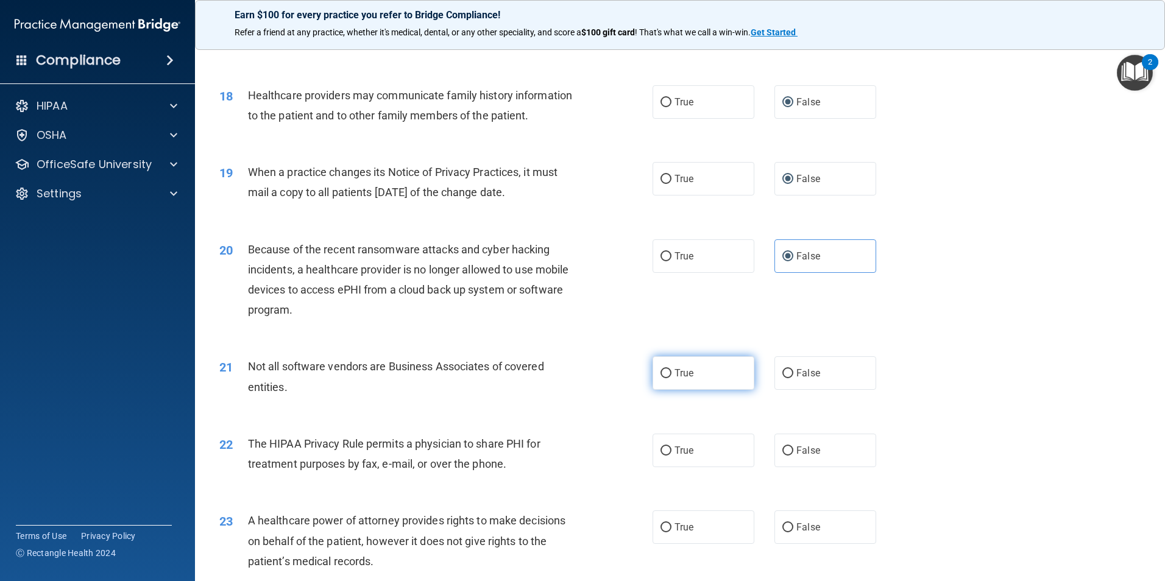
click at [664, 373] on input "True" at bounding box center [665, 373] width 11 height 9
radio input "true"
click at [668, 445] on label "True" at bounding box center [703, 451] width 102 height 34
click at [668, 447] on input "True" at bounding box center [665, 451] width 11 height 9
radio input "true"
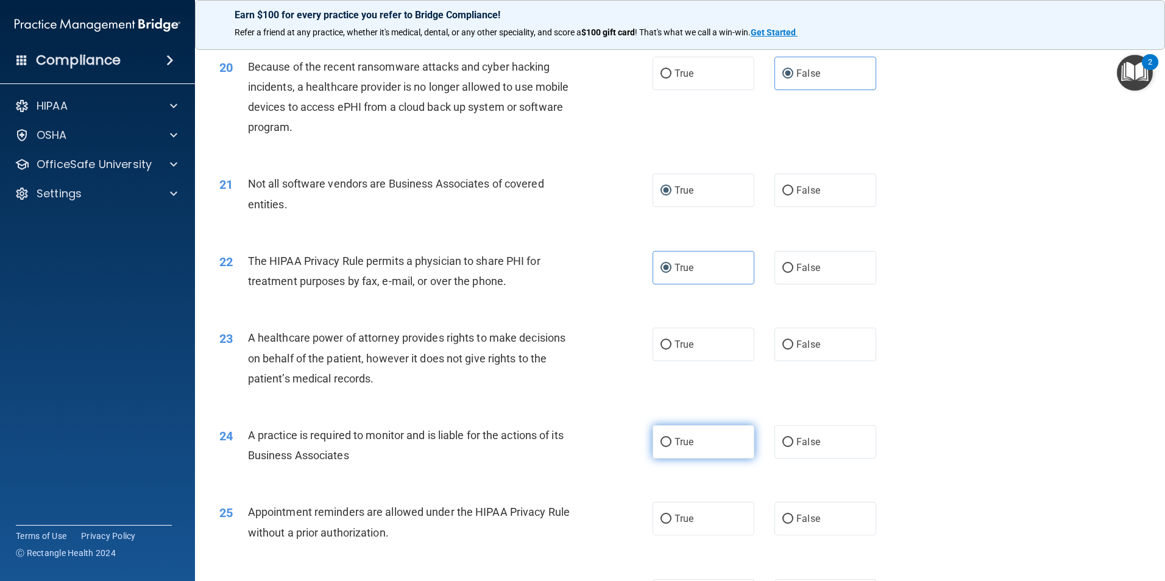
scroll to position [1828, 0]
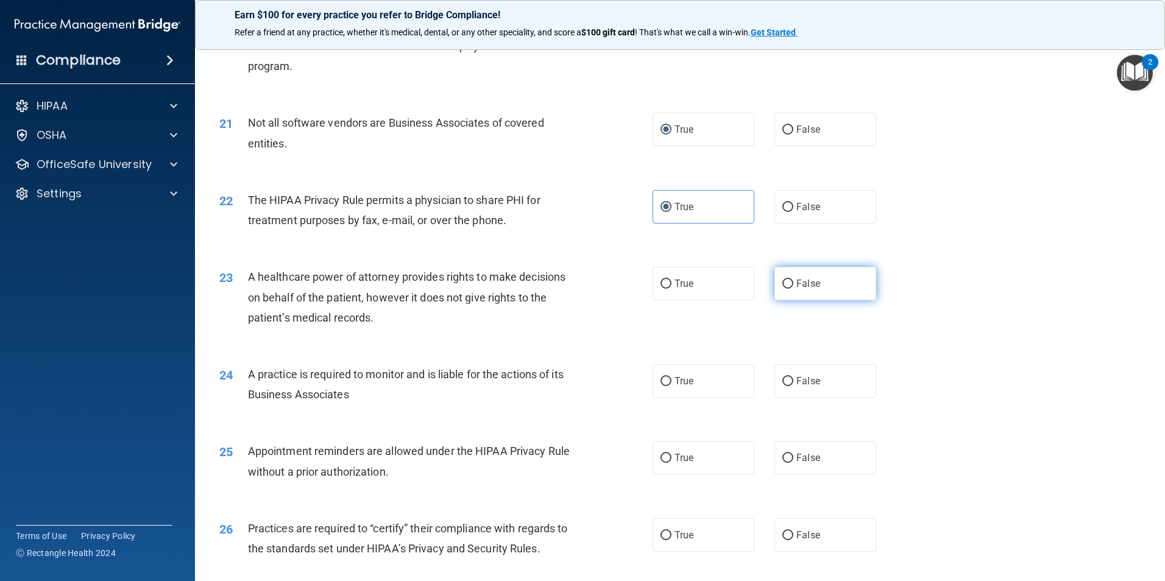
click at [782, 285] on input "False" at bounding box center [787, 284] width 11 height 9
radio input "true"
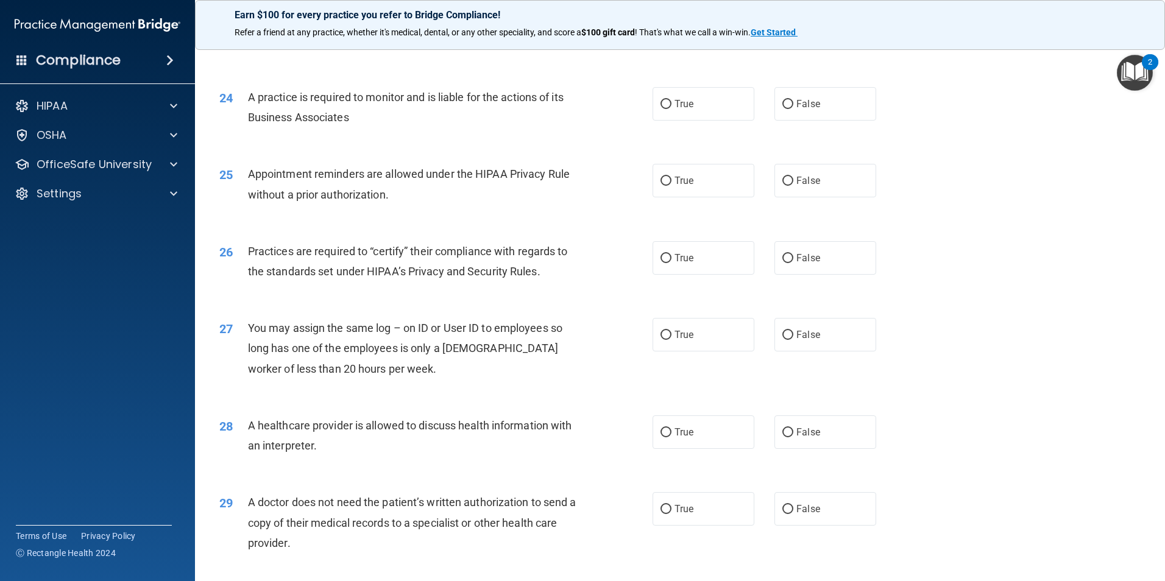
scroll to position [2132, 0]
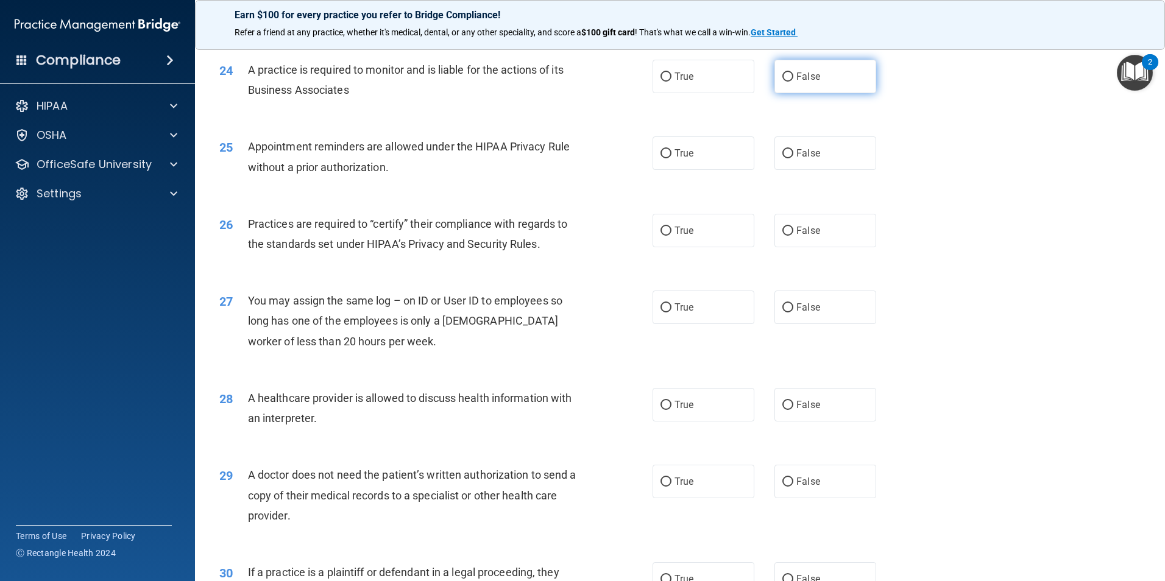
click at [783, 77] on input "False" at bounding box center [787, 76] width 11 height 9
radio input "true"
click at [774, 150] on label "False" at bounding box center [825, 153] width 102 height 34
click at [782, 150] on input "False" at bounding box center [787, 153] width 11 height 9
radio input "true"
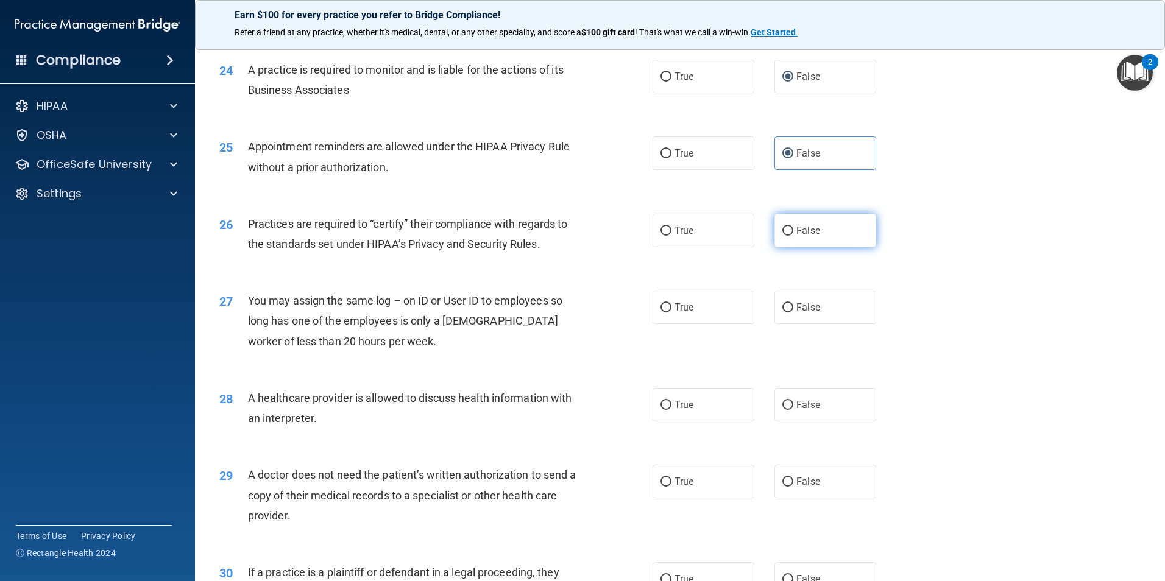
click at [787, 235] on input "False" at bounding box center [787, 231] width 11 height 9
radio input "true"
click at [782, 305] on input "False" at bounding box center [787, 307] width 11 height 9
radio input "true"
click at [782, 405] on input "False" at bounding box center [787, 405] width 11 height 9
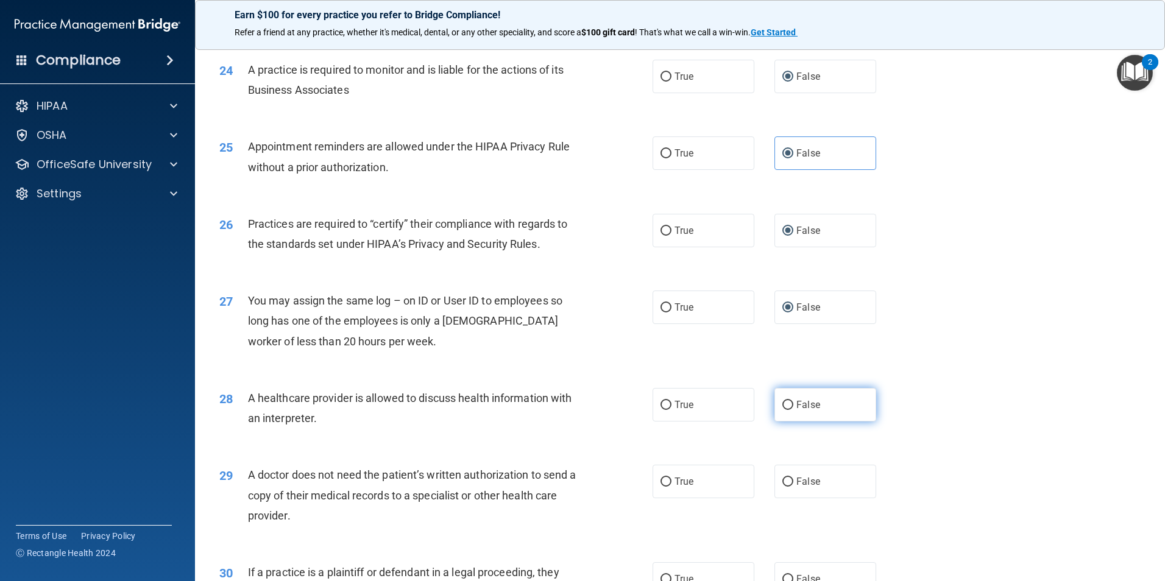
radio input "true"
click at [660, 478] on input "True" at bounding box center [665, 482] width 11 height 9
radio input "true"
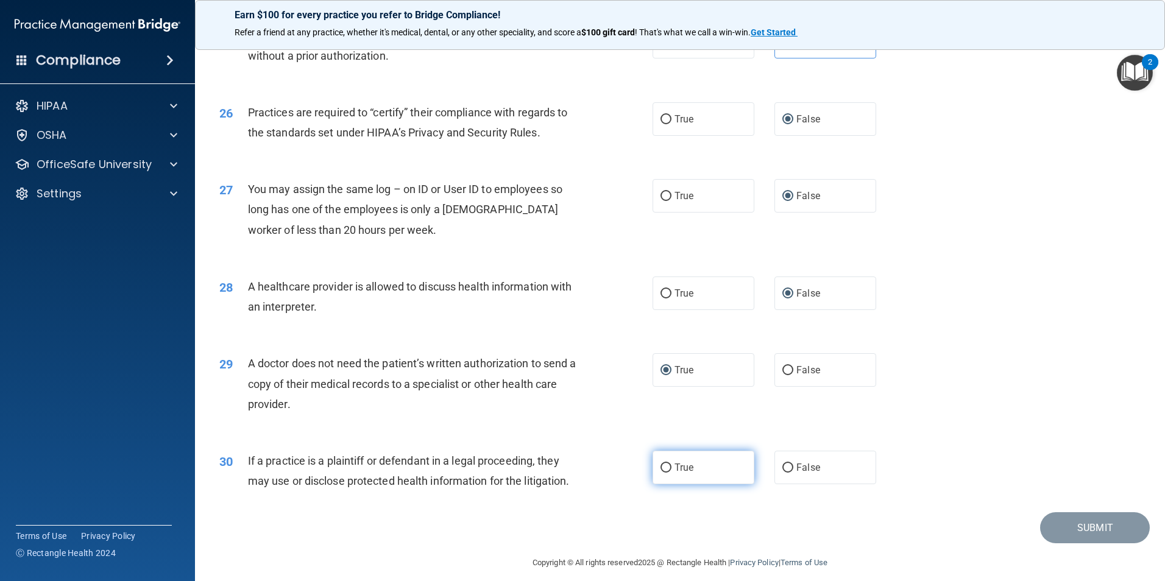
scroll to position [2255, 0]
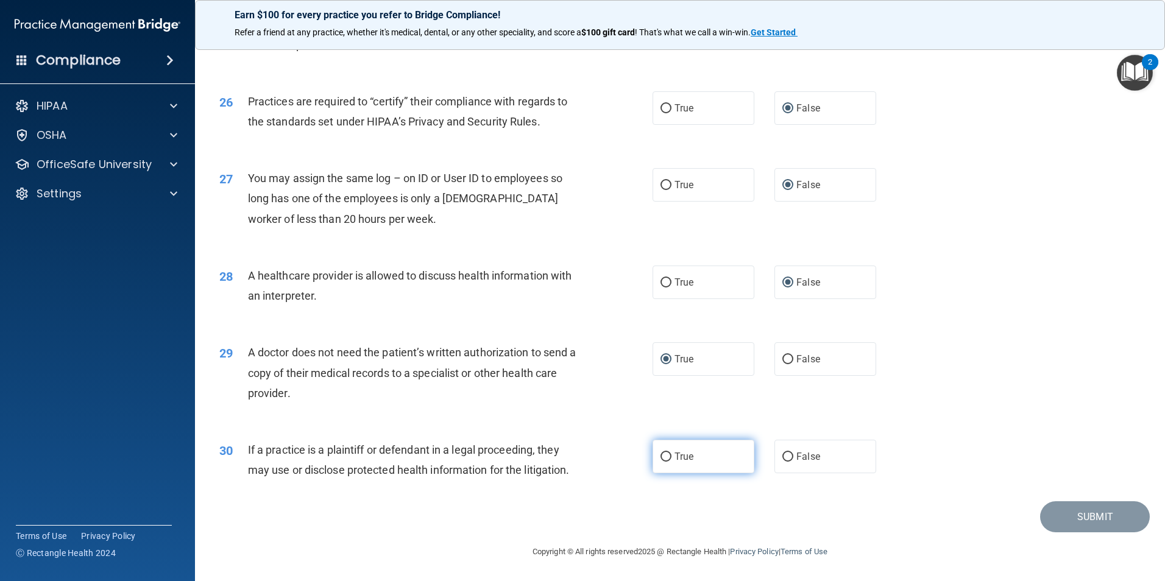
click at [668, 455] on label "True" at bounding box center [703, 457] width 102 height 34
click at [668, 455] on input "True" at bounding box center [665, 457] width 11 height 9
radio input "true"
click at [1095, 515] on button "Submit" at bounding box center [1095, 516] width 110 height 31
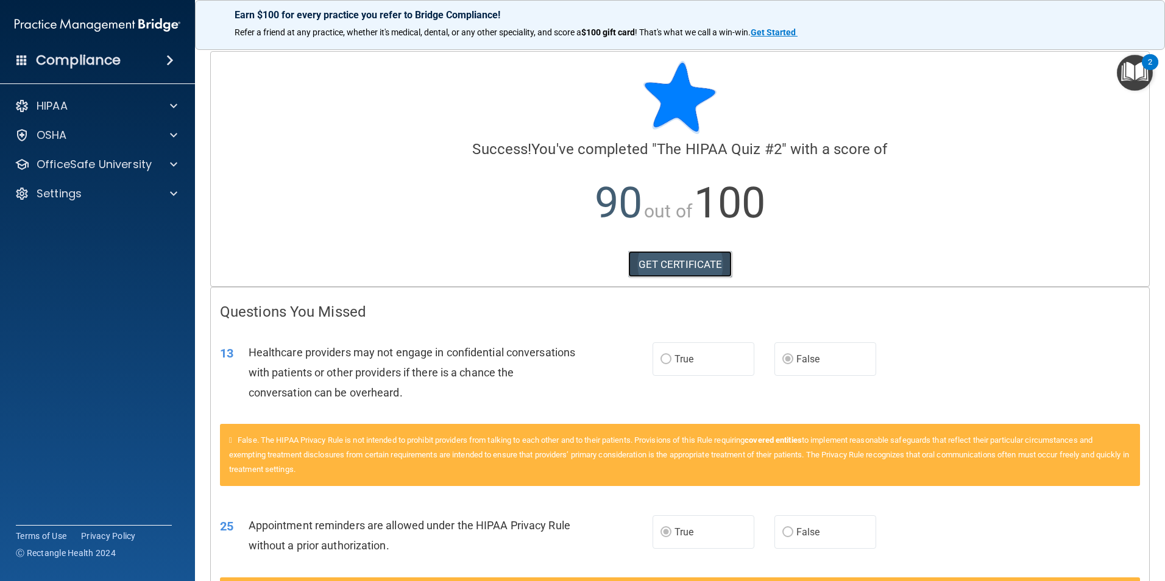
click at [705, 255] on link "GET CERTIFICATE" at bounding box center [680, 264] width 104 height 27
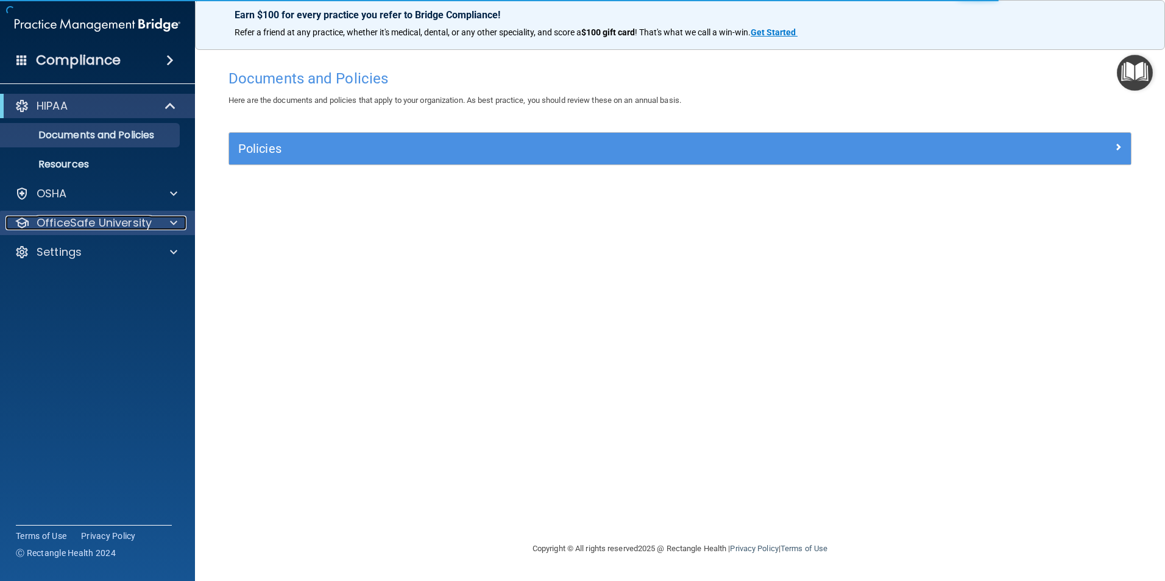
click at [170, 222] on span at bounding box center [173, 223] width 7 height 15
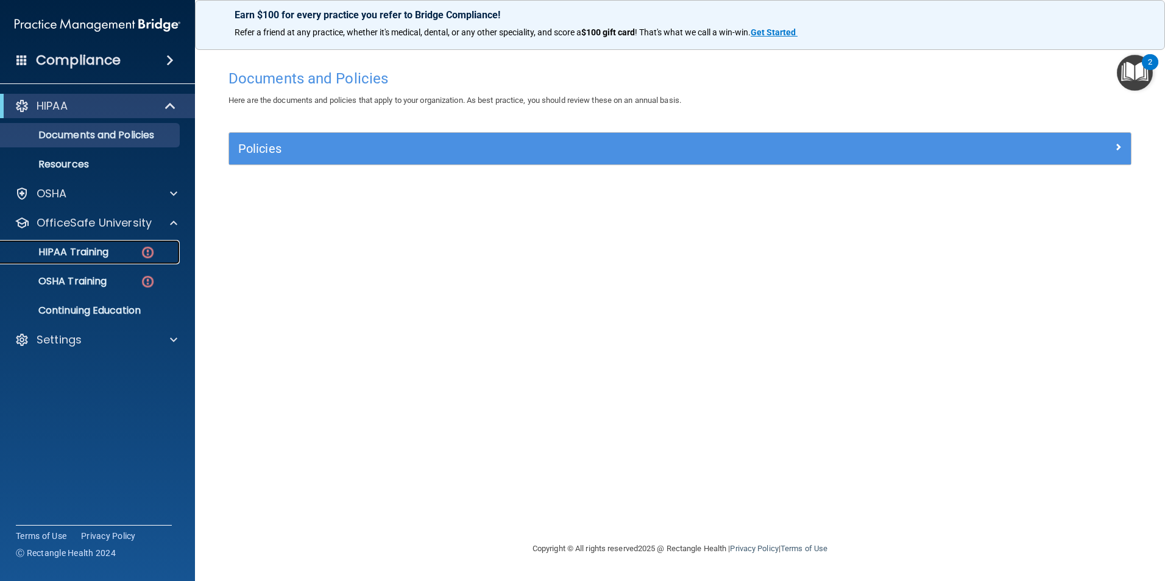
click at [150, 248] on img at bounding box center [147, 252] width 15 height 15
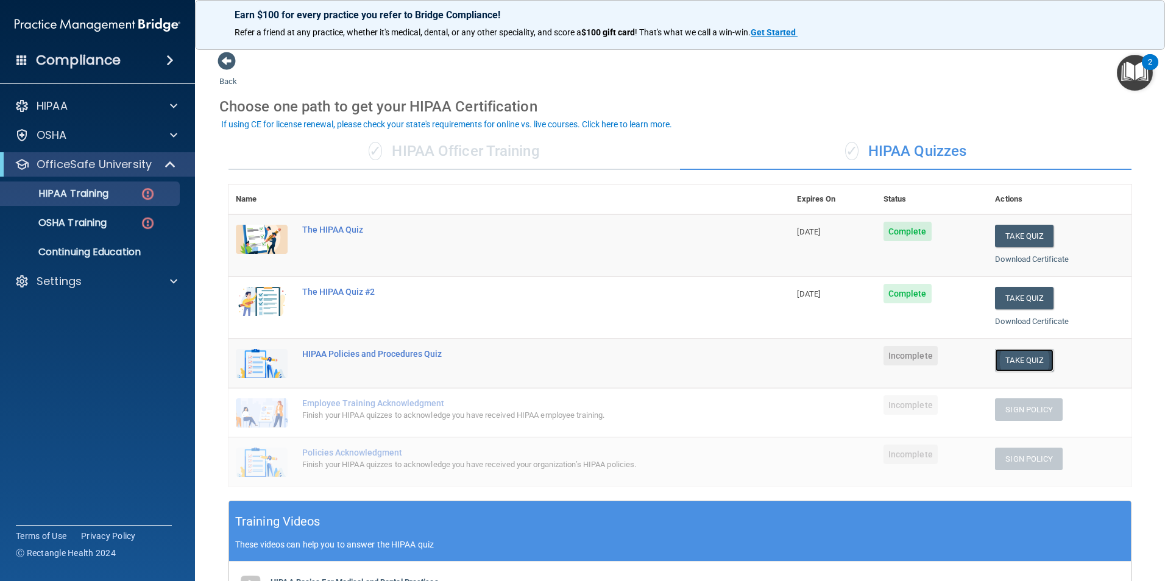
click at [1016, 364] on button "Take Quiz" at bounding box center [1024, 360] width 58 height 23
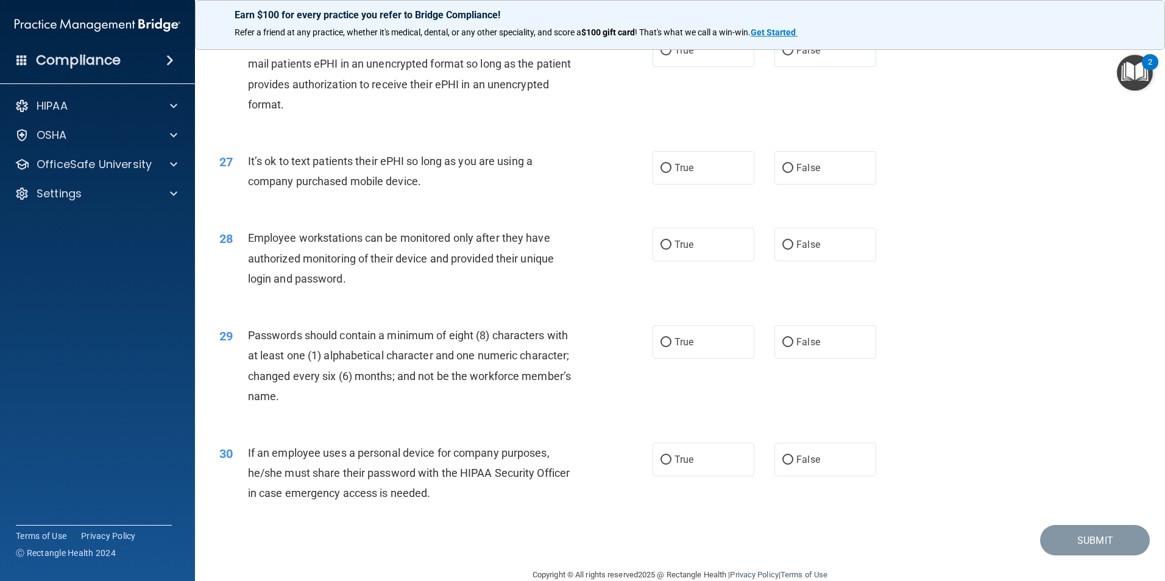
scroll to position [2477, 0]
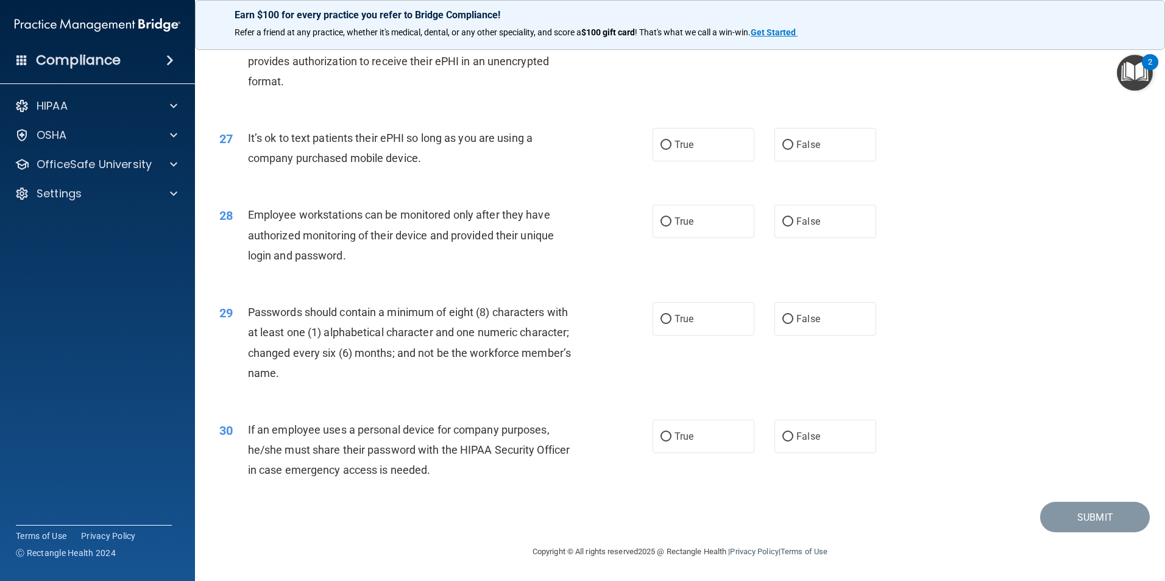
drag, startPoint x: 661, startPoint y: 436, endPoint x: 656, endPoint y: 391, distance: 45.3
click at [661, 436] on input "True" at bounding box center [665, 437] width 11 height 9
radio input "true"
click at [660, 319] on input "True" at bounding box center [665, 319] width 11 height 9
radio input "true"
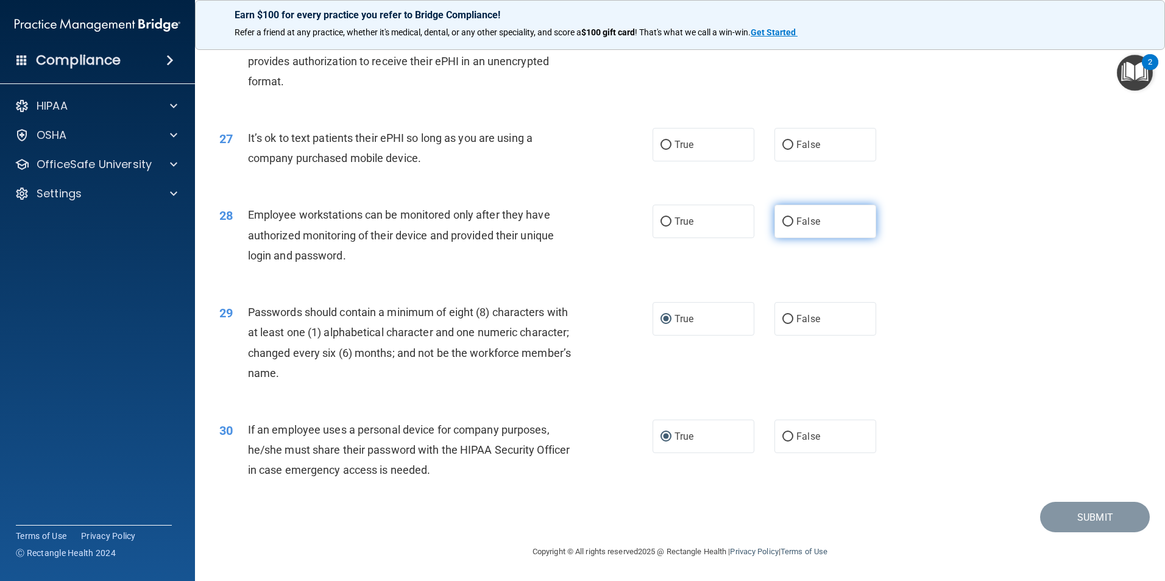
click at [789, 222] on label "False" at bounding box center [825, 222] width 102 height 34
click at [789, 222] on input "False" at bounding box center [787, 221] width 11 height 9
radio input "true"
click at [782, 147] on input "False" at bounding box center [787, 145] width 11 height 9
radio input "true"
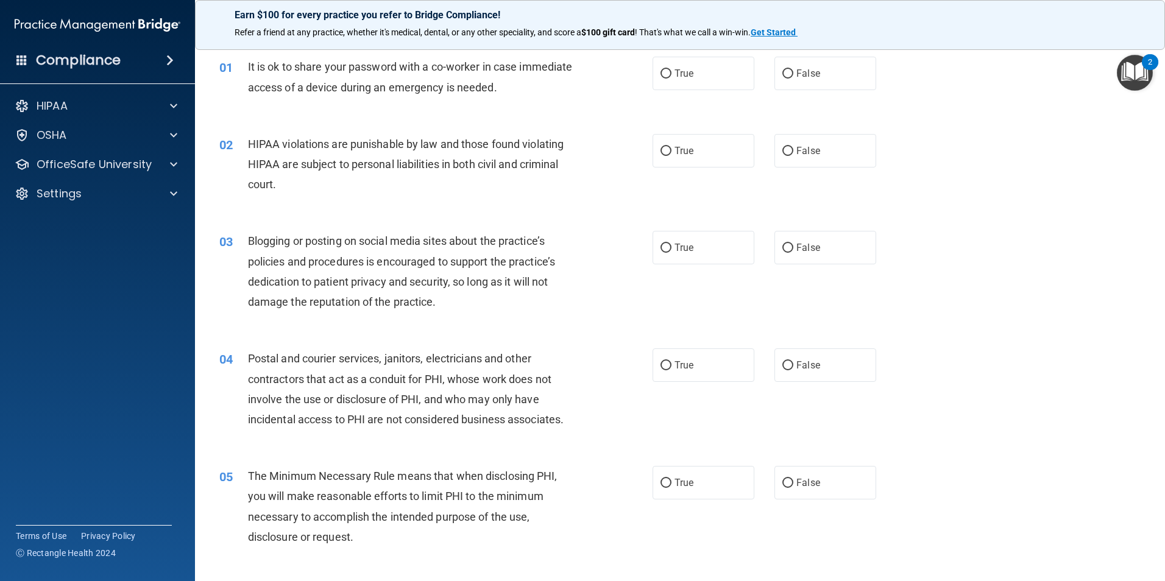
scroll to position [61, 0]
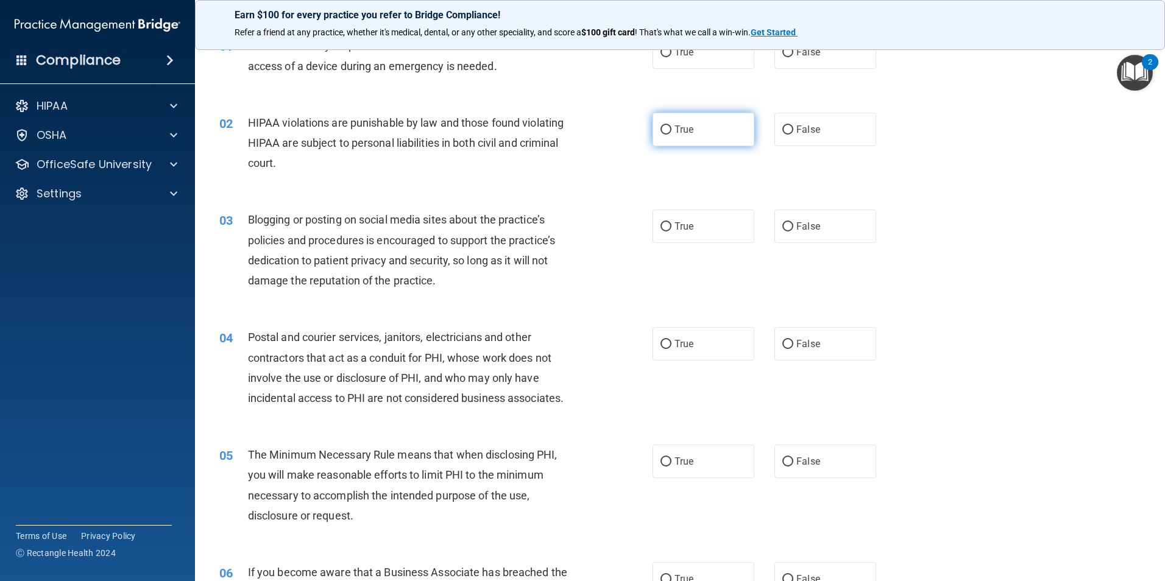
click at [660, 130] on input "True" at bounding box center [665, 130] width 11 height 9
radio input "true"
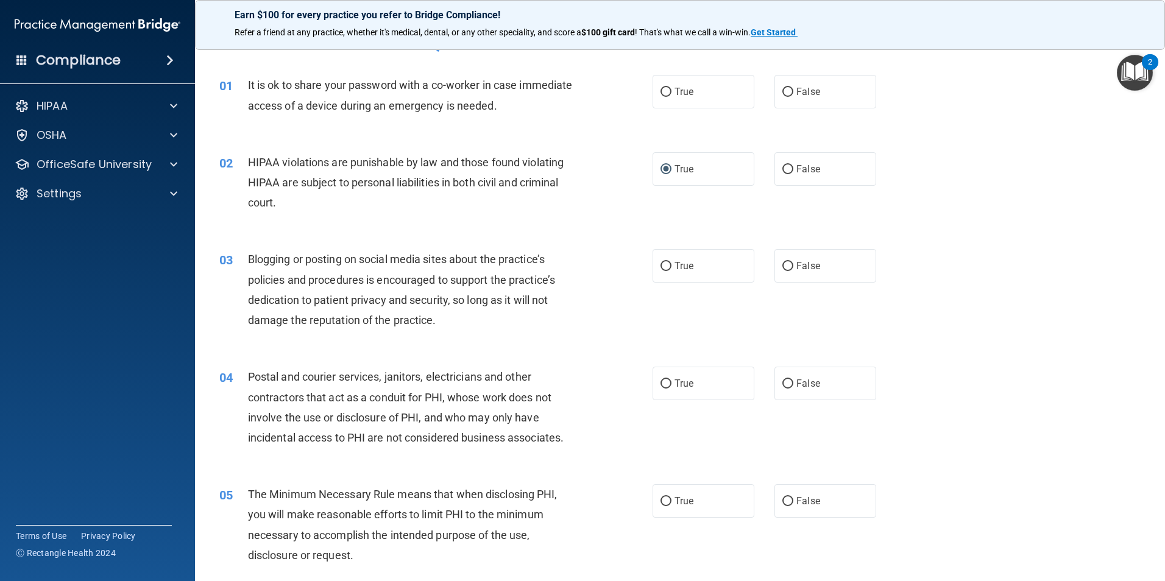
scroll to position [0, 0]
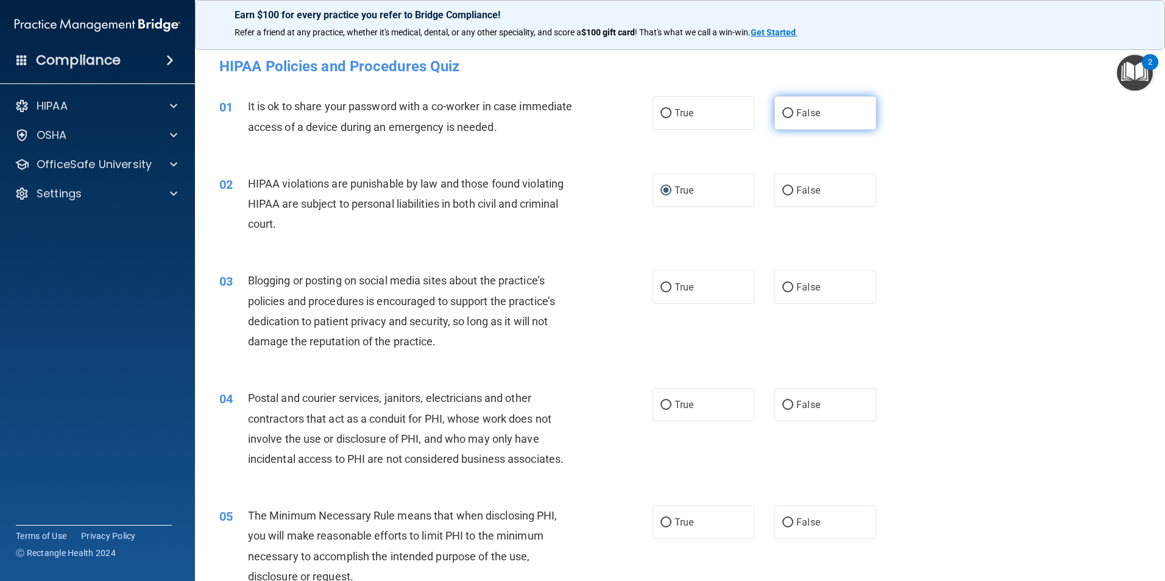
click at [782, 110] on input "False" at bounding box center [787, 113] width 11 height 9
radio input "true"
drag, startPoint x: 663, startPoint y: 283, endPoint x: 667, endPoint y: 300, distance: 18.0
click at [663, 283] on input "True" at bounding box center [665, 287] width 11 height 9
radio input "true"
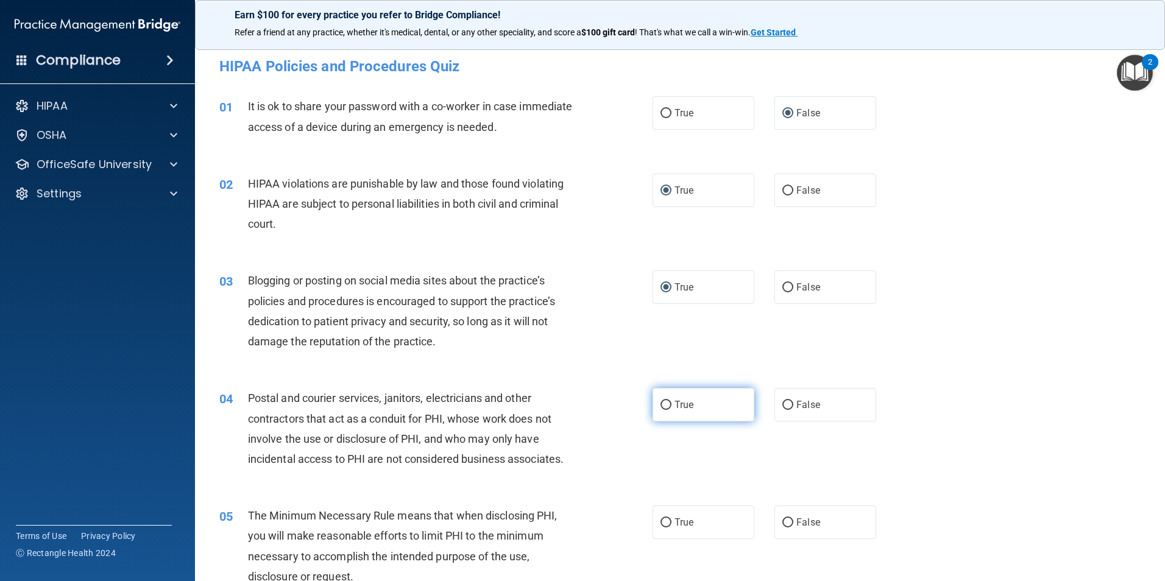
click at [662, 399] on label "True" at bounding box center [703, 405] width 102 height 34
drag, startPoint x: 662, startPoint y: 399, endPoint x: 811, endPoint y: 419, distance: 149.9
click at [811, 419] on label "False" at bounding box center [825, 405] width 102 height 34
click at [793, 410] on input "False" at bounding box center [787, 405] width 11 height 9
radio input "true"
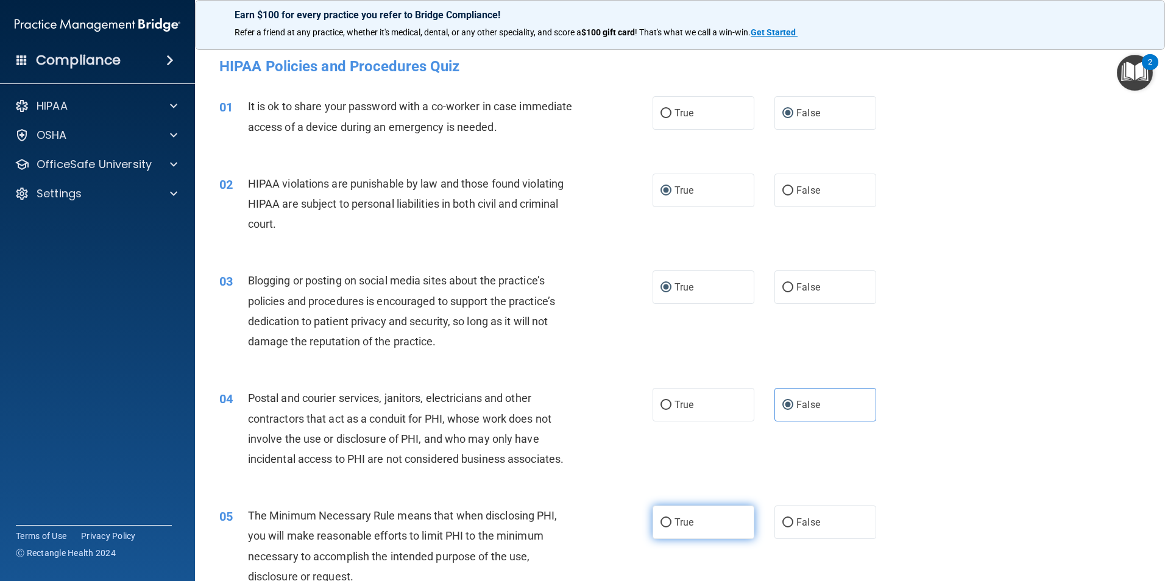
click at [687, 521] on span "True" at bounding box center [683, 523] width 19 height 12
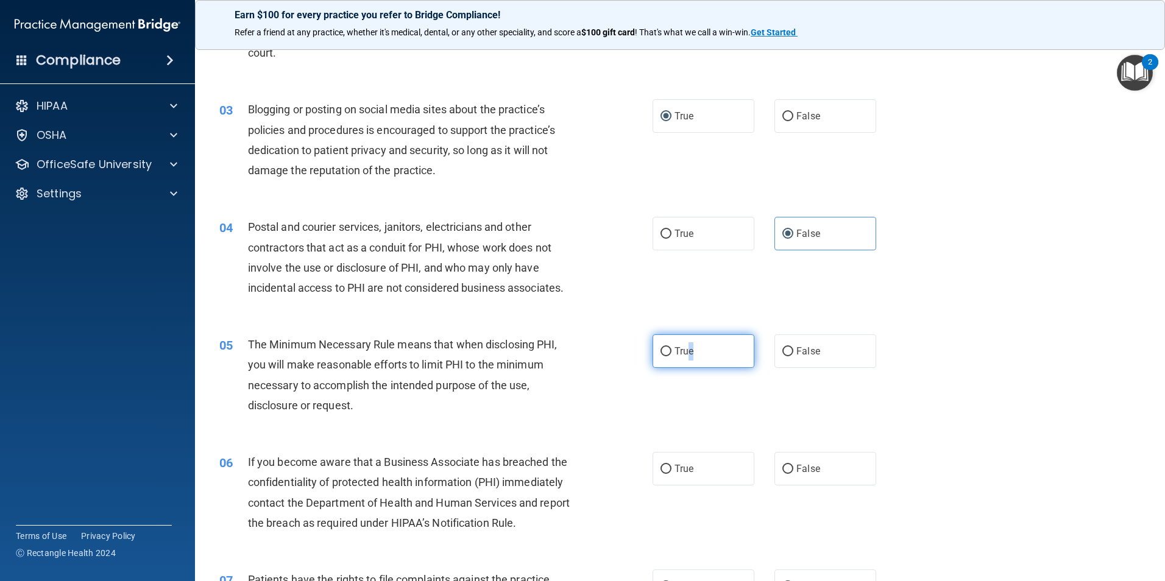
scroll to position [183, 0]
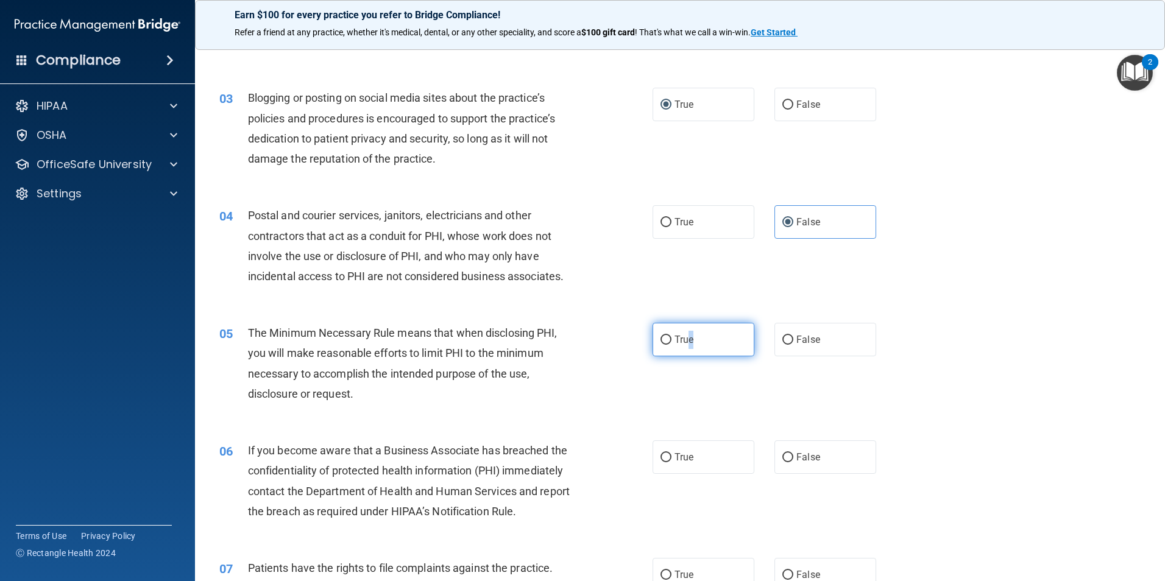
click at [663, 339] on input "True" at bounding box center [665, 340] width 11 height 9
radio input "true"
click at [786, 453] on input "False" at bounding box center [787, 457] width 11 height 9
radio input "true"
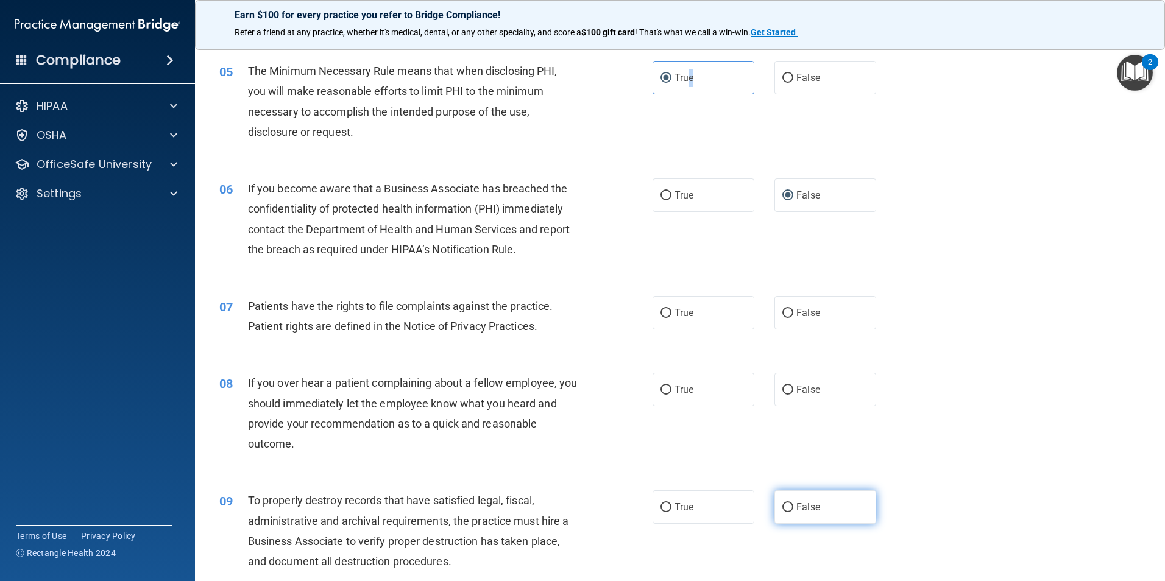
scroll to position [487, 0]
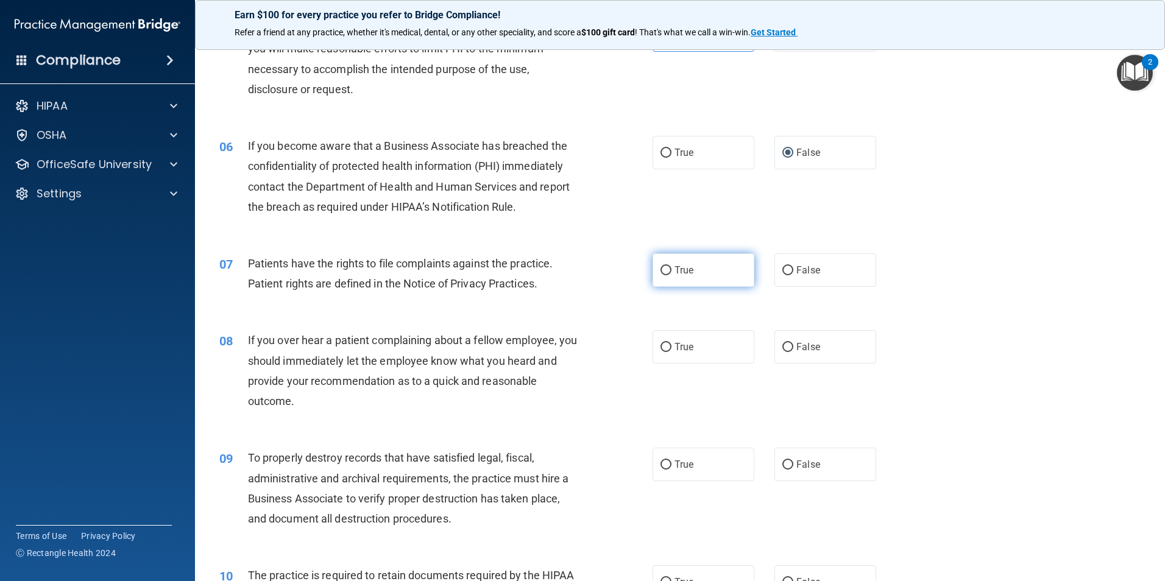
drag, startPoint x: 659, startPoint y: 269, endPoint x: 665, endPoint y: 267, distance: 6.2
click at [660, 267] on input "True" at bounding box center [665, 270] width 11 height 9
radio input "true"
click at [796, 350] on span "False" at bounding box center [808, 347] width 24 height 12
click at [793, 350] on input "False" at bounding box center [787, 347] width 11 height 9
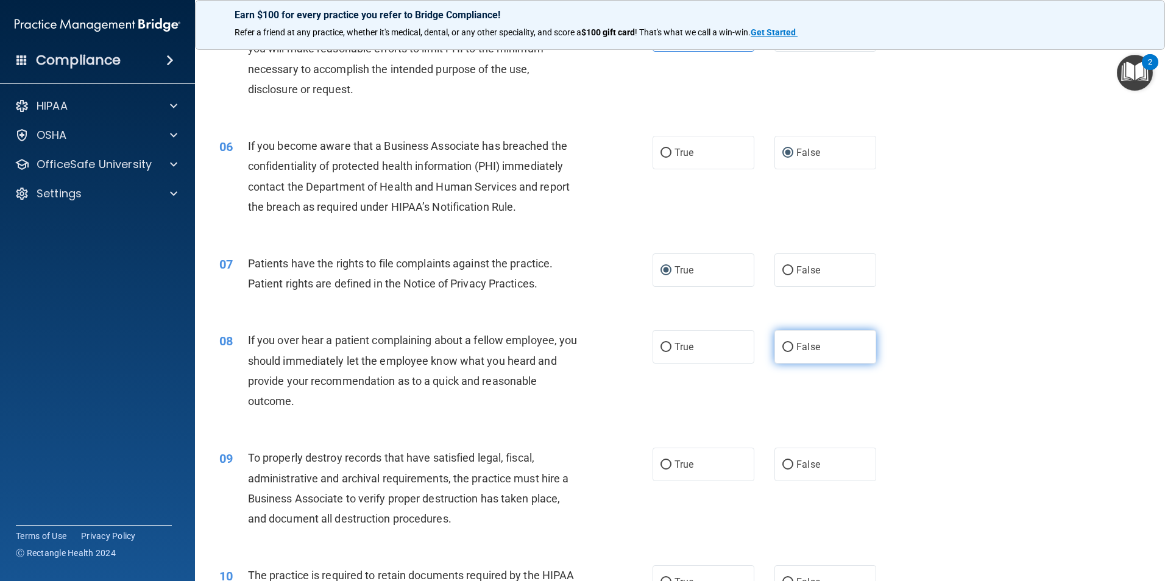
radio input "true"
click at [670, 472] on label "True" at bounding box center [703, 465] width 102 height 34
click at [670, 470] on input "True" at bounding box center [665, 465] width 11 height 9
radio input "true"
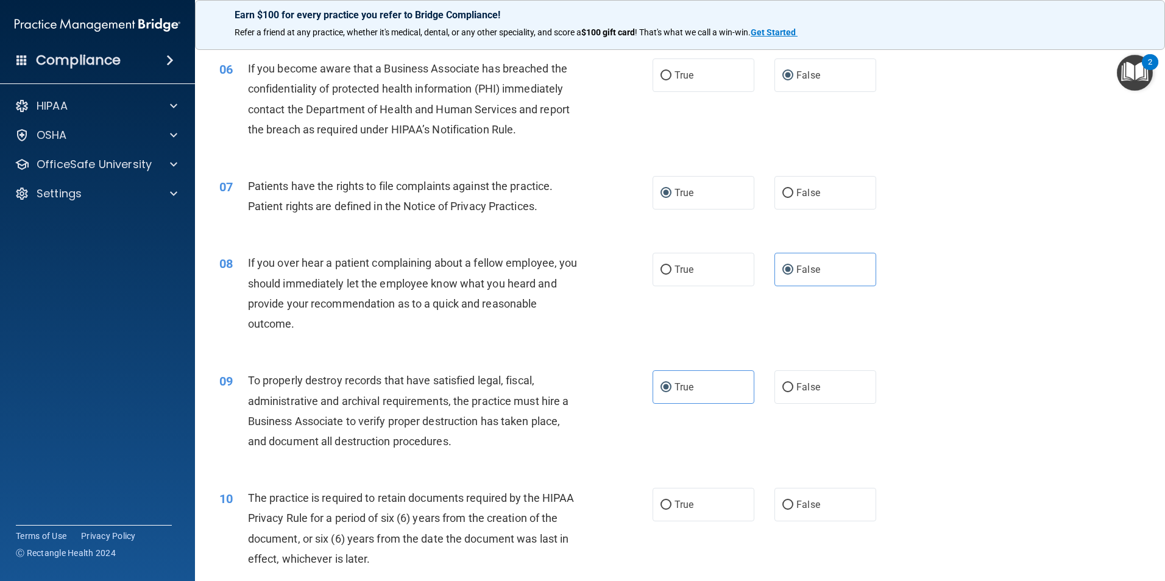
scroll to position [731, 0]
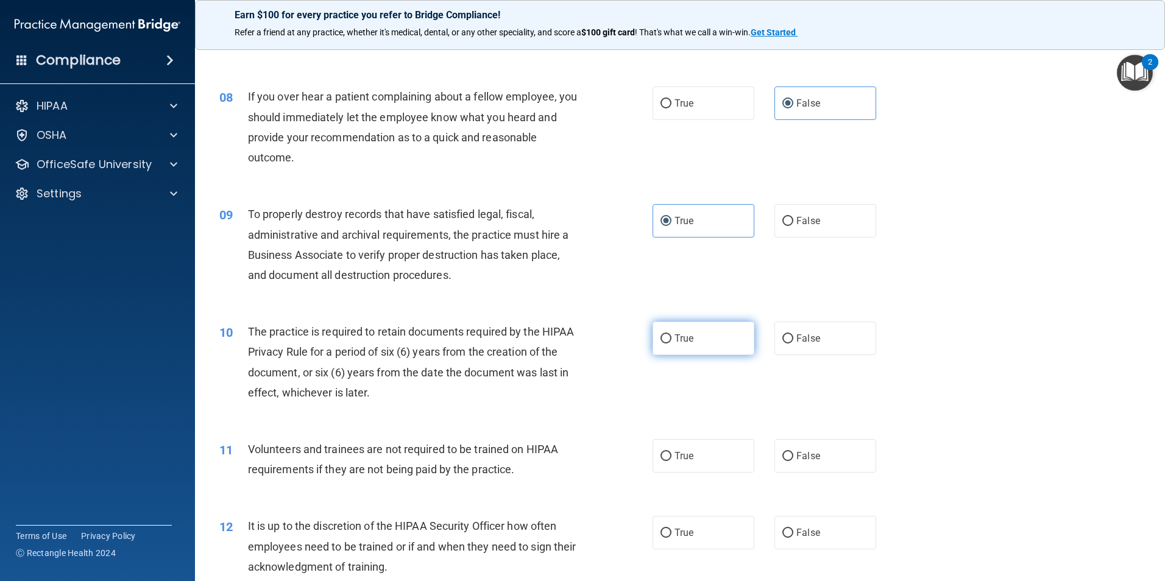
click at [663, 342] on input "True" at bounding box center [665, 338] width 11 height 9
radio input "true"
click at [660, 459] on input "True" at bounding box center [665, 456] width 11 height 9
radio input "true"
click at [662, 536] on input "True" at bounding box center [665, 533] width 11 height 9
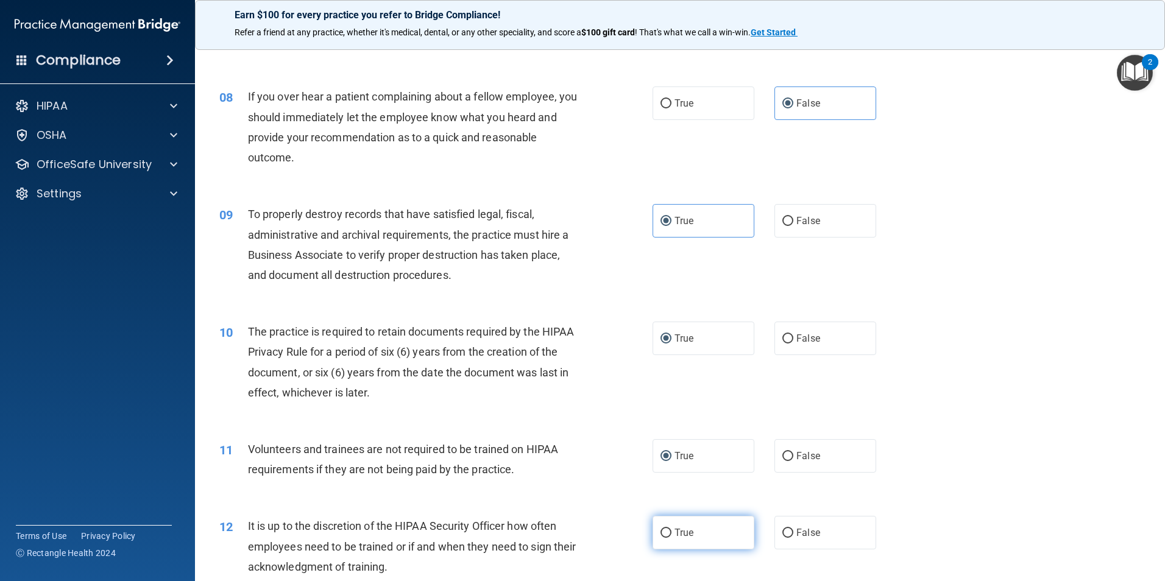
radio input "true"
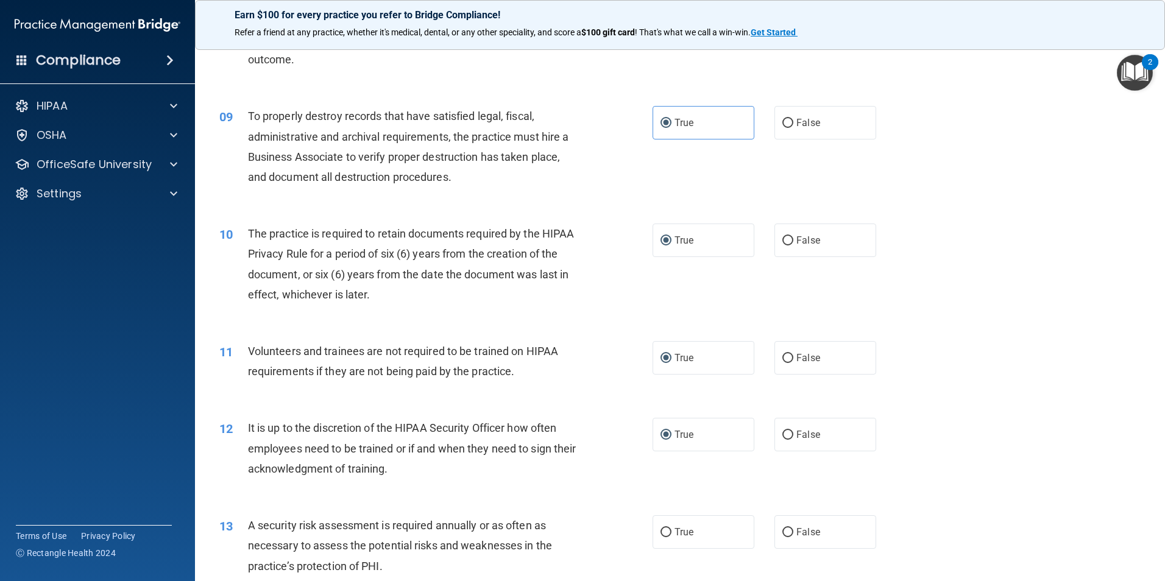
scroll to position [1036, 0]
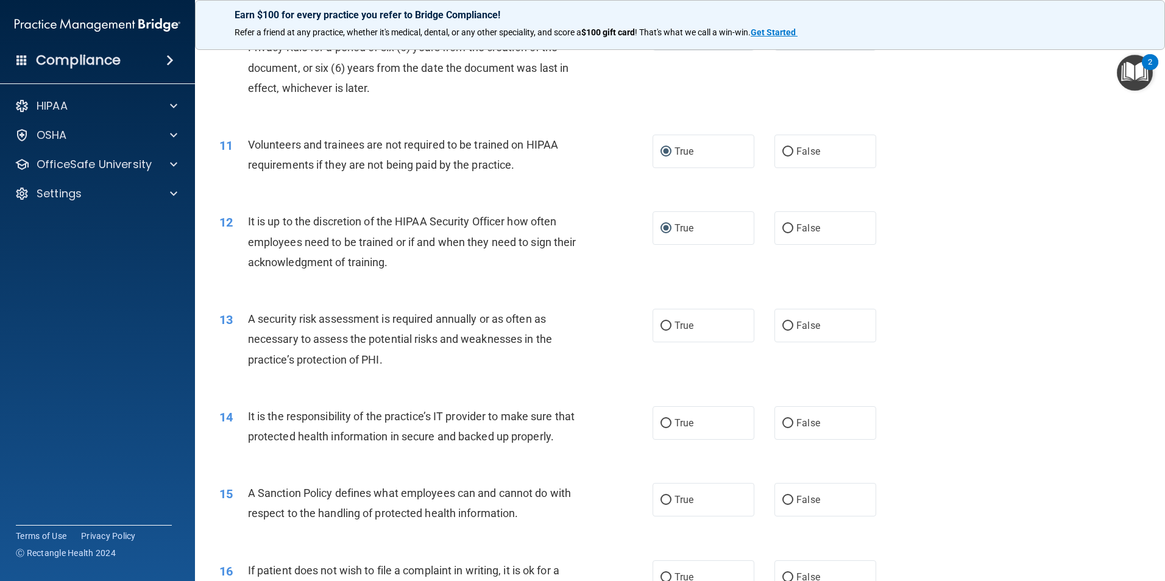
drag, startPoint x: 660, startPoint y: 413, endPoint x: 667, endPoint y: 448, distance: 35.5
click at [660, 414] on label "True" at bounding box center [703, 423] width 102 height 34
click at [660, 419] on input "True" at bounding box center [665, 423] width 11 height 9
radio input "true"
click at [667, 517] on label "True" at bounding box center [703, 500] width 102 height 34
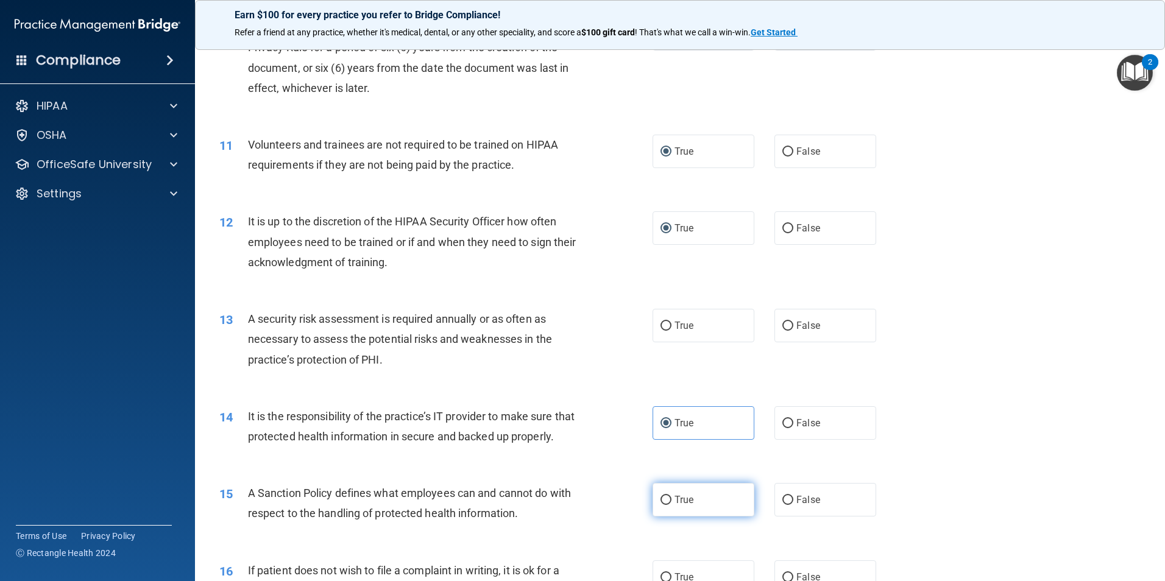
click at [667, 505] on input "True" at bounding box center [665, 500] width 11 height 9
radio input "true"
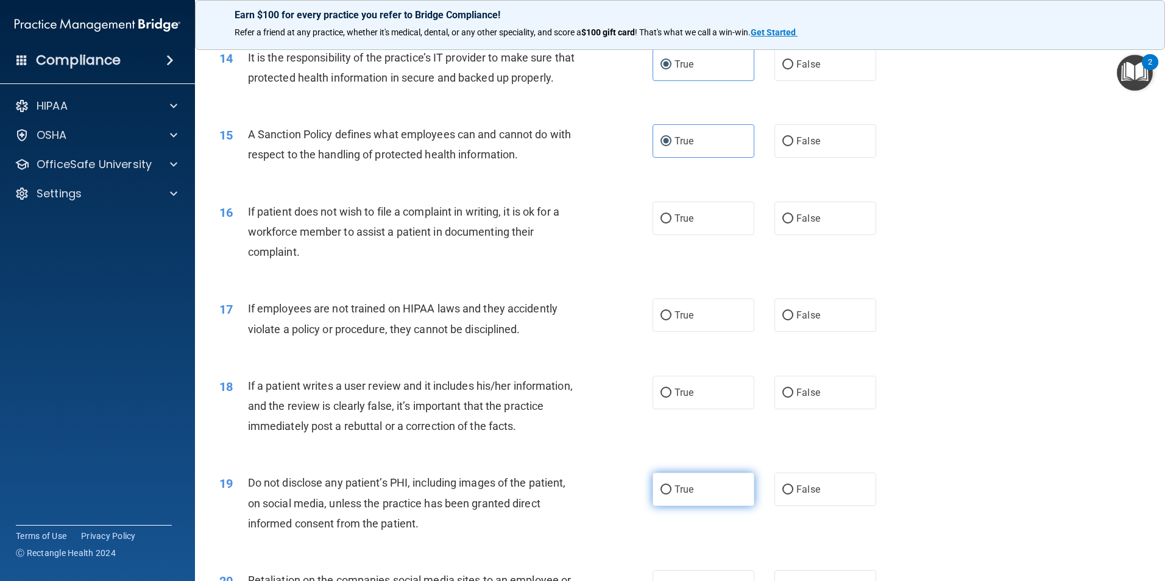
scroll to position [1401, 0]
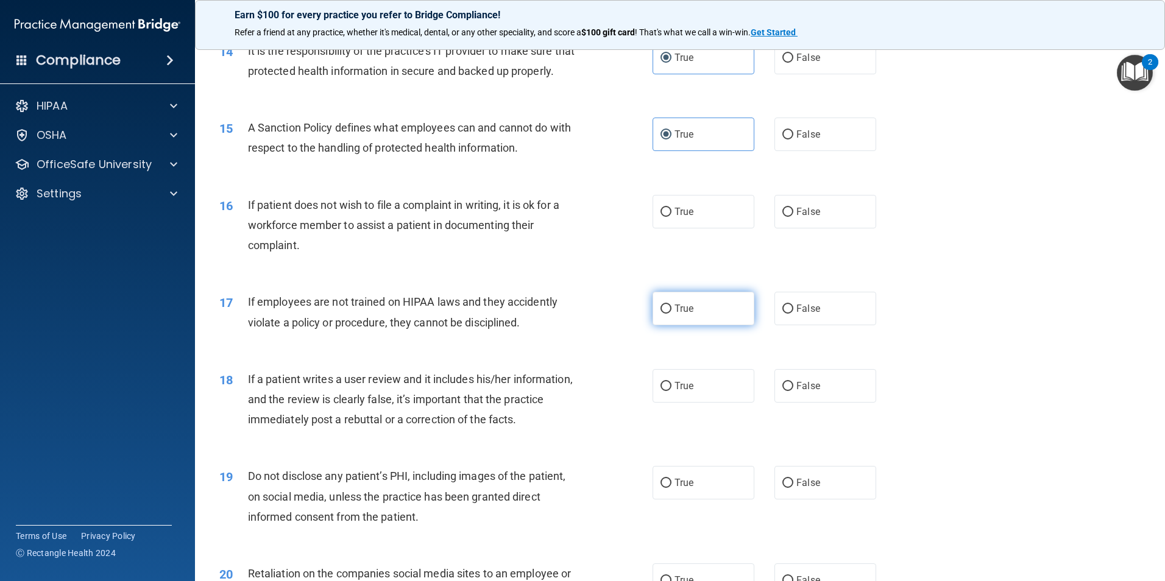
click at [660, 314] on input "True" at bounding box center [665, 309] width 11 height 9
radio input "true"
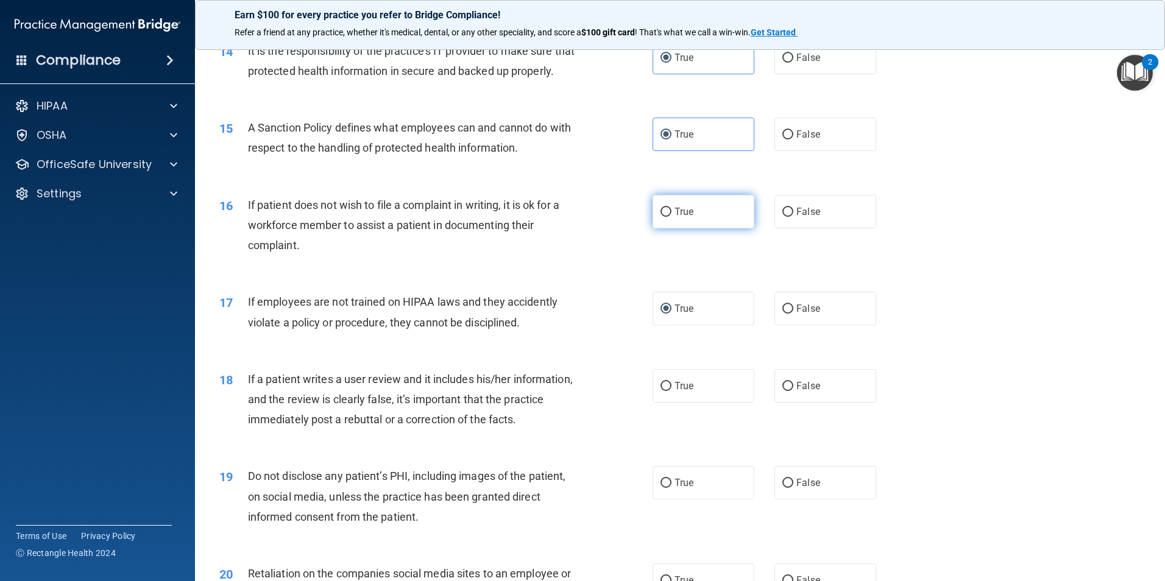
click at [660, 217] on input "True" at bounding box center [665, 212] width 11 height 9
radio input "true"
click at [665, 391] on input "True" at bounding box center [665, 386] width 11 height 9
radio input "true"
click at [660, 498] on label "True" at bounding box center [703, 483] width 102 height 34
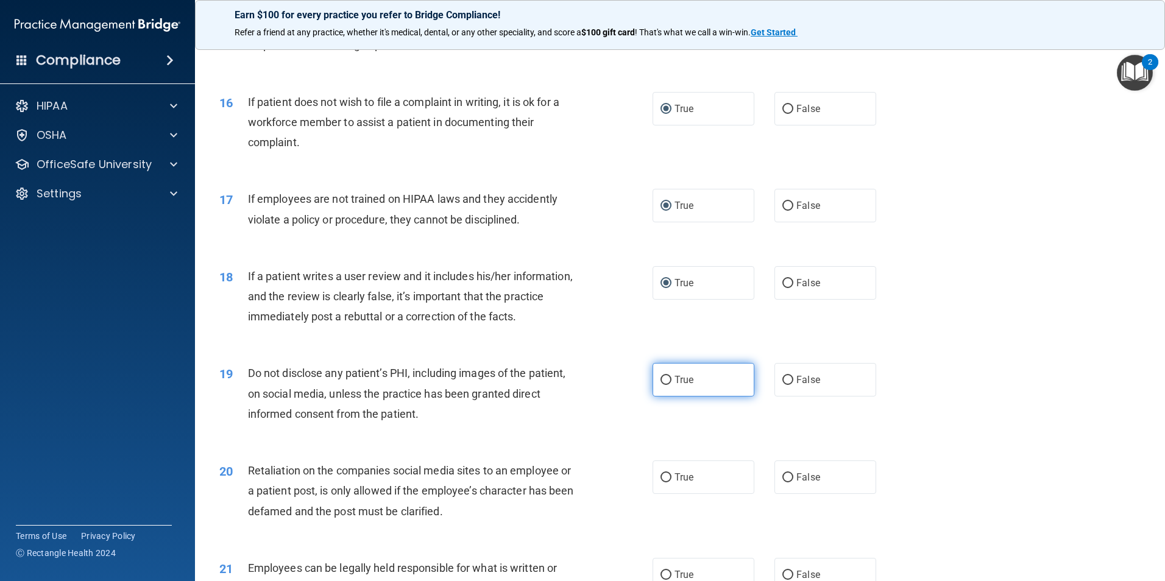
scroll to position [1828, 0]
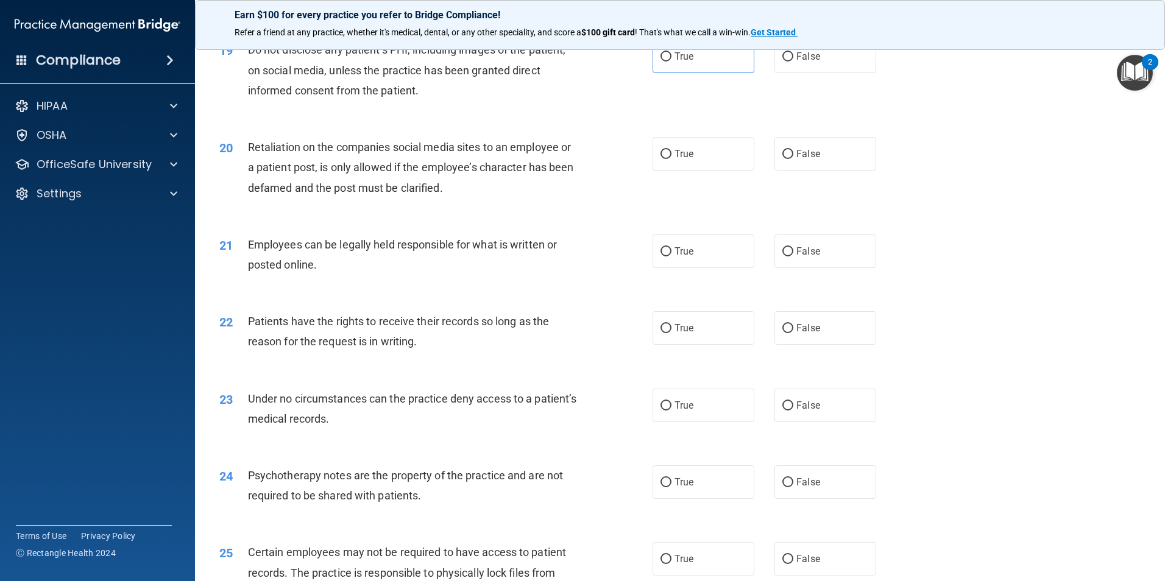
drag, startPoint x: 662, startPoint y: 345, endPoint x: 668, endPoint y: 305, distance: 40.1
click at [662, 333] on input "True" at bounding box center [665, 328] width 11 height 9
radio input "true"
click at [660, 256] on input "True" at bounding box center [665, 251] width 11 height 9
radio input "true"
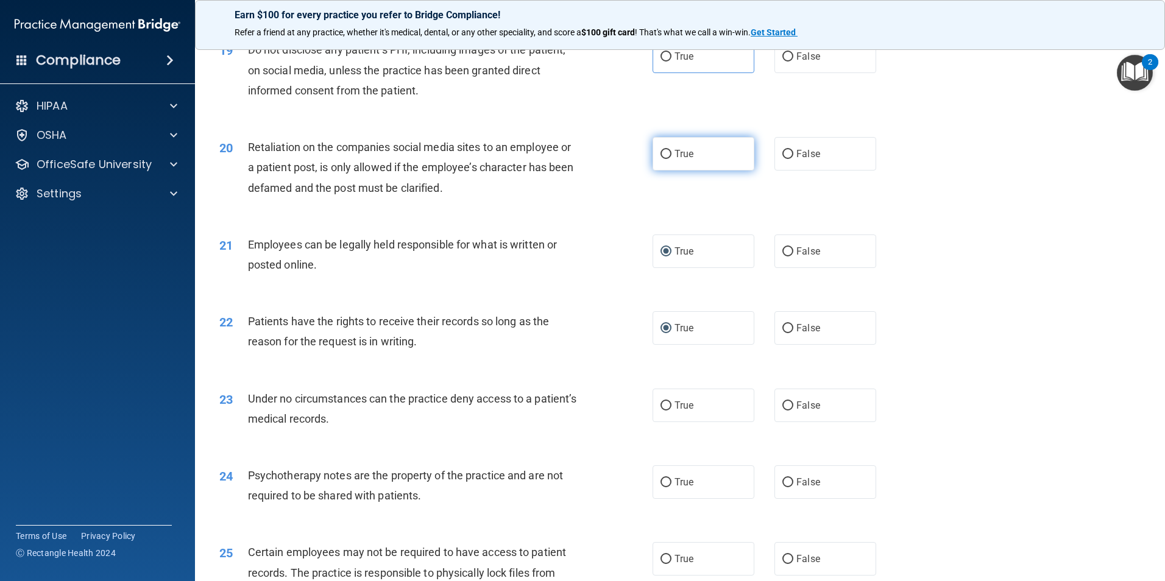
drag, startPoint x: 648, startPoint y: 171, endPoint x: 653, endPoint y: 162, distance: 10.1
click at [652, 171] on label "True" at bounding box center [703, 154] width 102 height 34
click at [660, 159] on input "True" at bounding box center [665, 154] width 11 height 9
radio input "true"
click at [664, 62] on input "True" at bounding box center [665, 56] width 11 height 9
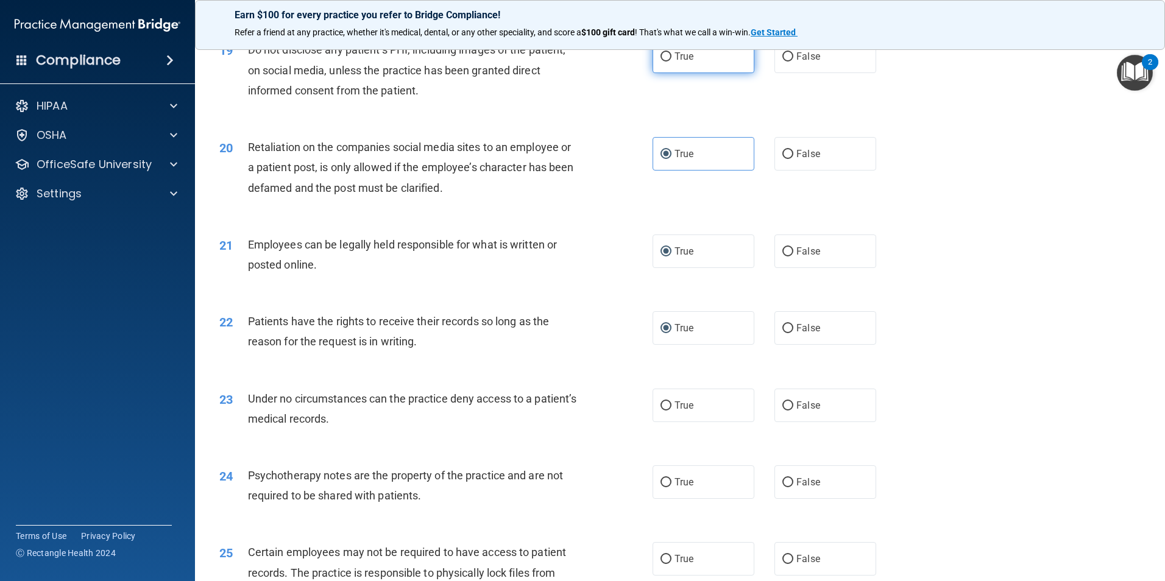
radio input "true"
click at [666, 411] on input "True" at bounding box center [665, 405] width 11 height 9
radio input "true"
click at [660, 487] on input "True" at bounding box center [665, 482] width 11 height 9
radio input "true"
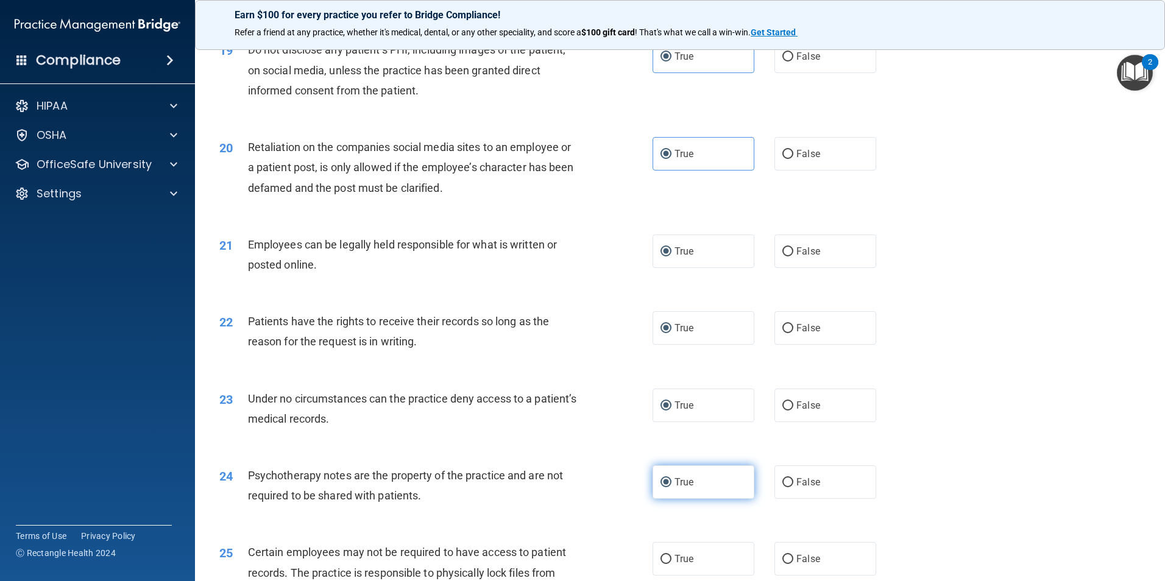
scroll to position [2132, 0]
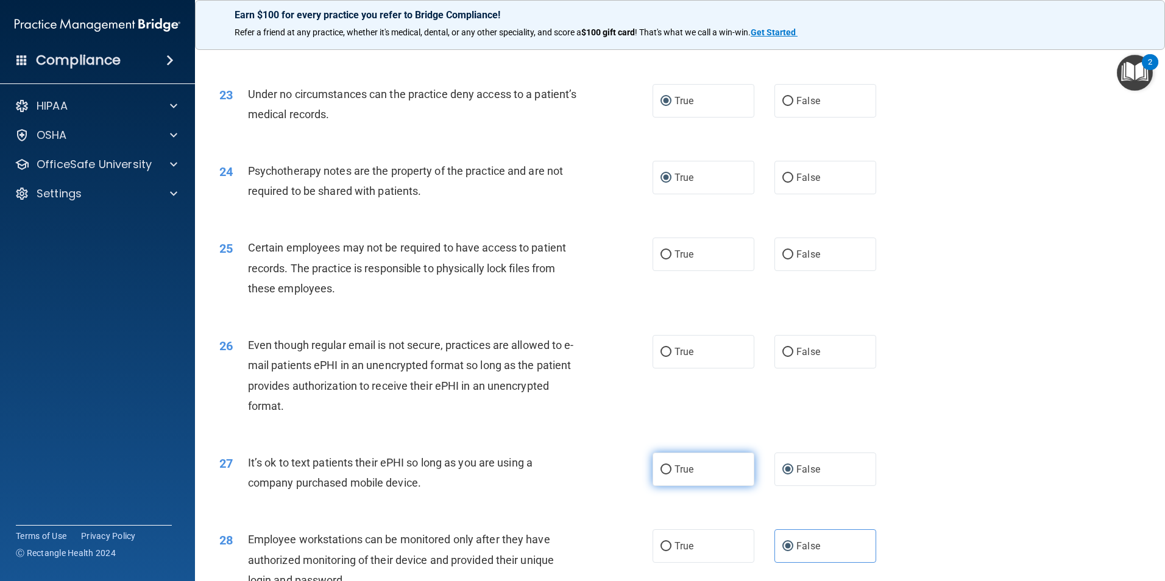
click at [660, 475] on input "True" at bounding box center [665, 469] width 11 height 9
radio input "true"
radio input "false"
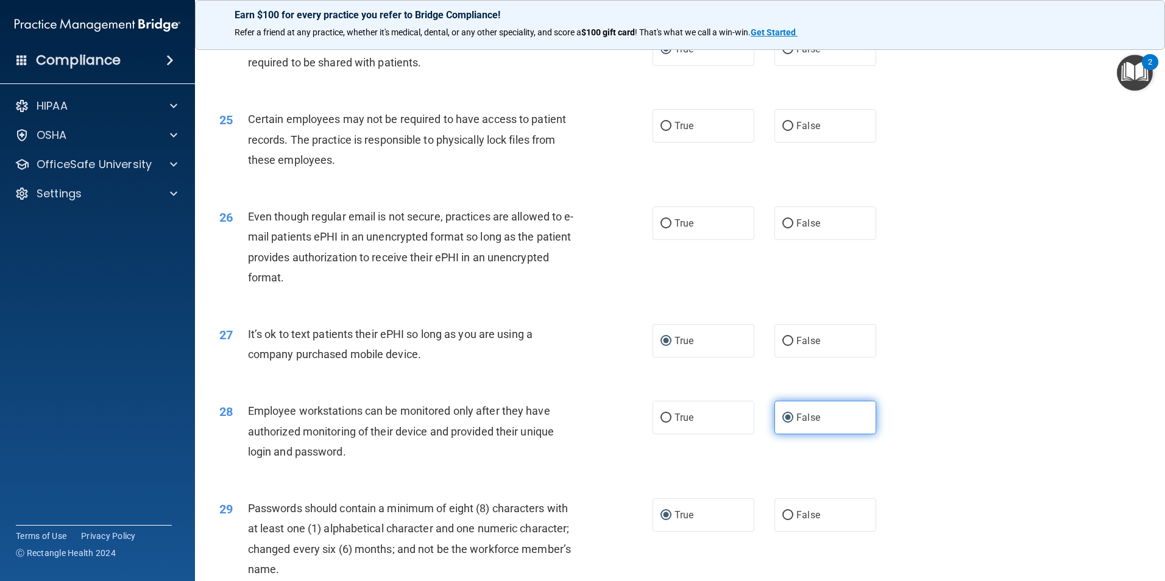
scroll to position [2233, 0]
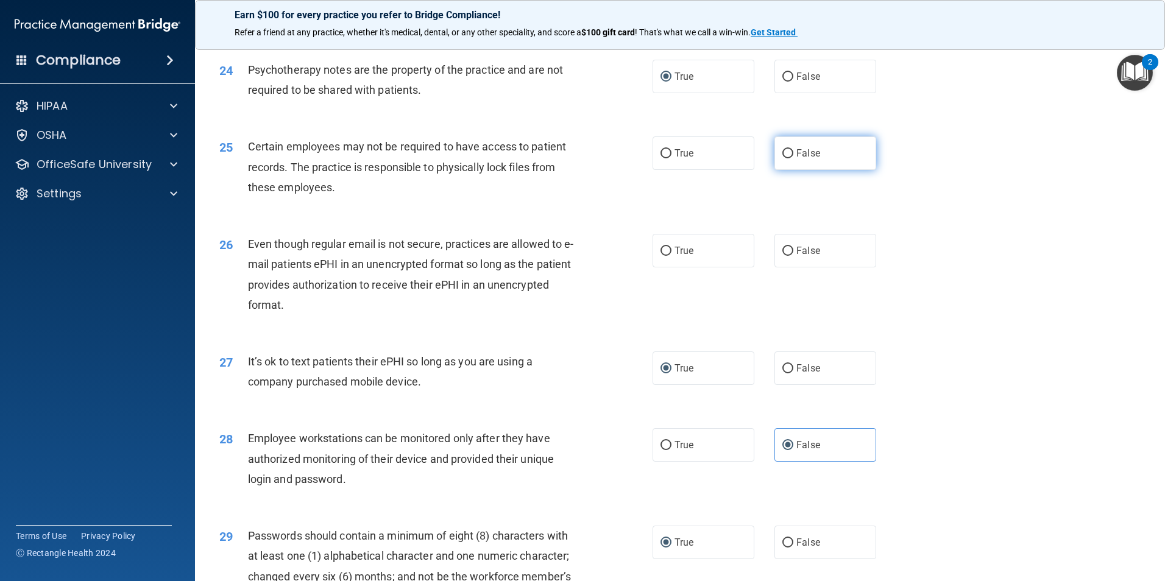
click at [783, 158] on input "False" at bounding box center [787, 153] width 11 height 9
radio input "true"
click at [785, 256] on input "False" at bounding box center [787, 251] width 11 height 9
radio input "true"
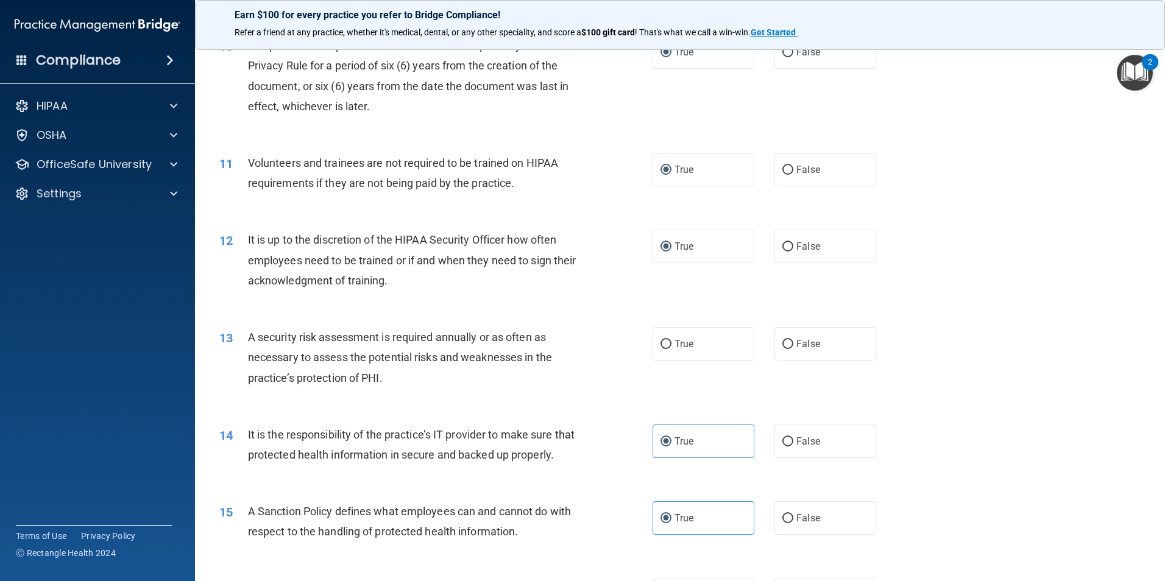
scroll to position [1015, 0]
click at [724, 352] on label "True" at bounding box center [703, 347] width 102 height 34
click at [671, 352] on input "True" at bounding box center [665, 346] width 11 height 9
radio input "true"
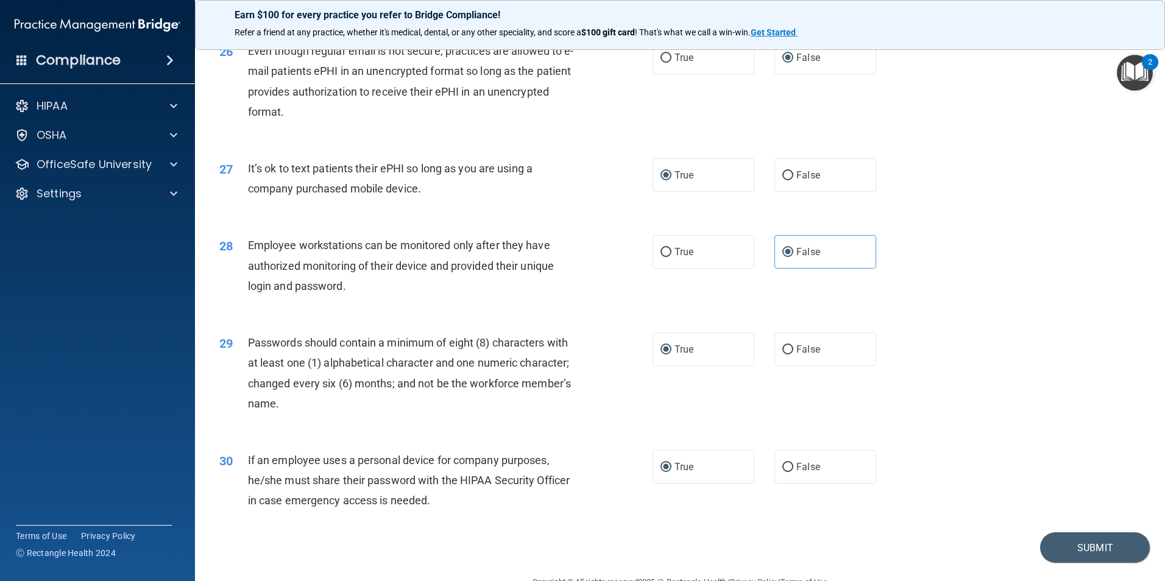
scroll to position [2477, 0]
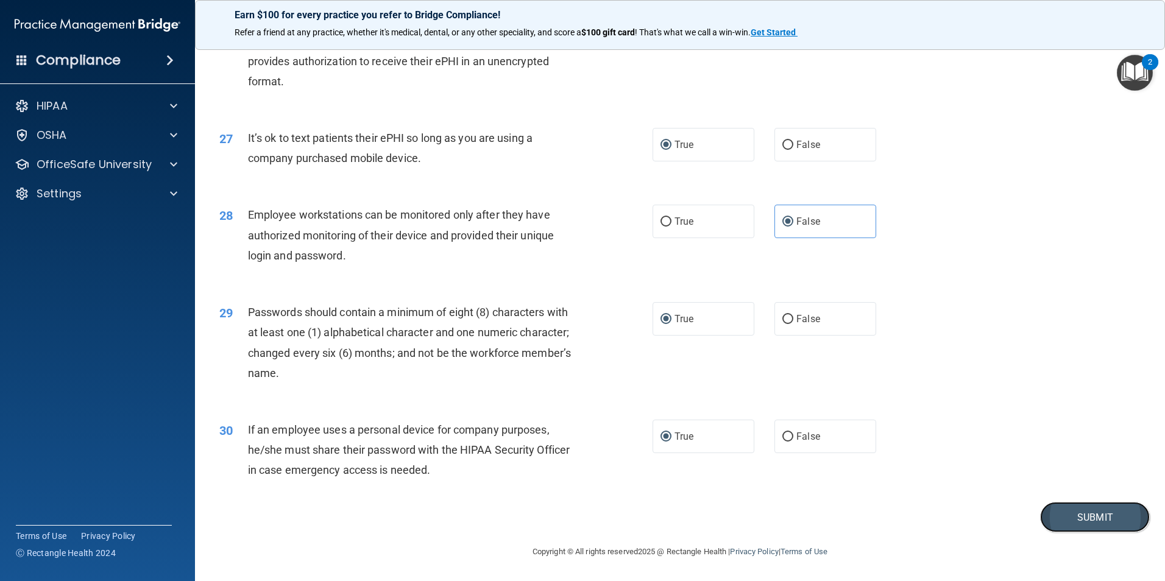
click at [1064, 512] on button "Submit" at bounding box center [1095, 517] width 110 height 31
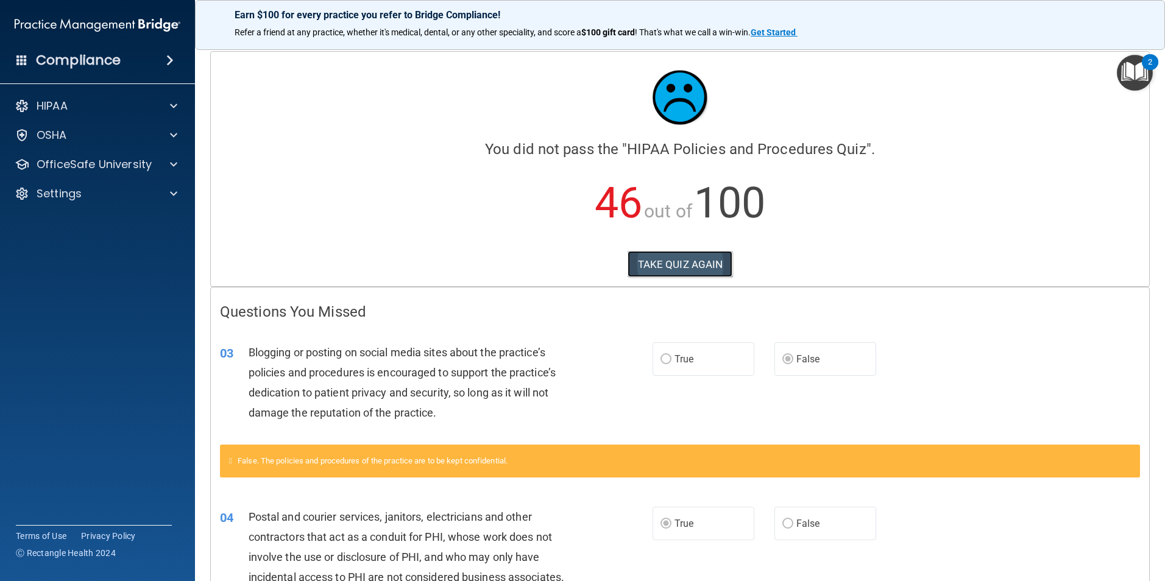
click at [673, 263] on button "TAKE QUIZ AGAIN" at bounding box center [680, 264] width 105 height 27
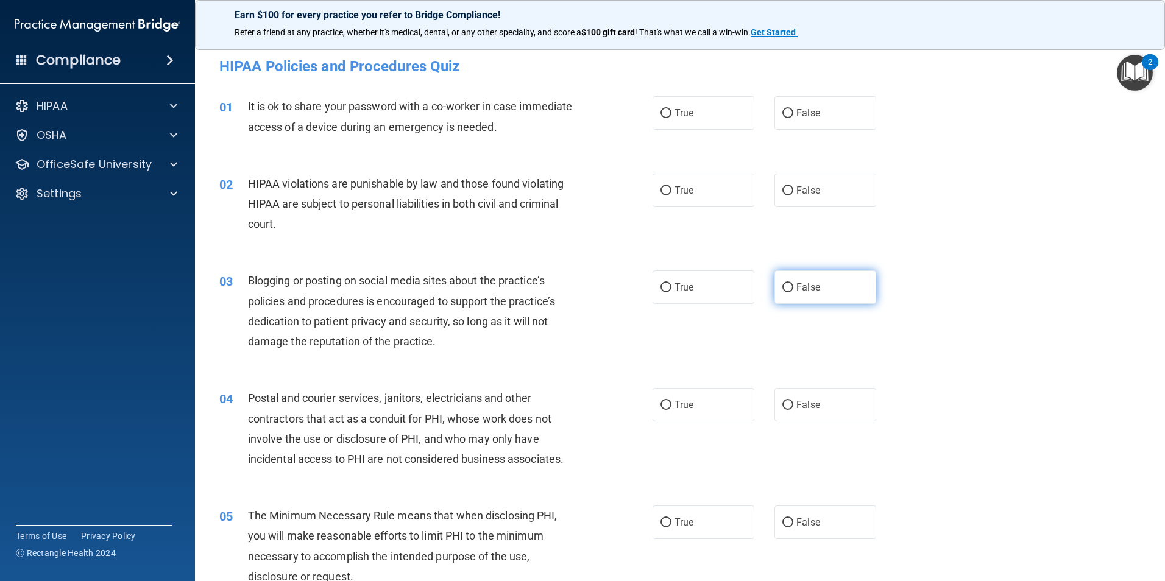
click at [787, 288] on input "False" at bounding box center [787, 287] width 11 height 9
radio input "true"
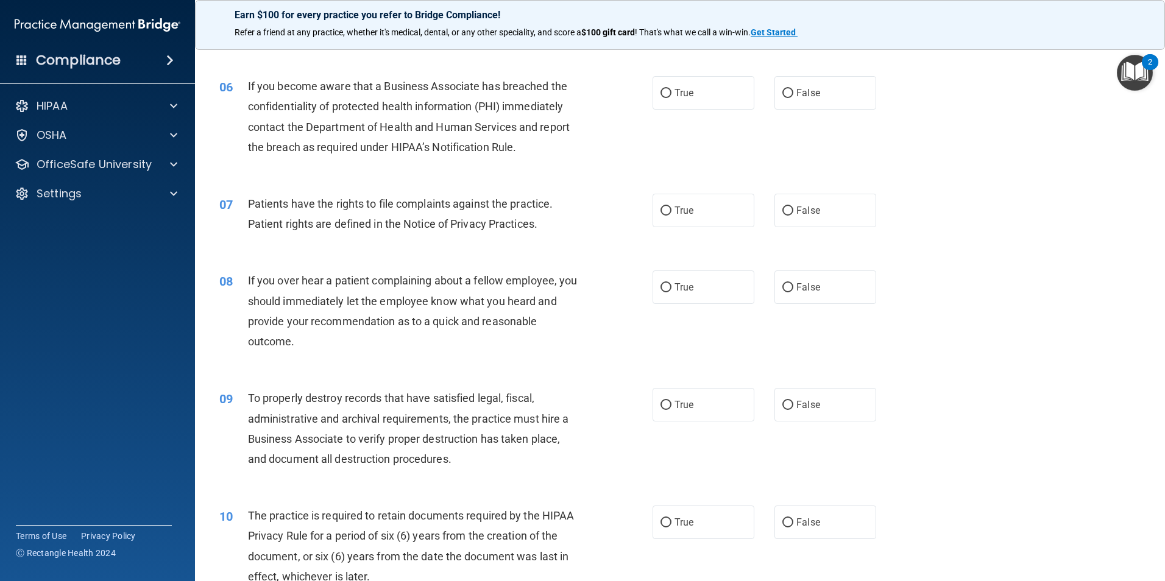
scroll to position [548, 0]
click at [787, 403] on input "False" at bounding box center [787, 404] width 11 height 9
radio input "true"
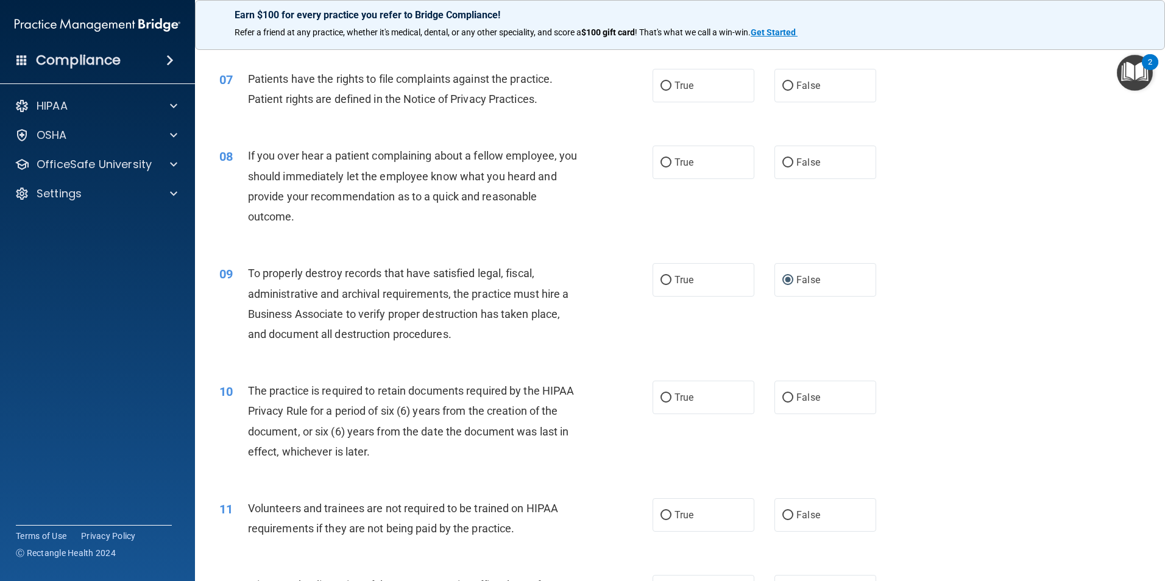
scroll to position [731, 0]
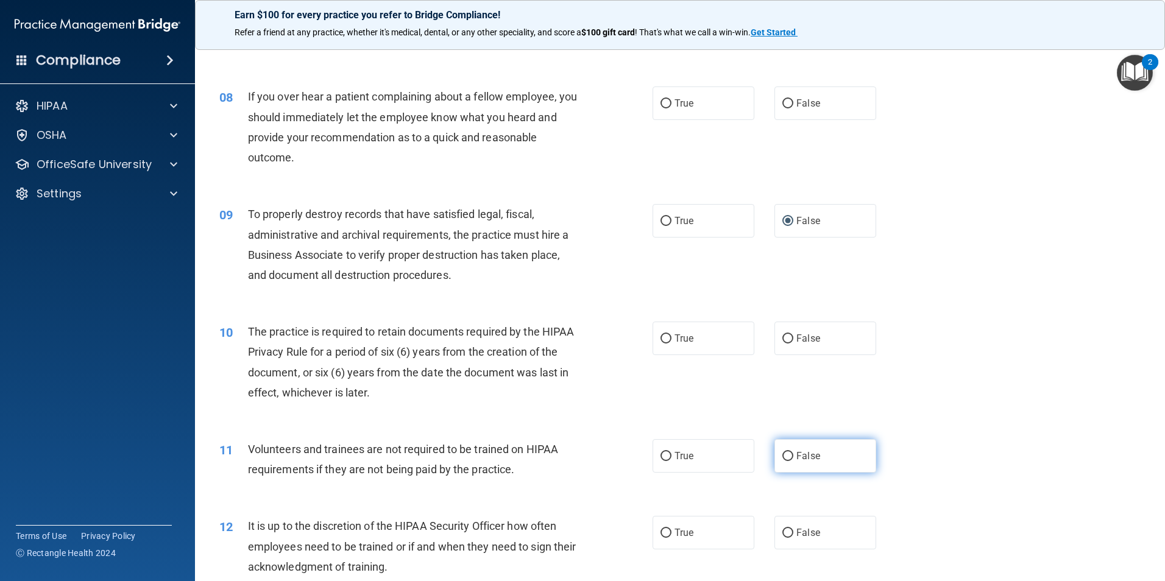
click at [782, 454] on input "False" at bounding box center [787, 456] width 11 height 9
radio input "true"
click at [783, 531] on input "False" at bounding box center [787, 533] width 11 height 9
radio input "true"
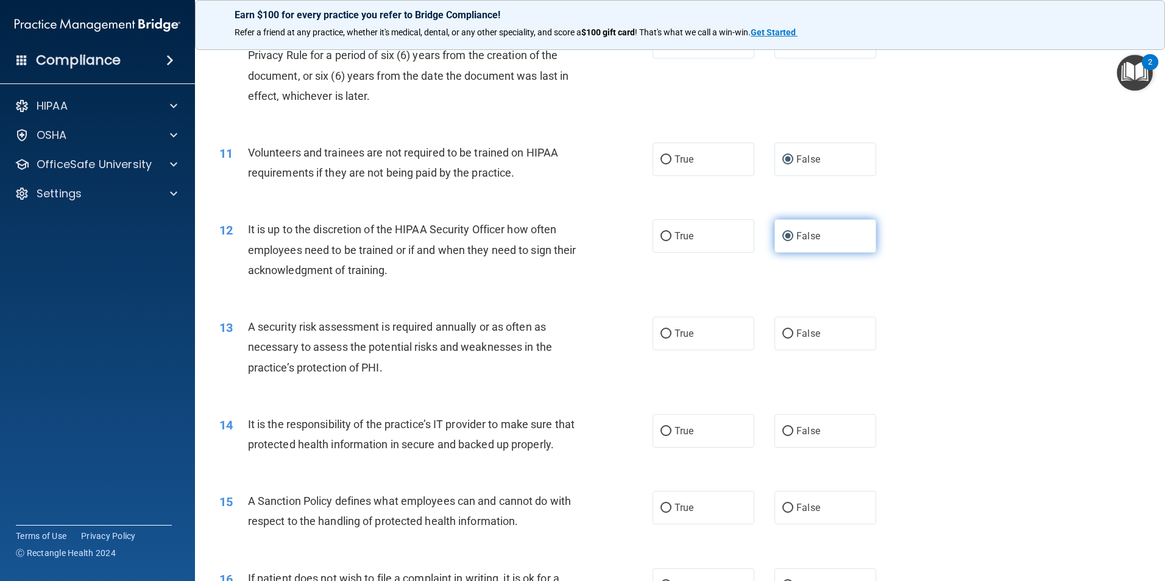
scroll to position [1036, 0]
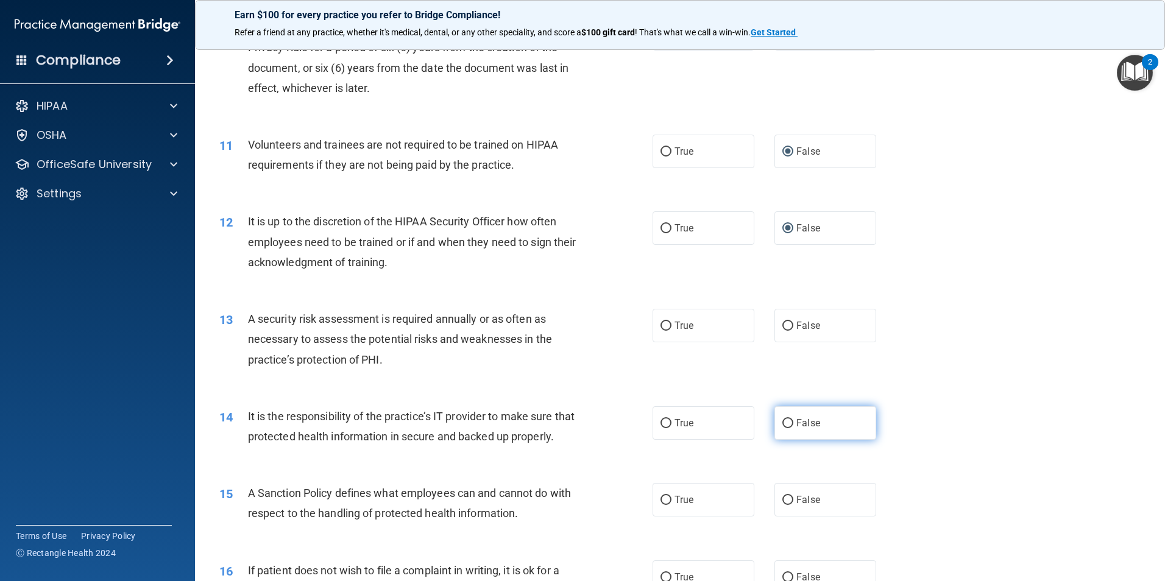
click at [783, 423] on input "False" at bounding box center [787, 423] width 11 height 9
radio input "true"
click at [784, 505] on input "False" at bounding box center [787, 500] width 11 height 9
radio input "true"
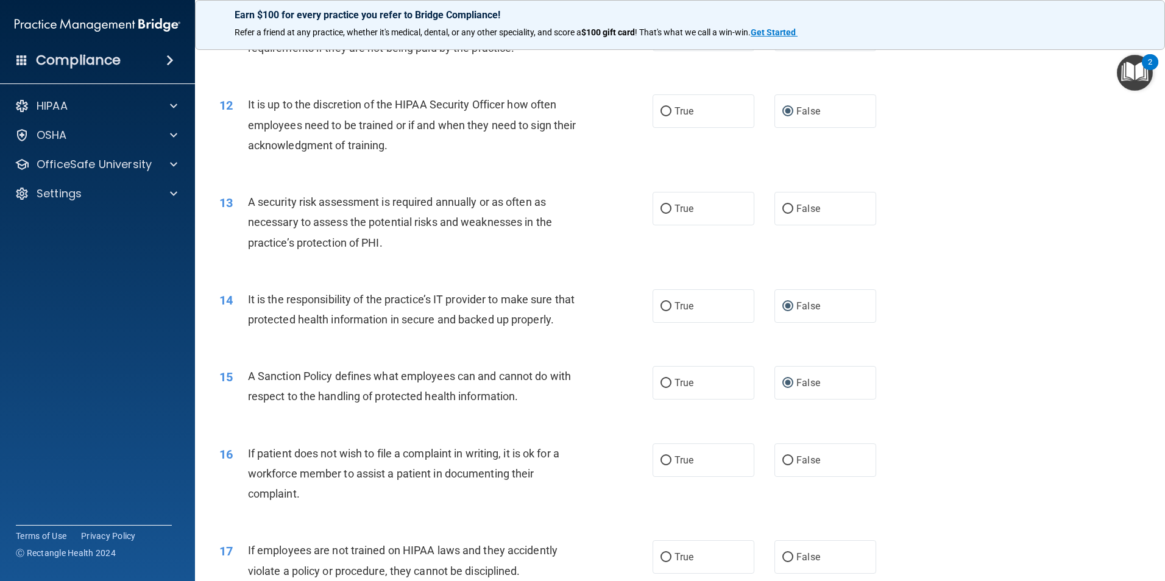
scroll to position [1218, 0]
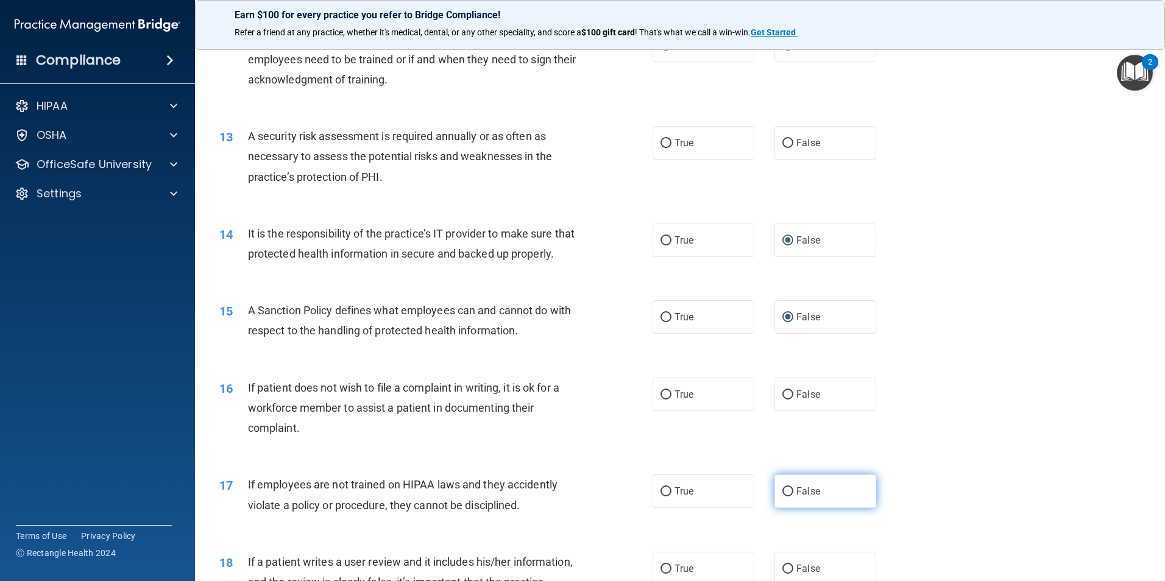
click at [796, 497] on span "False" at bounding box center [808, 492] width 24 height 12
click at [791, 497] on input "False" at bounding box center [787, 491] width 11 height 9
radio input "true"
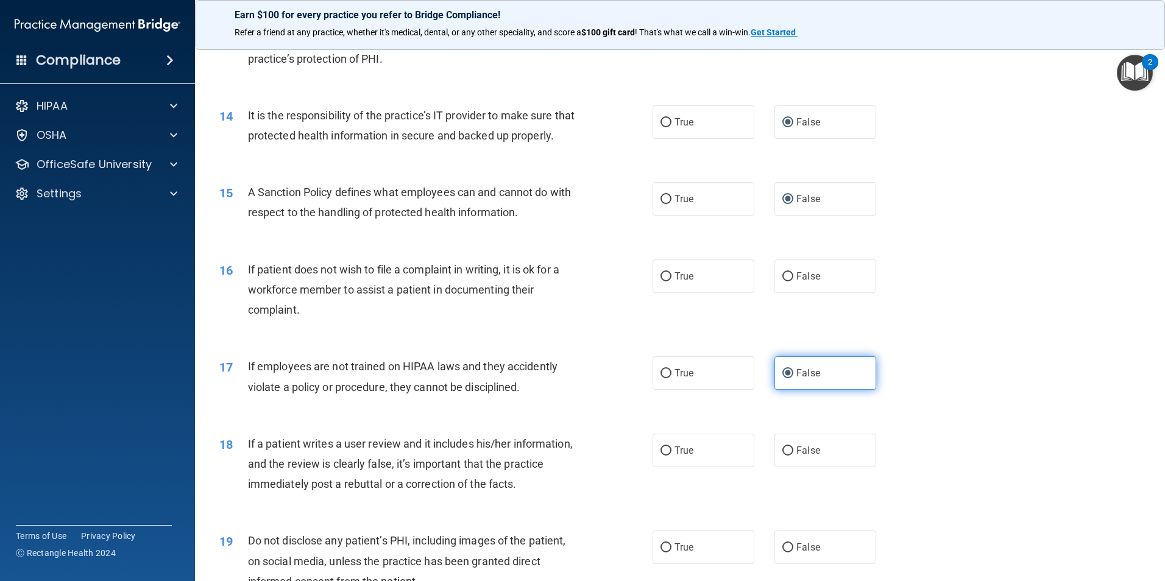
scroll to position [1340, 0]
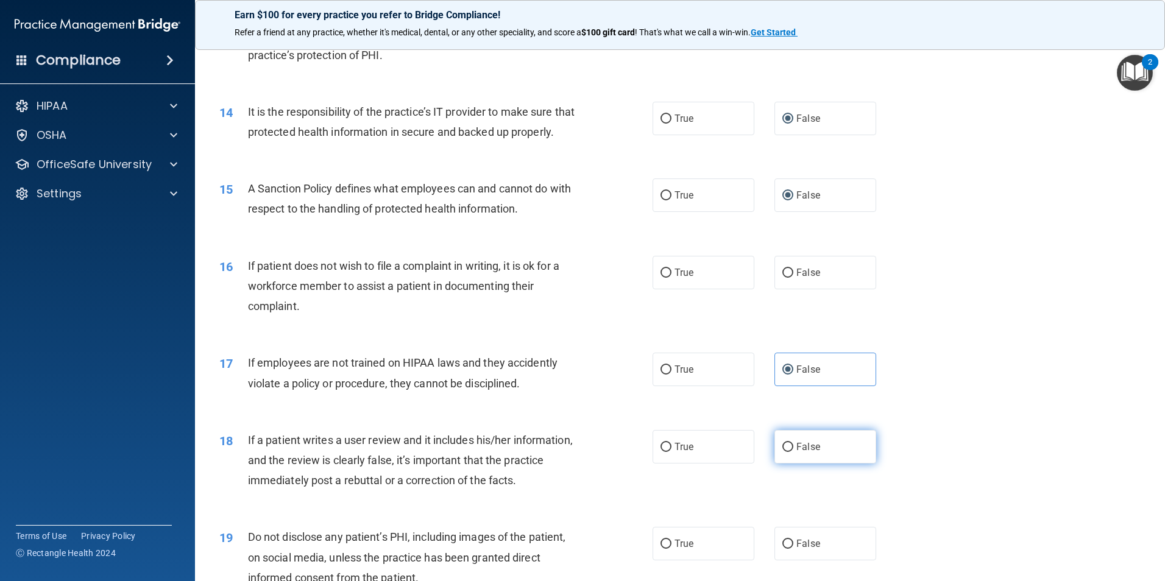
click at [788, 464] on label "False" at bounding box center [825, 447] width 102 height 34
click at [788, 452] on input "False" at bounding box center [787, 447] width 11 height 9
radio input "true"
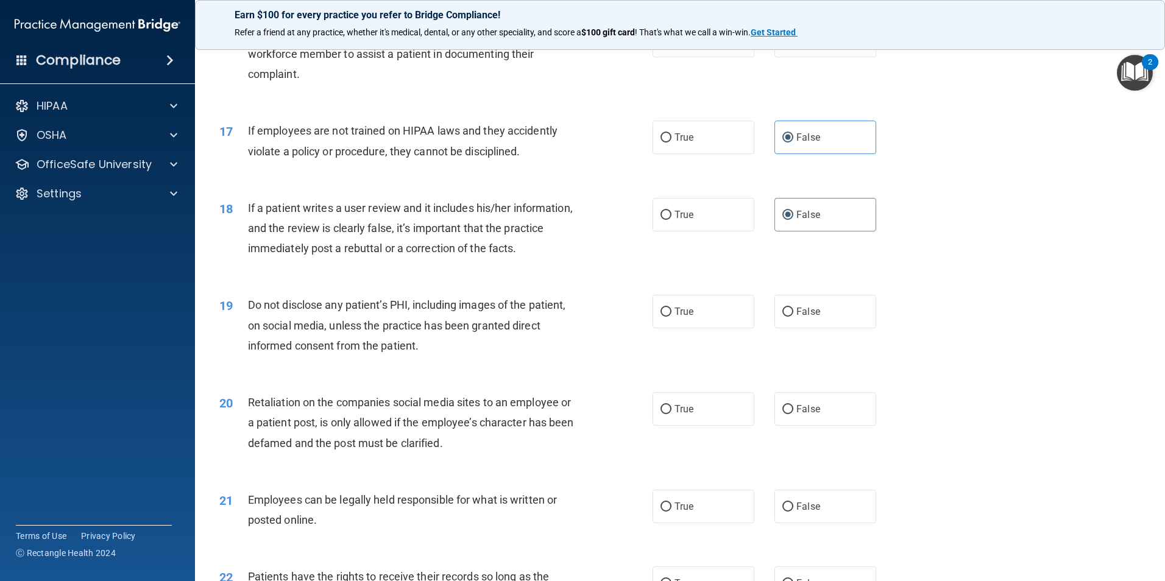
scroll to position [1584, 0]
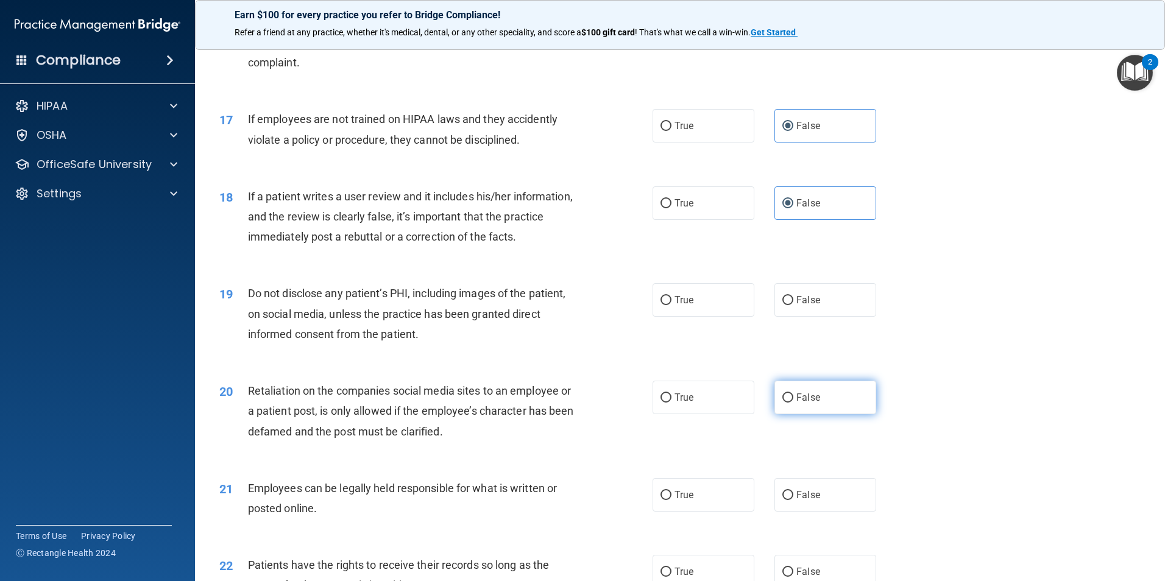
click at [786, 403] on input "False" at bounding box center [787, 398] width 11 height 9
radio input "true"
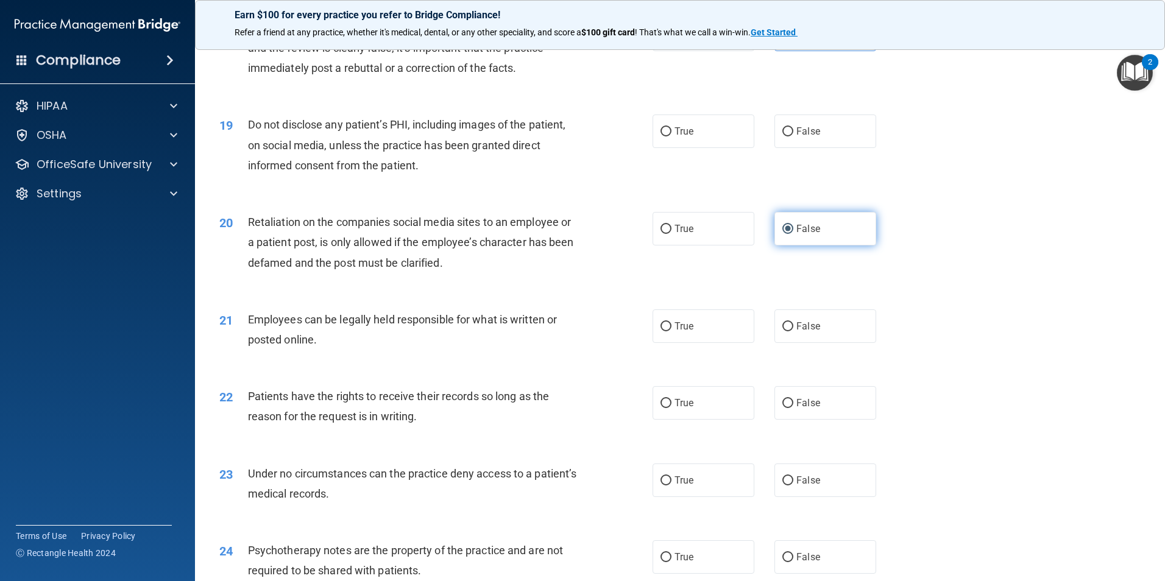
scroll to position [1767, 0]
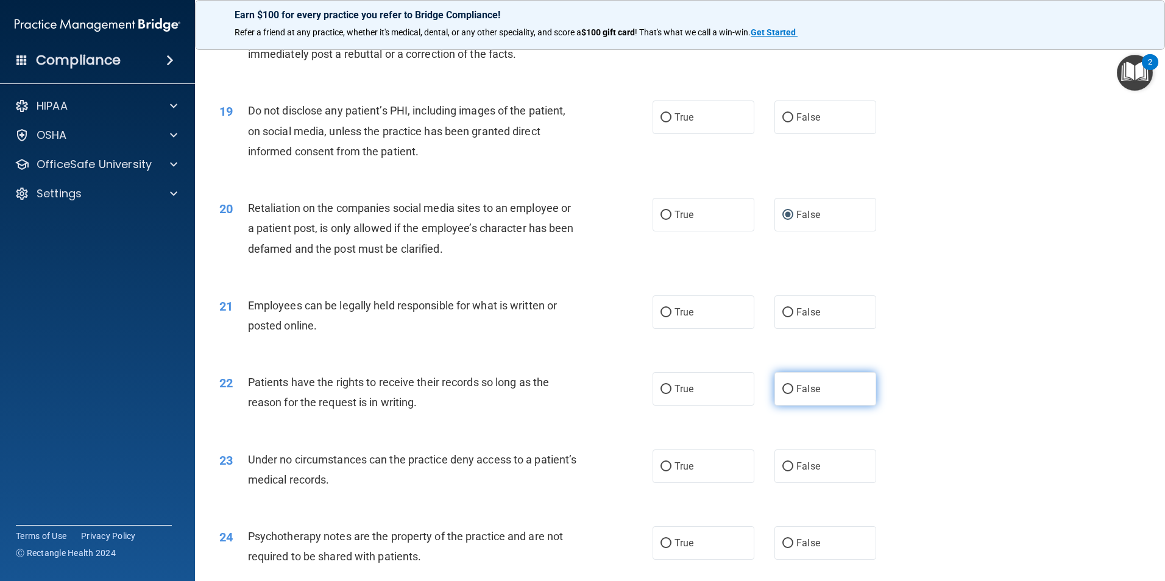
click at [785, 394] on input "False" at bounding box center [787, 389] width 11 height 9
radio input "true"
click at [788, 481] on label "False" at bounding box center [825, 467] width 102 height 34
click at [788, 472] on input "False" at bounding box center [787, 466] width 11 height 9
radio input "true"
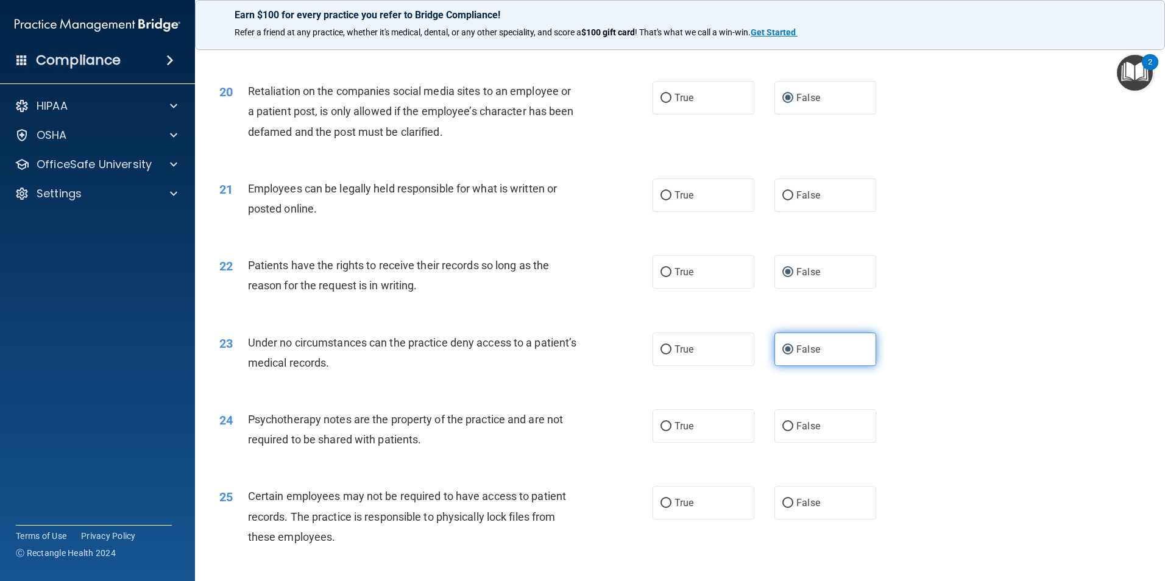
scroll to position [1889, 0]
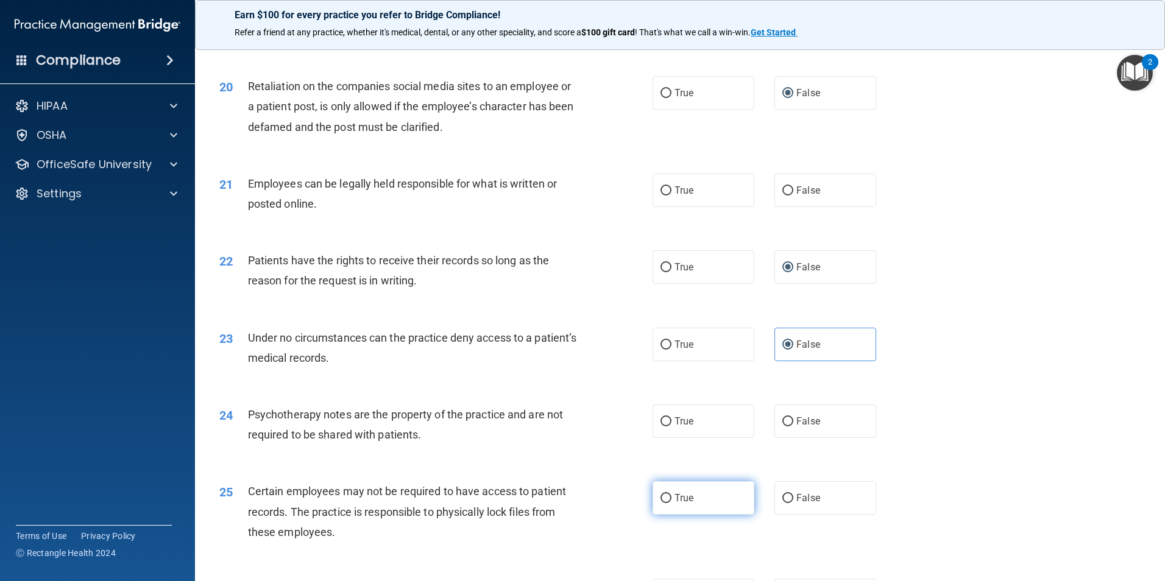
click at [664, 503] on input "True" at bounding box center [665, 498] width 11 height 9
radio input "true"
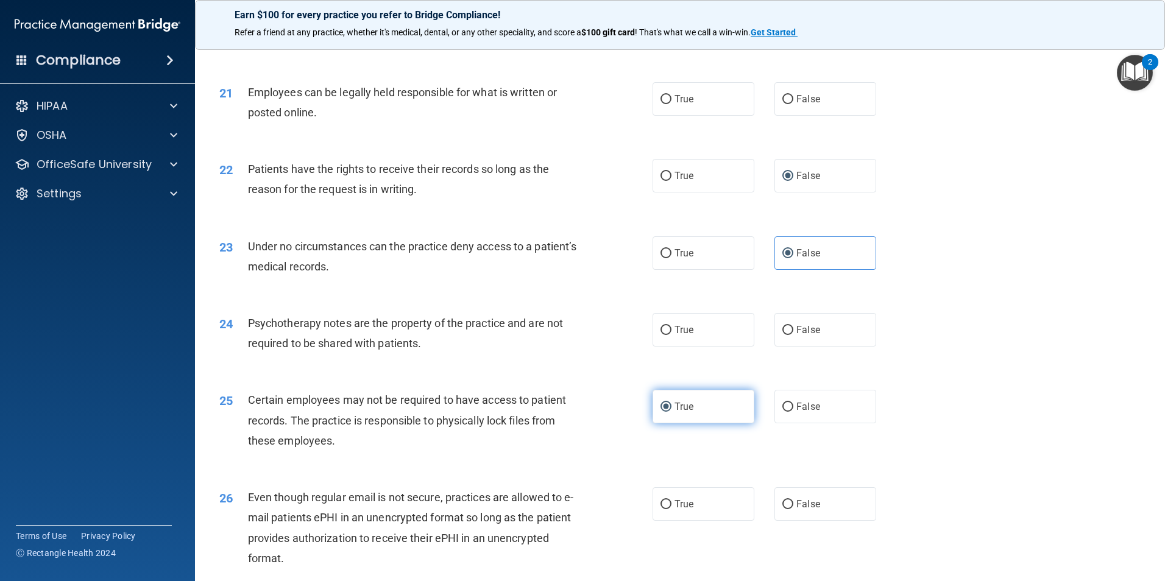
scroll to position [2010, 0]
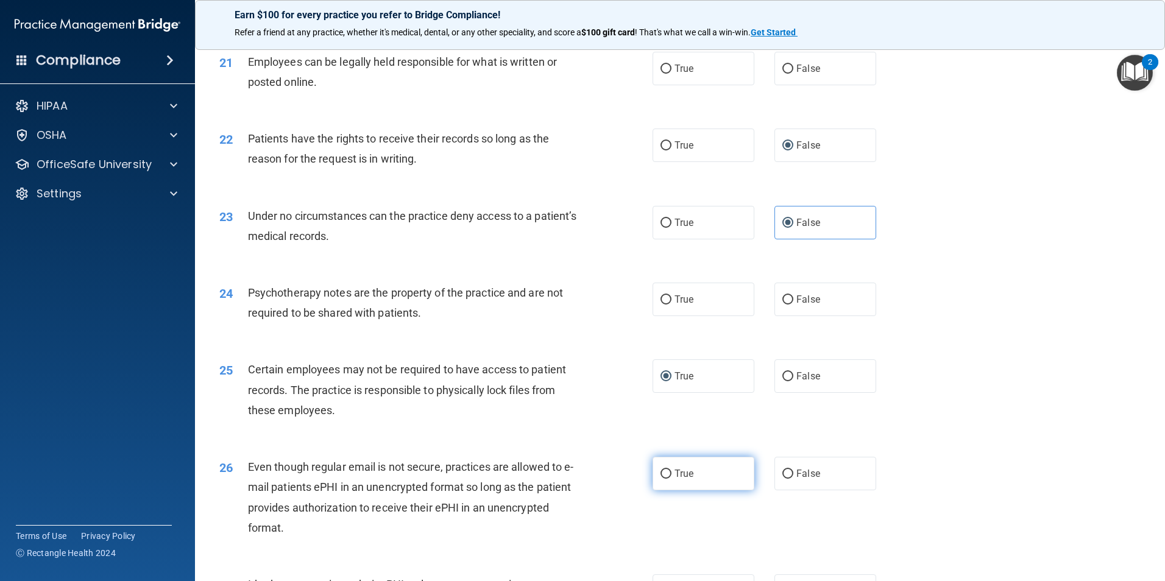
click at [674, 479] on span "True" at bounding box center [683, 474] width 19 height 12
click at [670, 479] on input "True" at bounding box center [665, 474] width 11 height 9
radio input "true"
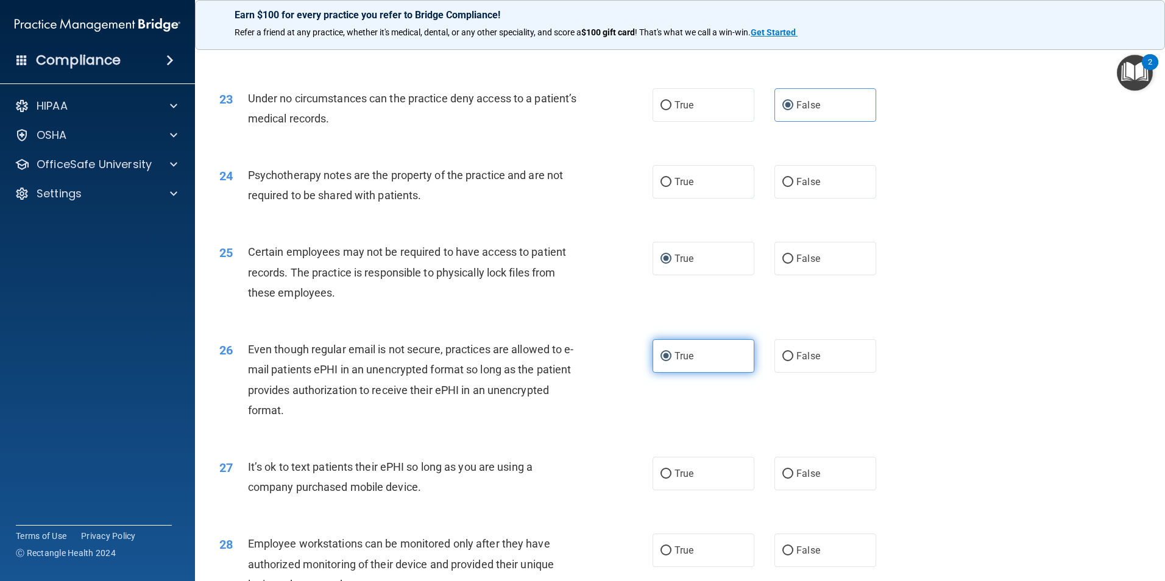
scroll to position [2193, 0]
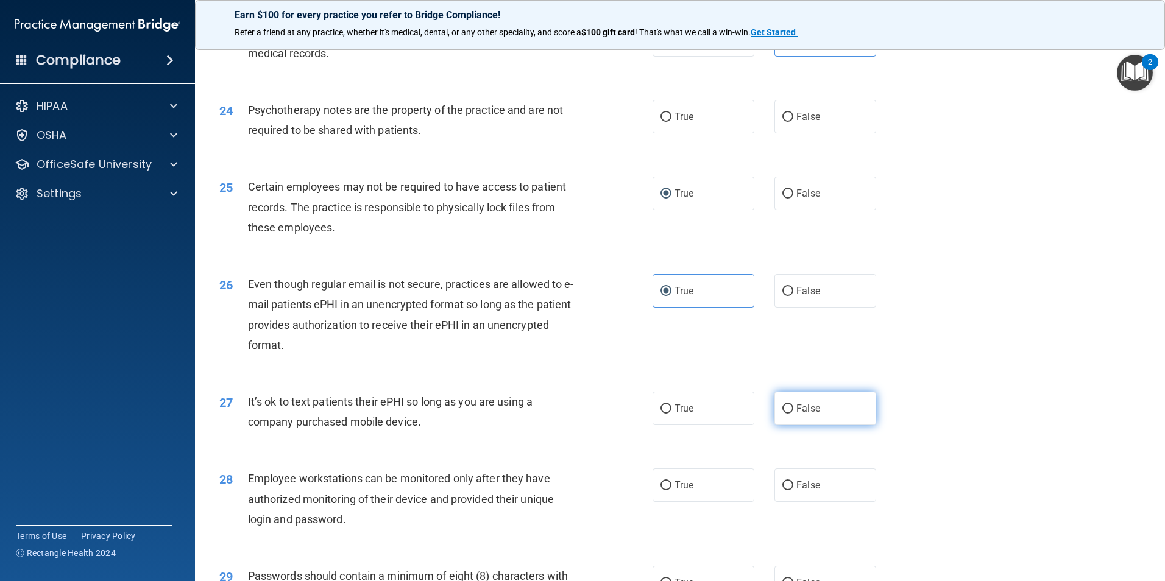
click at [782, 414] on input "False" at bounding box center [787, 409] width 11 height 9
radio input "true"
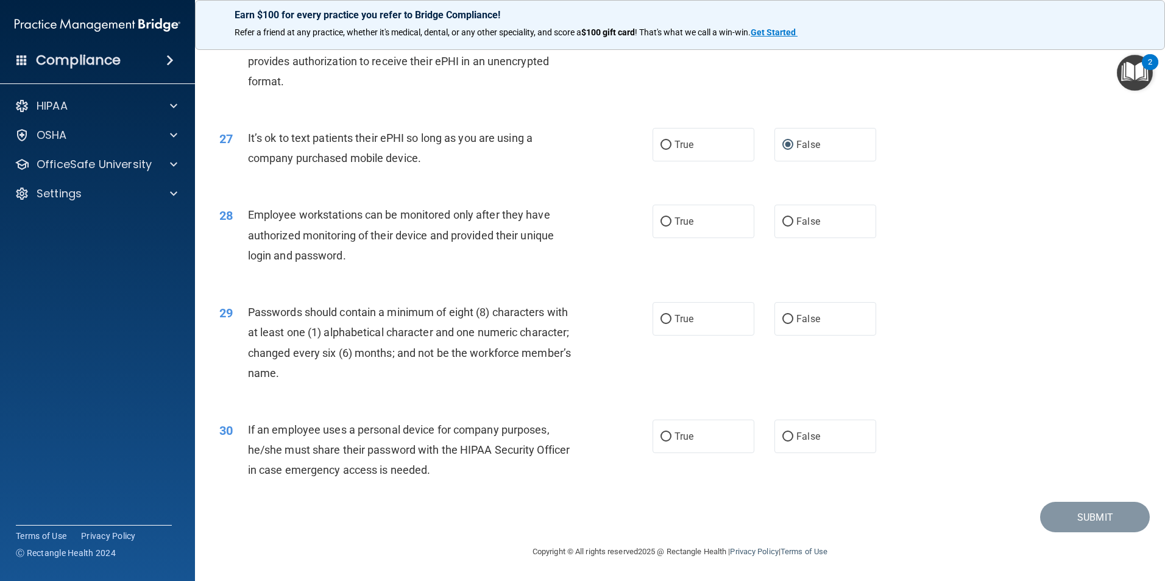
scroll to position [2477, 0]
click at [782, 436] on input "False" at bounding box center [787, 437] width 11 height 9
radio input "true"
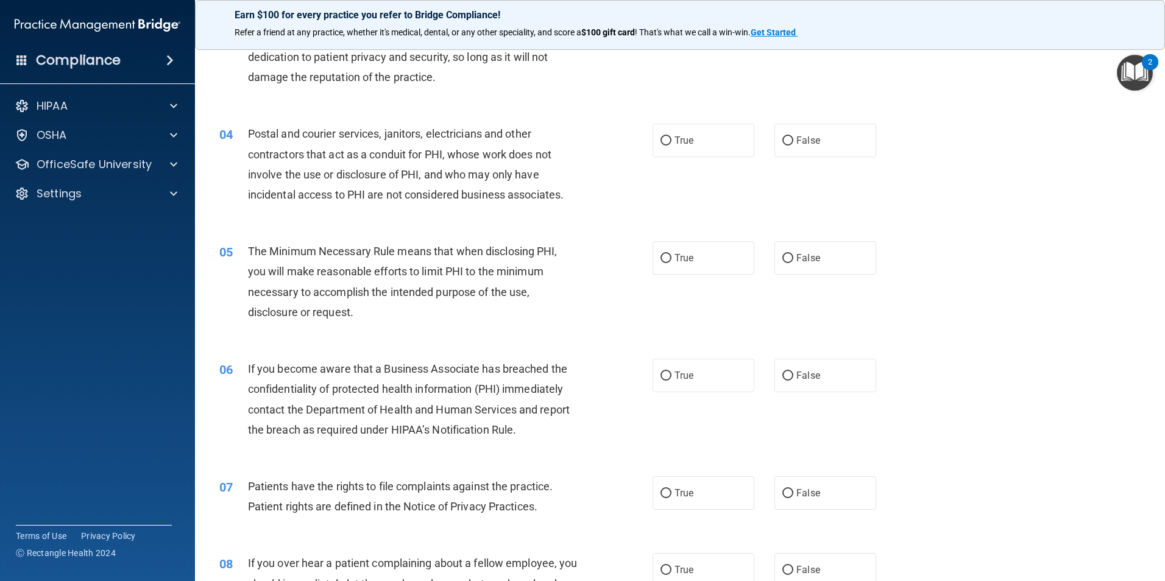
scroll to position [0, 0]
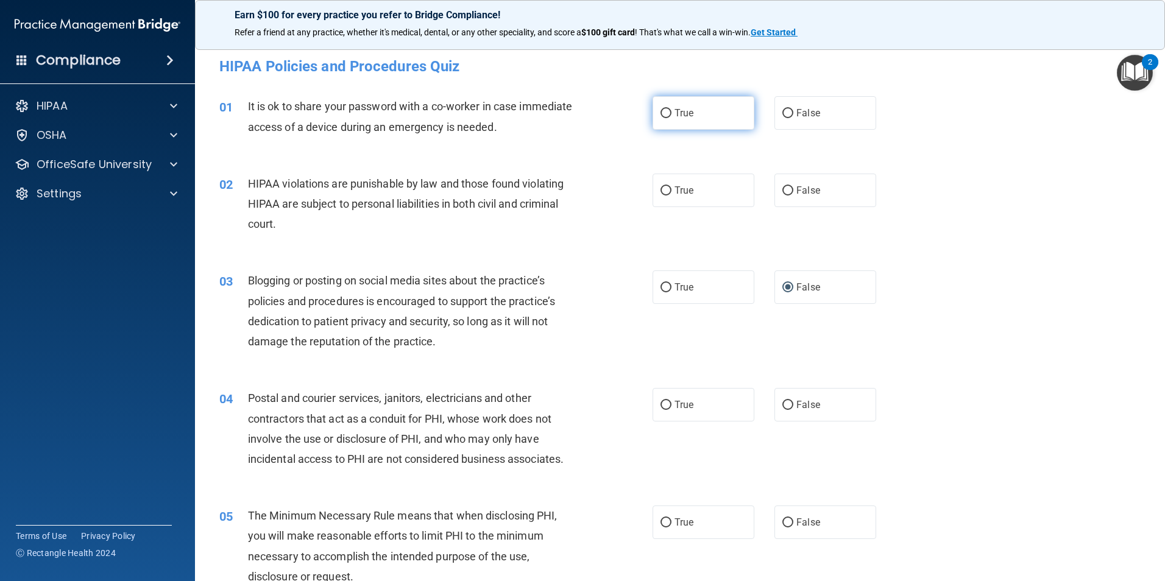
click at [664, 110] on input "True" at bounding box center [665, 113] width 11 height 9
radio input "true"
click at [674, 189] on span "True" at bounding box center [683, 191] width 19 height 12
click at [671, 189] on input "True" at bounding box center [665, 190] width 11 height 9
radio input "true"
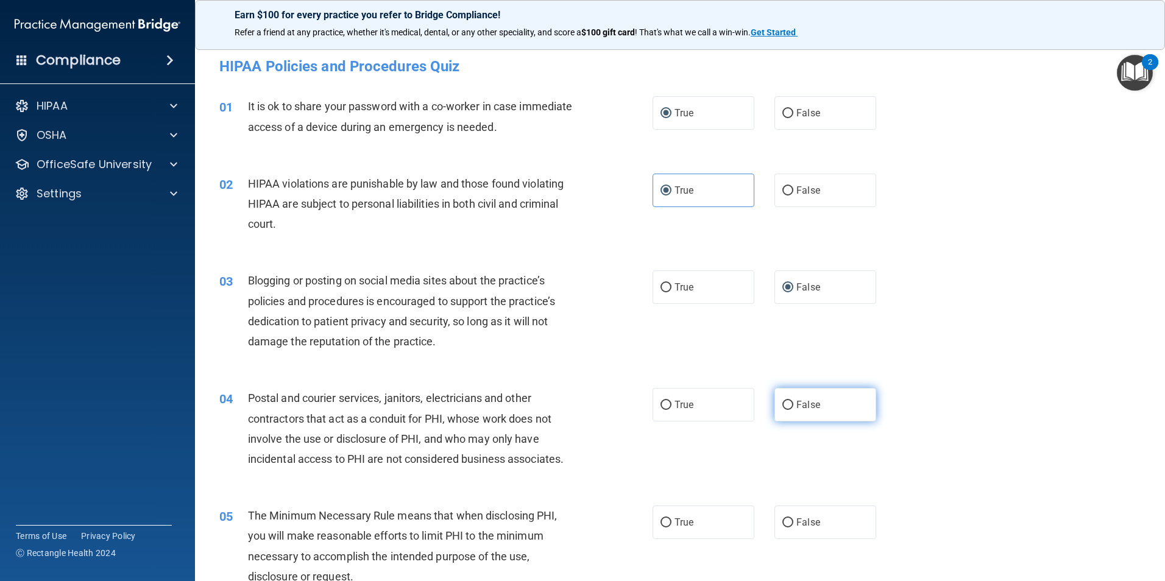
click at [787, 402] on input "False" at bounding box center [787, 405] width 11 height 9
radio input "true"
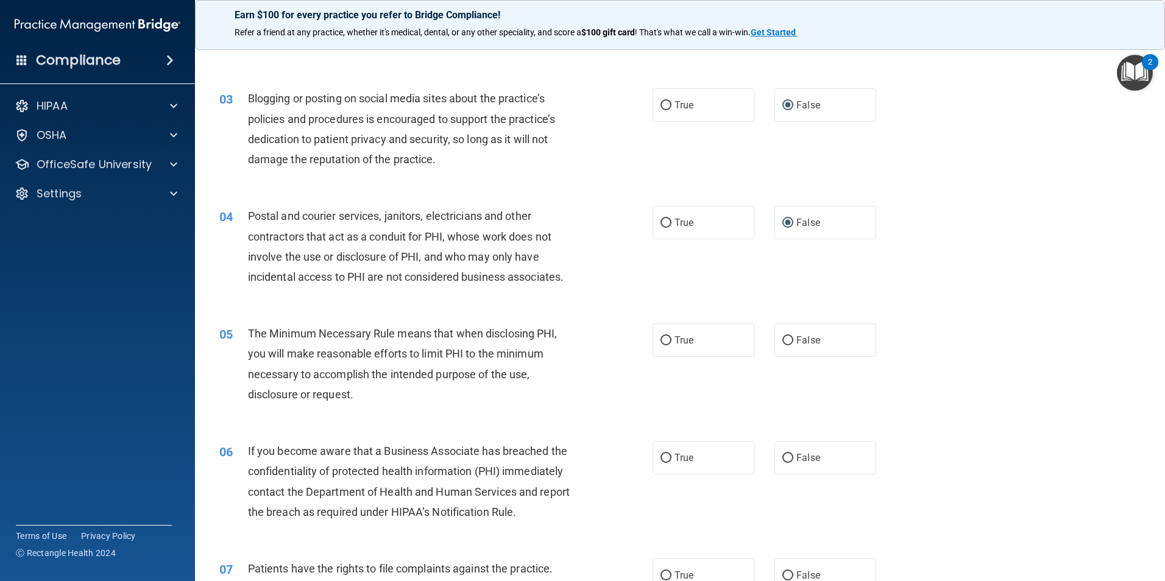
scroll to position [244, 0]
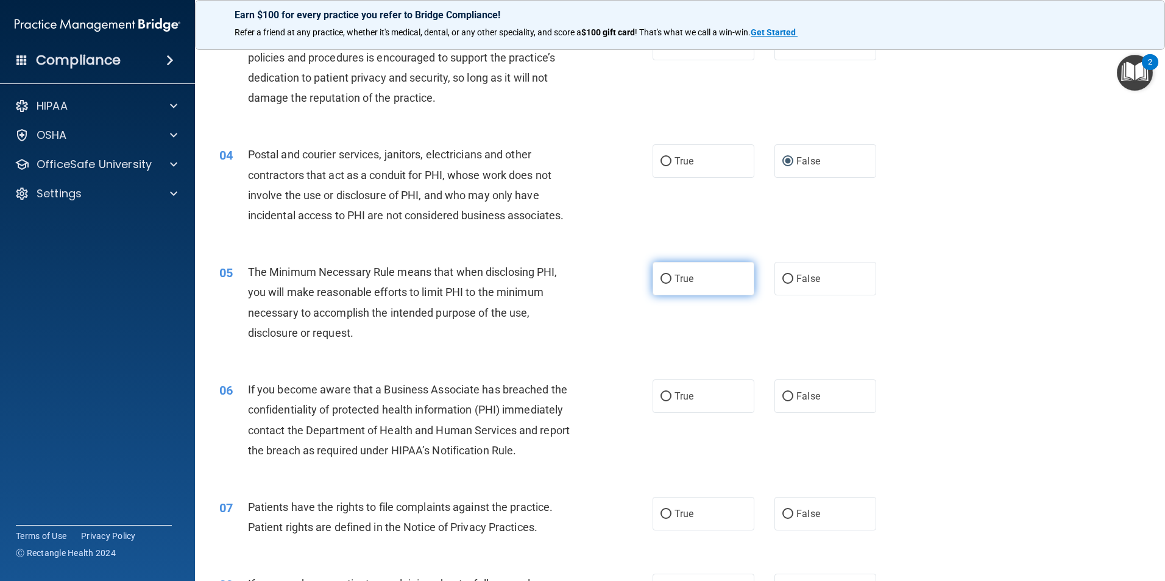
click at [740, 288] on label "True" at bounding box center [703, 279] width 102 height 34
click at [671, 284] on input "True" at bounding box center [665, 279] width 11 height 9
radio input "true"
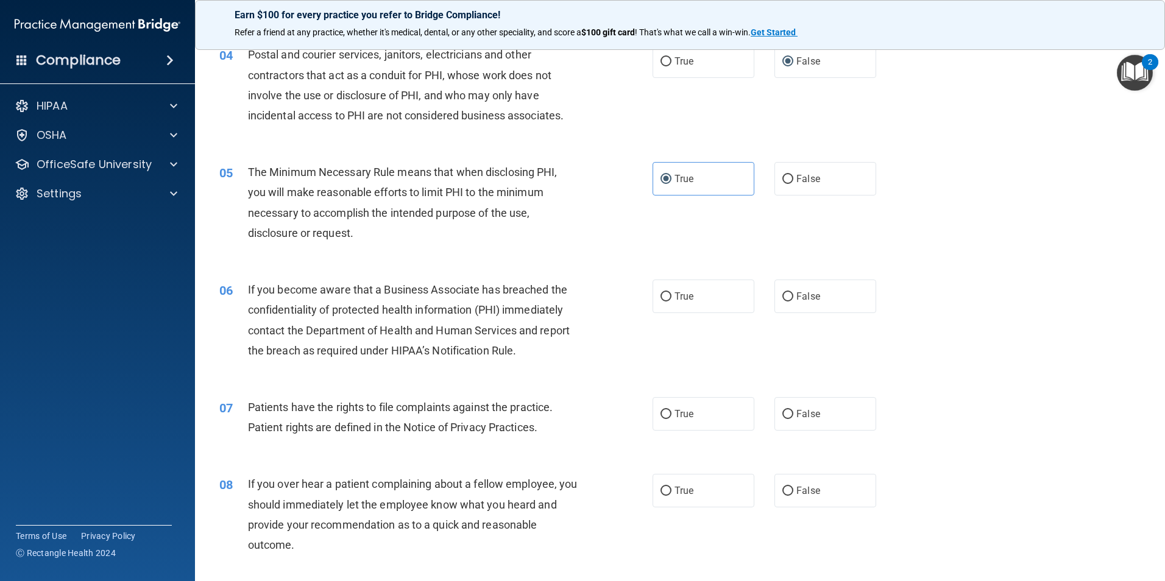
scroll to position [366, 0]
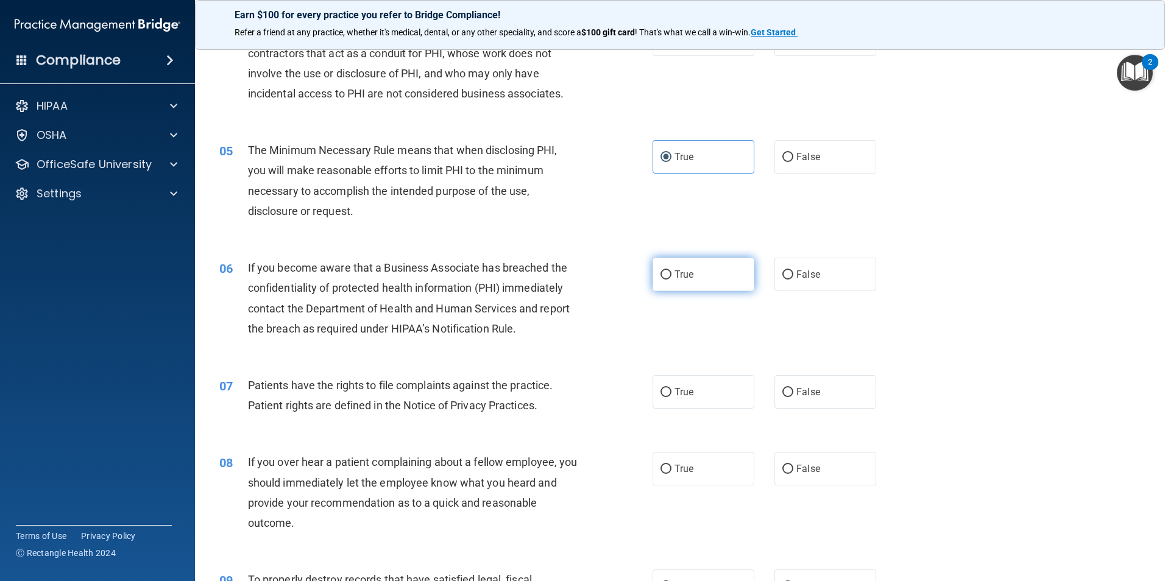
click at [660, 272] on input "True" at bounding box center [665, 274] width 11 height 9
radio input "true"
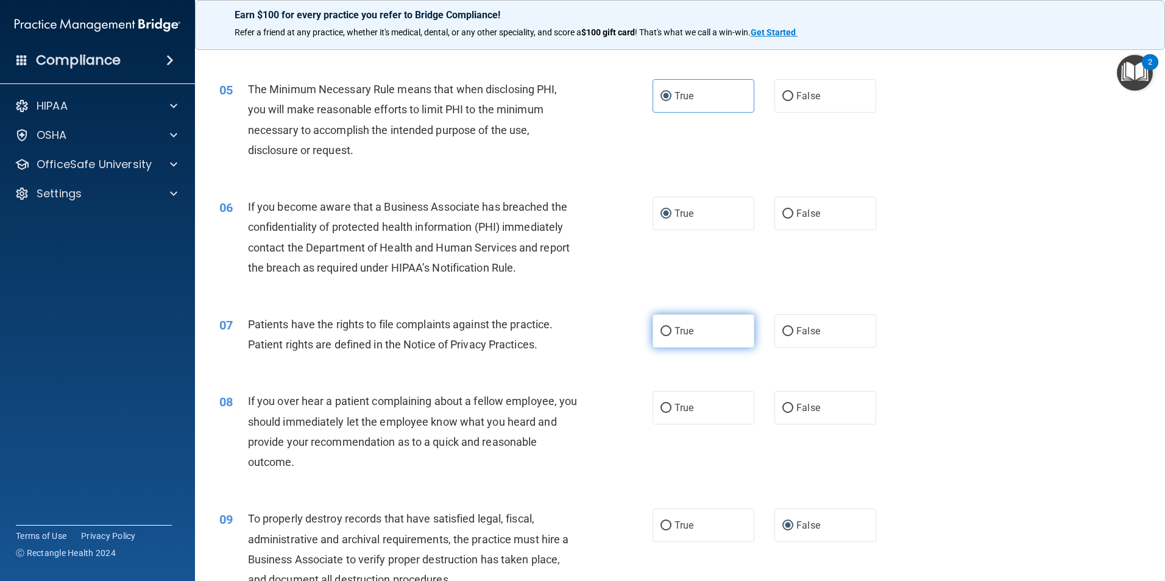
click at [652, 327] on label "True" at bounding box center [703, 331] width 102 height 34
click at [660, 327] on input "True" at bounding box center [665, 331] width 11 height 9
radio input "true"
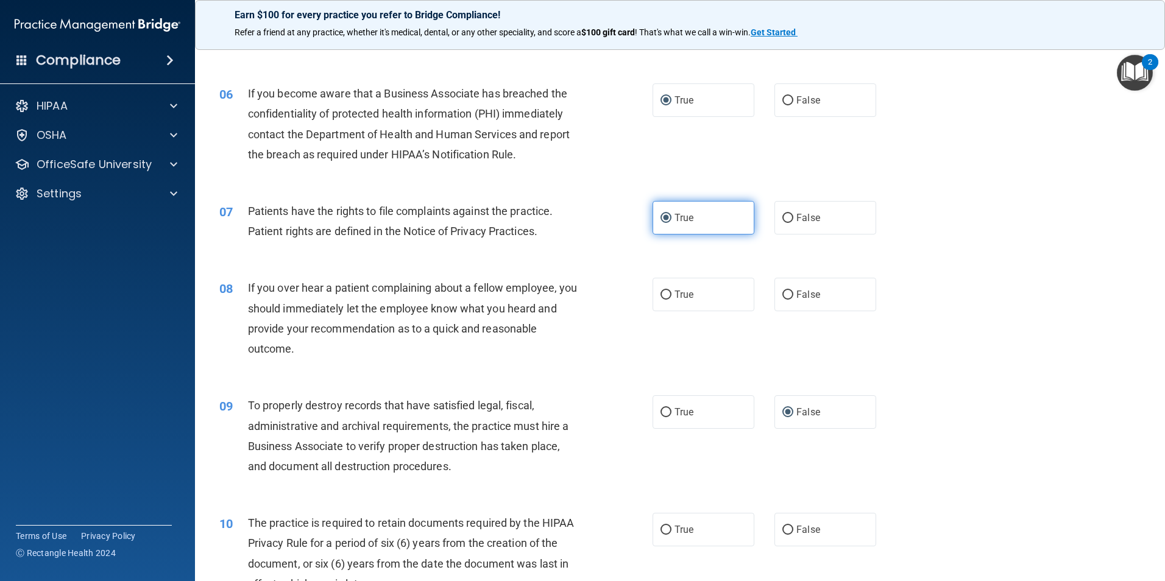
scroll to position [548, 0]
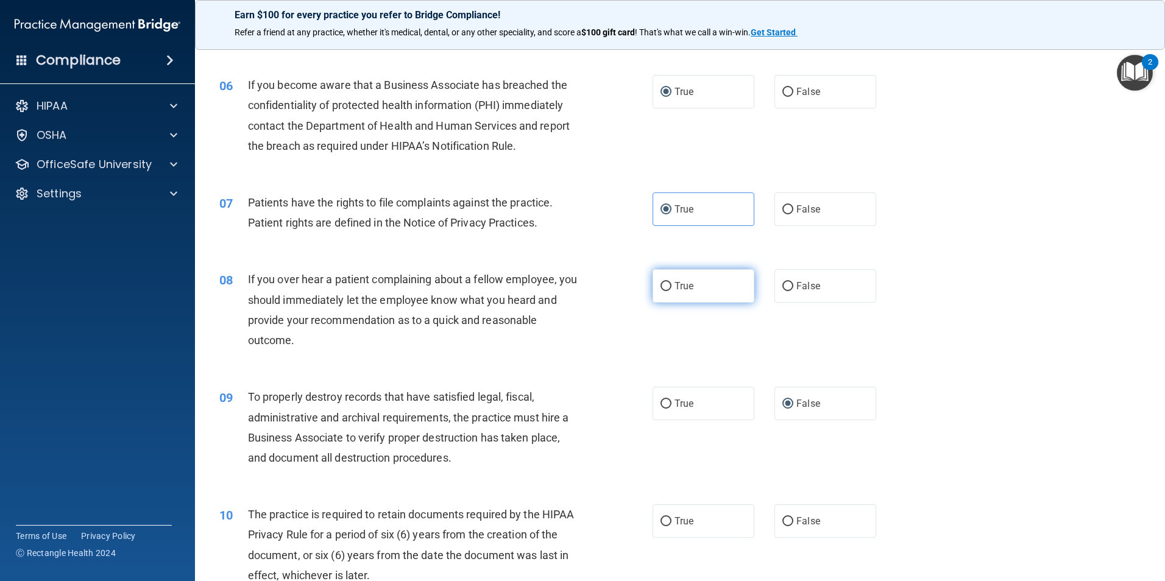
click at [660, 283] on input "True" at bounding box center [665, 286] width 11 height 9
radio input "true"
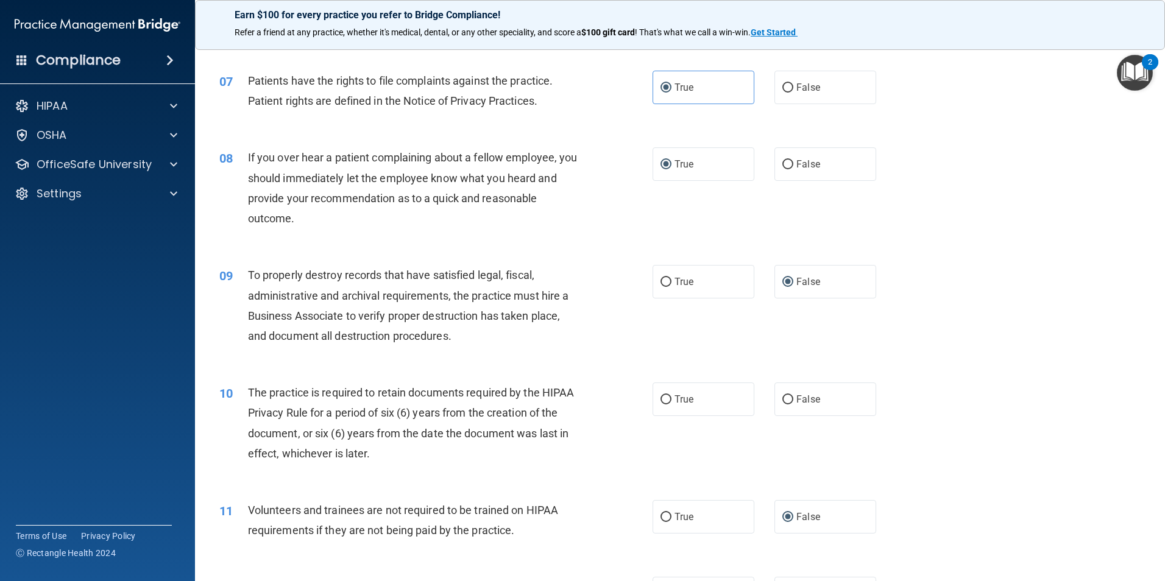
scroll to position [731, 0]
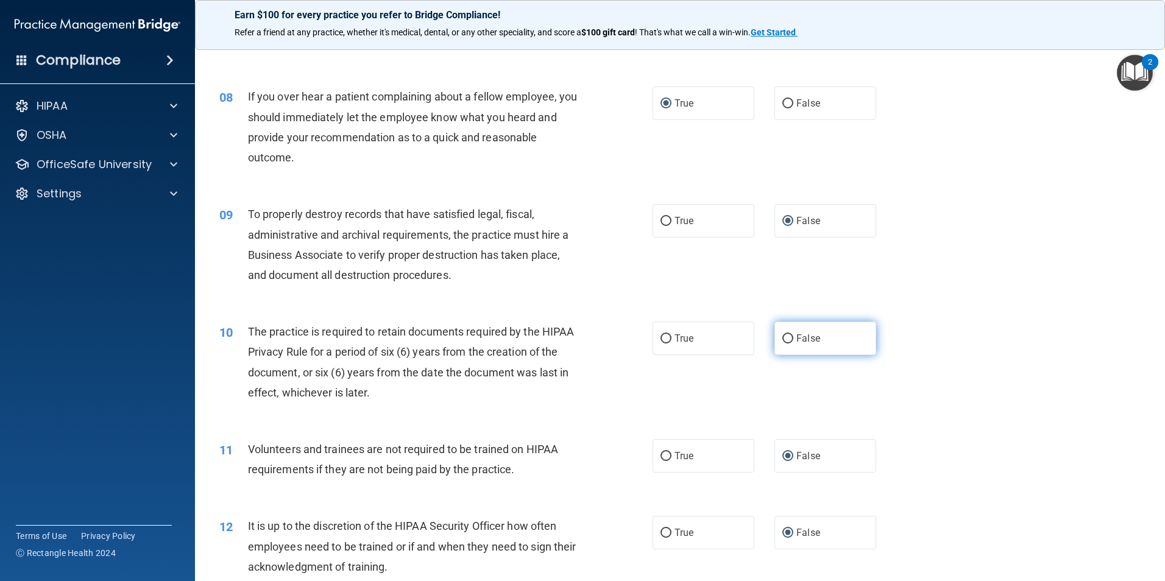
click at [838, 324] on label "False" at bounding box center [825, 339] width 102 height 34
click at [793, 334] on input "False" at bounding box center [787, 338] width 11 height 9
radio input "true"
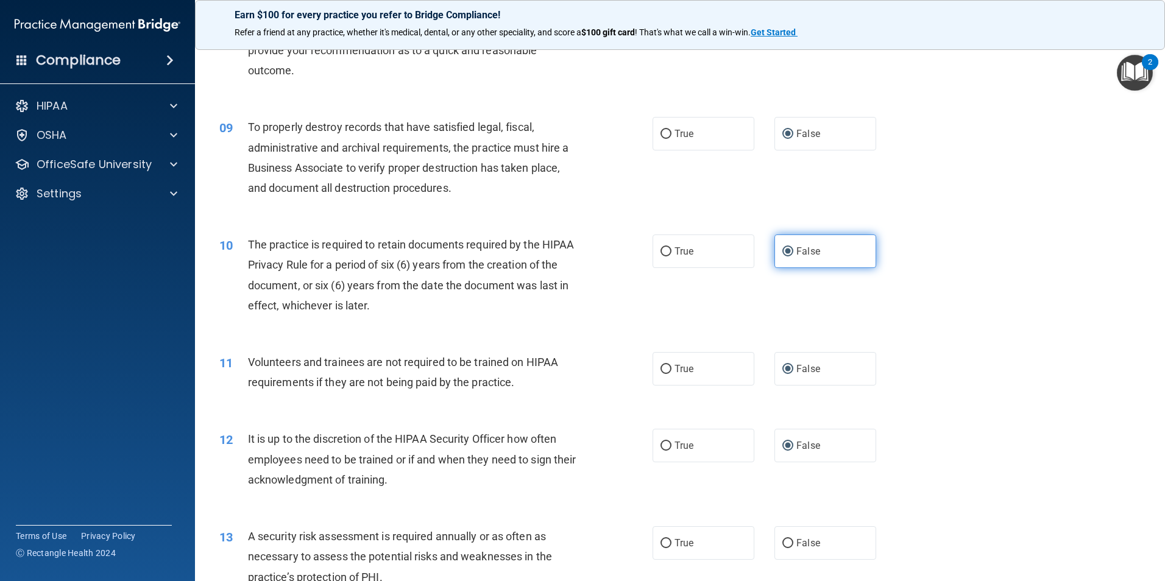
scroll to position [975, 0]
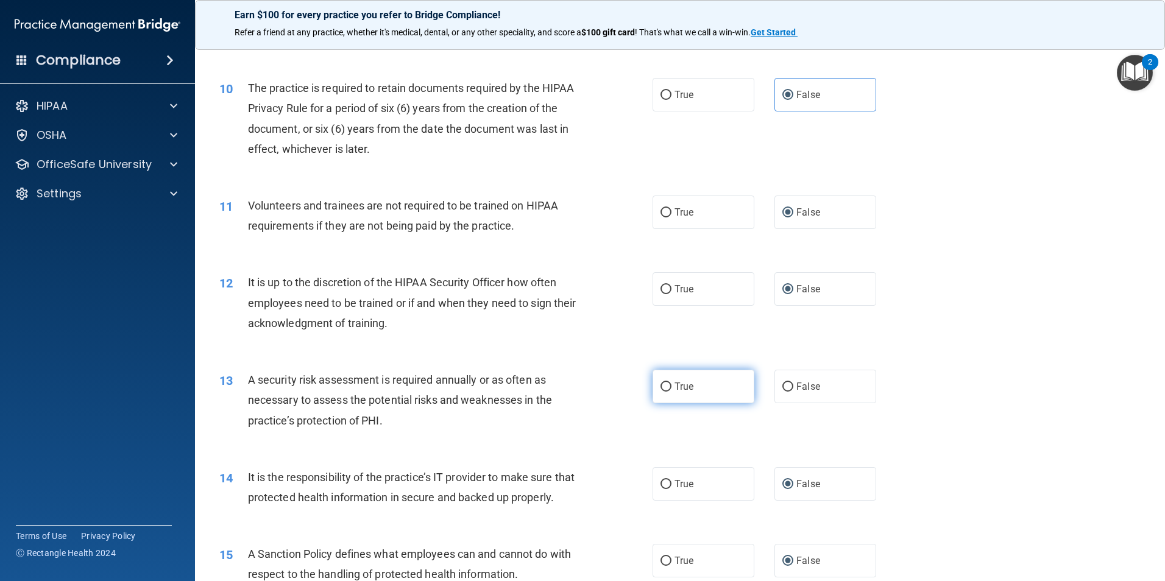
click at [663, 384] on input "True" at bounding box center [665, 387] width 11 height 9
radio input "true"
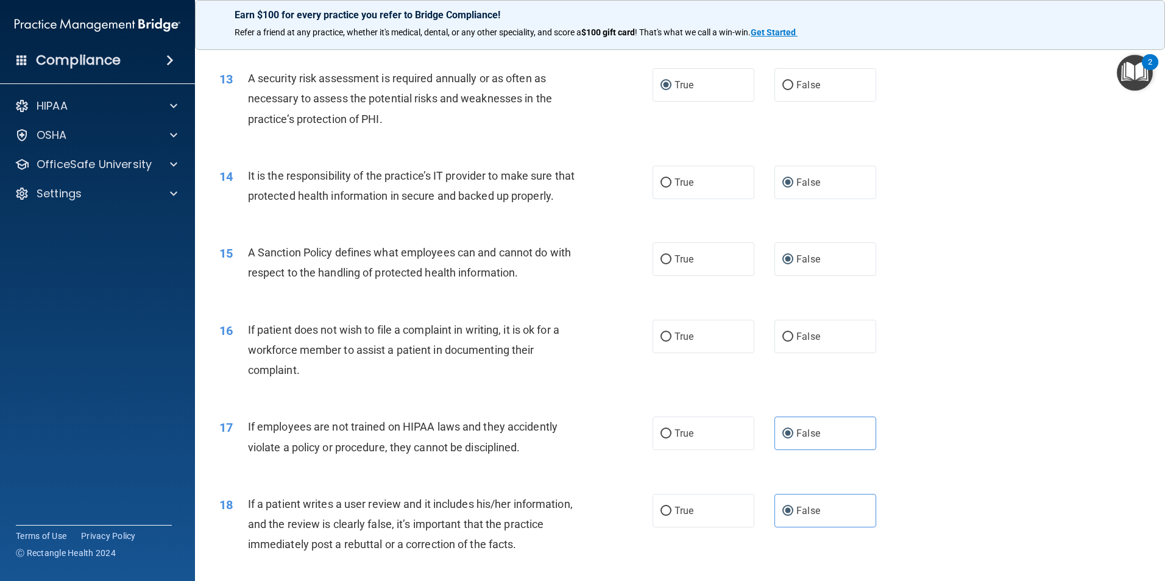
scroll to position [1279, 0]
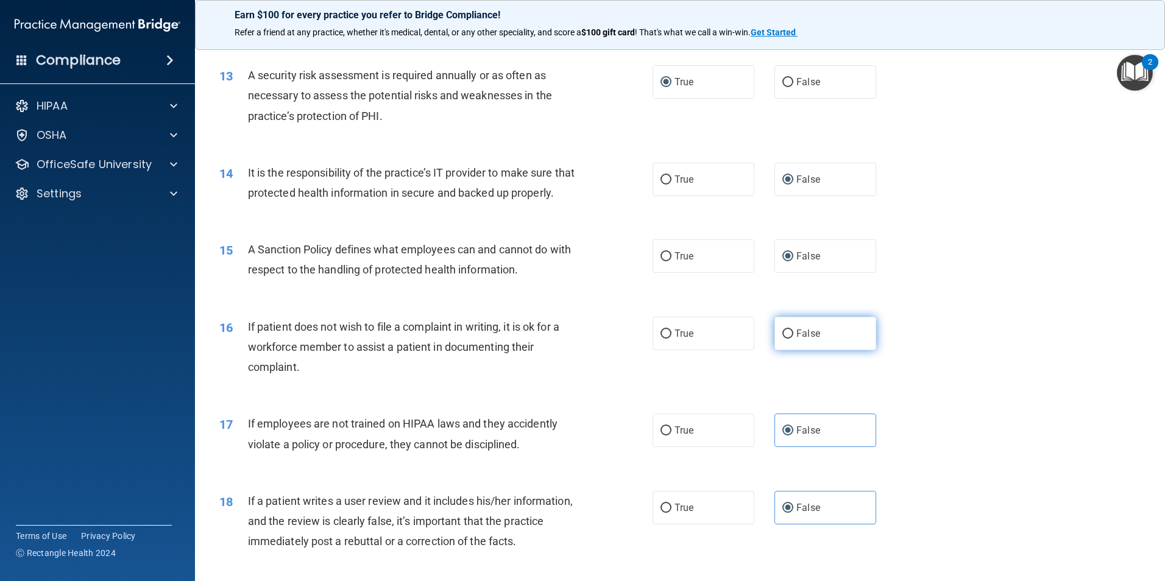
click at [787, 339] on input "False" at bounding box center [787, 334] width 11 height 9
radio input "true"
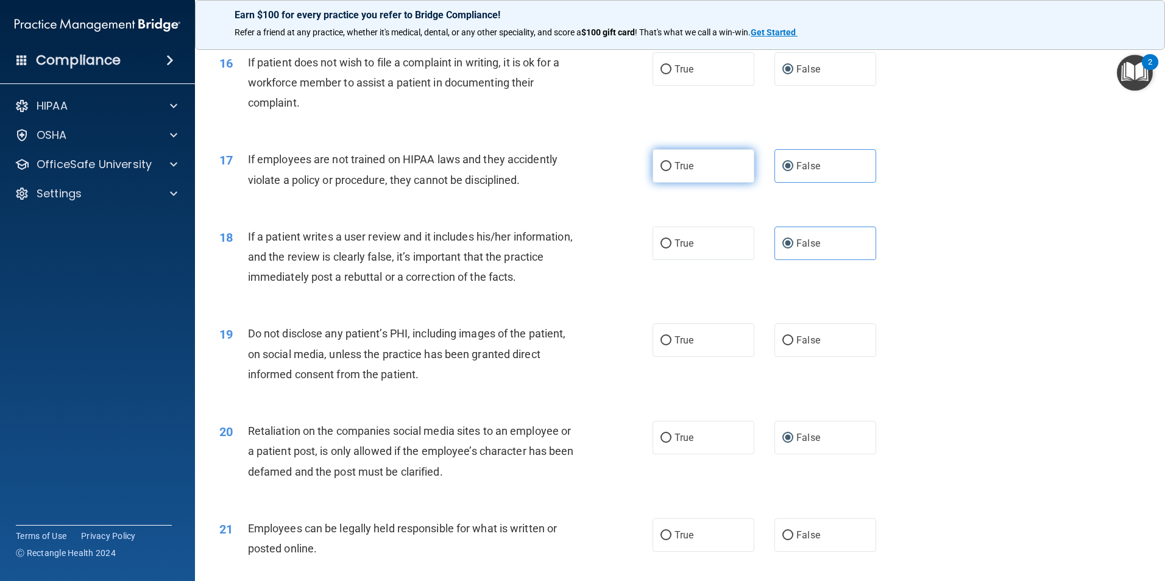
scroll to position [1584, 0]
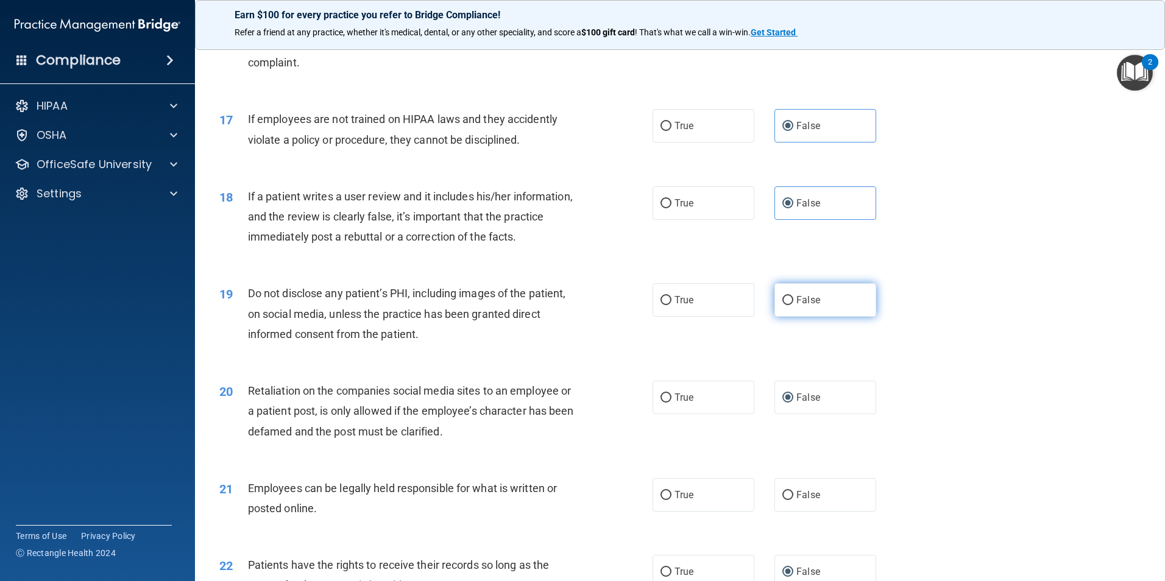
click at [782, 305] on input "False" at bounding box center [787, 300] width 11 height 9
radio input "true"
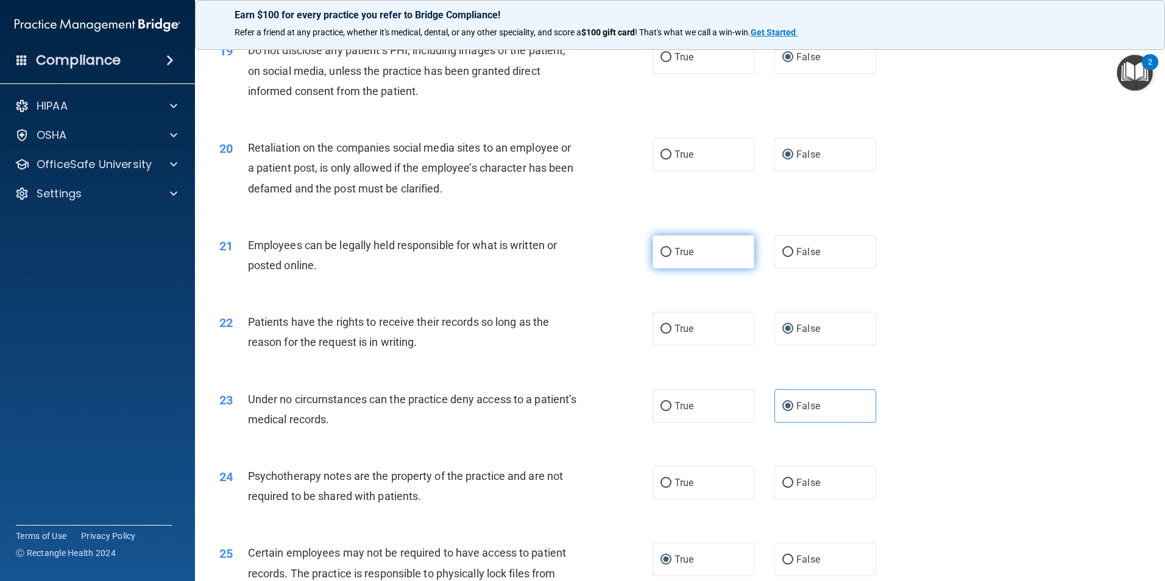
scroll to position [1828, 0]
click at [665, 256] on input "True" at bounding box center [665, 251] width 11 height 9
radio input "true"
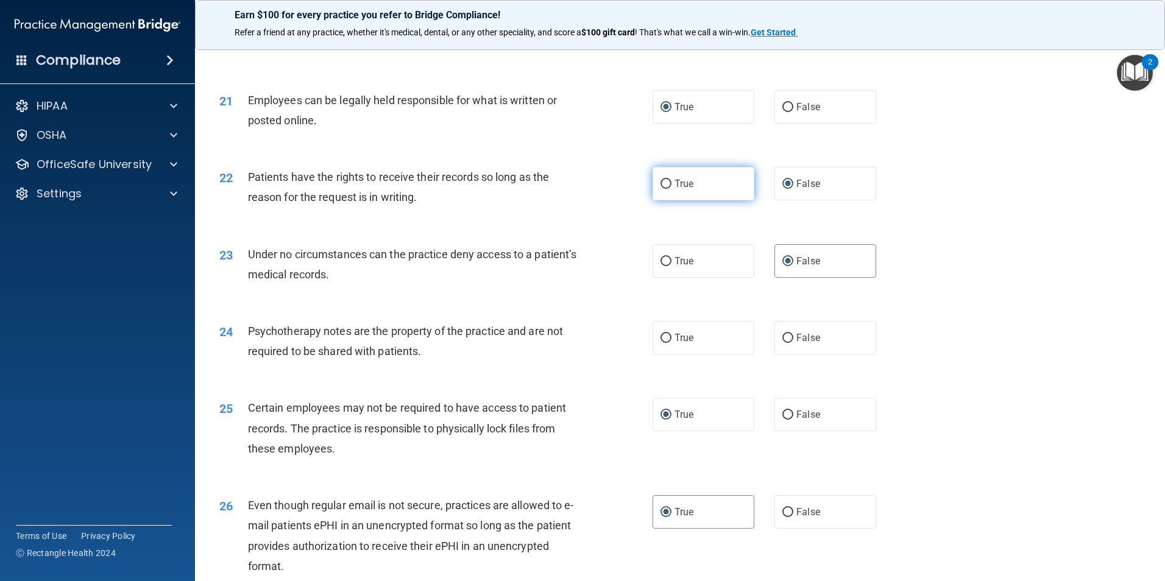
scroll to position [2010, 0]
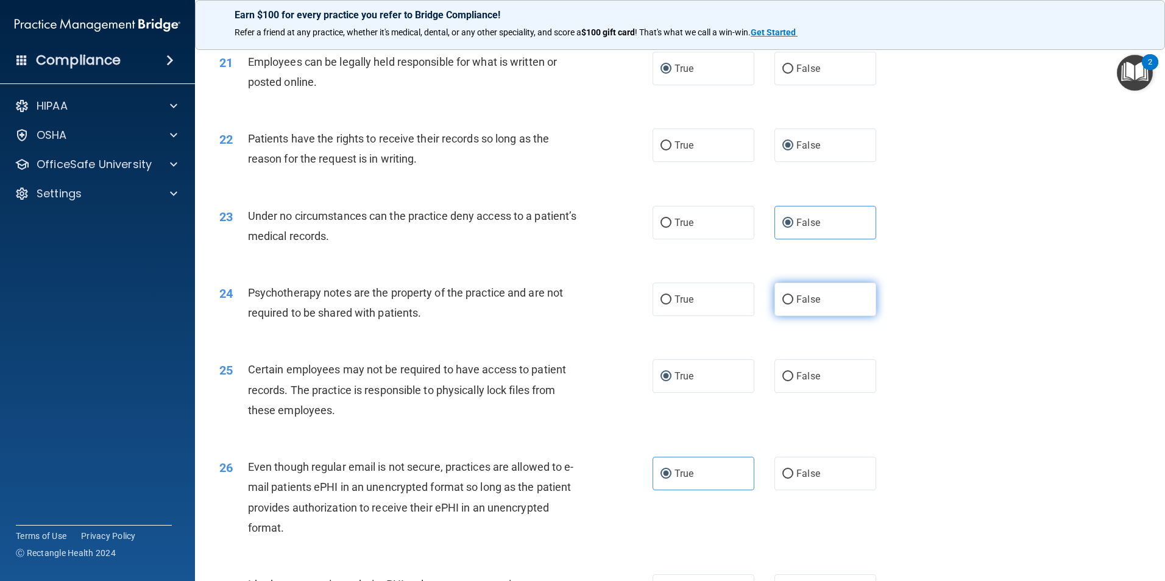
click at [782, 313] on label "False" at bounding box center [825, 300] width 102 height 34
click at [782, 305] on input "False" at bounding box center [787, 299] width 11 height 9
radio input "true"
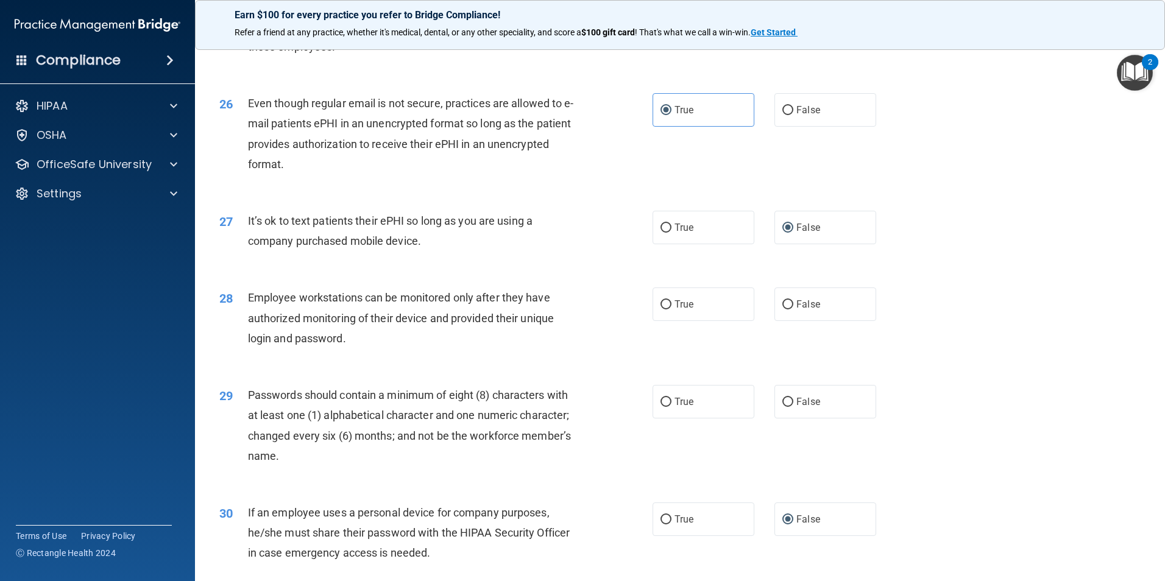
scroll to position [2376, 0]
click at [708, 319] on label "True" at bounding box center [703, 303] width 102 height 34
click at [671, 308] on input "True" at bounding box center [665, 303] width 11 height 9
radio input "true"
click at [666, 417] on label "True" at bounding box center [703, 400] width 102 height 34
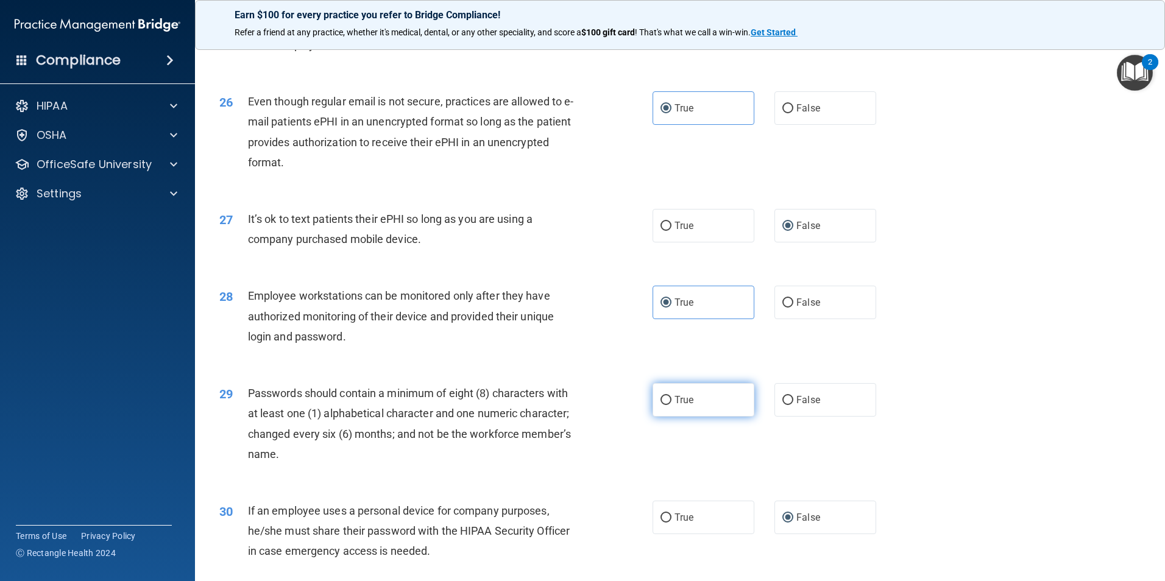
click at [666, 405] on input "True" at bounding box center [665, 400] width 11 height 9
radio input "true"
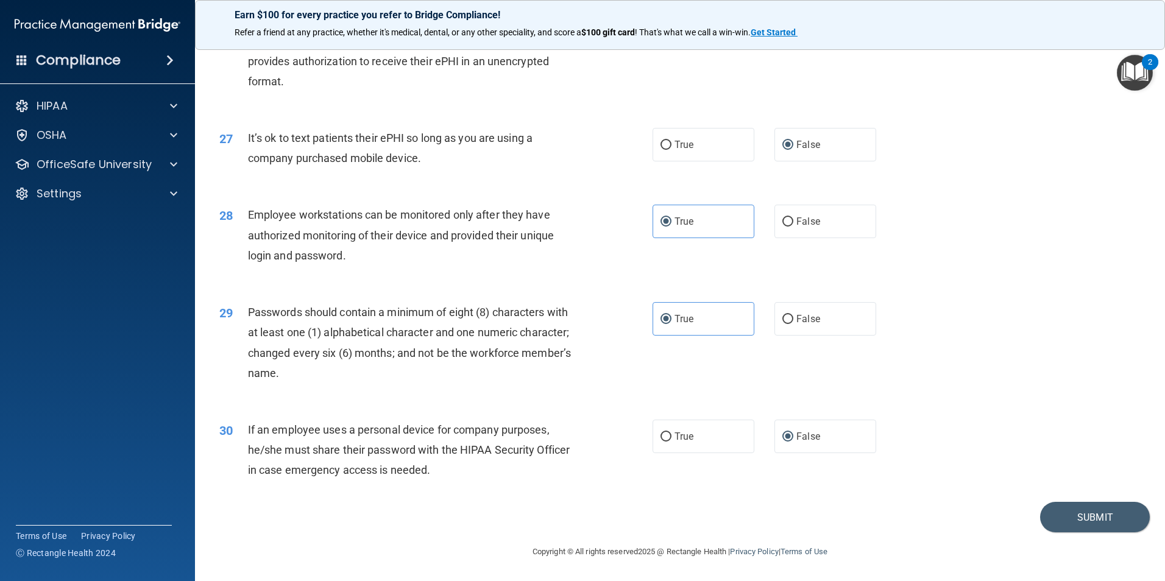
scroll to position [2477, 0]
click at [1087, 508] on button "Submit" at bounding box center [1095, 517] width 110 height 31
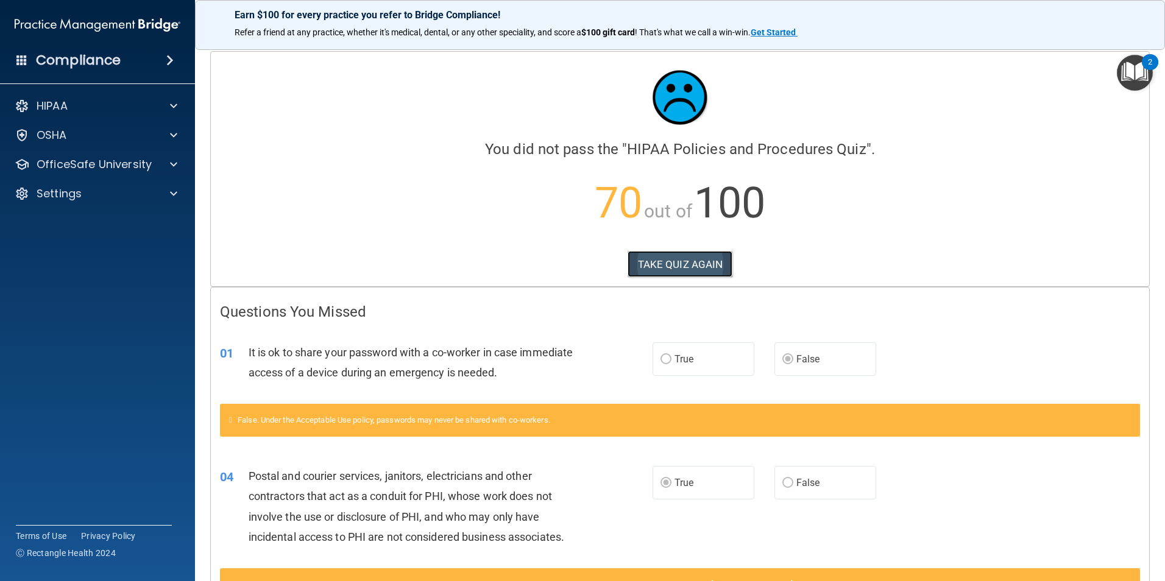
click at [660, 255] on button "TAKE QUIZ AGAIN" at bounding box center [680, 264] width 105 height 27
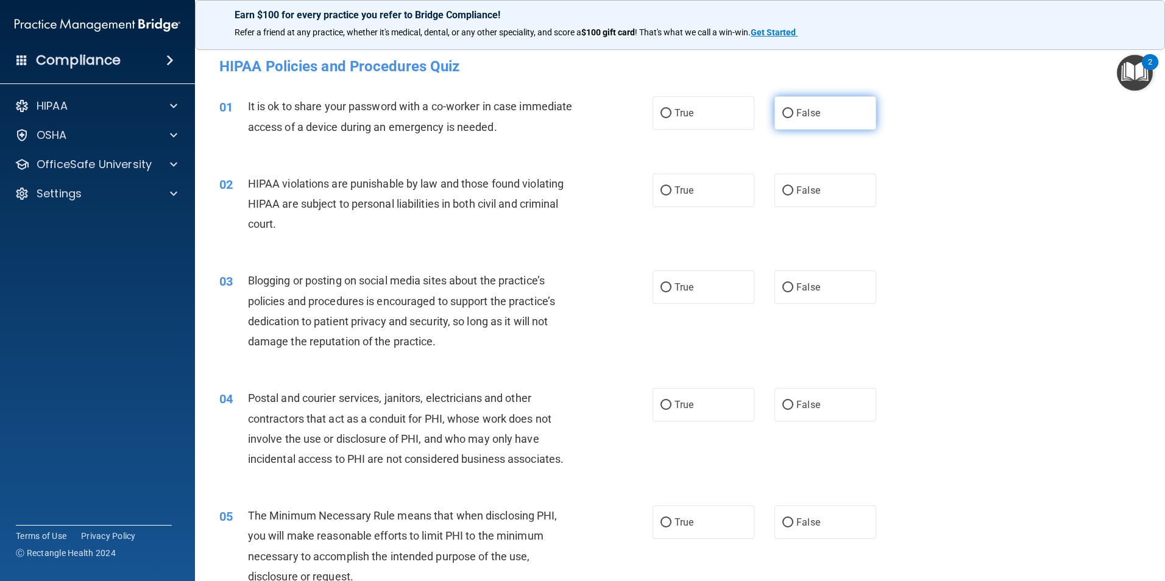
click at [788, 110] on label "False" at bounding box center [825, 113] width 102 height 34
click at [788, 110] on input "False" at bounding box center [787, 113] width 11 height 9
radio input "true"
click at [673, 196] on label "True" at bounding box center [703, 191] width 102 height 34
click at [671, 196] on input "True" at bounding box center [665, 190] width 11 height 9
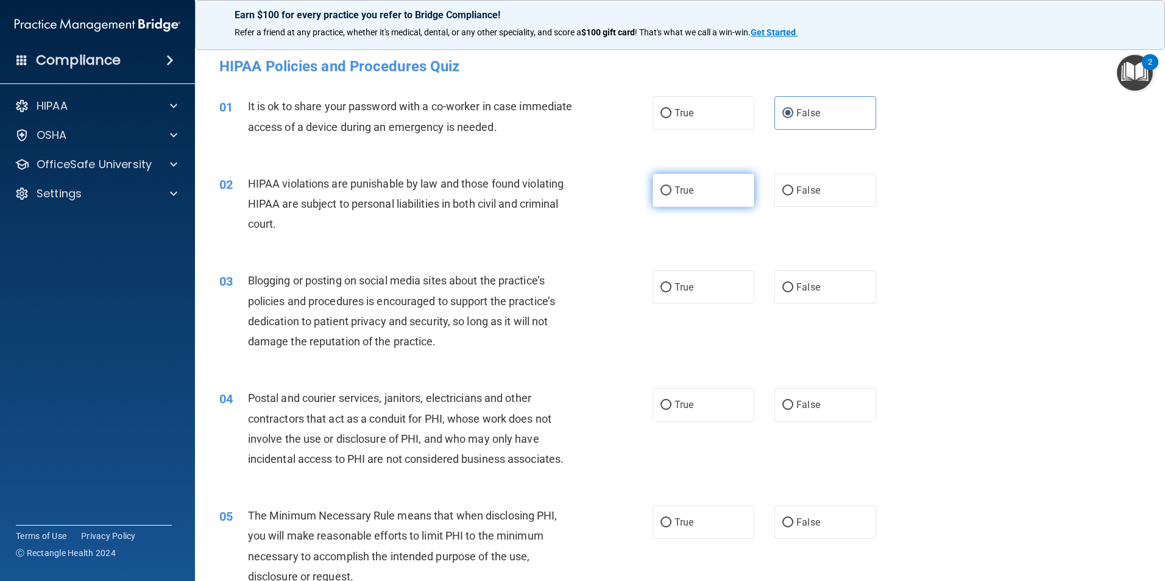
radio input "true"
click at [782, 285] on input "False" at bounding box center [787, 287] width 11 height 9
radio input "true"
click at [657, 400] on label "True" at bounding box center [703, 405] width 102 height 34
click at [660, 401] on input "True" at bounding box center [665, 405] width 11 height 9
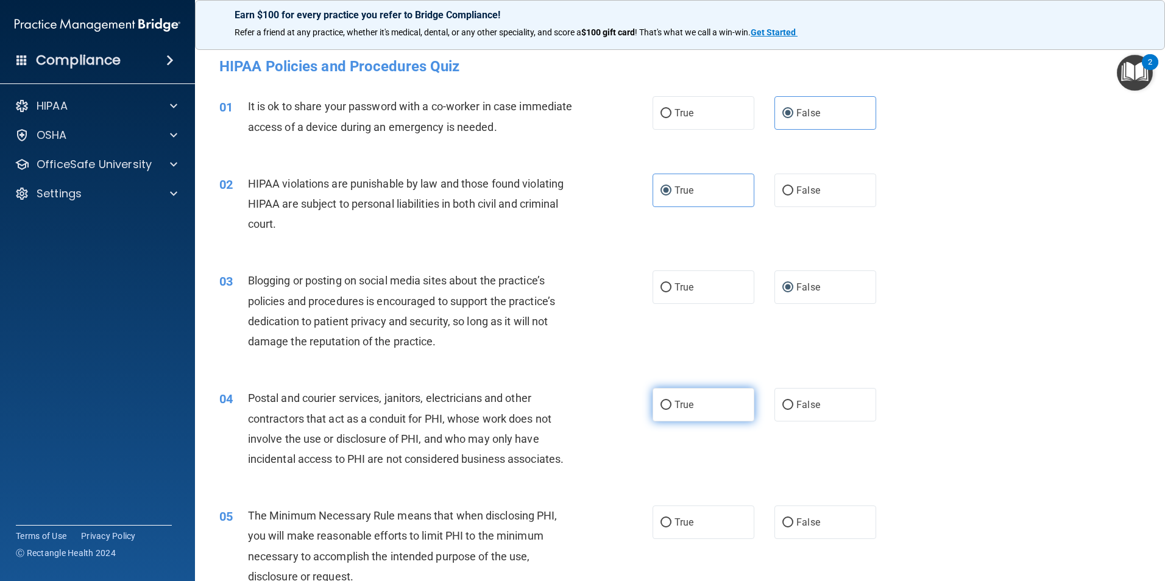
radio input "true"
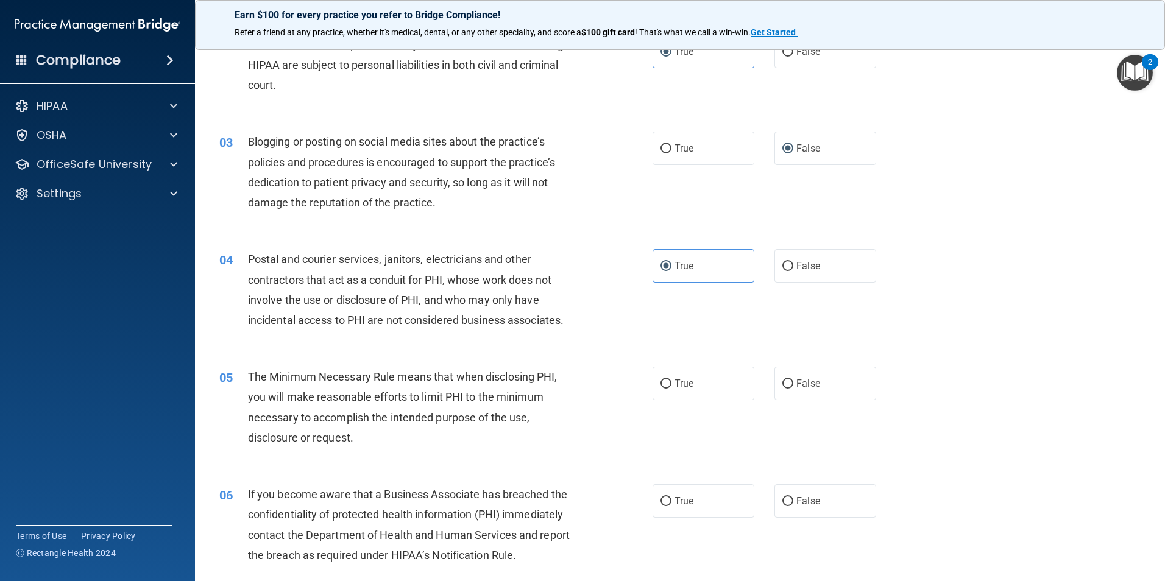
scroll to position [183, 0]
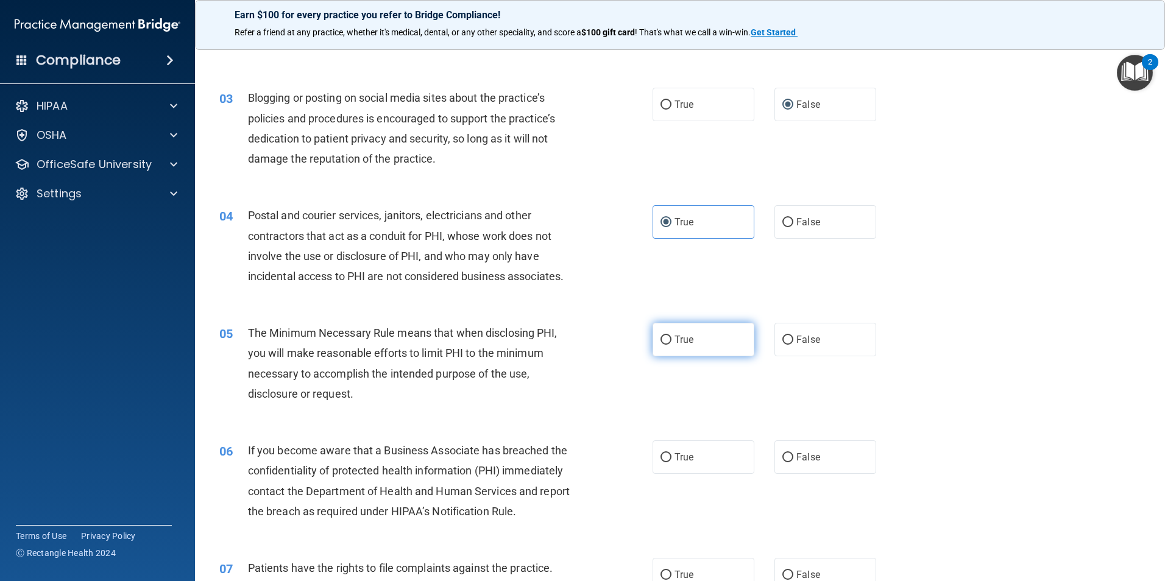
click at [667, 342] on label "True" at bounding box center [703, 340] width 102 height 34
click at [667, 342] on input "True" at bounding box center [665, 340] width 11 height 9
radio input "true"
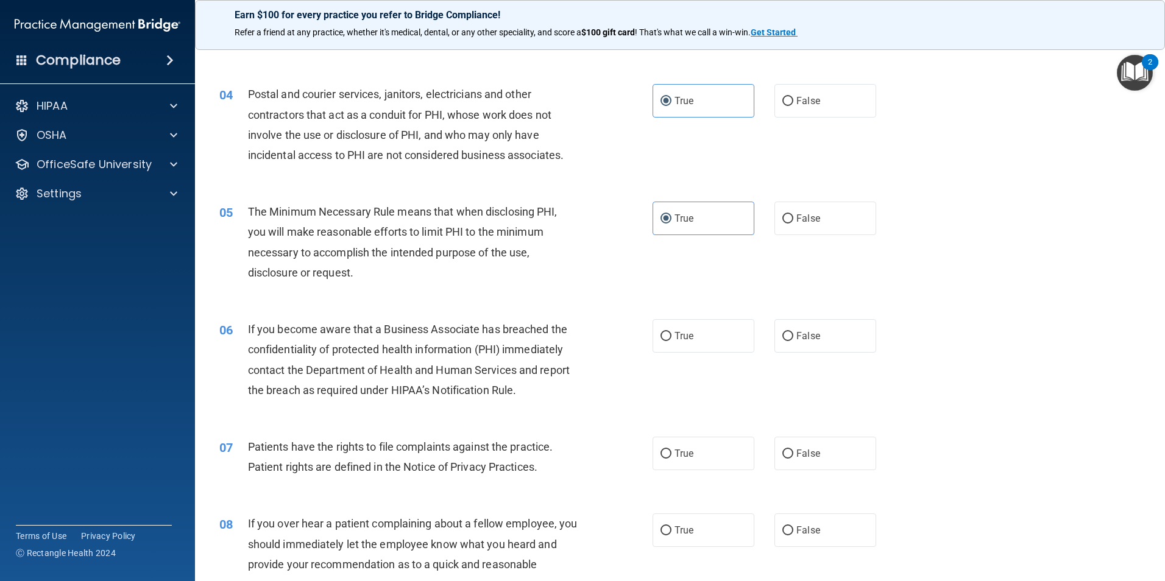
scroll to position [305, 0]
click at [787, 331] on input "False" at bounding box center [787, 335] width 11 height 9
radio input "true"
click at [677, 452] on span "True" at bounding box center [683, 453] width 19 height 12
click at [671, 452] on input "True" at bounding box center [665, 453] width 11 height 9
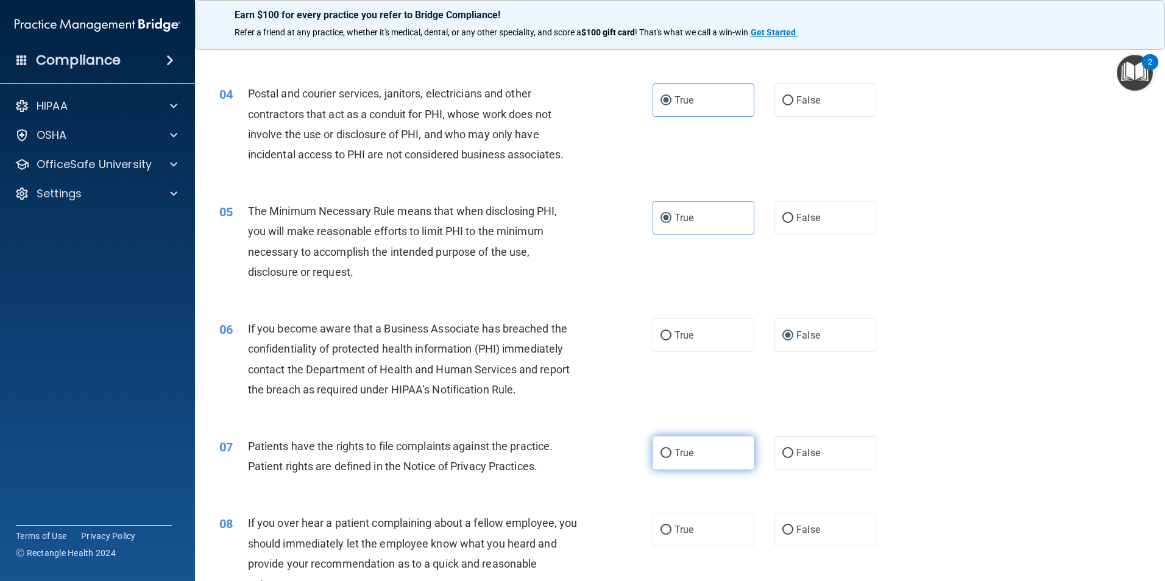
radio input "true"
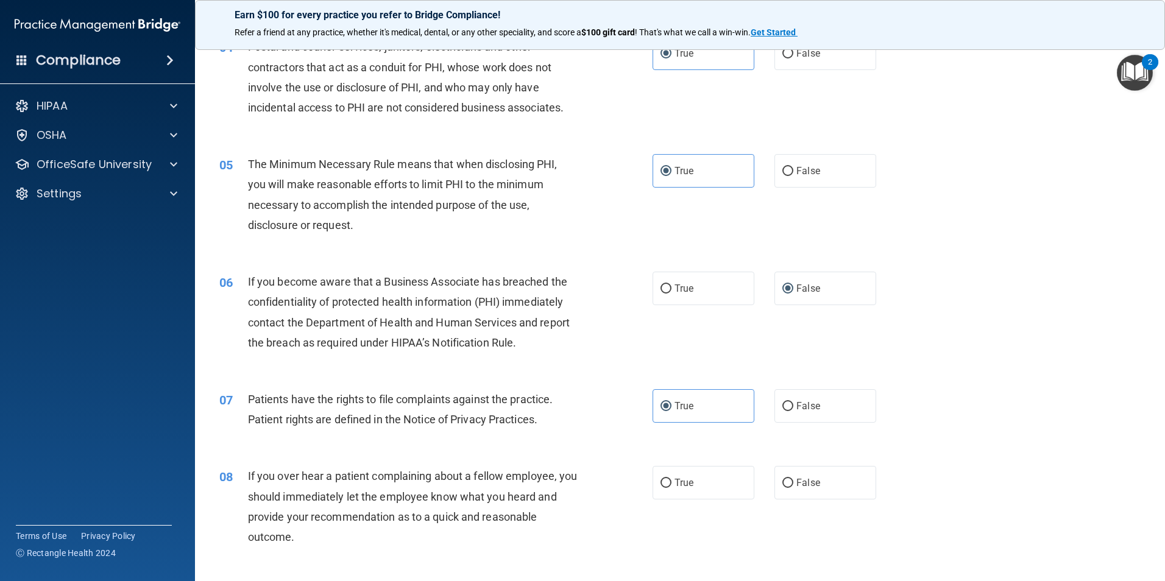
scroll to position [487, 0]
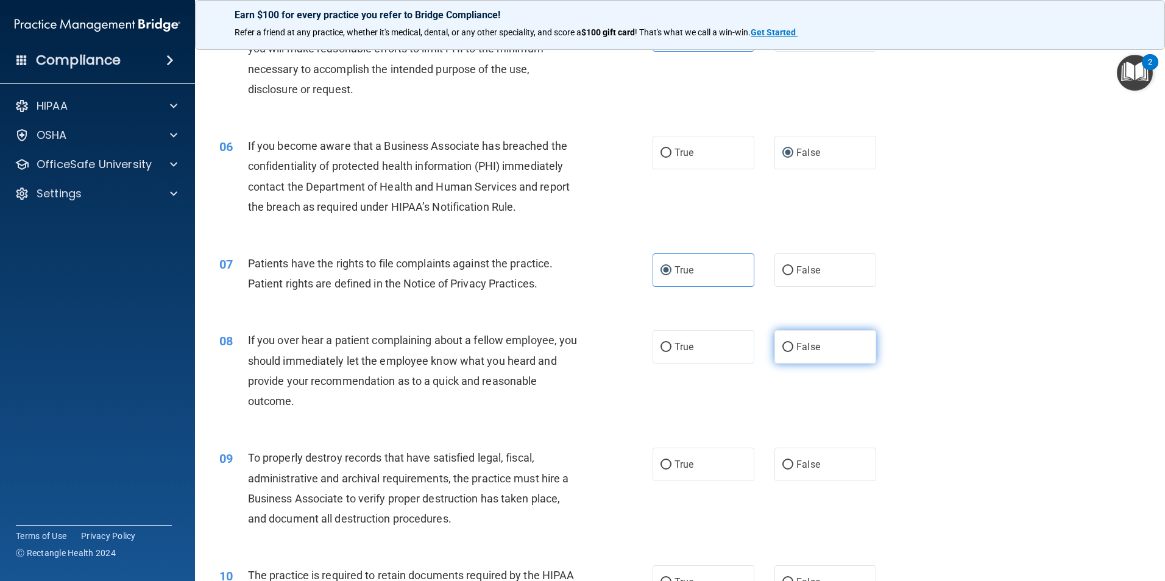
click at [791, 341] on label "False" at bounding box center [825, 347] width 102 height 34
click at [791, 343] on input "False" at bounding box center [787, 347] width 11 height 9
radio input "true"
click at [782, 462] on input "False" at bounding box center [787, 465] width 11 height 9
radio input "true"
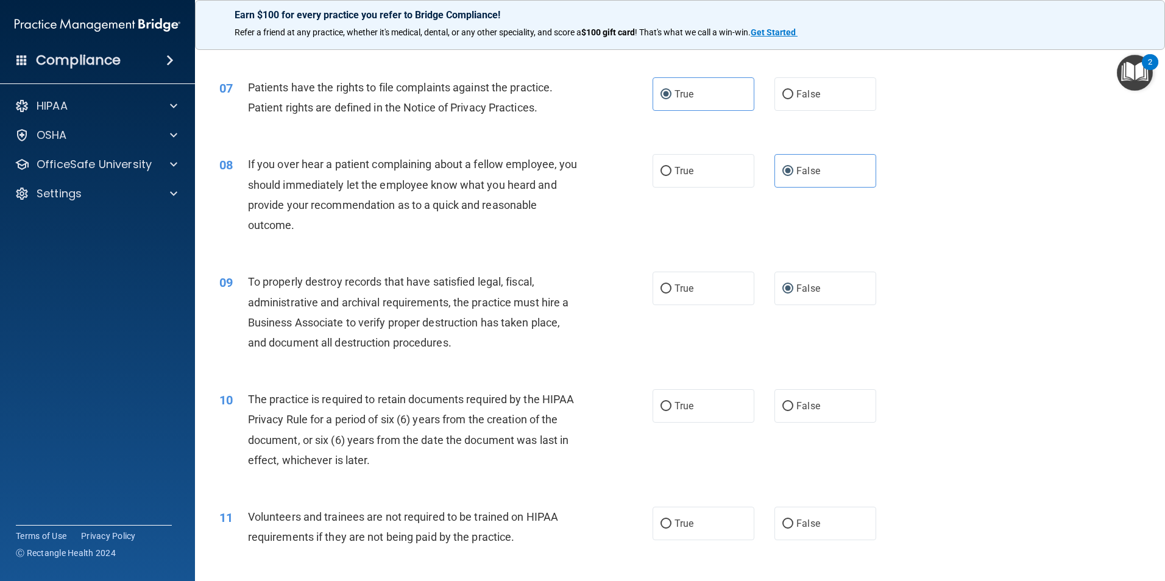
scroll to position [670, 0]
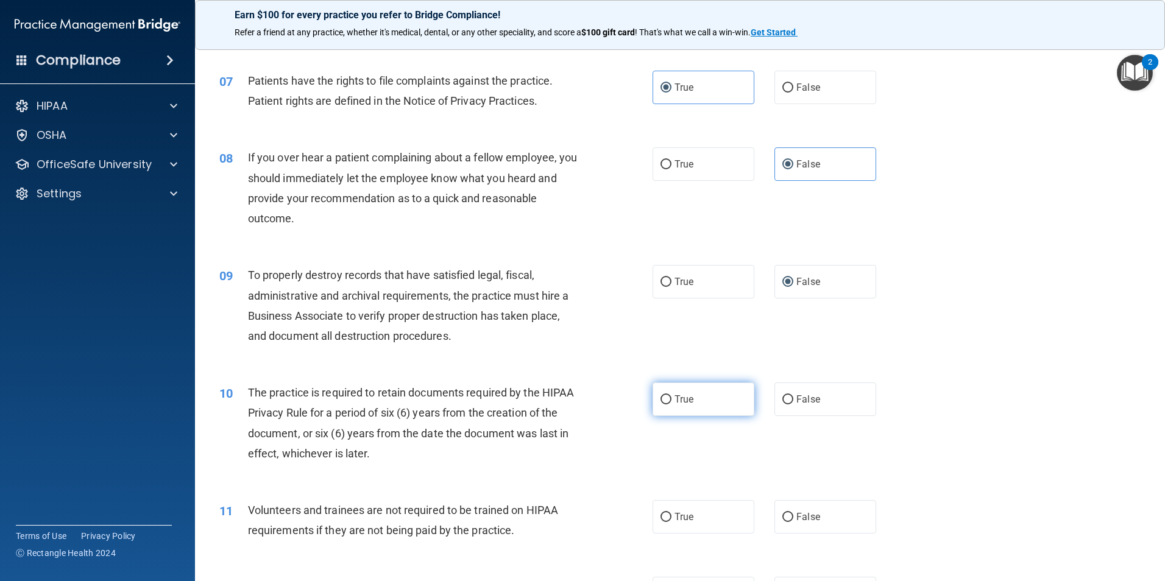
click at [668, 401] on label "True" at bounding box center [703, 400] width 102 height 34
click at [668, 401] on input "True" at bounding box center [665, 399] width 11 height 9
radio input "true"
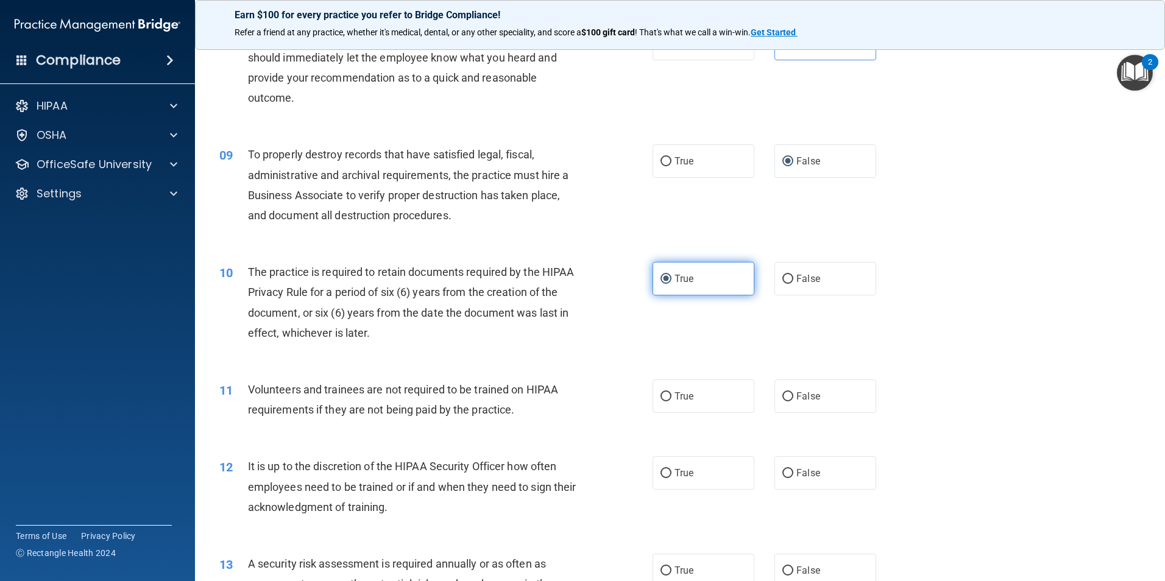
scroll to position [792, 0]
click at [796, 394] on span "False" at bounding box center [808, 395] width 24 height 12
click at [793, 394] on input "False" at bounding box center [787, 395] width 11 height 9
radio input "true"
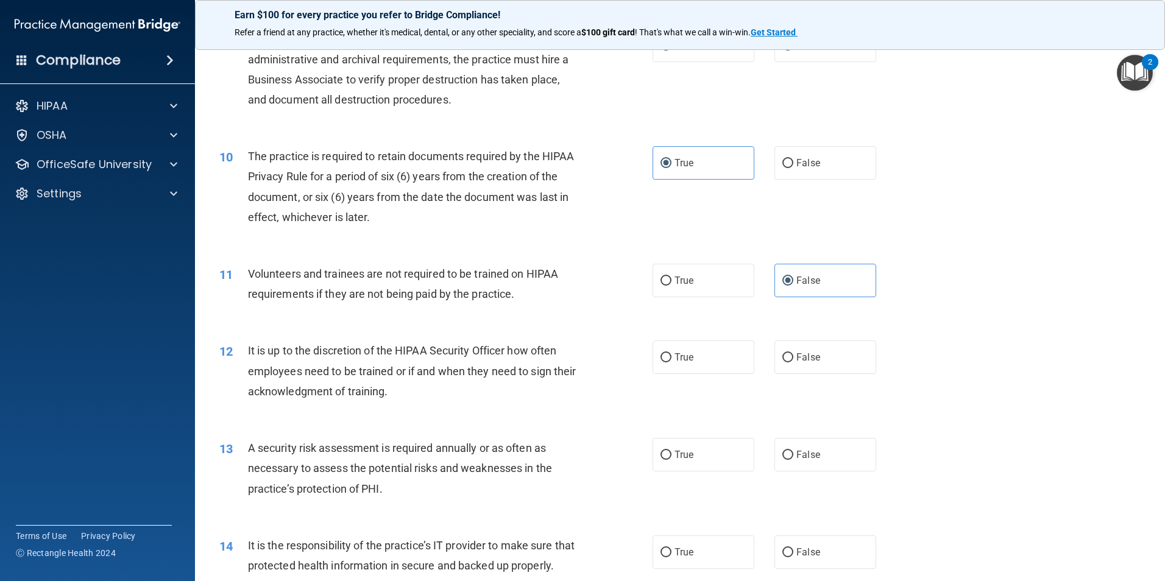
scroll to position [914, 0]
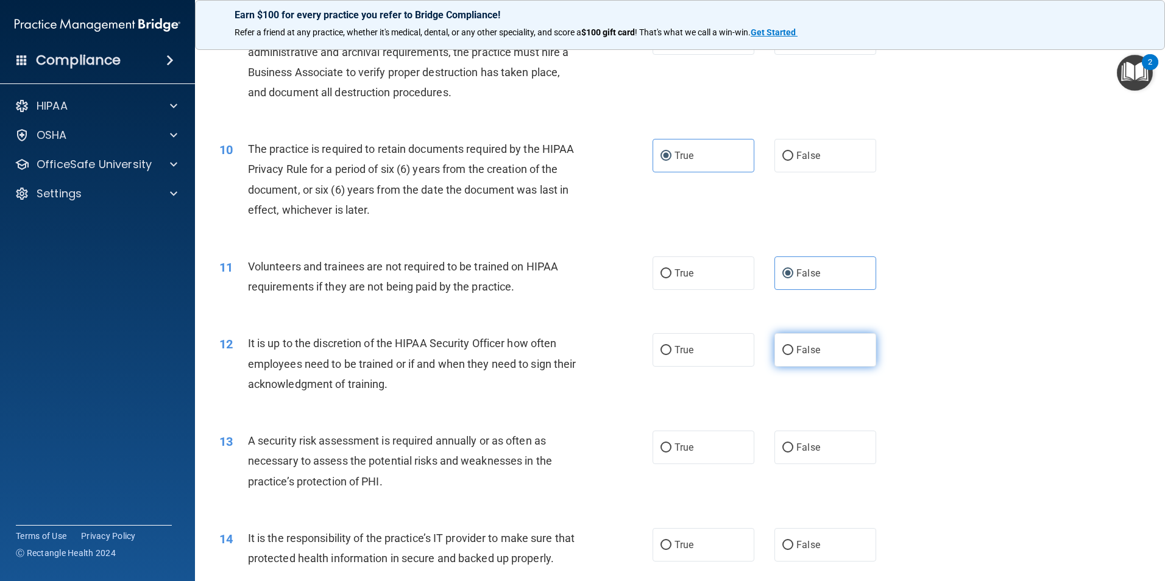
click at [791, 342] on label "False" at bounding box center [825, 350] width 102 height 34
click at [791, 346] on input "False" at bounding box center [787, 350] width 11 height 9
radio input "true"
click at [679, 444] on span "True" at bounding box center [683, 448] width 19 height 12
click at [671, 444] on input "True" at bounding box center [665, 448] width 11 height 9
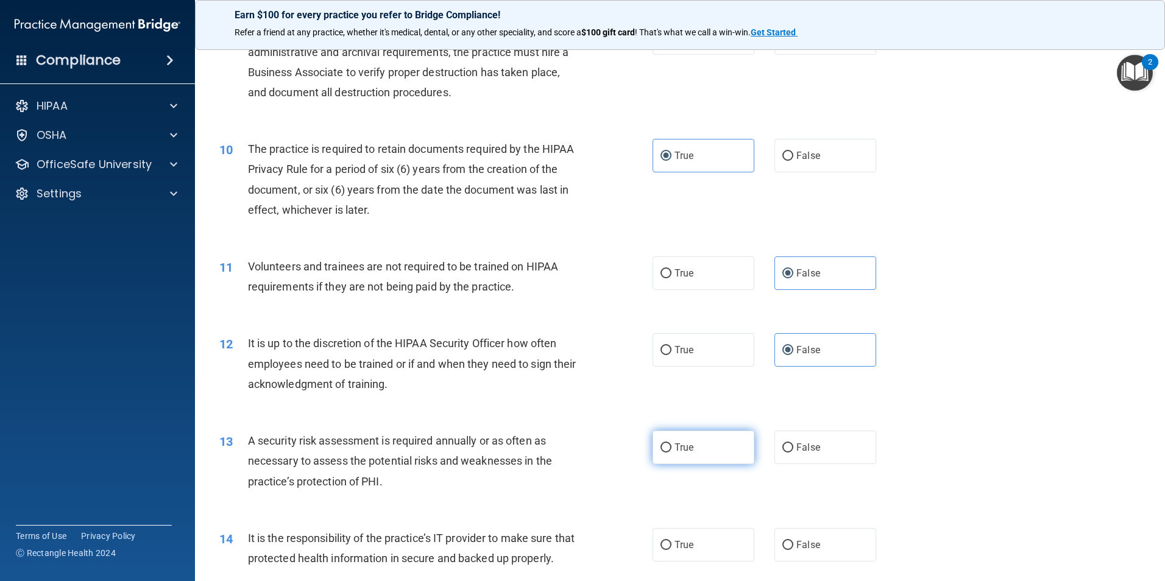
radio input "true"
click at [782, 453] on input "False" at bounding box center [787, 448] width 11 height 9
radio input "true"
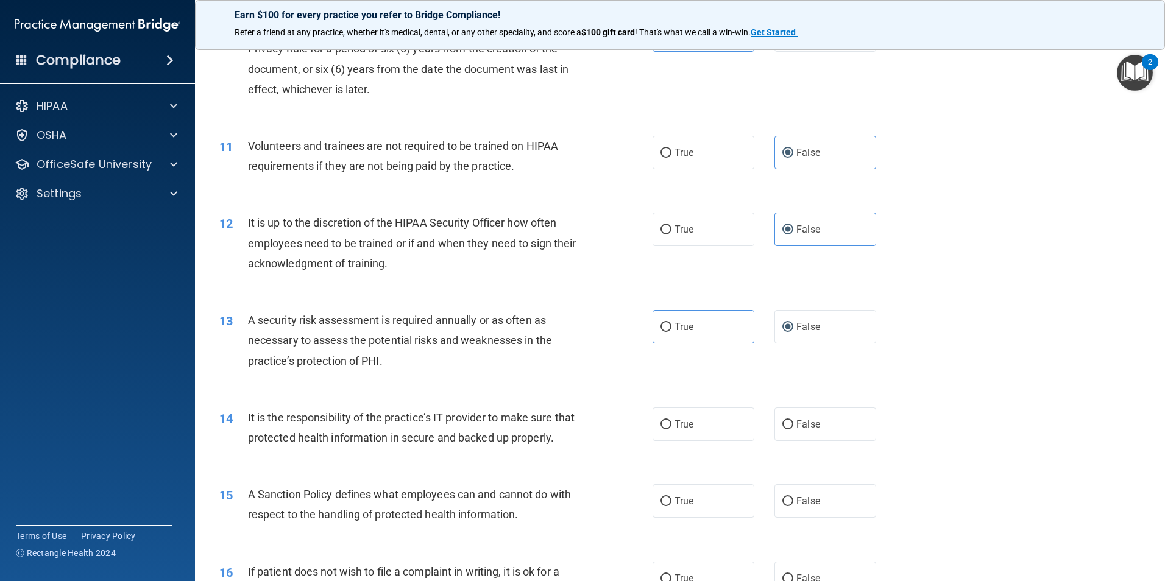
scroll to position [1036, 0]
click at [674, 328] on span "True" at bounding box center [683, 326] width 19 height 12
click at [671, 328] on input "True" at bounding box center [665, 326] width 11 height 9
radio input "true"
radio input "false"
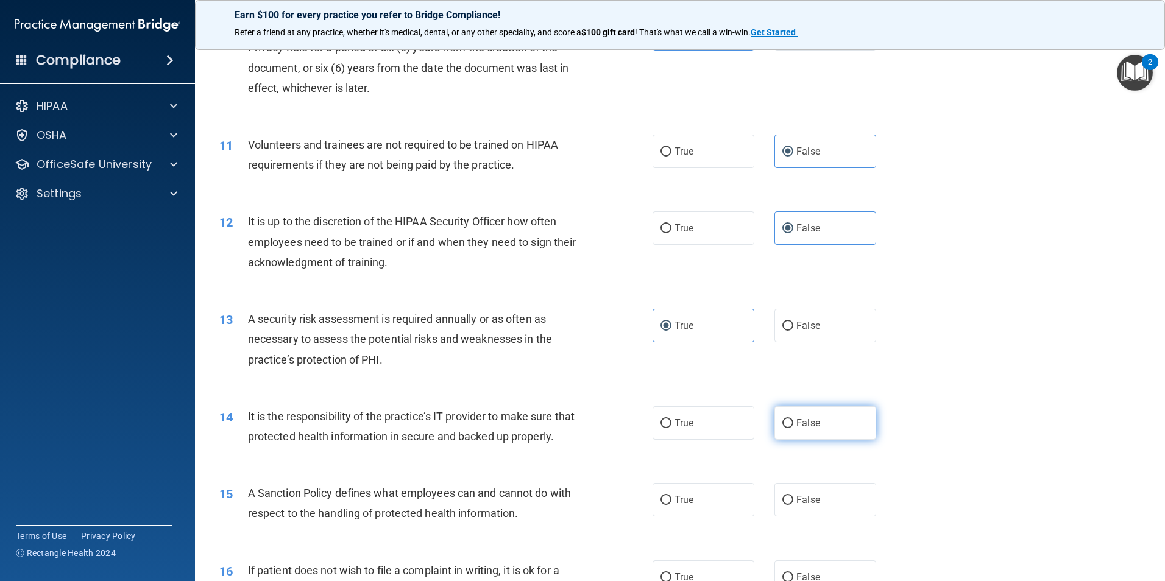
click at [787, 423] on input "False" at bounding box center [787, 423] width 11 height 9
radio input "true"
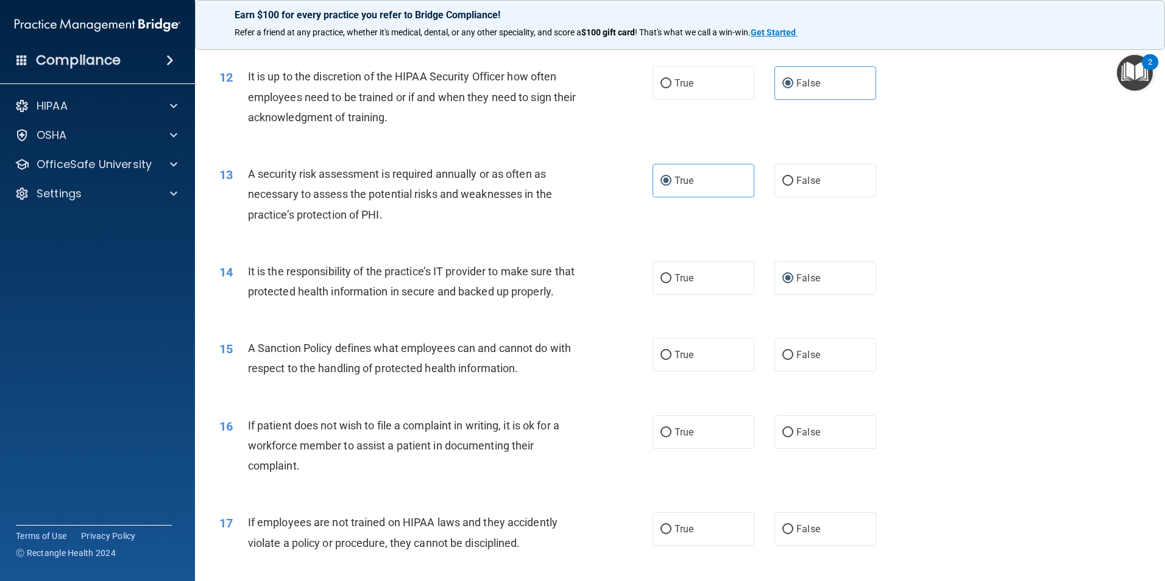
scroll to position [1218, 0]
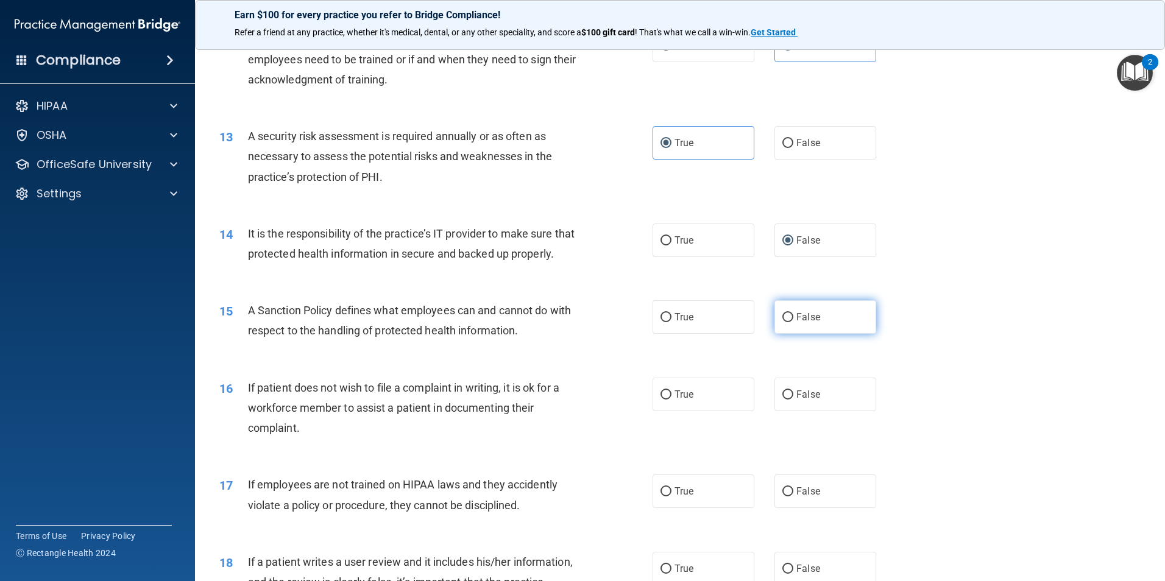
click at [796, 323] on span "False" at bounding box center [808, 317] width 24 height 12
click at [793, 322] on input "False" at bounding box center [787, 317] width 11 height 9
radio input "true"
click at [667, 400] on input "True" at bounding box center [665, 395] width 11 height 9
radio input "true"
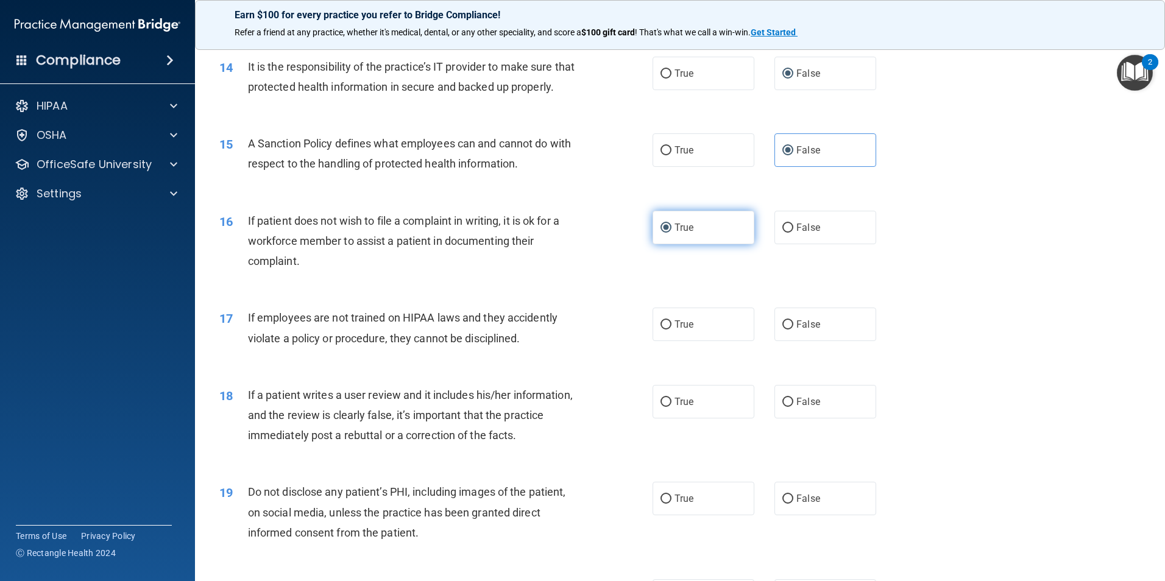
scroll to position [1401, 0]
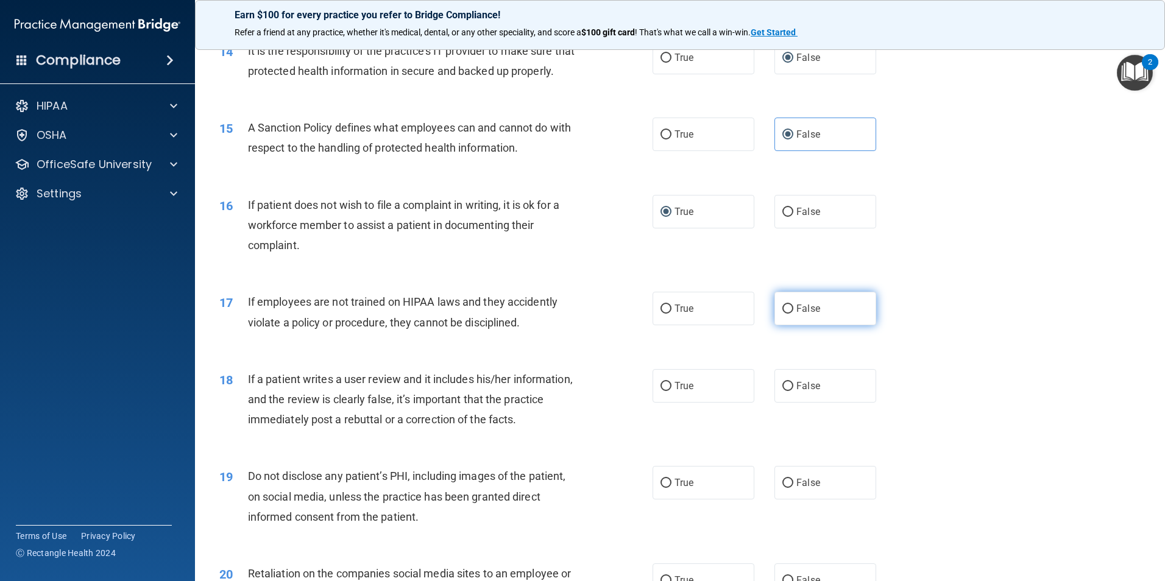
click at [782, 314] on input "False" at bounding box center [787, 309] width 11 height 9
radio input "true"
click at [798, 392] on span "False" at bounding box center [808, 386] width 24 height 12
click at [793, 391] on input "False" at bounding box center [787, 386] width 11 height 9
radio input "true"
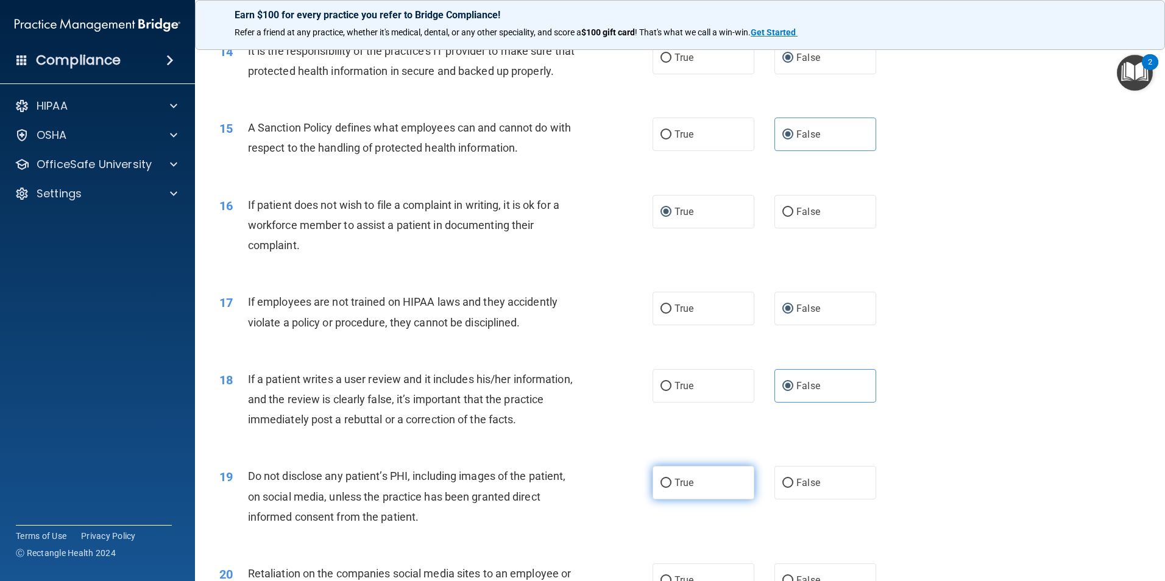
click at [668, 500] on label "True" at bounding box center [703, 483] width 102 height 34
click at [668, 488] on input "True" at bounding box center [665, 483] width 11 height 9
radio input "true"
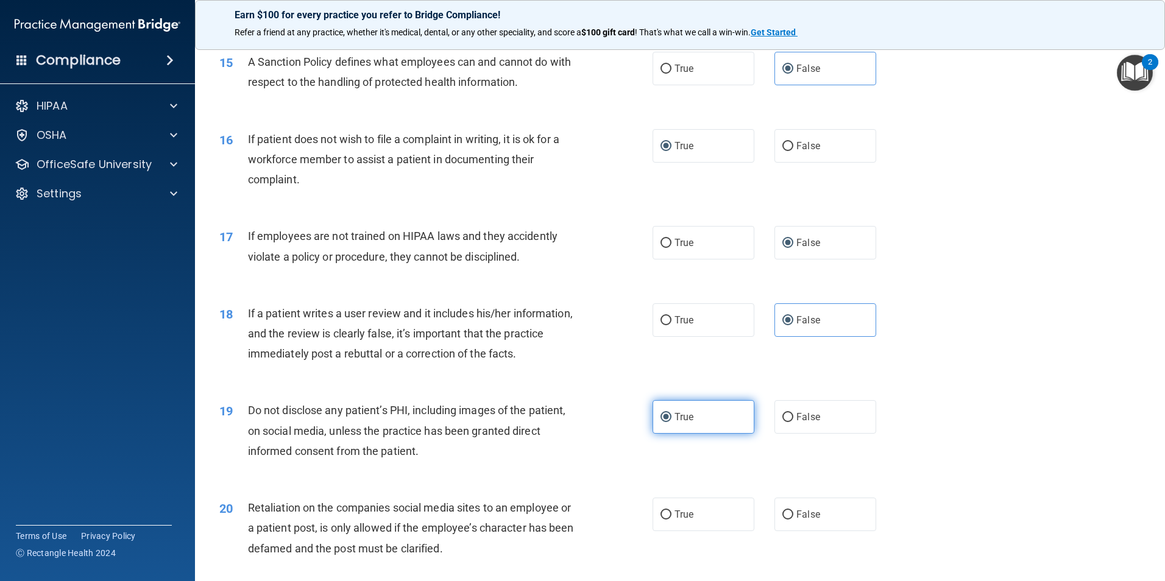
scroll to position [1584, 0]
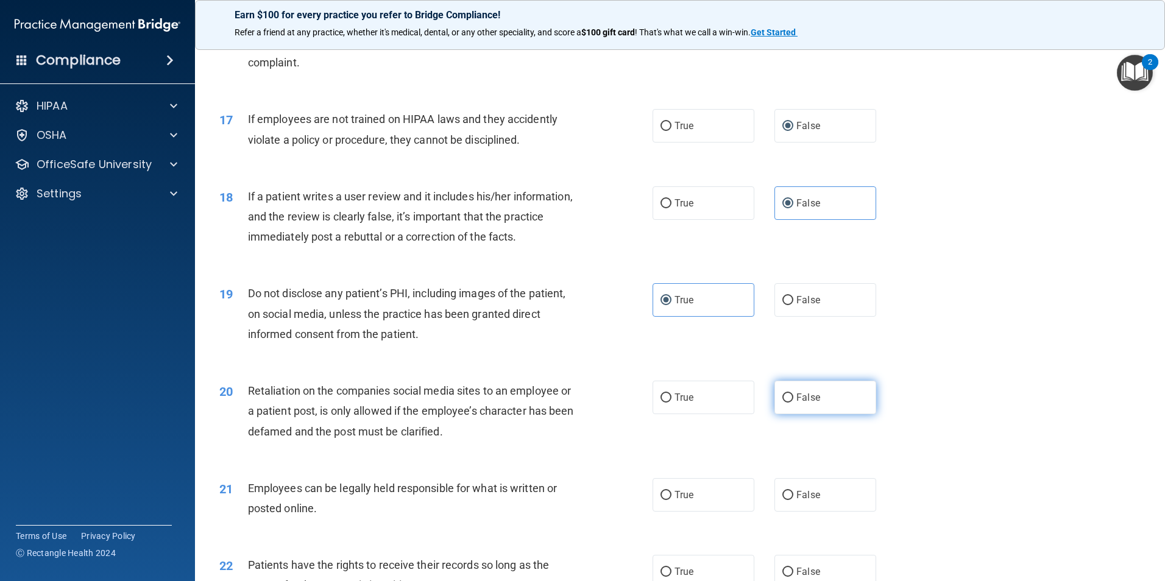
click at [796, 403] on span "False" at bounding box center [808, 398] width 24 height 12
click at [793, 403] on input "False" at bounding box center [787, 398] width 11 height 9
radio input "true"
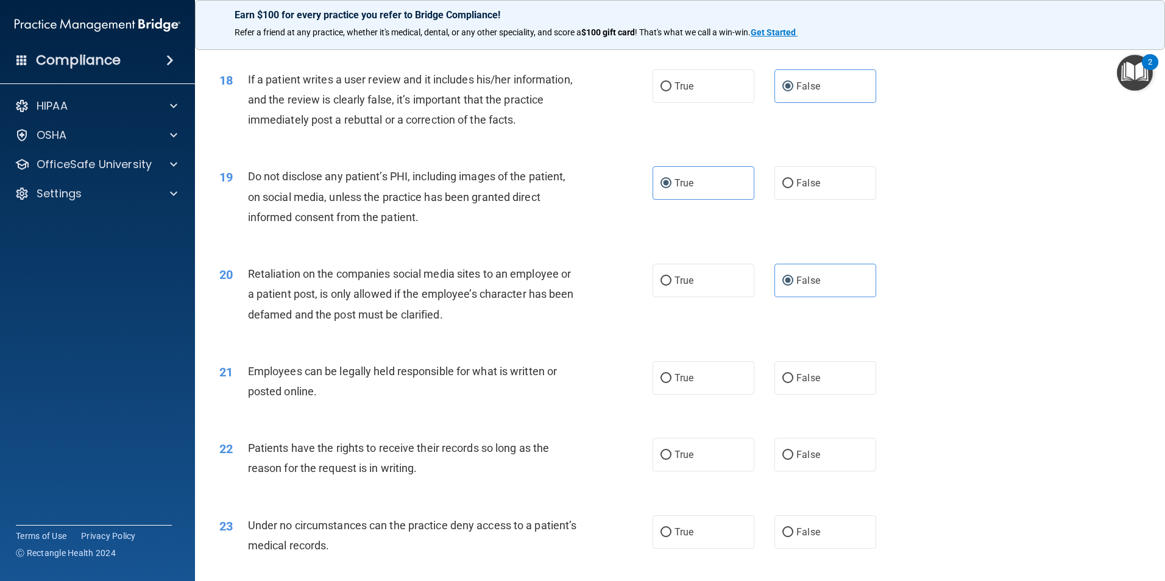
scroll to position [1706, 0]
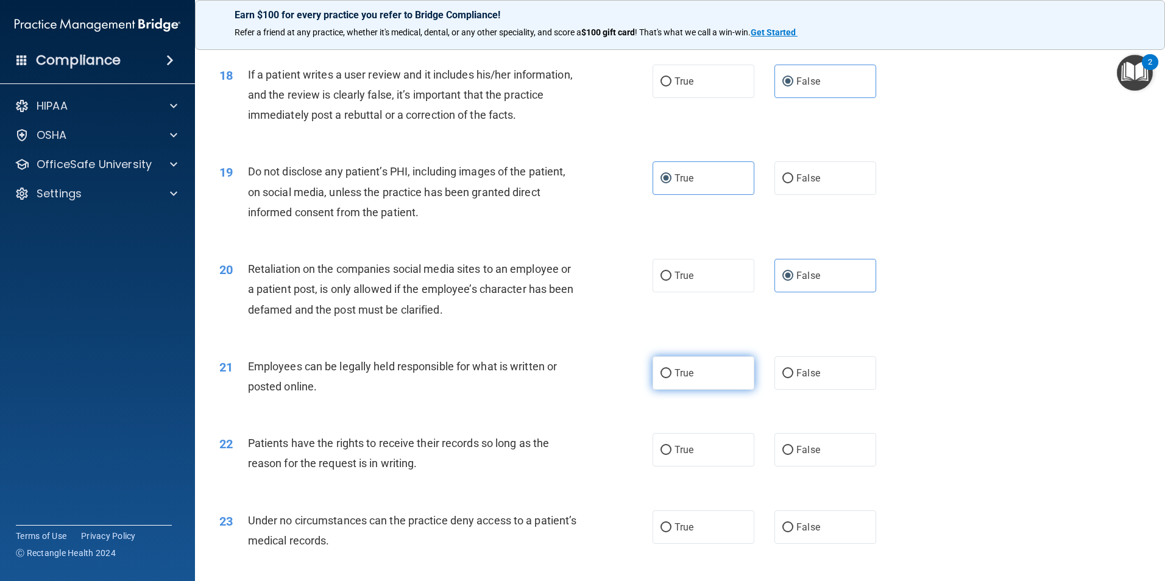
click at [674, 379] on span "True" at bounding box center [683, 373] width 19 height 12
click at [671, 378] on input "True" at bounding box center [665, 373] width 11 height 9
radio input "true"
click at [785, 455] on input "False" at bounding box center [787, 450] width 11 height 9
radio input "true"
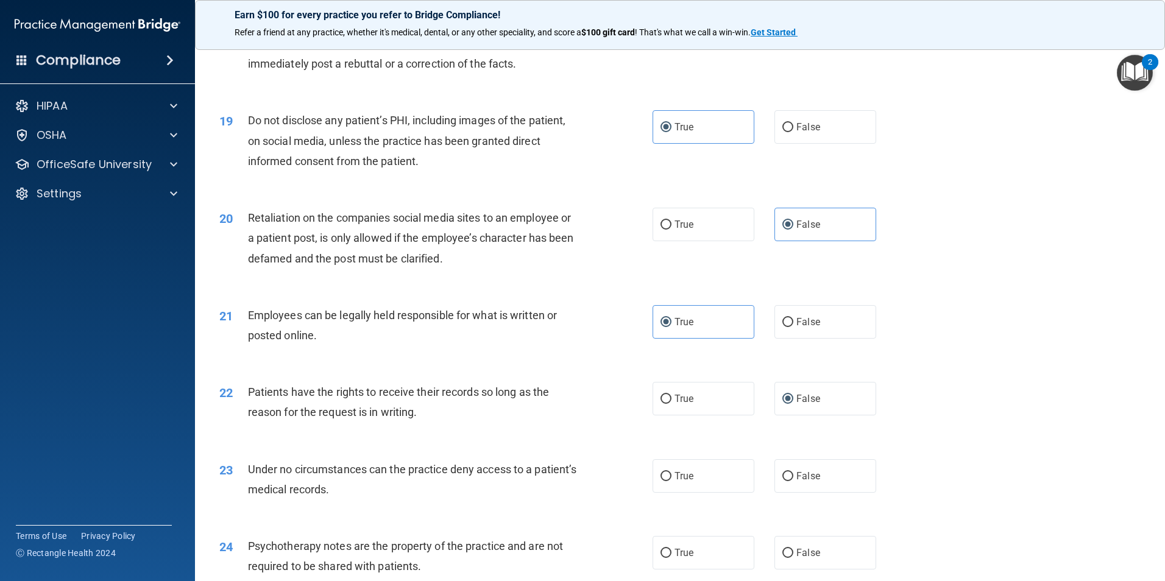
scroll to position [1889, 0]
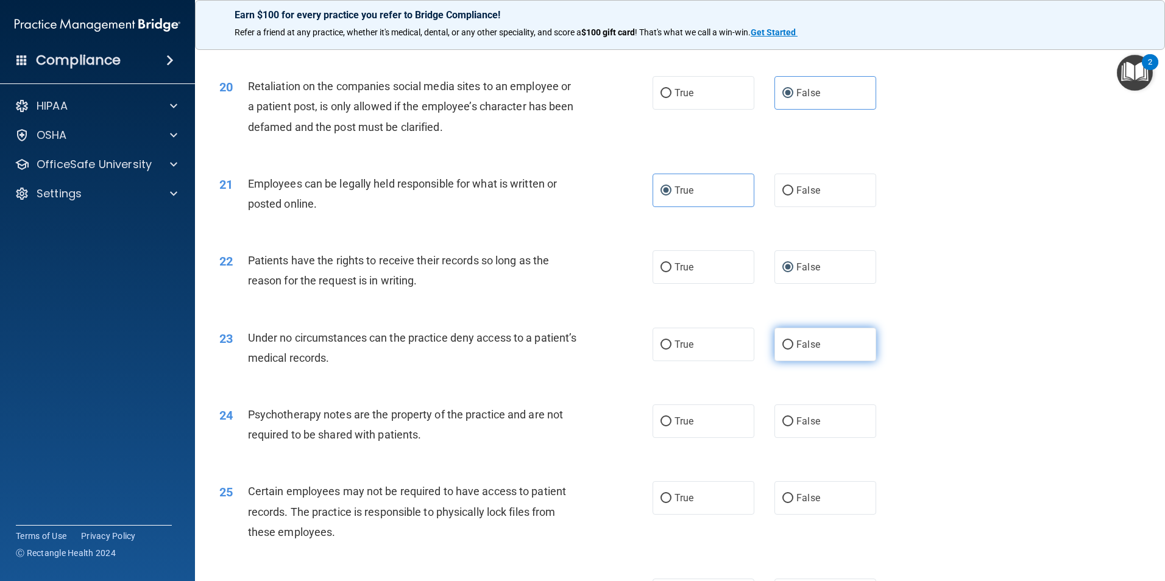
click at [787, 356] on label "False" at bounding box center [825, 345] width 102 height 34
click at [787, 350] on input "False" at bounding box center [787, 345] width 11 height 9
radio input "true"
click at [660, 426] on input "True" at bounding box center [665, 421] width 11 height 9
radio input "true"
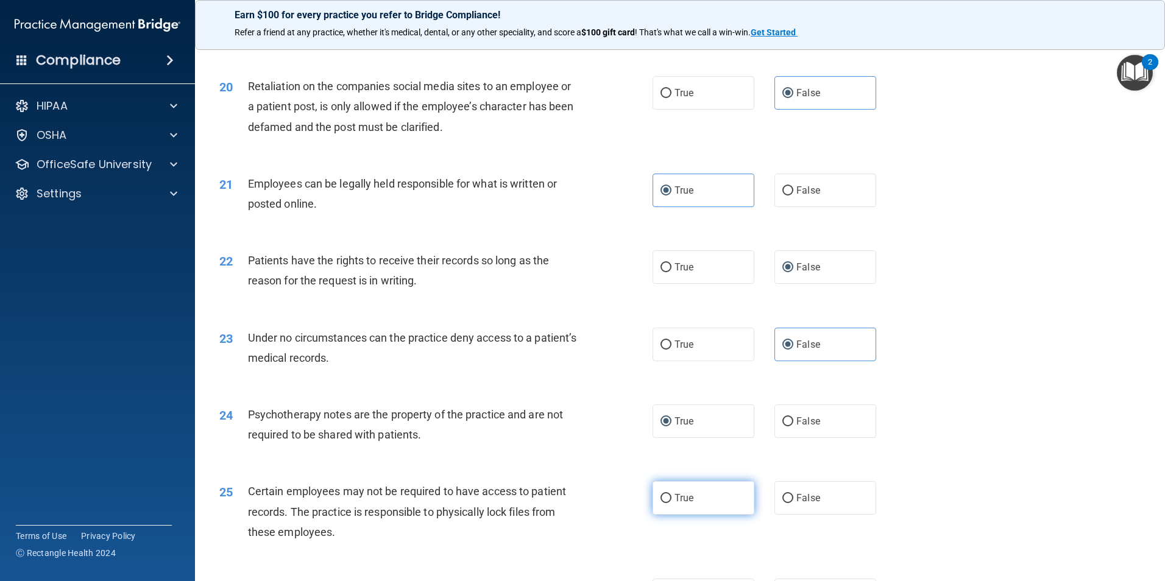
click at [669, 515] on label "True" at bounding box center [703, 498] width 102 height 34
click at [669, 503] on input "True" at bounding box center [665, 498] width 11 height 9
radio input "true"
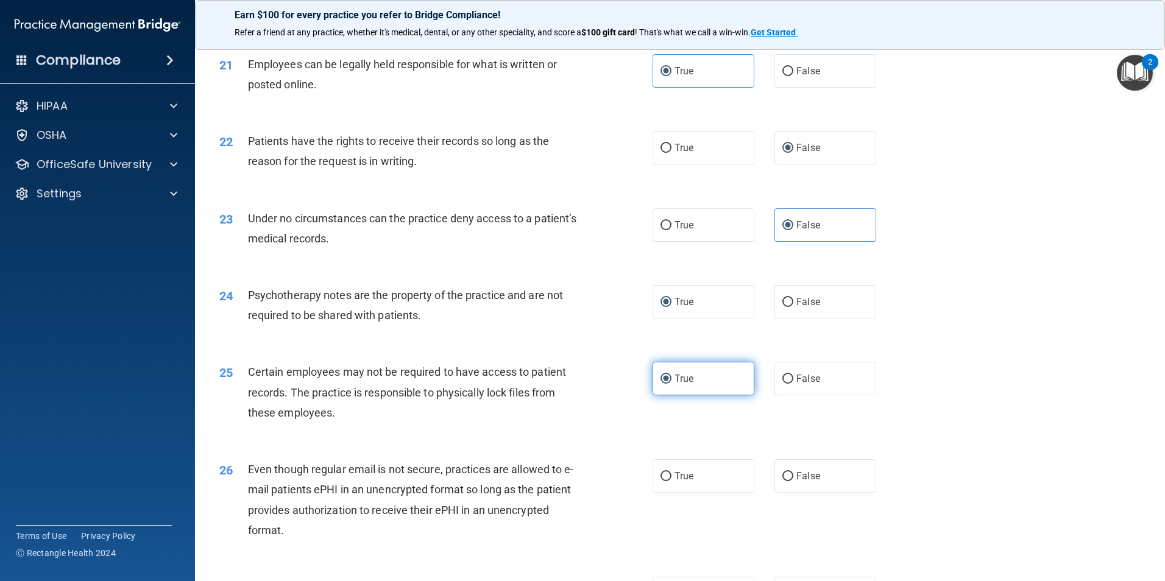
scroll to position [2010, 0]
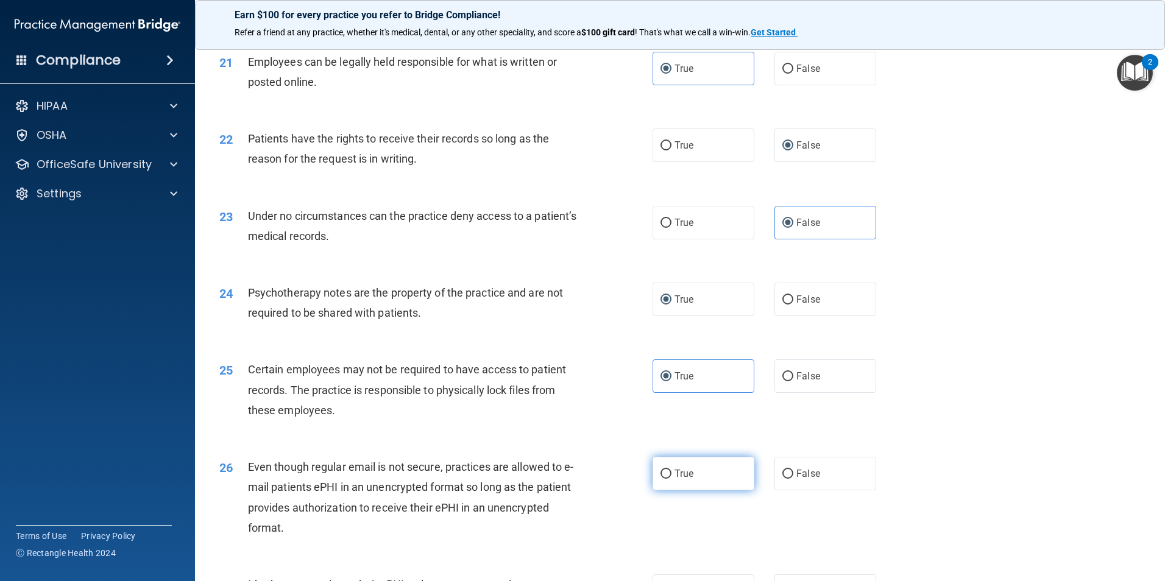
click at [663, 479] on input "True" at bounding box center [665, 474] width 11 height 9
radio input "true"
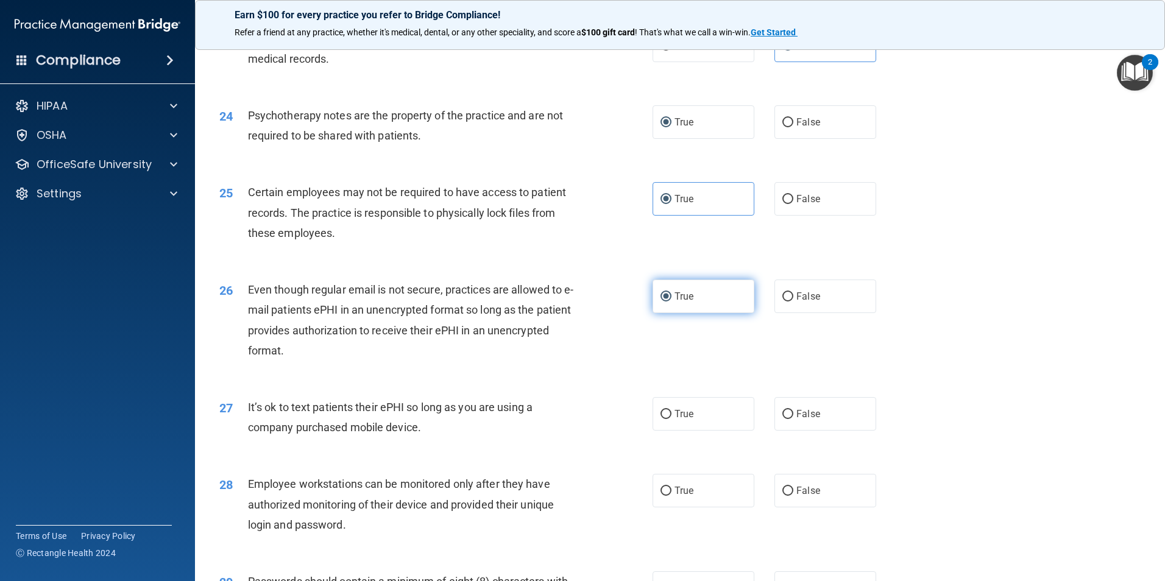
scroll to position [2193, 0]
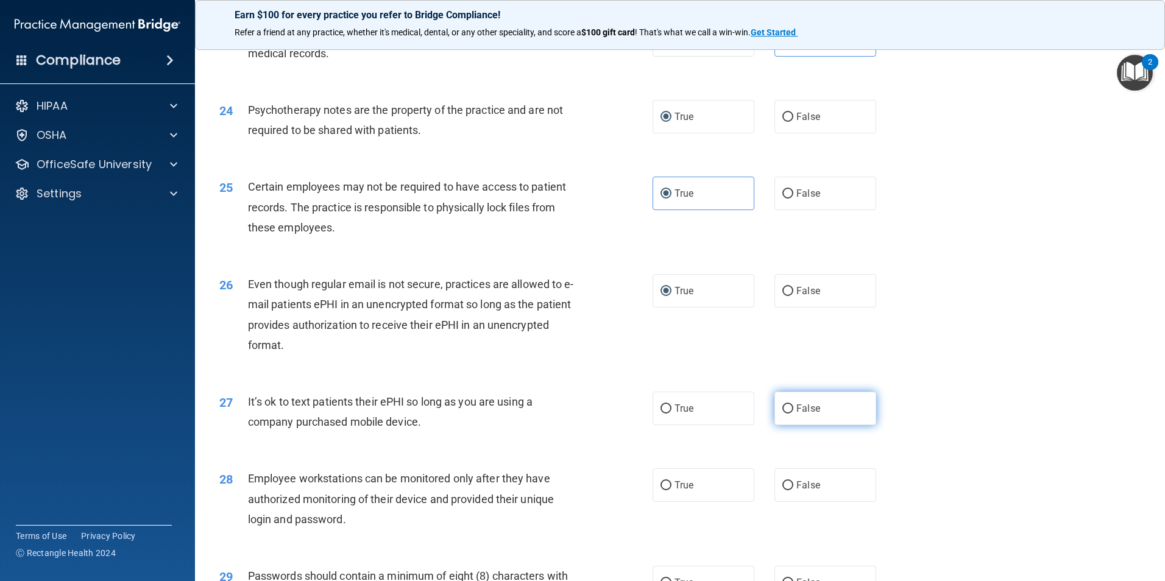
click at [785, 414] on input "False" at bounding box center [787, 409] width 11 height 9
radio input "true"
click at [661, 490] on input "True" at bounding box center [665, 485] width 11 height 9
radio input "true"
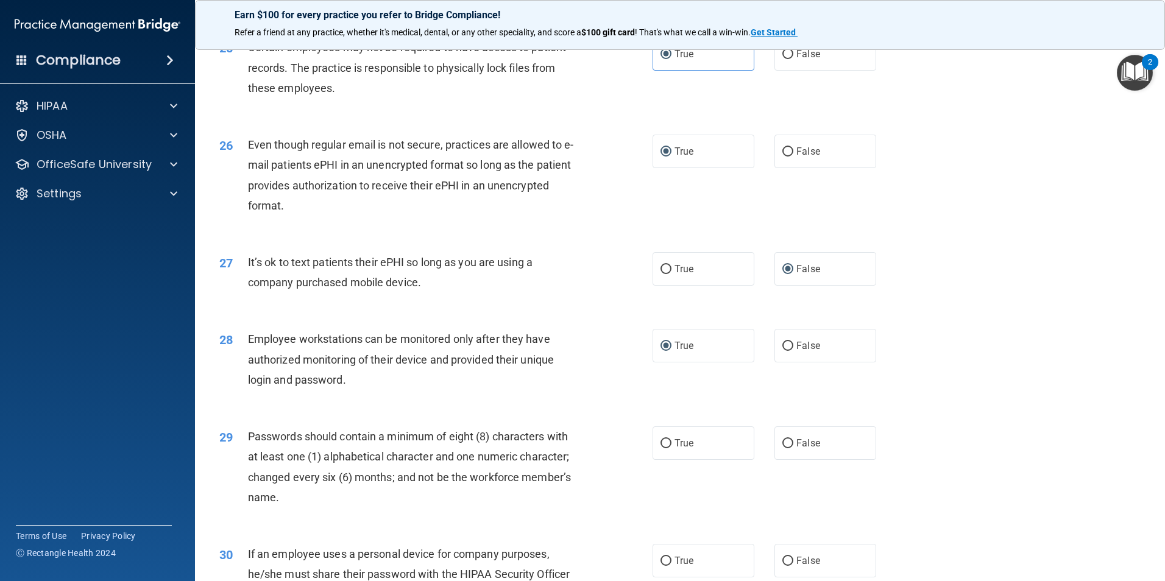
scroll to position [2376, 0]
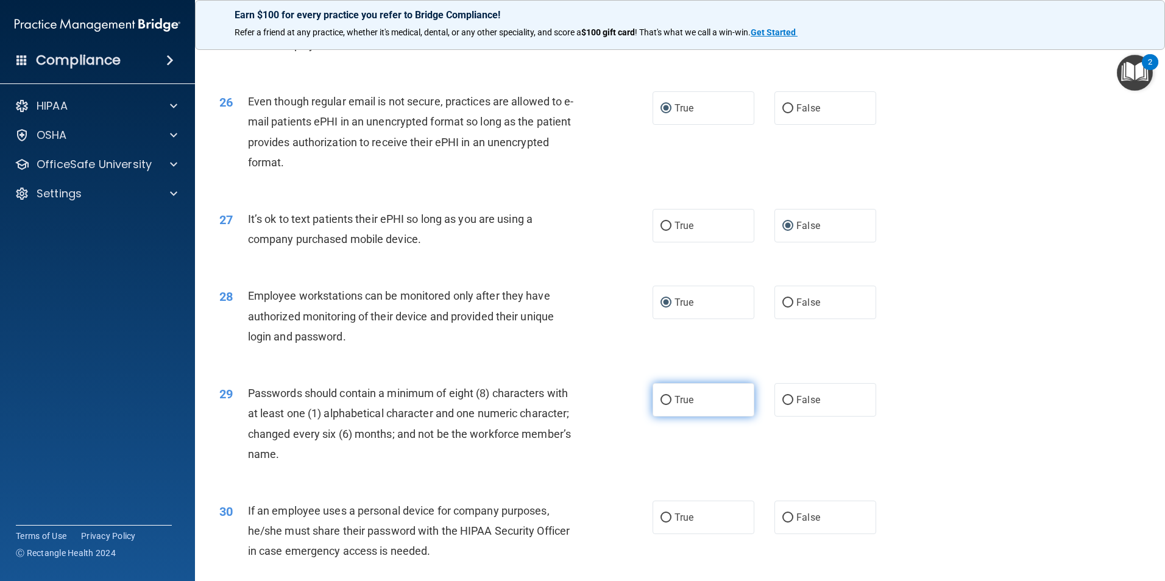
click at [691, 417] on label "True" at bounding box center [703, 400] width 102 height 34
click at [671, 405] on input "True" at bounding box center [665, 400] width 11 height 9
radio input "true"
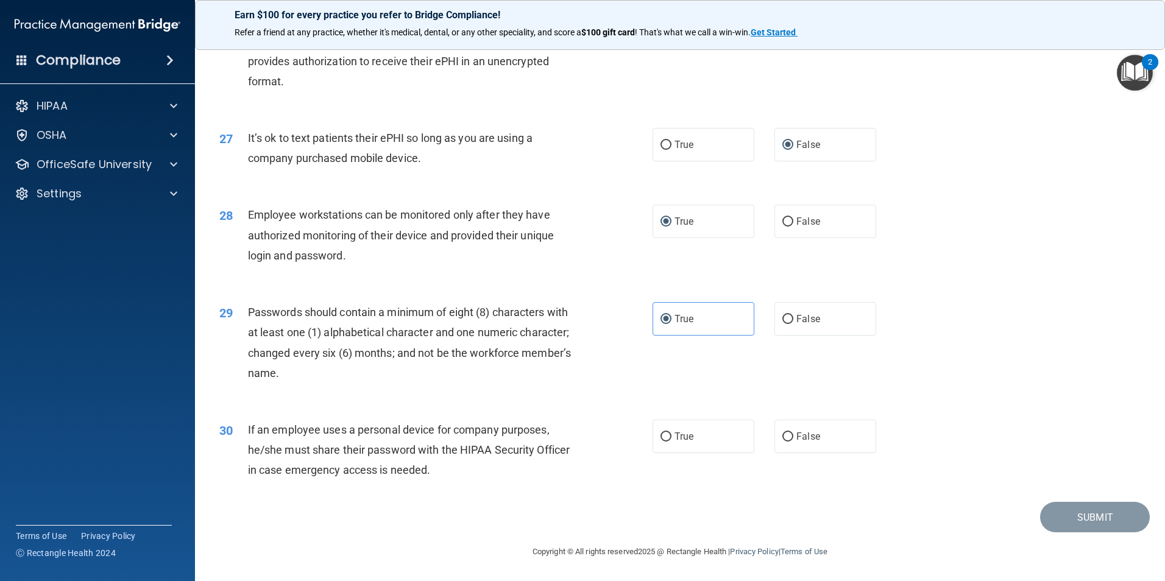
scroll to position [2477, 0]
click at [796, 439] on span "False" at bounding box center [808, 437] width 24 height 12
click at [792, 439] on input "False" at bounding box center [787, 437] width 11 height 9
radio input "true"
click at [1078, 520] on button "Submit" at bounding box center [1095, 517] width 110 height 31
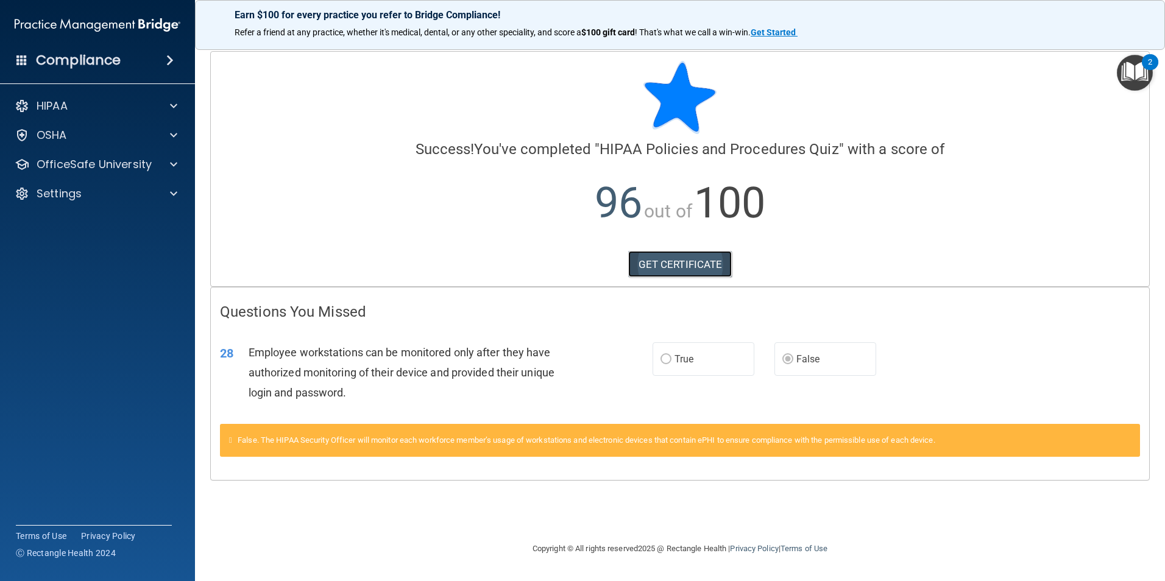
click at [679, 267] on link "GET CERTIFICATE" at bounding box center [680, 264] width 104 height 27
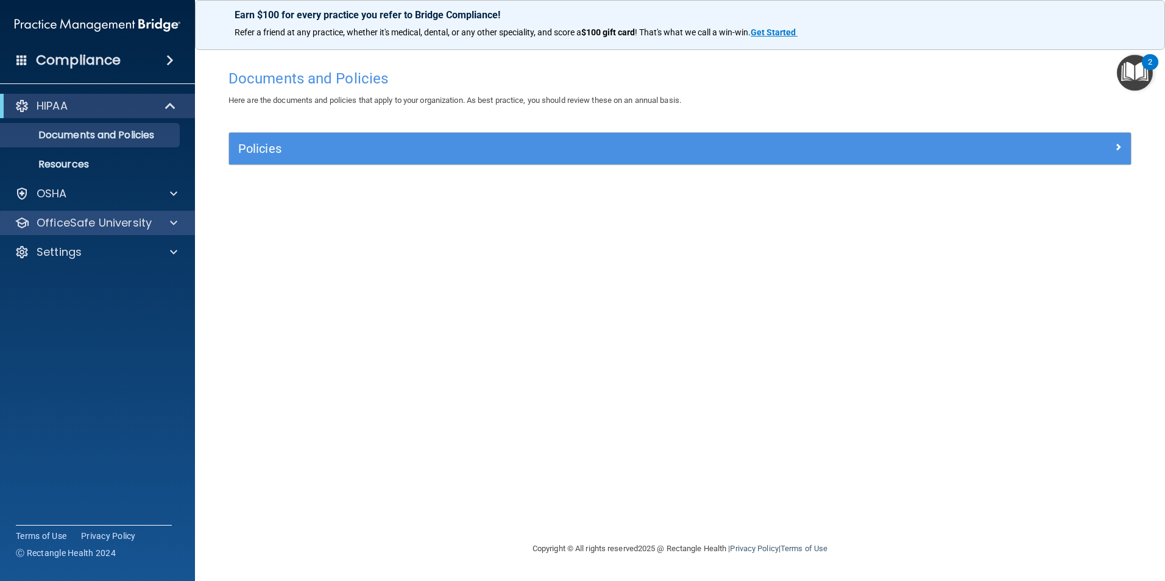
click at [173, 214] on div "OfficeSafe University" at bounding box center [98, 223] width 196 height 24
click at [170, 220] on div at bounding box center [172, 223] width 30 height 15
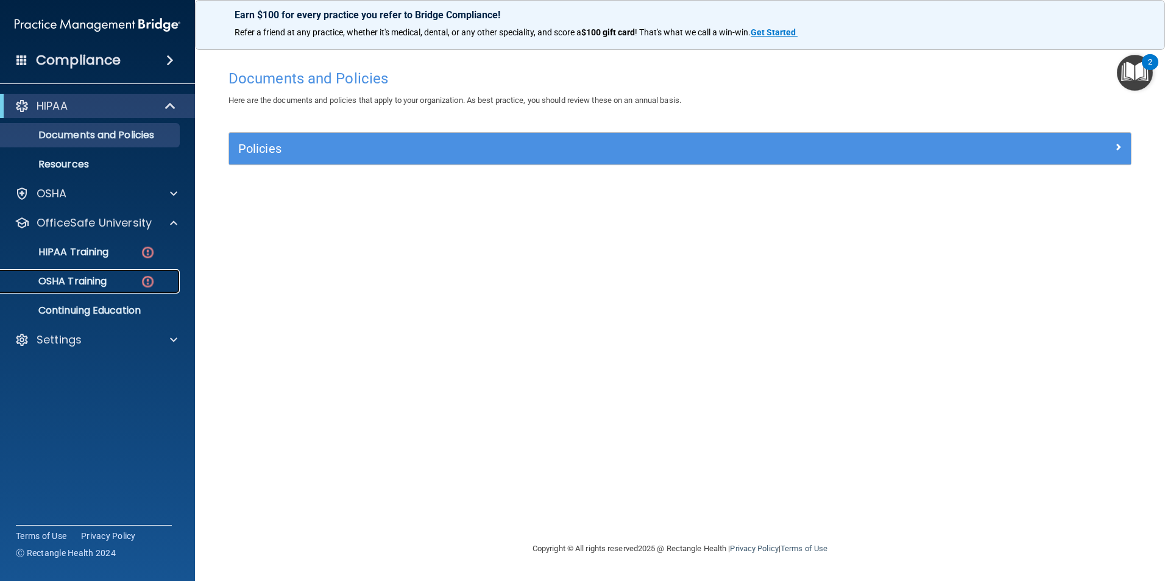
click at [92, 281] on p "OSHA Training" at bounding box center [57, 281] width 99 height 12
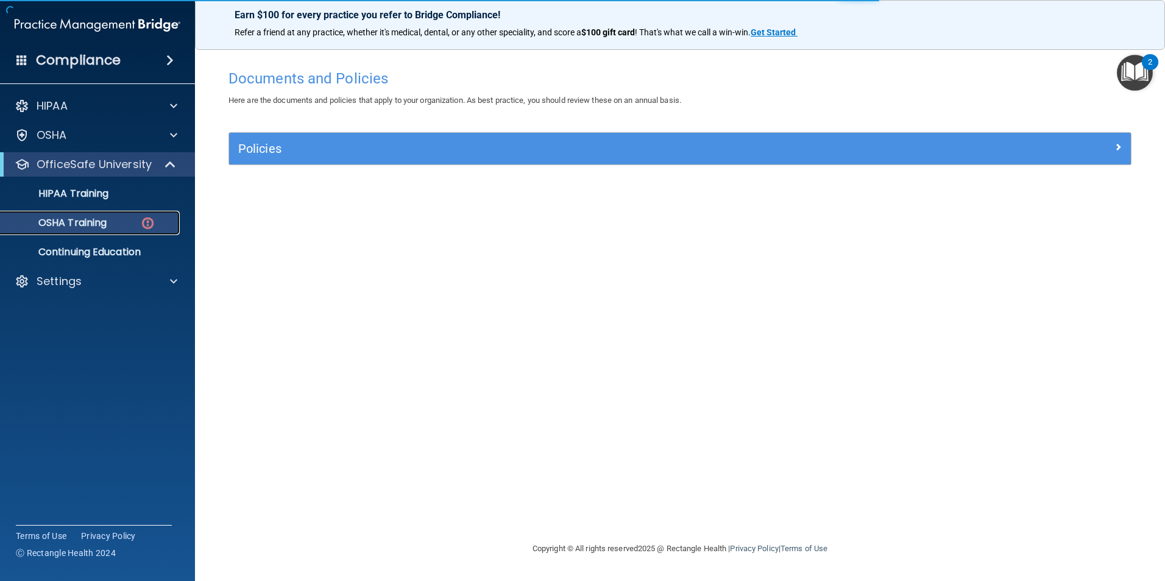
click at [146, 219] on img at bounding box center [147, 223] width 15 height 15
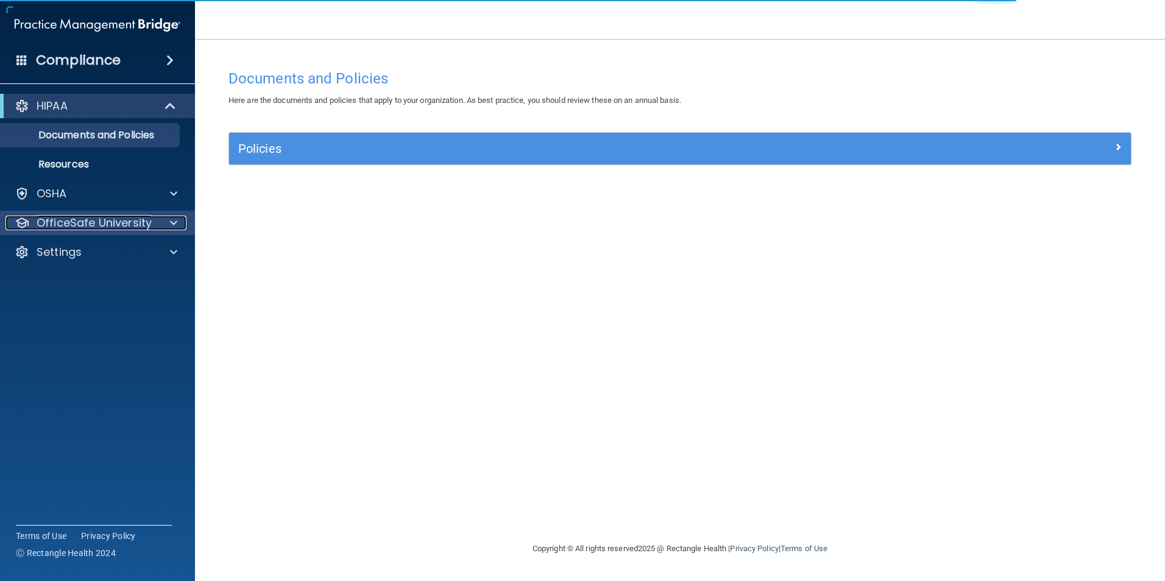
click at [150, 217] on div "OfficeSafe University" at bounding box center [80, 223] width 151 height 15
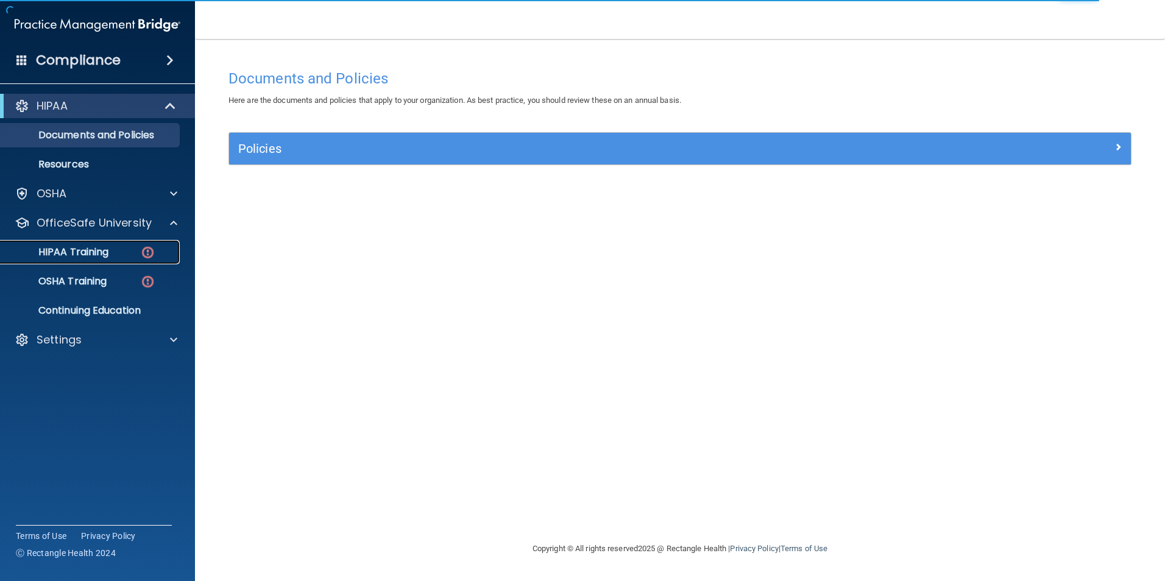
click at [148, 249] on img at bounding box center [147, 252] width 15 height 15
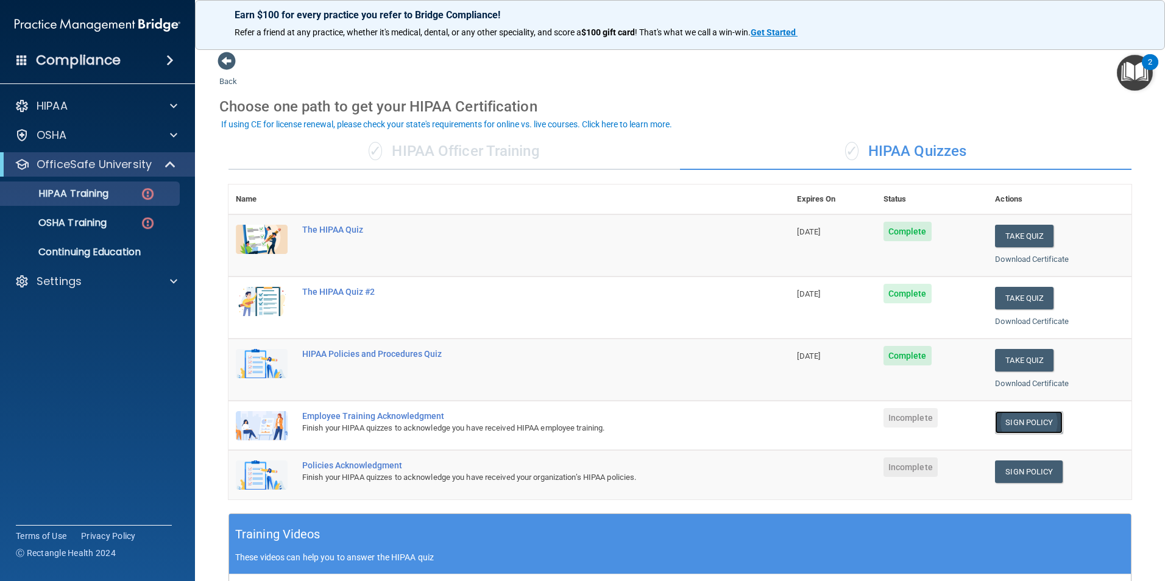
click at [999, 420] on link "Sign Policy" at bounding box center [1029, 422] width 68 height 23
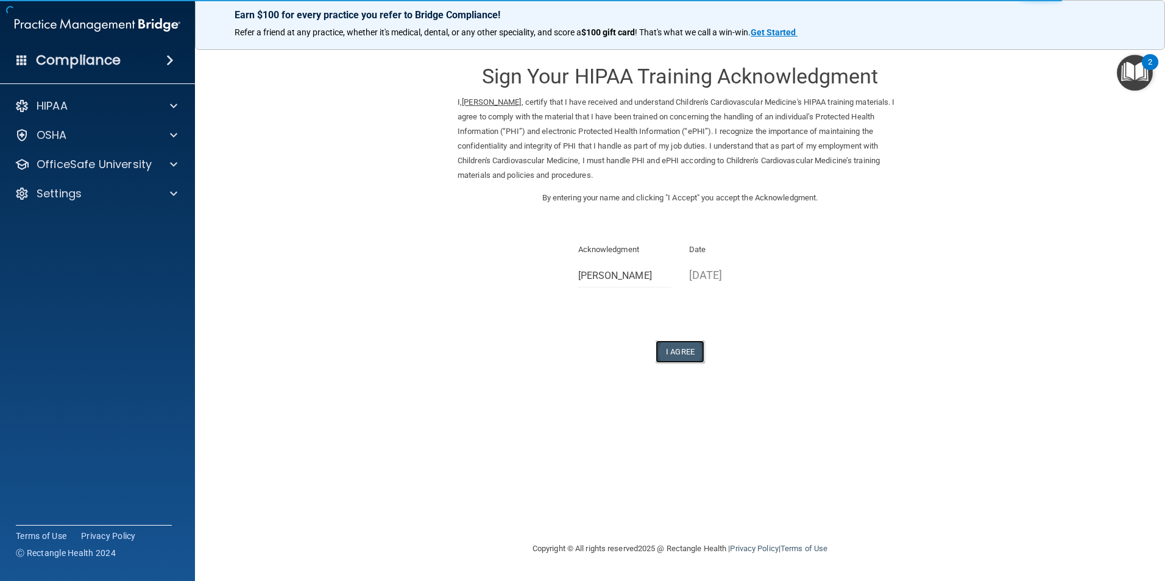
click at [682, 345] on button "I Agree" at bounding box center [680, 352] width 49 height 23
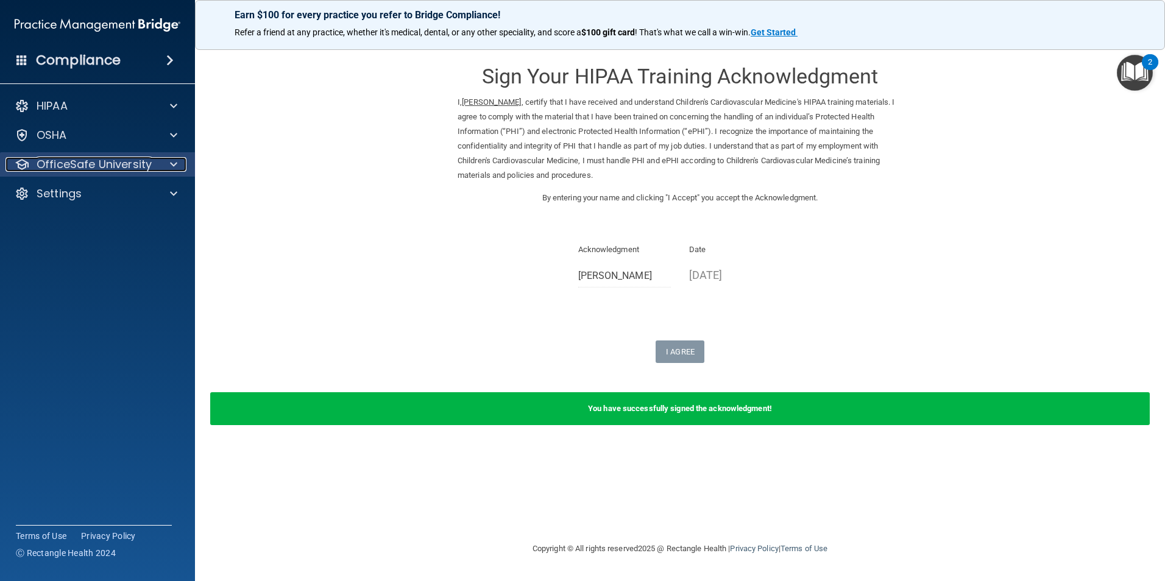
click at [170, 161] on span at bounding box center [173, 164] width 7 height 15
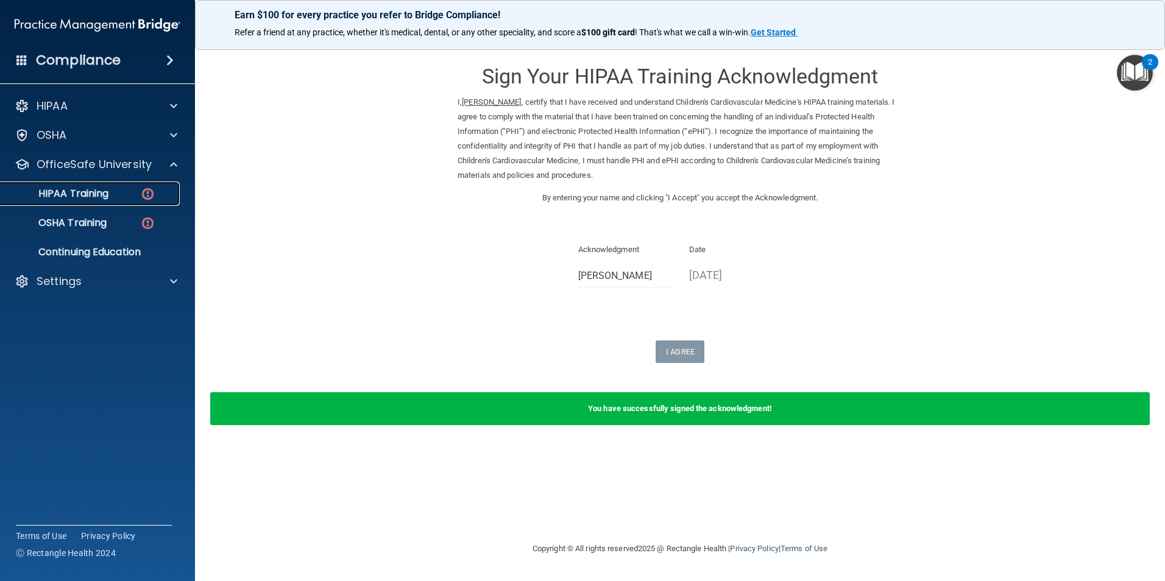
click at [153, 189] on img at bounding box center [147, 193] width 15 height 15
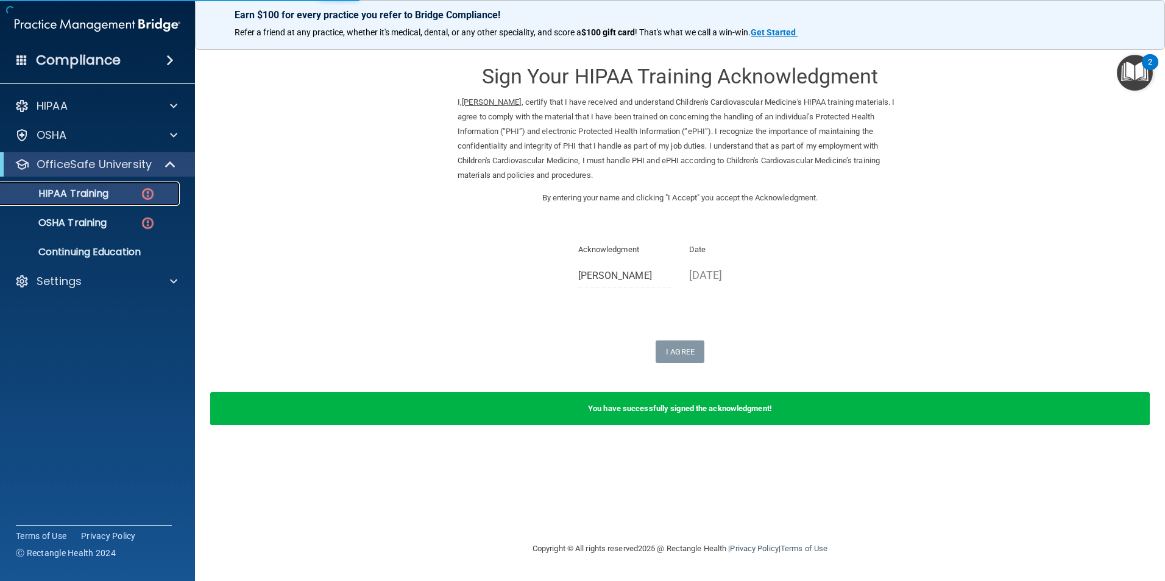
click at [146, 194] on img at bounding box center [147, 193] width 15 height 15
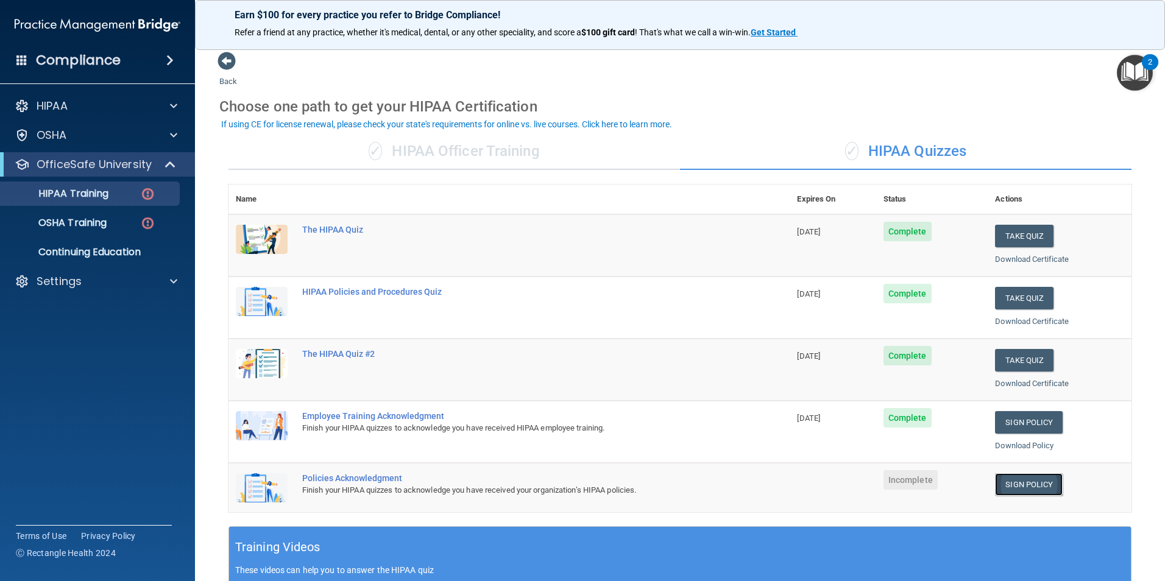
click at [1017, 478] on link "Sign Policy" at bounding box center [1029, 484] width 68 height 23
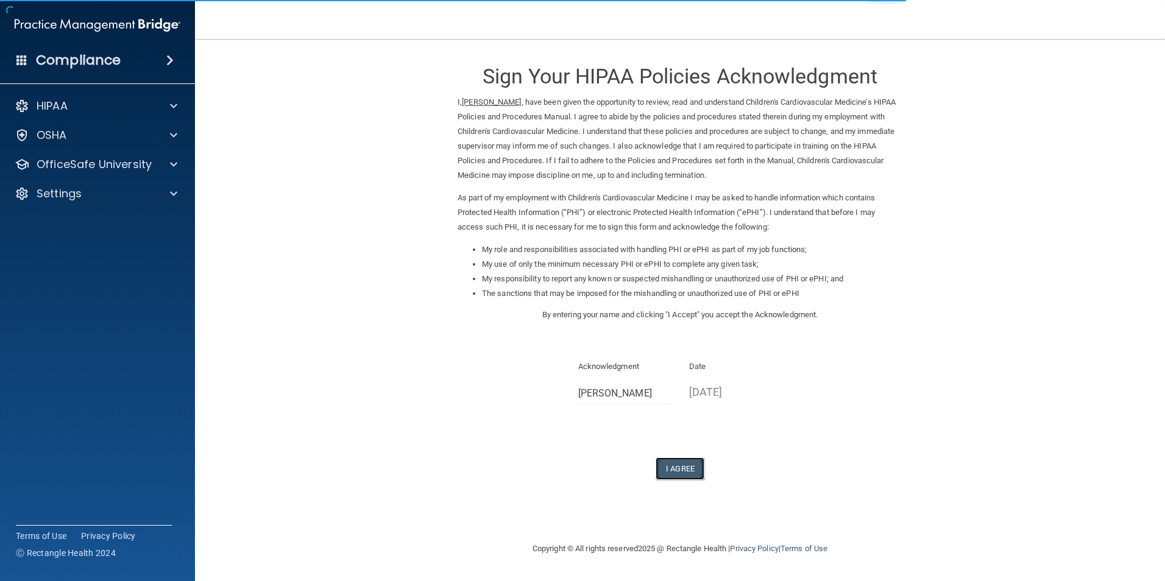
click at [676, 465] on button "I Agree" at bounding box center [680, 469] width 49 height 23
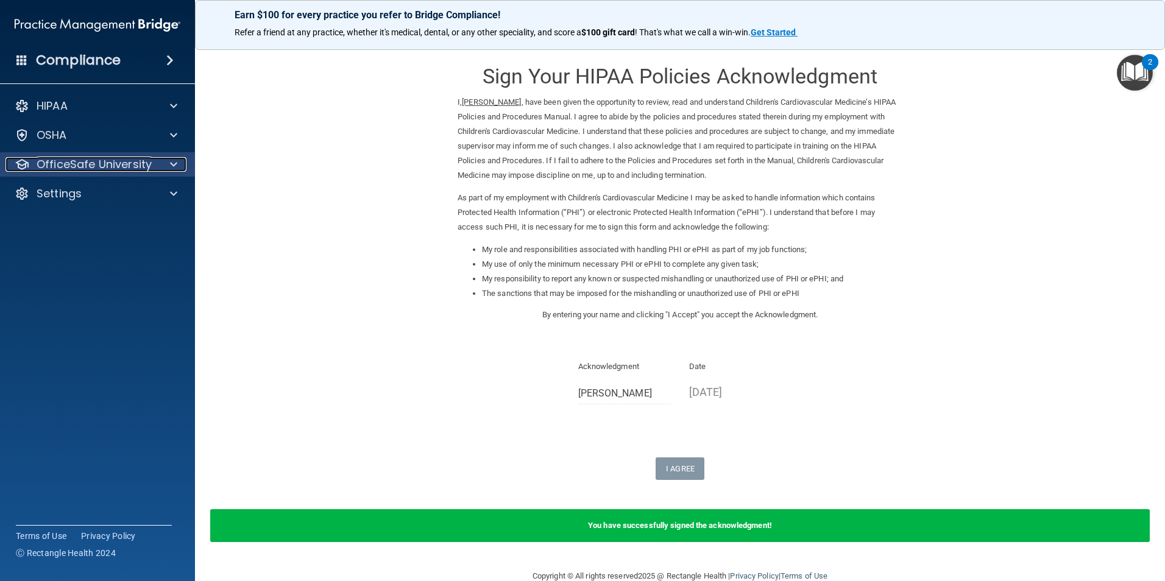
click at [171, 162] on span at bounding box center [173, 164] width 7 height 15
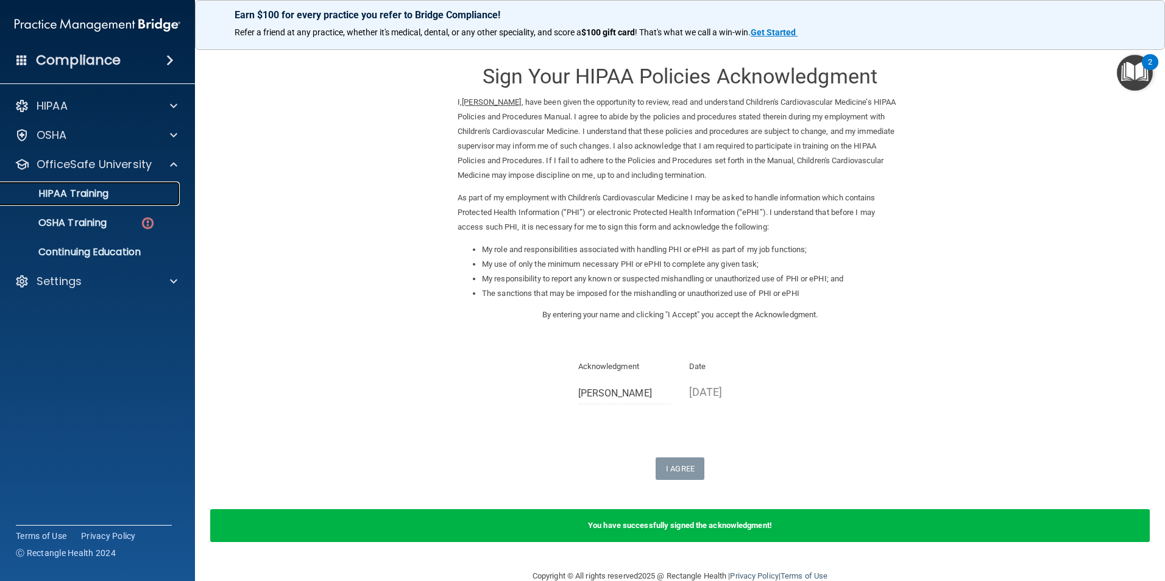
click at [96, 191] on p "HIPAA Training" at bounding box center [58, 194] width 101 height 12
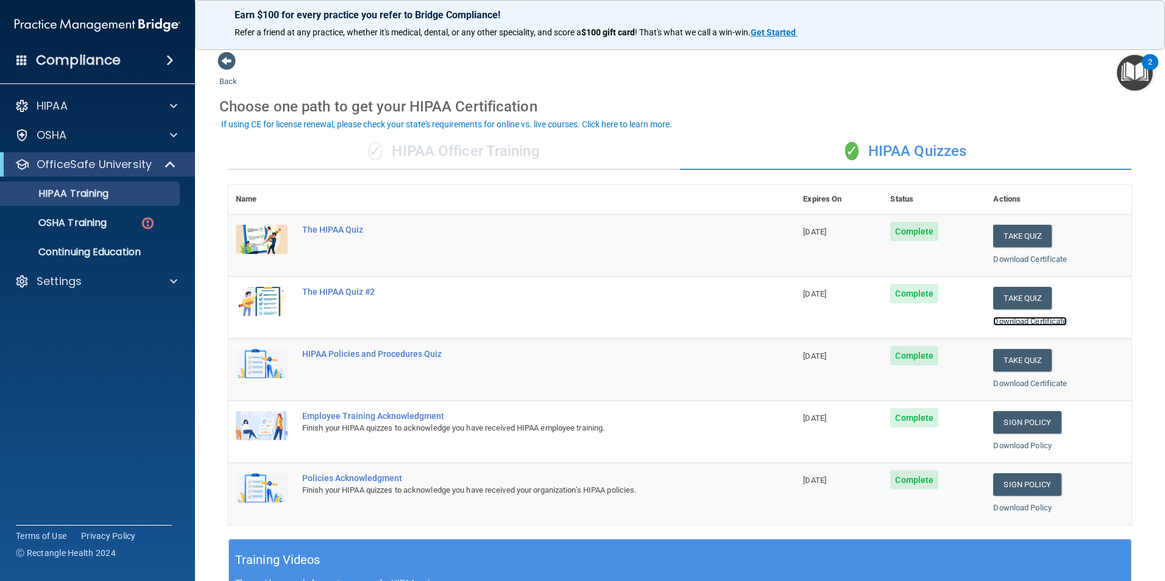
click at [995, 320] on link "Download Certificate" at bounding box center [1030, 321] width 74 height 9
